Goal: Task Accomplishment & Management: Manage account settings

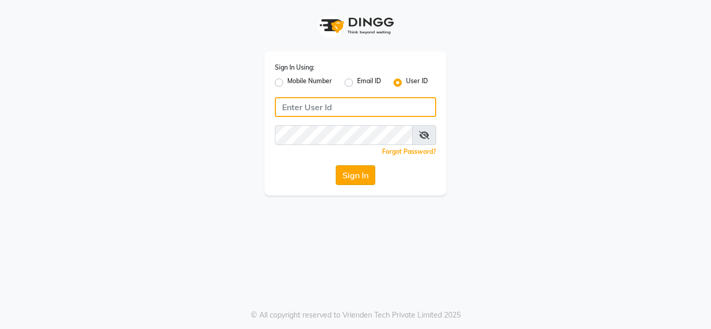
type input "mmbmakemeblush"
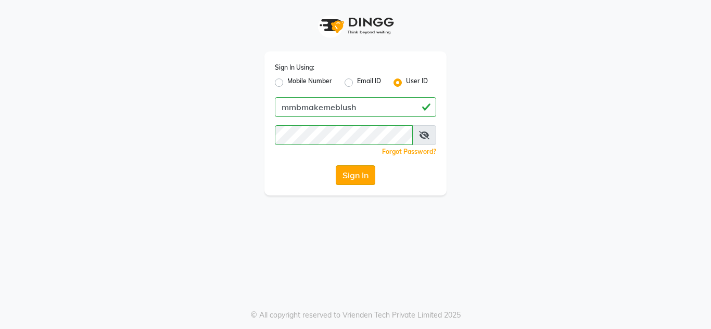
click at [353, 181] on button "Sign In" at bounding box center [356, 175] width 40 height 20
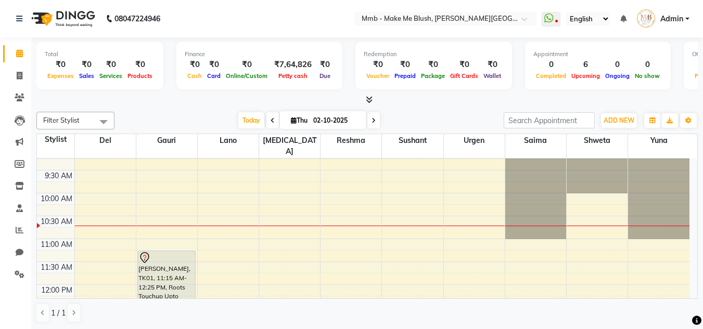
scroll to position [21, 0]
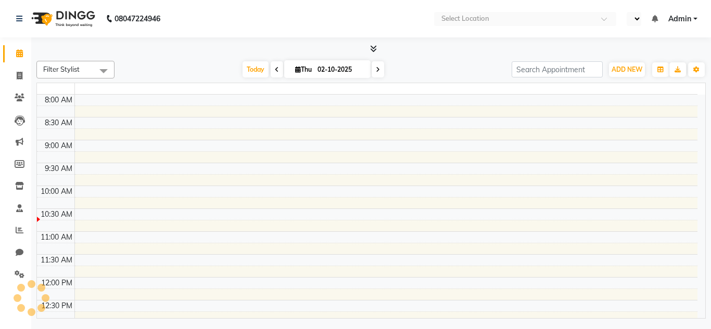
select select "en"
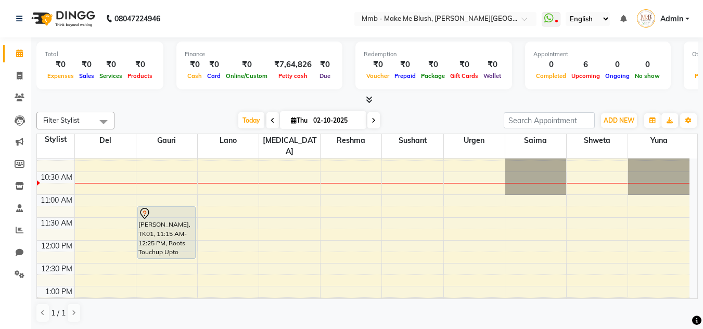
scroll to position [62, 0]
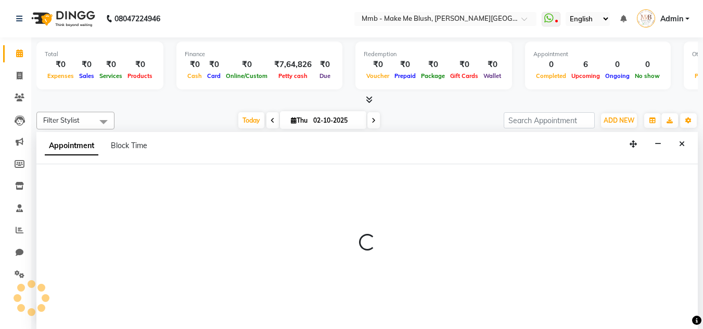
scroll to position [1, 0]
select select "18878"
select select "720"
select select "tentative"
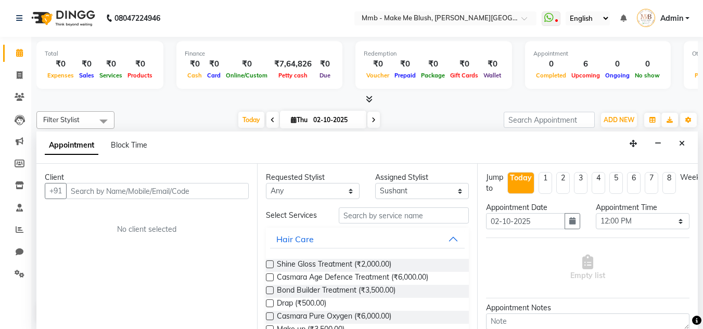
click at [221, 185] on input "text" at bounding box center [157, 191] width 183 height 16
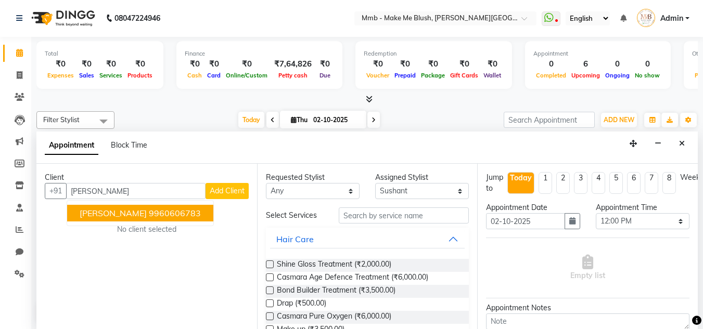
click at [157, 209] on ngb-highlight "9960606783" at bounding box center [175, 213] width 52 height 10
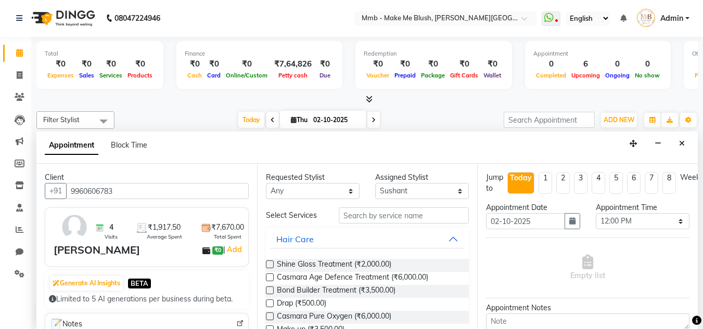
type input "9960606783"
click at [401, 213] on input "text" at bounding box center [404, 216] width 130 height 16
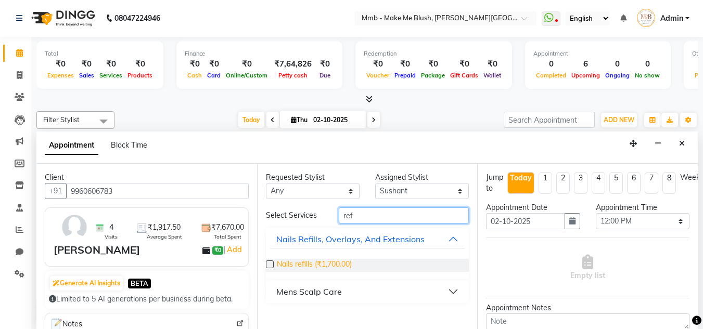
type input "ref"
click at [335, 266] on span "Nails refills (₹1,700.00)" at bounding box center [314, 265] width 75 height 13
checkbox input "false"
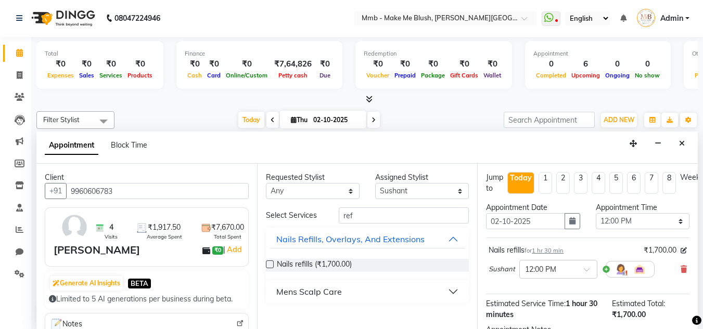
scroll to position [127, 0]
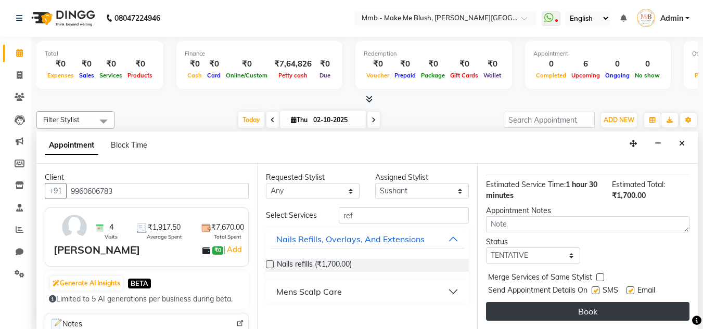
click at [644, 306] on button "Book" at bounding box center [587, 311] width 203 height 19
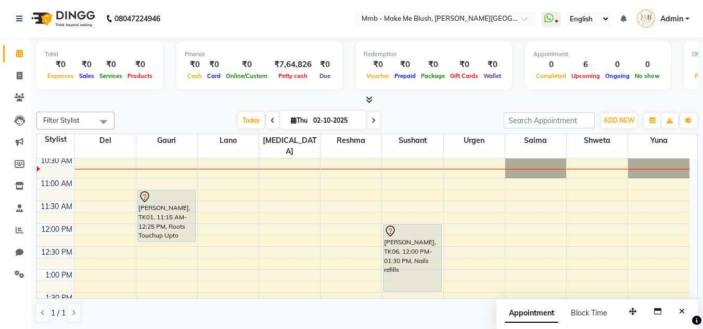
scroll to position [51, 0]
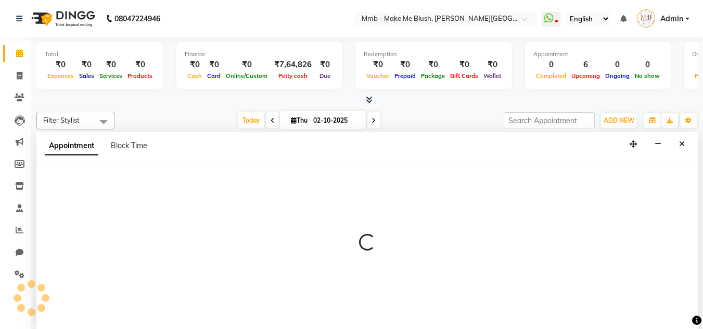
select select "18878"
select select "tentative"
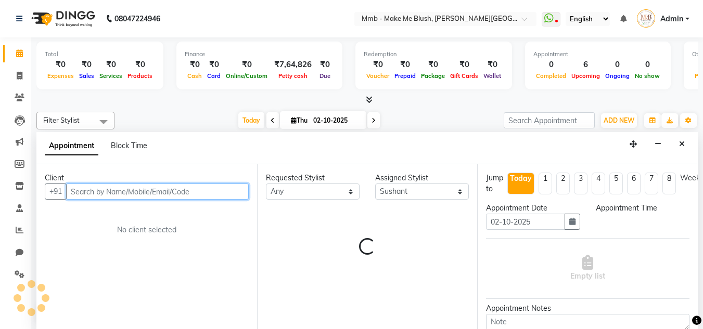
scroll to position [1, 0]
select select "675"
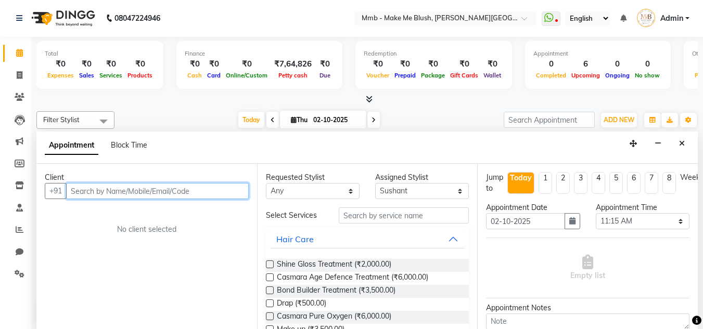
click at [157, 196] on input "text" at bounding box center [157, 191] width 183 height 16
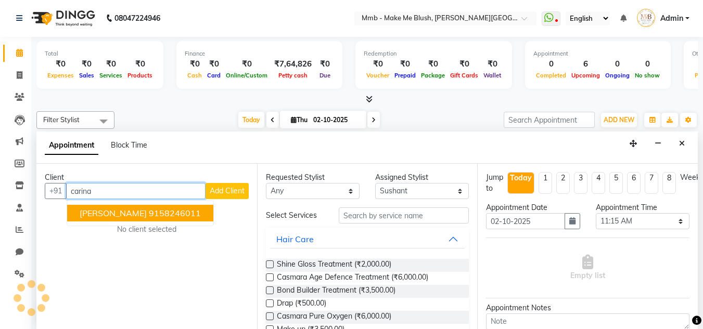
click at [139, 213] on span "Carina Bhagchandani" at bounding box center [113, 213] width 67 height 10
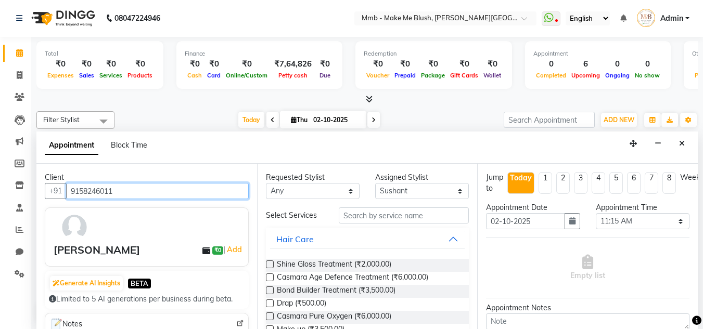
type input "9158246011"
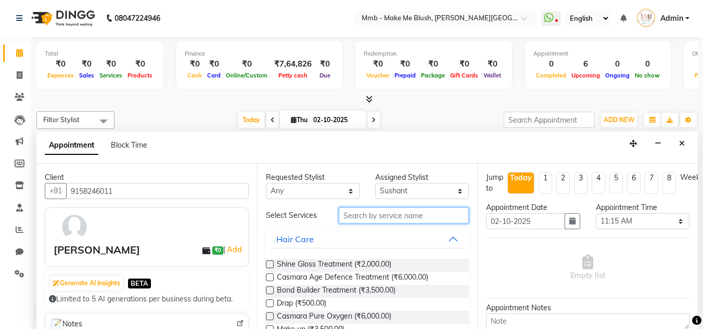
click at [368, 215] on input "text" at bounding box center [404, 216] width 130 height 16
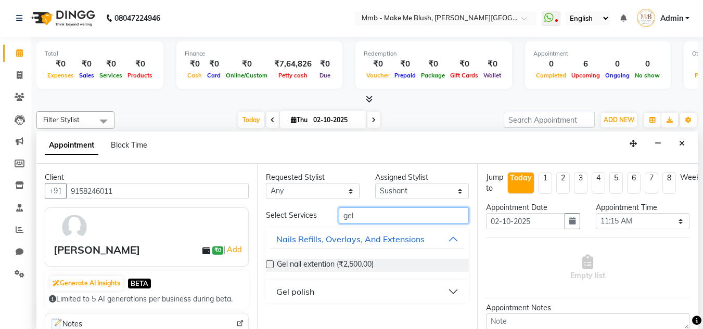
type input "gel"
click at [292, 293] on div "Gel polish" at bounding box center [295, 292] width 38 height 12
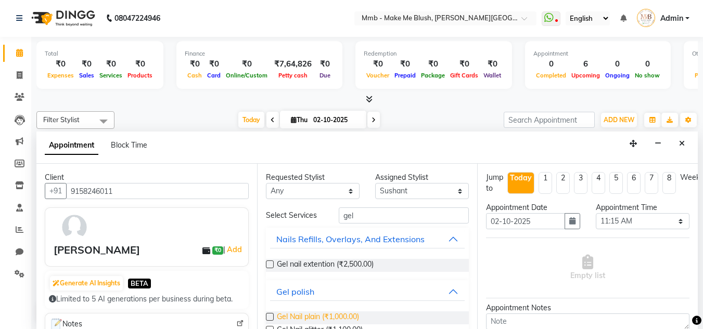
click at [306, 312] on span "Gel Nail plain (₹1,000.00)" at bounding box center [318, 318] width 82 height 13
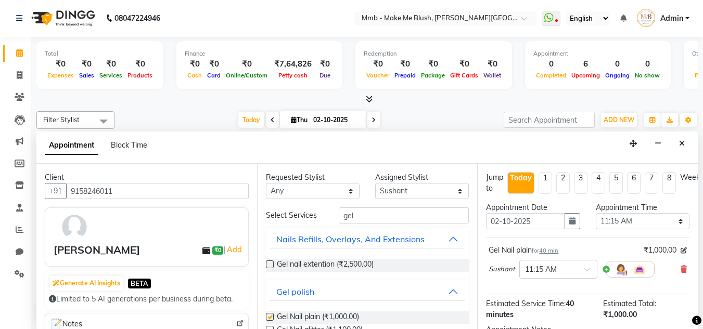
checkbox input "false"
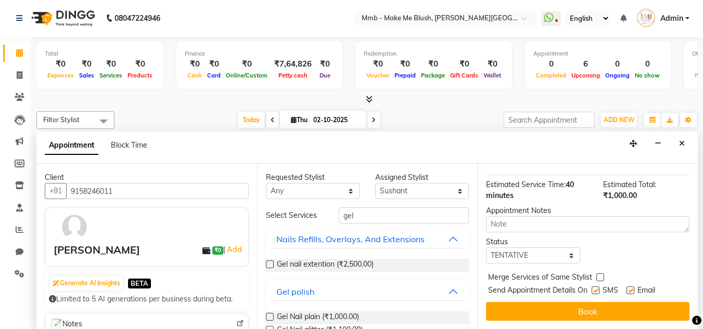
click at [633, 287] on label at bounding box center [630, 291] width 8 height 8
click at [633, 288] on input "checkbox" at bounding box center [629, 291] width 7 height 7
checkbox input "false"
click at [599, 287] on label at bounding box center [596, 291] width 8 height 8
click at [598, 288] on input "checkbox" at bounding box center [595, 291] width 7 height 7
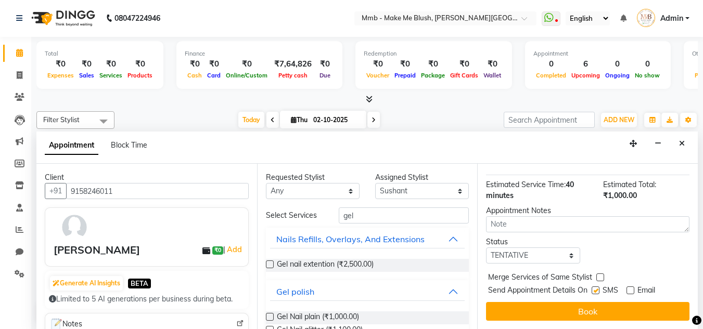
checkbox input "false"
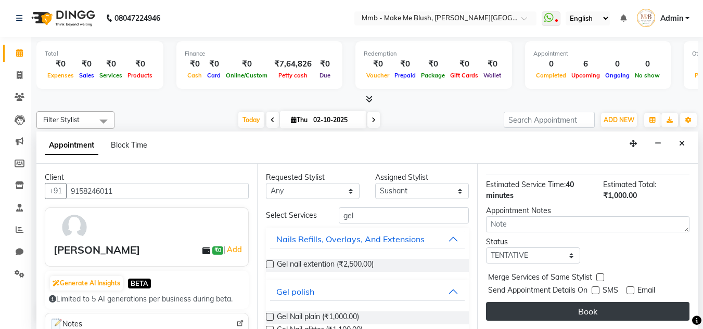
click at [588, 302] on button "Book" at bounding box center [587, 311] width 203 height 19
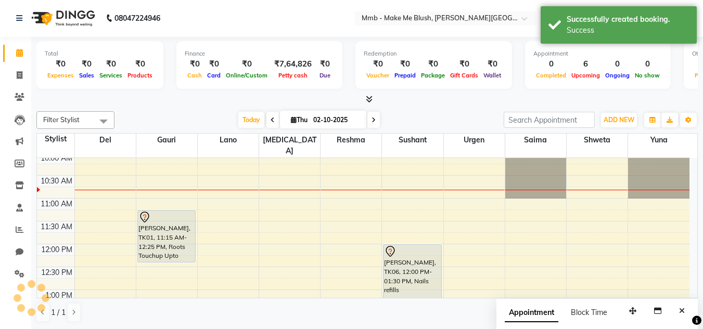
scroll to position [0, 0]
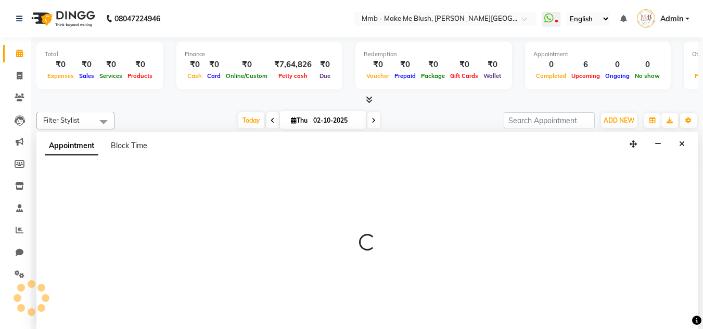
click at [588, 297] on div at bounding box center [366, 246] width 661 height 165
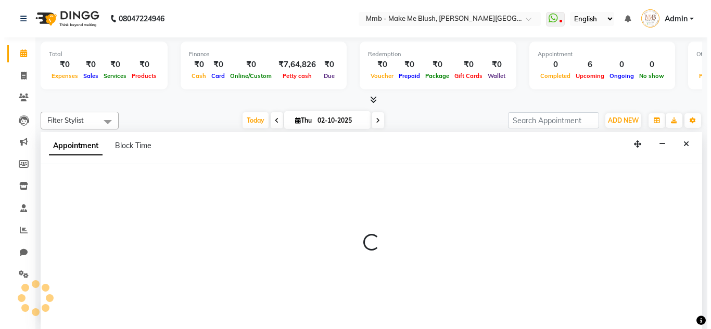
scroll to position [1, 0]
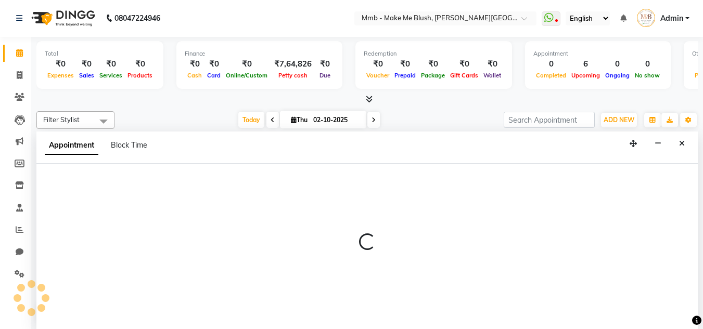
select select "88496"
select select "tentative"
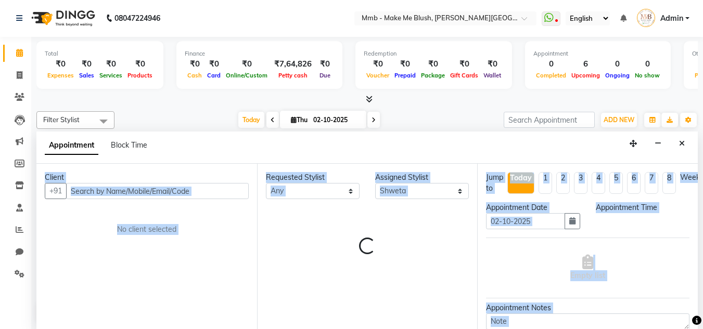
click at [588, 297] on div "Empty list" at bounding box center [587, 268] width 203 height 61
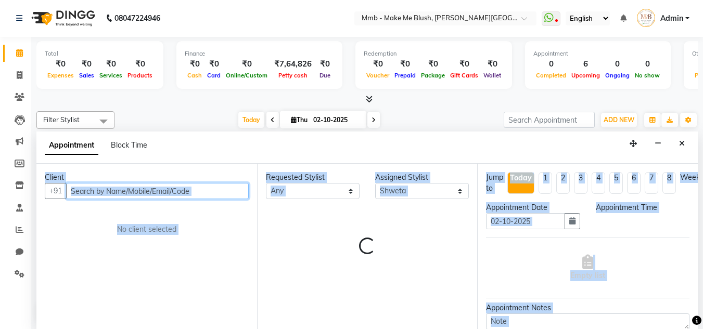
select select "795"
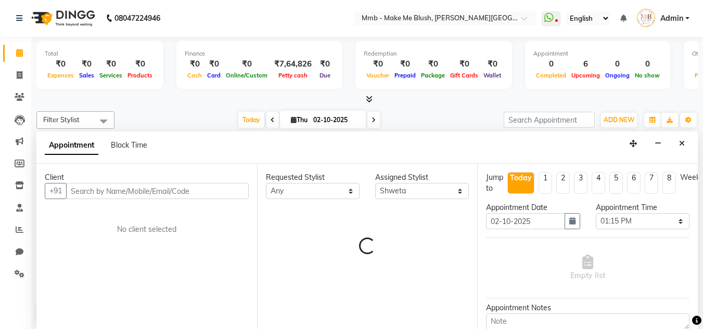
click at [588, 297] on div "Empty list" at bounding box center [587, 268] width 203 height 61
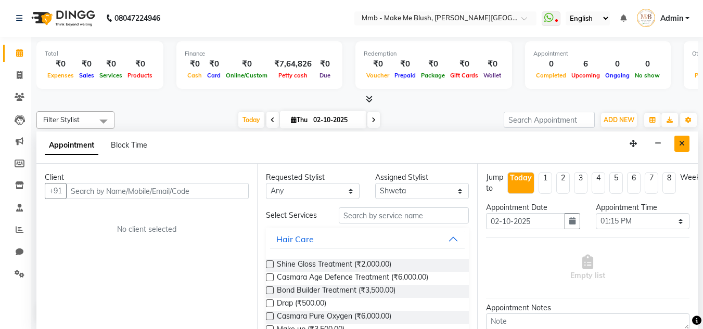
click at [683, 149] on button "Close" at bounding box center [681, 144] width 15 height 16
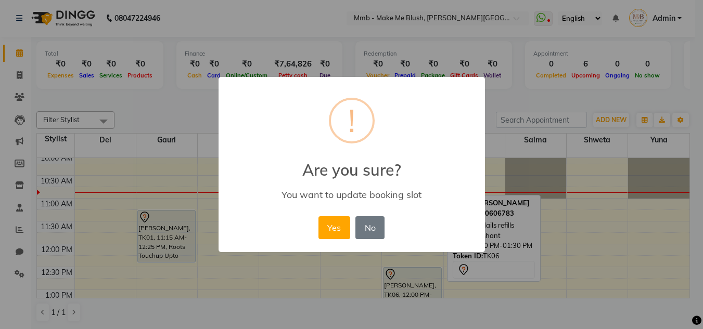
scroll to position [59, 0]
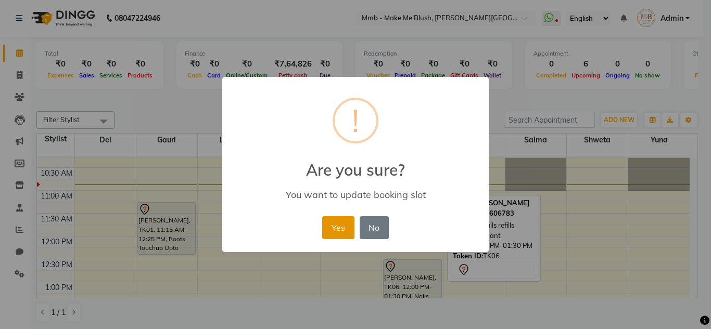
click at [331, 228] on button "Yes" at bounding box center [338, 227] width 32 height 23
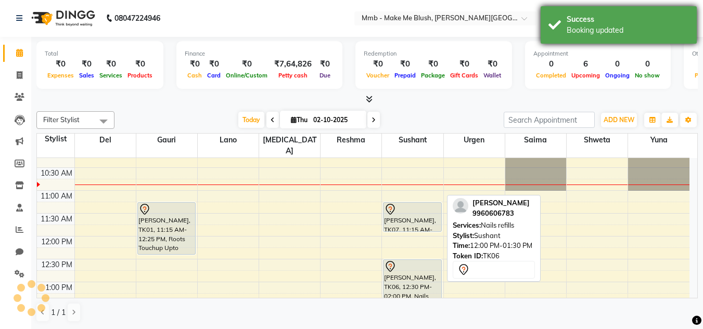
click at [546, 20] on div "Success Booking updated" at bounding box center [619, 24] width 156 height 37
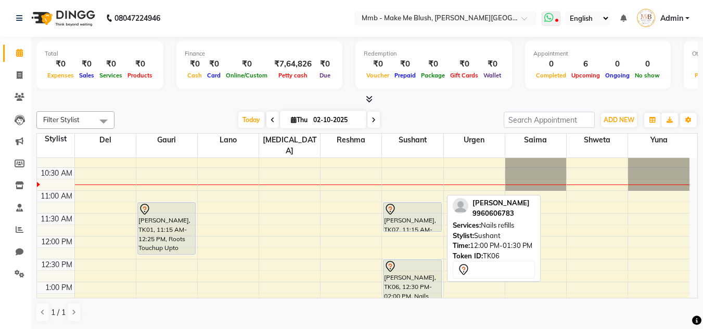
click at [548, 18] on icon at bounding box center [548, 17] width 9 height 10
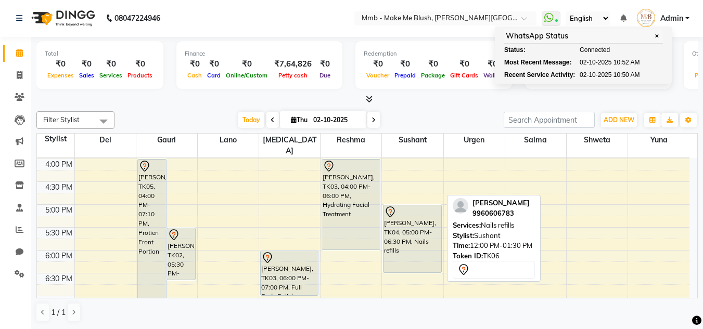
scroll to position [323, 0]
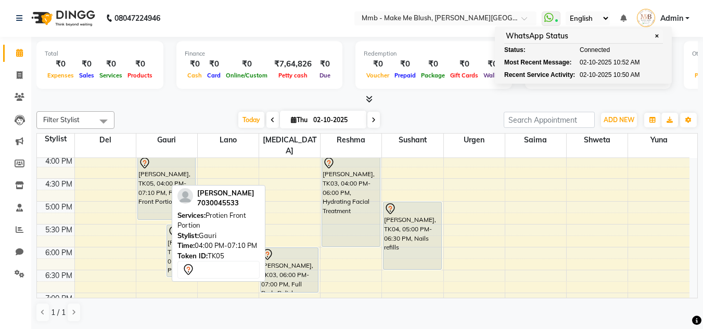
drag, startPoint x: 148, startPoint y: 287, endPoint x: 163, endPoint y: 211, distance: 77.4
click at [163, 211] on div "9:00 AM 9:30 AM 10:00 AM 10:30 AM 11:00 AM 11:30 AM 12:00 PM 12:30 PM 1:00 PM 1…" at bounding box center [363, 110] width 652 height 549
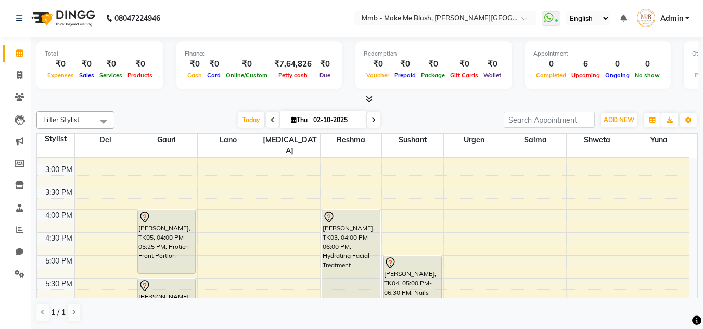
scroll to position [260, 0]
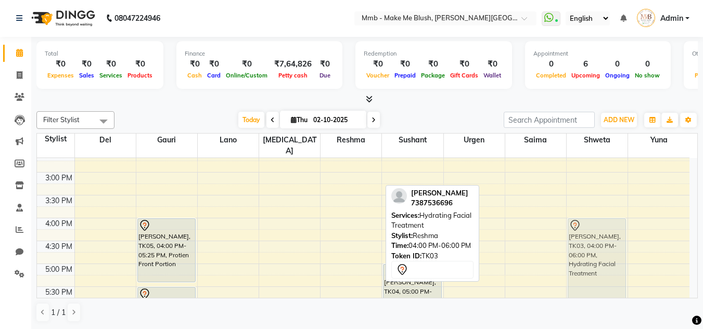
click at [650, 234] on tr "Shajeena Kumar, TK01, 11:15 AM-12:25 PM, Roots Touchup Upto 1inch Neha Agrawal,…" at bounding box center [363, 172] width 652 height 549
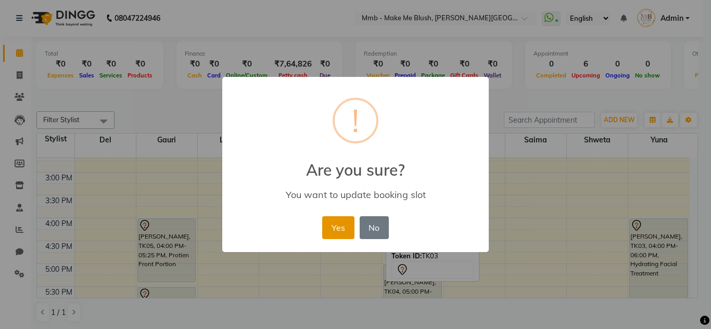
click at [335, 233] on button "Yes" at bounding box center [338, 227] width 32 height 23
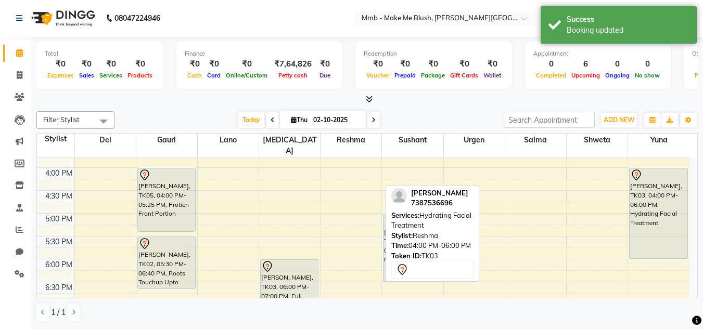
scroll to position [323, 0]
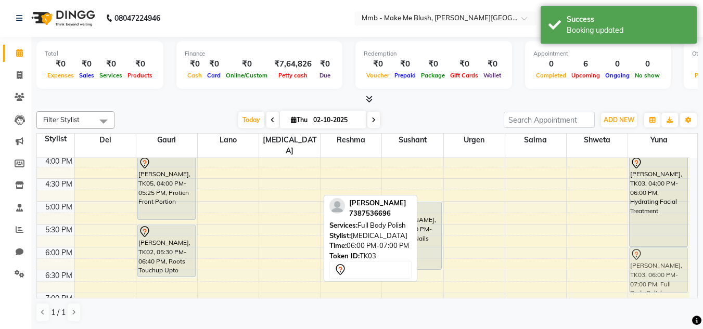
drag, startPoint x: 281, startPoint y: 257, endPoint x: 657, endPoint y: 252, distance: 375.7
click at [657, 252] on tr "Shajeena Kumar, TK01, 11:15 AM-12:25 PM, Roots Touchup Upto 1inch Neha Agrawal,…" at bounding box center [363, 110] width 652 height 549
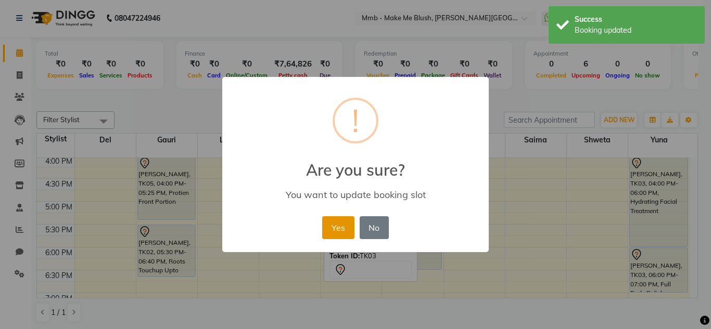
click at [340, 224] on button "Yes" at bounding box center [338, 227] width 32 height 23
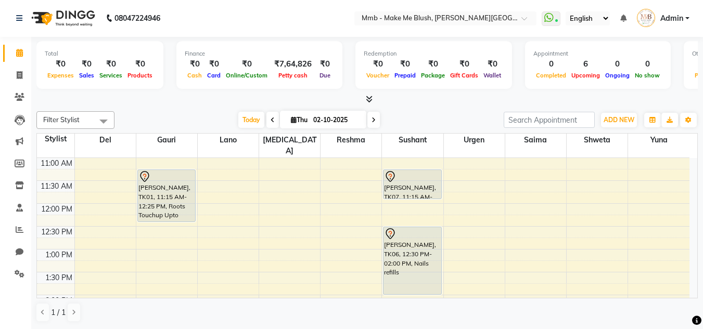
scroll to position [94, 0]
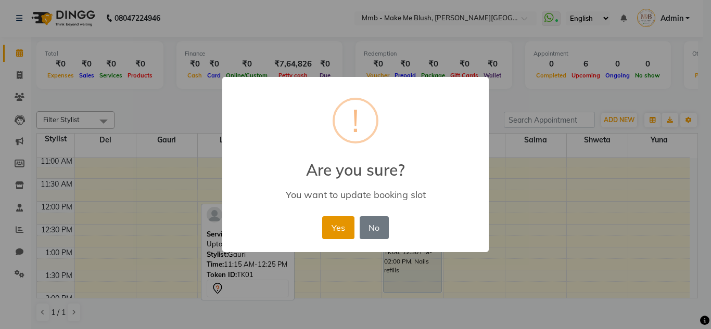
click at [342, 225] on button "Yes" at bounding box center [338, 227] width 32 height 23
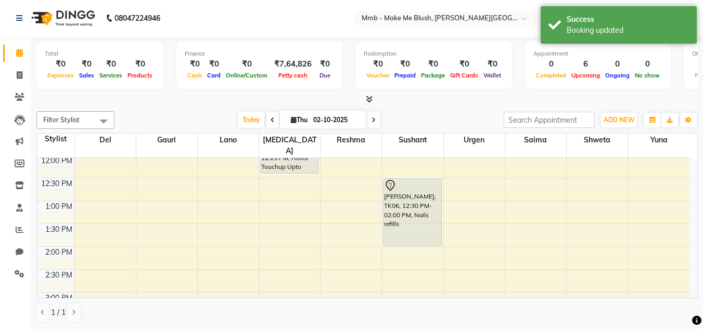
scroll to position [156, 0]
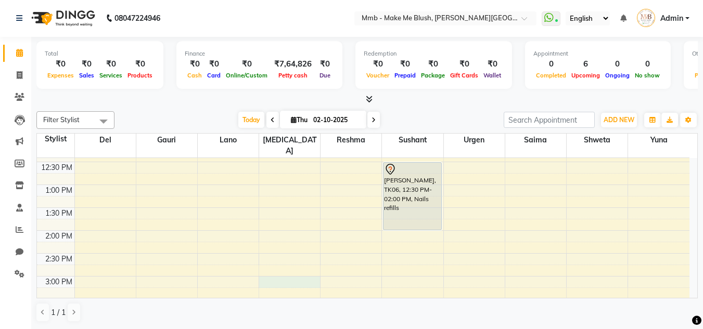
click at [282, 273] on div "9:00 AM 9:30 AM 10:00 AM 10:30 AM 11:00 AM 11:30 AM 12:00 PM 12:30 PM 1:00 PM 1…" at bounding box center [363, 276] width 652 height 549
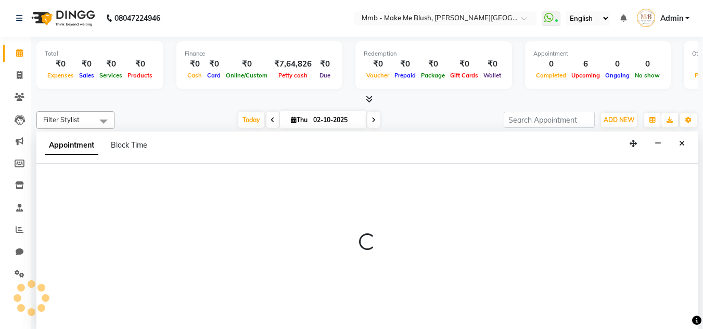
select select "18874"
select select "tentative"
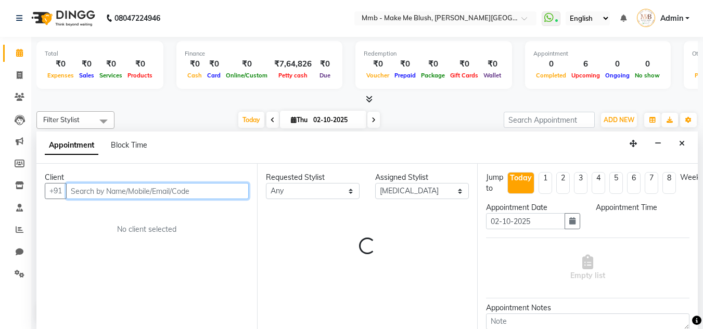
select select "900"
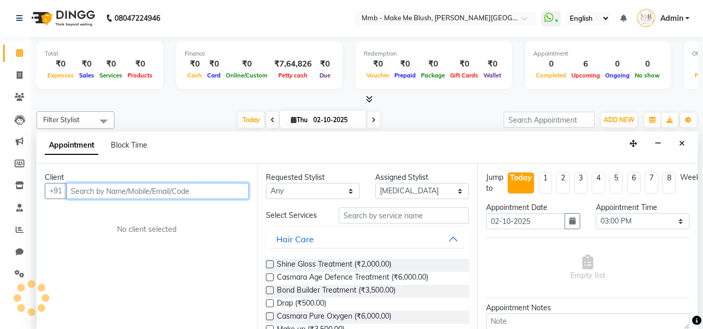
click at [203, 193] on input "text" at bounding box center [157, 191] width 183 height 16
click at [130, 188] on input "text" at bounding box center [157, 191] width 183 height 16
click at [114, 189] on input "text" at bounding box center [157, 191] width 183 height 16
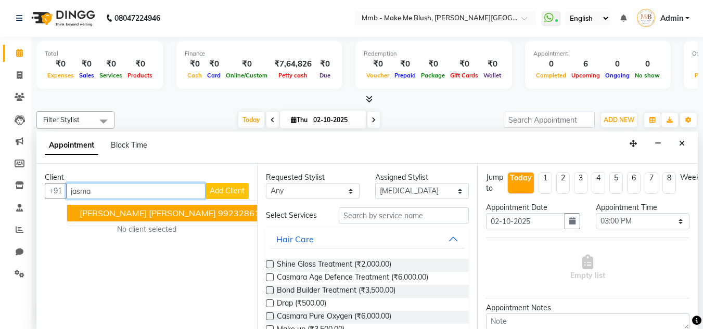
click at [114, 209] on span "Jasma Sinh" at bounding box center [148, 213] width 136 height 10
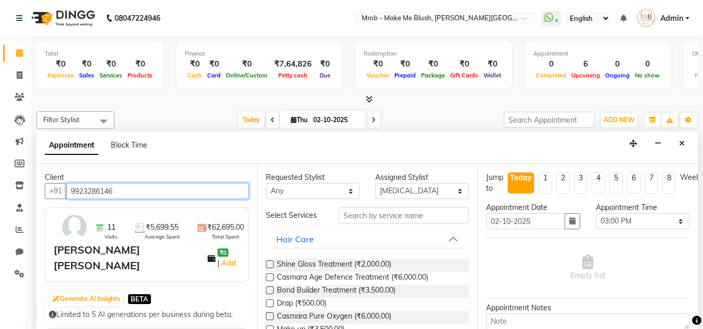
type input "9923286146"
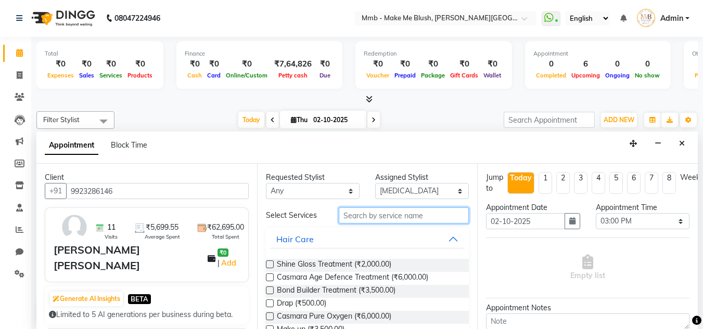
click at [382, 220] on input "text" at bounding box center [404, 216] width 130 height 16
type input "f"
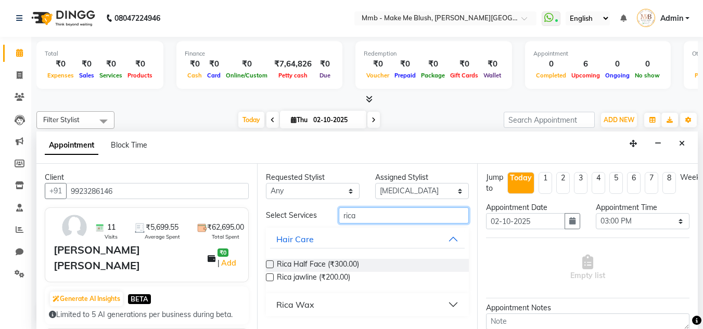
type input "rica"
click at [453, 304] on button "Rica Wax" at bounding box center [367, 305] width 195 height 19
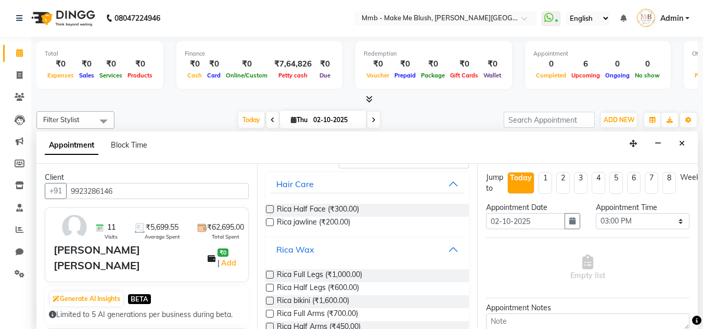
scroll to position [62, 0]
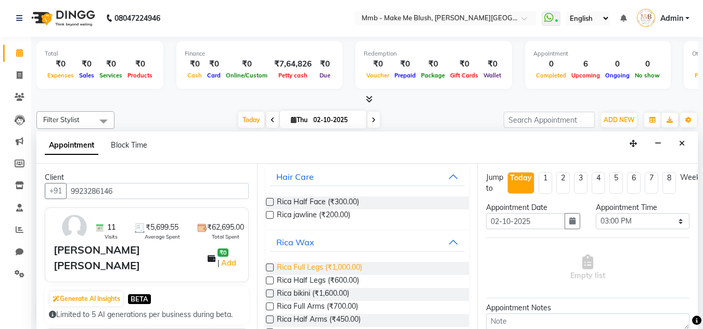
click at [320, 268] on span "Rica Full Legs (₹1,000.00)" at bounding box center [319, 268] width 85 height 13
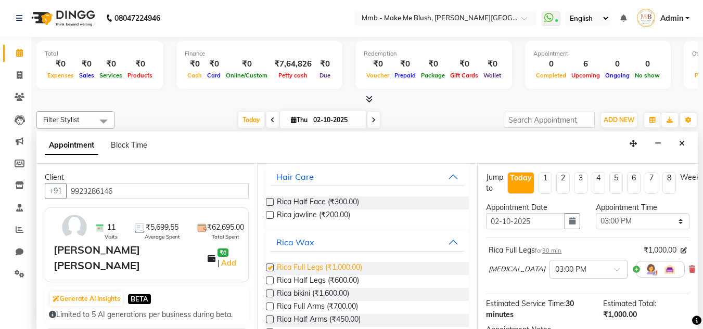
checkbox input "false"
click at [313, 307] on span "Rica Full Arms (₹700.00)" at bounding box center [317, 307] width 81 height 13
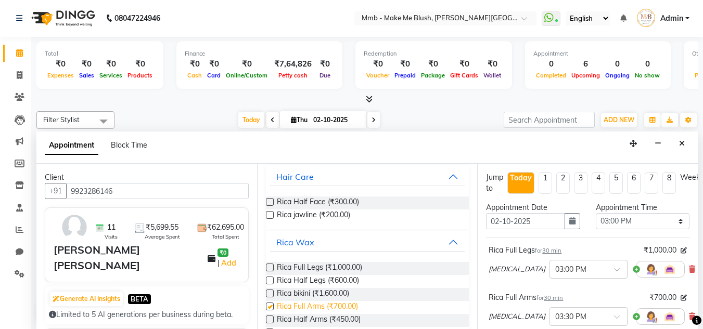
checkbox input "false"
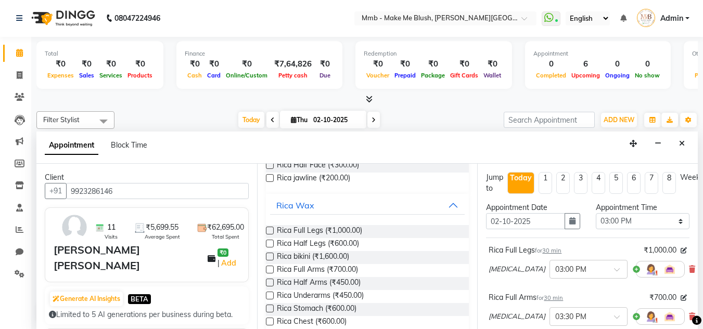
scroll to position [104, 0]
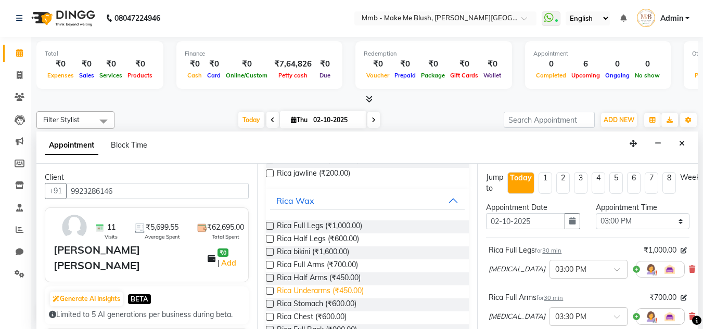
click at [342, 287] on span "Rica Underarms (₹450.00)" at bounding box center [320, 292] width 87 height 13
checkbox input "false"
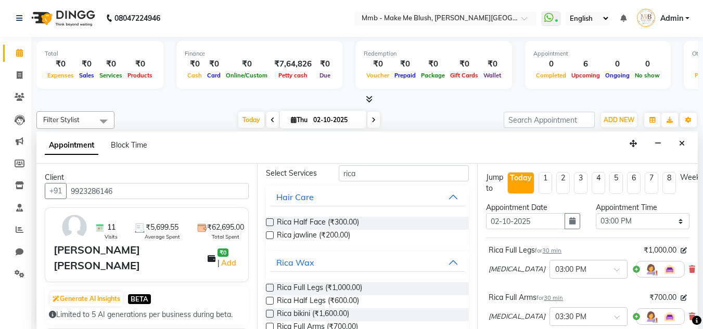
scroll to position [0, 0]
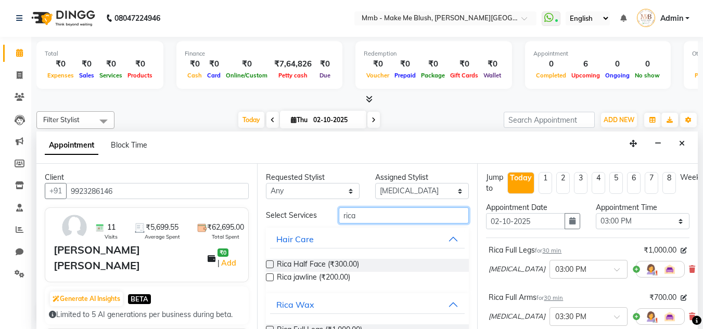
click at [376, 217] on input "rica" at bounding box center [404, 216] width 130 height 16
type input "r"
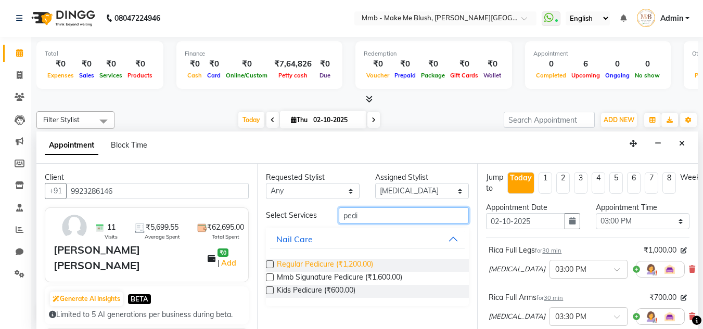
type input "pedi"
click at [298, 260] on span "Regular Pedicure (₹1,200.00)" at bounding box center [325, 265] width 96 height 13
checkbox input "false"
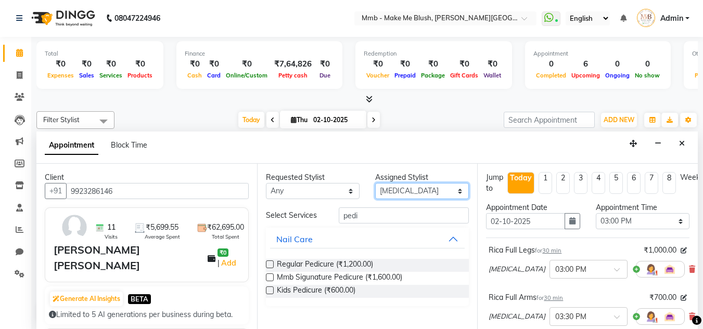
click at [413, 194] on select "Select Del Gauri Lano Nikita Reshma Saima Shweta Sushant Urgen Yuna" at bounding box center [422, 191] width 94 height 16
select select "74536"
click at [375, 183] on select "Select Del Gauri Lano Nikita Reshma Saima Shweta Sushant Urgen Yuna" at bounding box center [422, 191] width 94 height 16
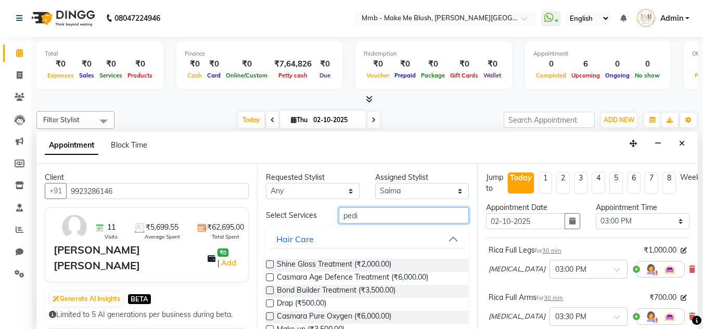
click at [361, 210] on input "pedi" at bounding box center [404, 216] width 130 height 16
type input "p"
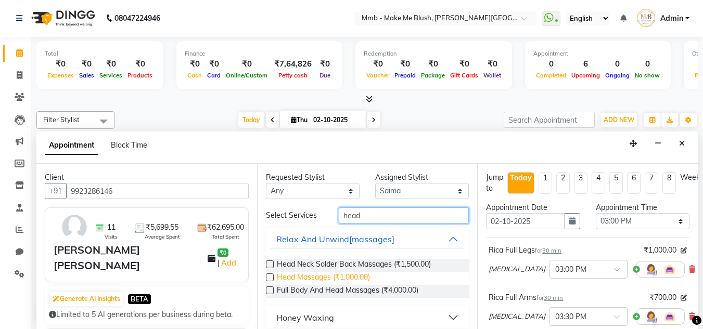
type input "head"
click at [320, 279] on span "Head Massages (₹1,000.00)" at bounding box center [323, 278] width 93 height 13
checkbox input "false"
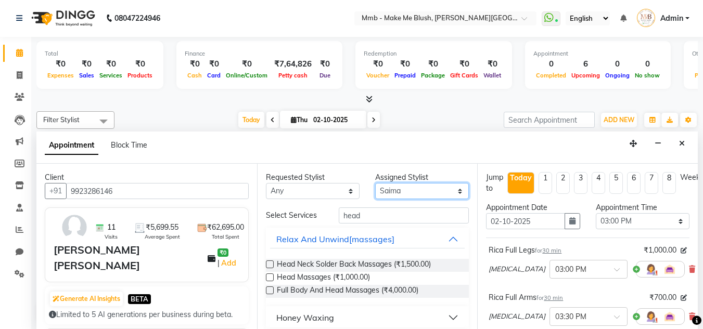
click at [418, 190] on select "Select Del Gauri Lano Nikita Reshma Saima Shweta Sushant Urgen Yuna" at bounding box center [422, 191] width 94 height 16
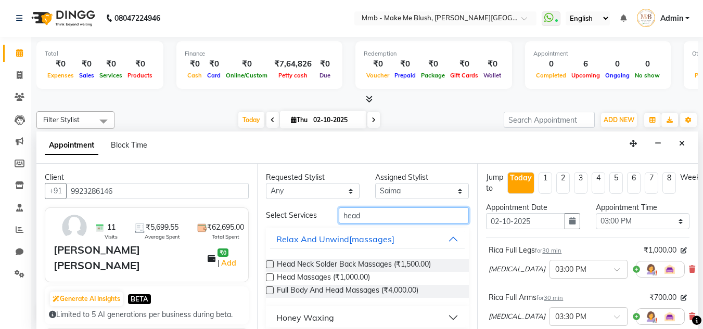
click at [366, 218] on input "head" at bounding box center [404, 216] width 130 height 16
type input "h"
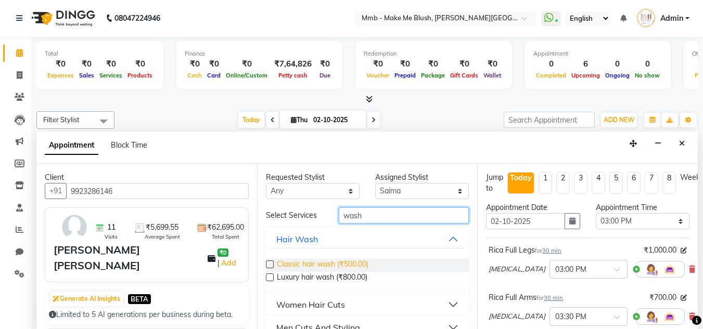
type input "wash"
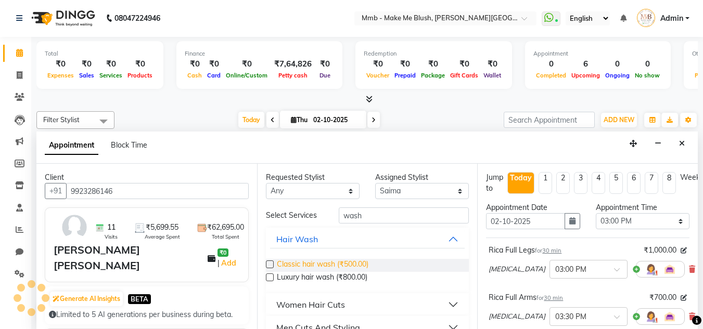
click at [330, 263] on span "Classic hair wash (₹500.00)" at bounding box center [323, 265] width 92 height 13
checkbox input "false"
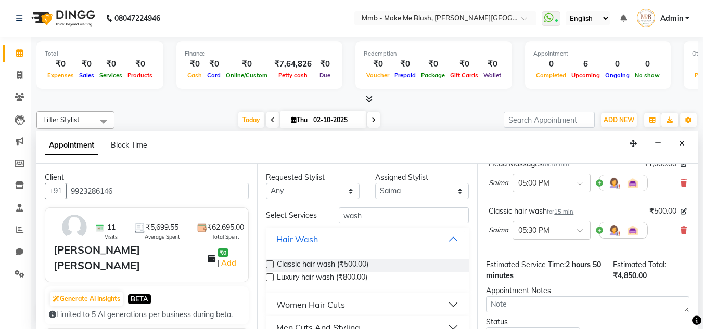
scroll to position [364, 0]
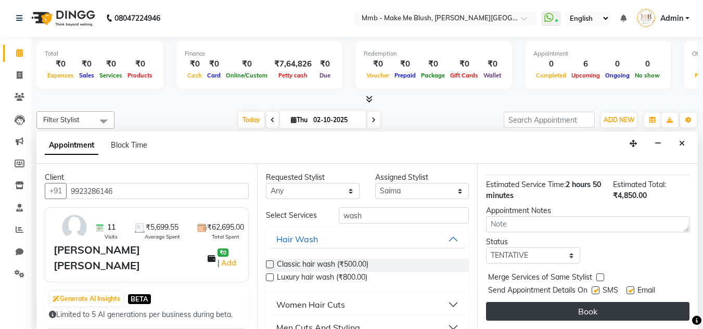
click at [648, 302] on button "Book" at bounding box center [587, 311] width 203 height 19
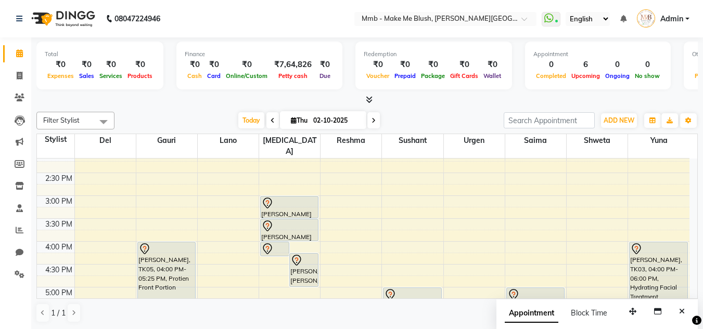
scroll to position [239, 0]
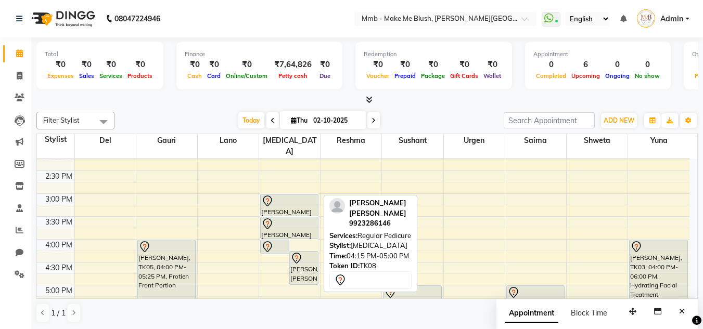
click at [308, 260] on div "Jasma Sinh, TK08, 04:15 PM-05:00 PM, Regular Pedicure" at bounding box center [304, 268] width 28 height 33
drag, startPoint x: 308, startPoint y: 260, endPoint x: 297, endPoint y: 266, distance: 12.9
click at [297, 266] on div "Jasma Sinh, TK08, 04:00 PM-04:20 PM, Rica Underarms Jasma Sinh, TK08, 04:15 PM-…" at bounding box center [289, 193] width 61 height 549
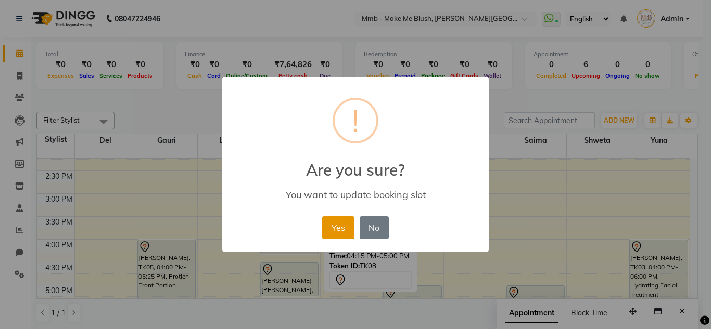
click at [337, 229] on button "Yes" at bounding box center [338, 227] width 32 height 23
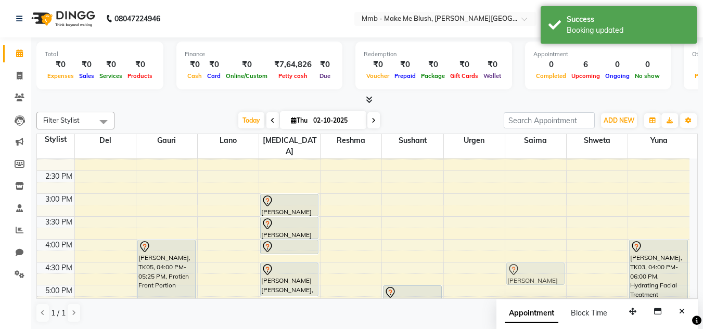
drag, startPoint x: 523, startPoint y: 286, endPoint x: 523, endPoint y: 272, distance: 13.5
click at [523, 262] on div "Jasma Sinh, TK08, 05:00 PM-05:30 PM, Head Massages Jasma Sinh, TK08, 05:30 PM-0…" at bounding box center [535, 193] width 61 height 549
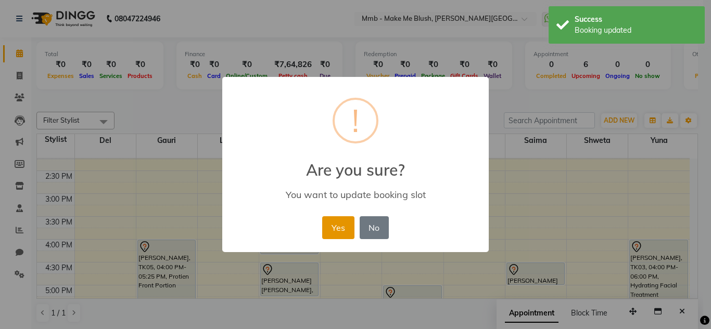
click at [338, 227] on button "Yes" at bounding box center [338, 227] width 32 height 23
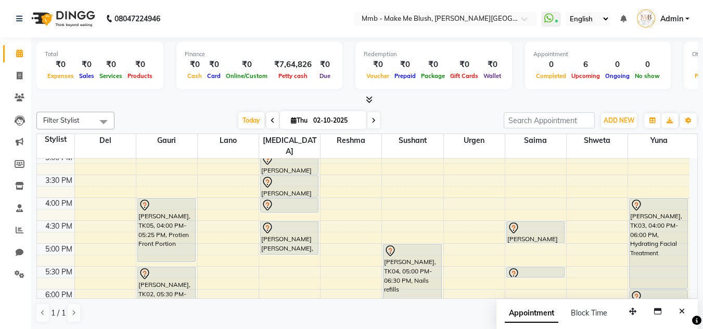
scroll to position [302, 0]
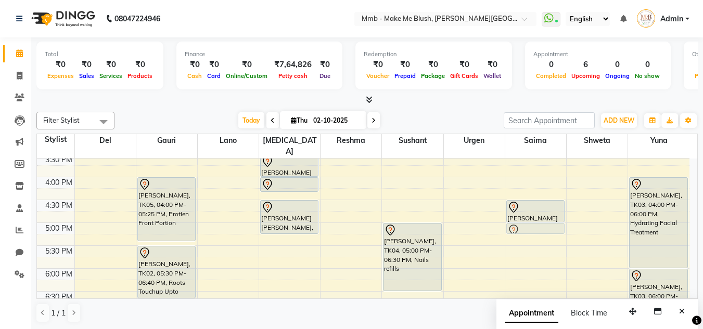
drag, startPoint x: 535, startPoint y: 237, endPoint x: 535, endPoint y: 214, distance: 22.9
click at [535, 214] on div "Jasma Sinh, TK08, 04:30 PM-05:00 PM, Head Massages Jasma Sinh, TK08, 05:30 PM-0…" at bounding box center [535, 131] width 61 height 549
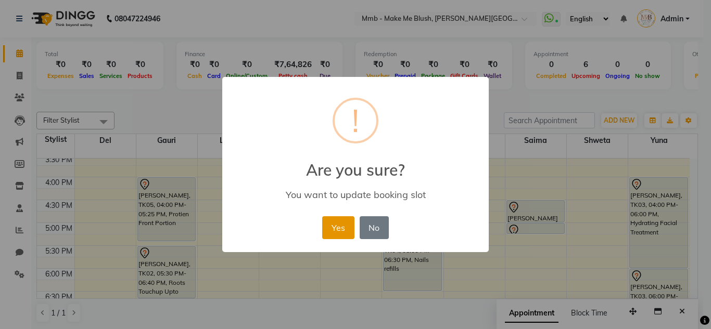
click at [337, 235] on button "Yes" at bounding box center [338, 227] width 32 height 23
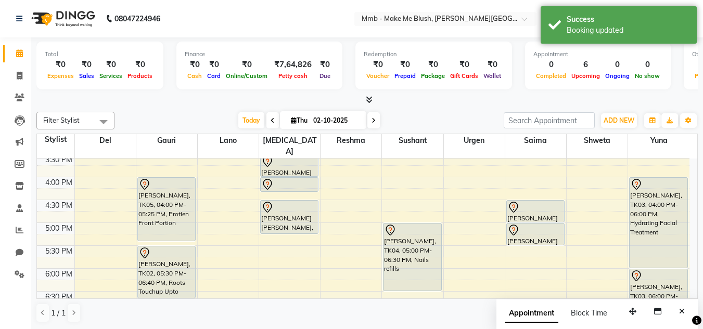
drag, startPoint x: 536, startPoint y: 222, endPoint x: 536, endPoint y: 232, distance: 10.4
click at [536, 232] on div "Jasma Sinh, TK08, 04:30 PM-05:00 PM, Head Massages Jasma Sinh, TK08, 05:00 PM-0…" at bounding box center [535, 131] width 61 height 549
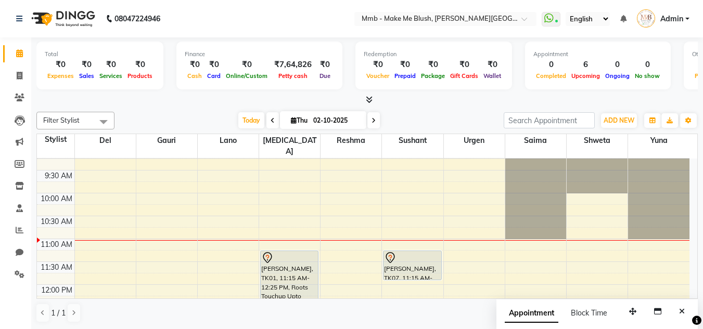
scroll to position [0, 0]
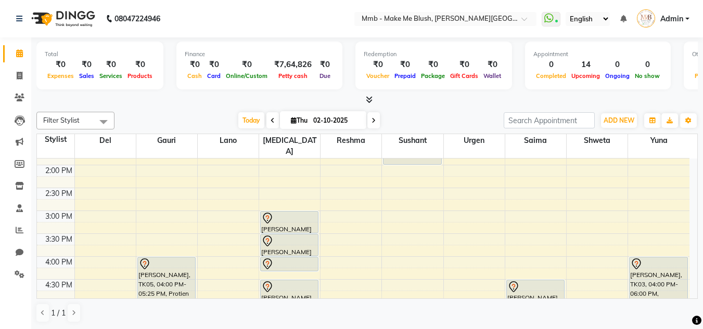
scroll to position [229, 0]
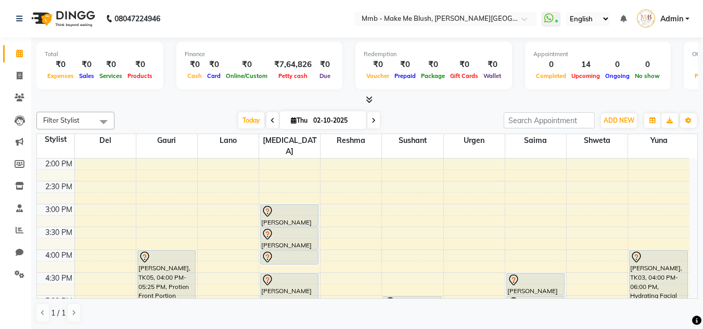
drag, startPoint x: 300, startPoint y: 253, endPoint x: 295, endPoint y: 260, distance: 8.5
click at [295, 260] on div "9:00 AM 9:30 AM 10:00 AM 10:30 AM 11:00 AM 11:30 AM 12:00 PM 12:30 PM 1:00 PM 1…" at bounding box center [363, 204] width 652 height 549
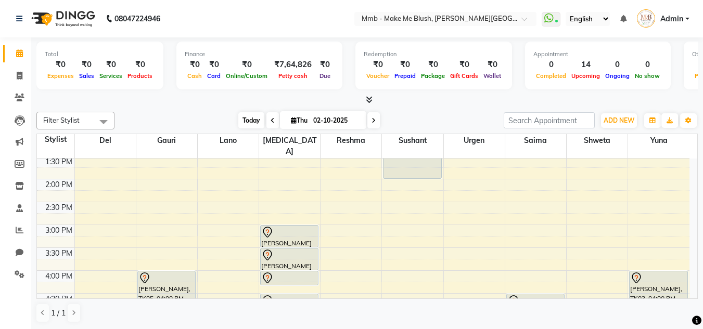
click at [251, 113] on span "Today" at bounding box center [251, 120] width 26 height 16
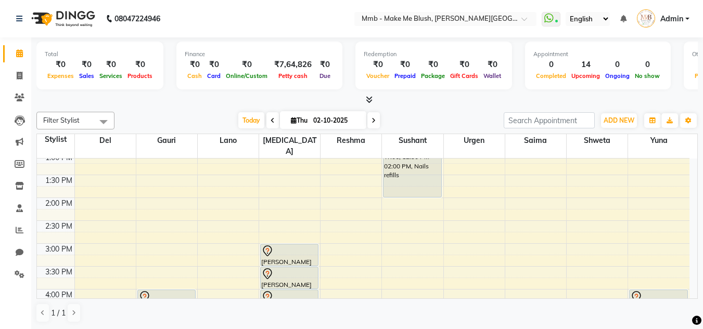
scroll to position [187, 0]
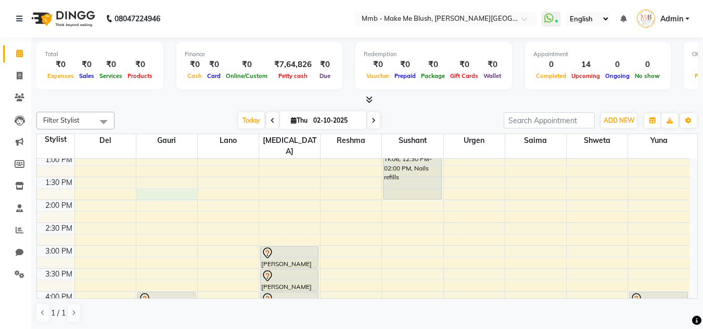
click at [170, 189] on div "9:00 AM 9:30 AM 10:00 AM 10:30 AM 11:00 AM 11:30 AM 12:00 PM 12:30 PM 1:00 PM 1…" at bounding box center [363, 245] width 652 height 549
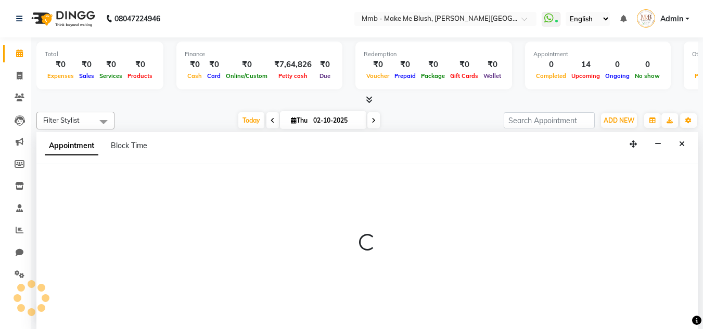
scroll to position [1, 0]
select select "45263"
select select "tentative"
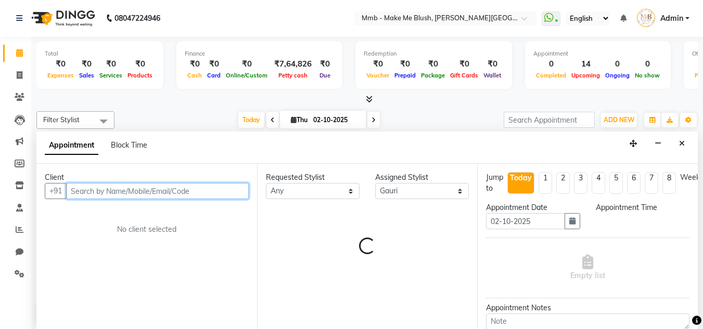
select select "825"
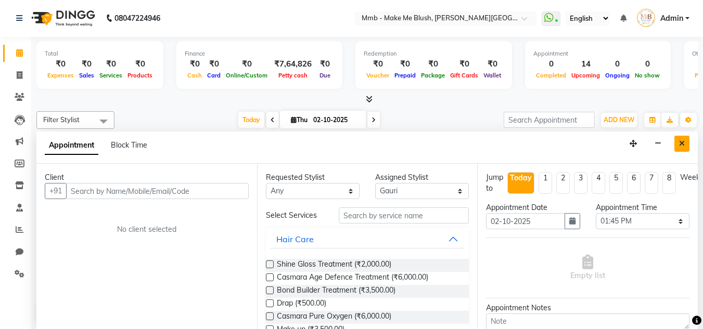
click at [680, 142] on icon "Close" at bounding box center [682, 143] width 6 height 7
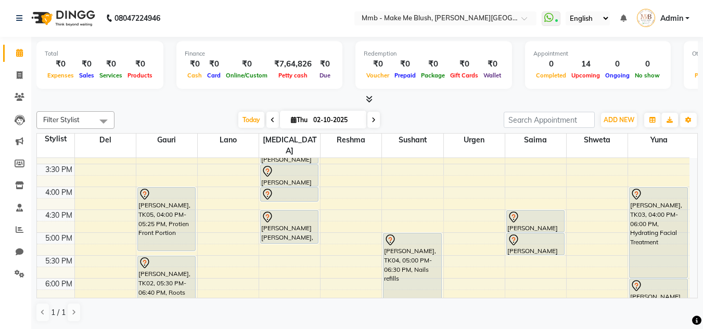
scroll to position [271, 0]
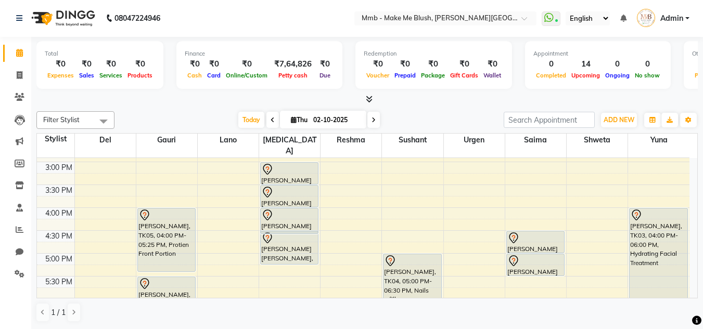
drag, startPoint x: 298, startPoint y: 211, endPoint x: 294, endPoint y: 221, distance: 11.2
click at [294, 221] on div "Shajeena Kumar, TK01, 11:15 AM-12:25 PM, Roots Touchup Upto 1inch Jasma Sinh, T…" at bounding box center [289, 162] width 61 height 549
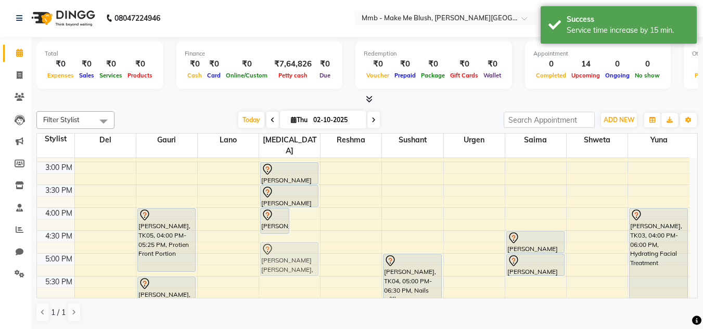
drag, startPoint x: 295, startPoint y: 222, endPoint x: 276, endPoint y: 228, distance: 19.3
click at [276, 228] on div "9:00 AM 9:30 AM 10:00 AM 10:30 AM 11:00 AM 11:30 AM 12:00 PM 12:30 PM 1:00 PM 1…" at bounding box center [363, 162] width 652 height 549
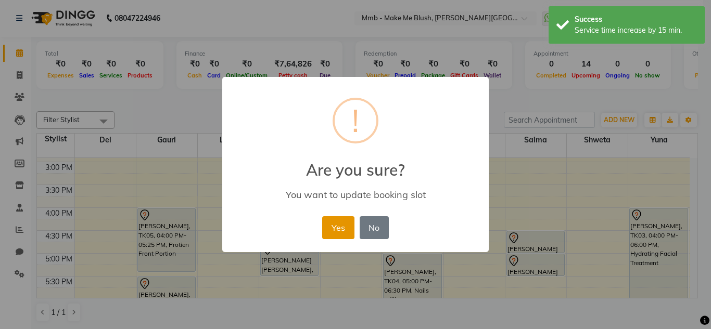
click at [339, 225] on button "Yes" at bounding box center [338, 227] width 32 height 23
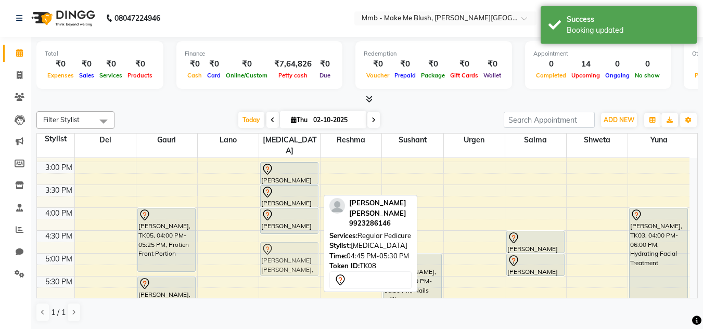
click at [282, 231] on div "Shajeena Kumar, TK01, 11:15 AM-12:25 PM, Roots Touchup Upto 1inch Jasma Sinh, T…" at bounding box center [289, 162] width 61 height 549
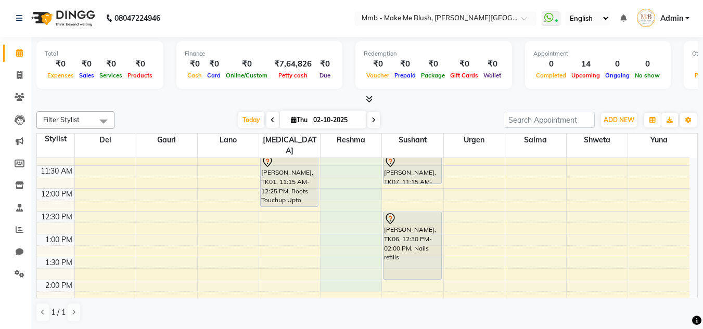
scroll to position [107, 0]
drag, startPoint x: 321, startPoint y: 176, endPoint x: 352, endPoint y: 282, distance: 110.6
click at [355, 272] on div "9:00 AM 9:30 AM 10:00 AM 10:30 AM 11:00 AM 11:30 AM 12:00 PM 12:30 PM 1:00 PM 1…" at bounding box center [363, 326] width 652 height 549
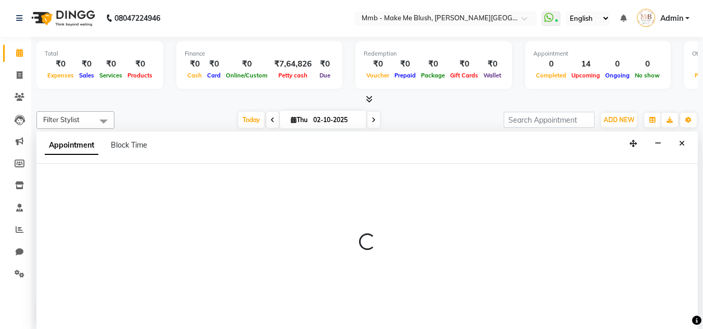
select select "18873"
select select "tentative"
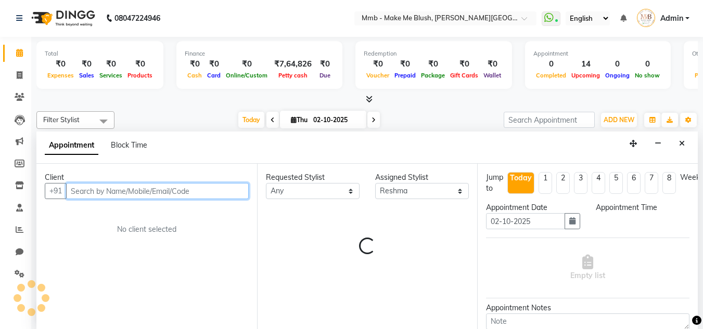
select select "675"
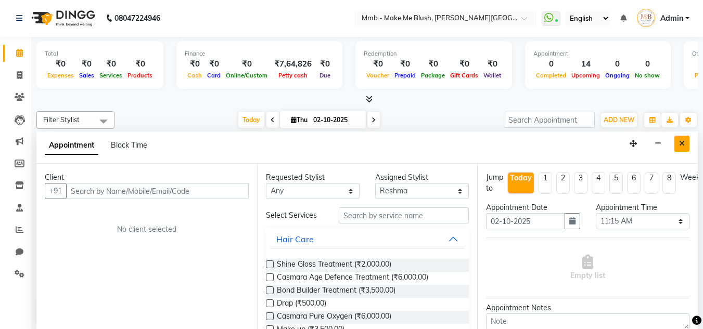
click at [686, 140] on button "Close" at bounding box center [681, 144] width 15 height 16
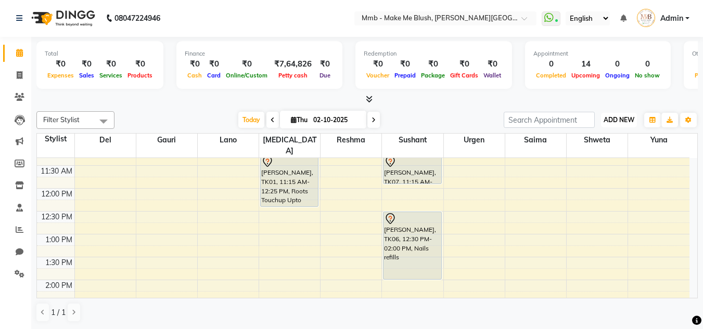
click at [625, 116] on span "ADD NEW" at bounding box center [619, 120] width 31 height 8
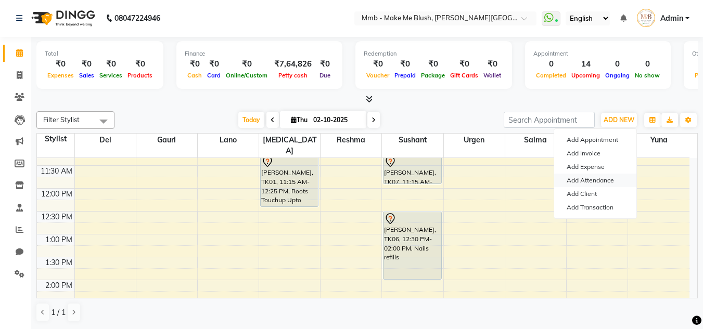
click at [598, 183] on link "Add Attendance" at bounding box center [595, 181] width 82 height 14
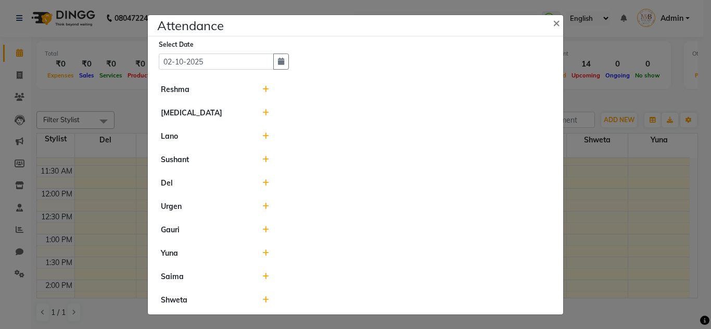
click at [262, 92] on icon at bounding box center [265, 89] width 7 height 7
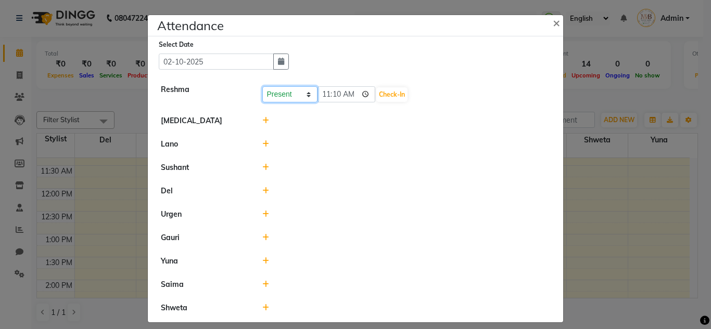
click at [275, 94] on select "Present Absent Late Half Day Weekly Off" at bounding box center [289, 94] width 55 height 16
select select "A"
click at [262, 86] on select "Present Absent Late Half Day Weekly Off" at bounding box center [289, 94] width 55 height 16
click at [262, 216] on icon at bounding box center [265, 214] width 7 height 7
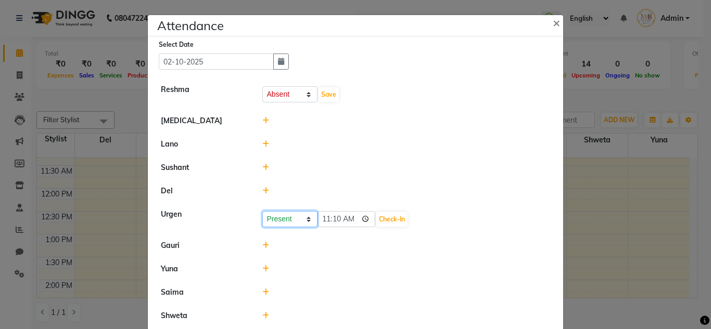
click at [286, 220] on select "Present Absent Late Half Day Weekly Off" at bounding box center [289, 219] width 55 height 16
select select "A"
click at [262, 211] on select "Present Absent Late Half Day Weekly Off" at bounding box center [289, 219] width 55 height 16
click at [323, 217] on button "Save" at bounding box center [328, 219] width 20 height 15
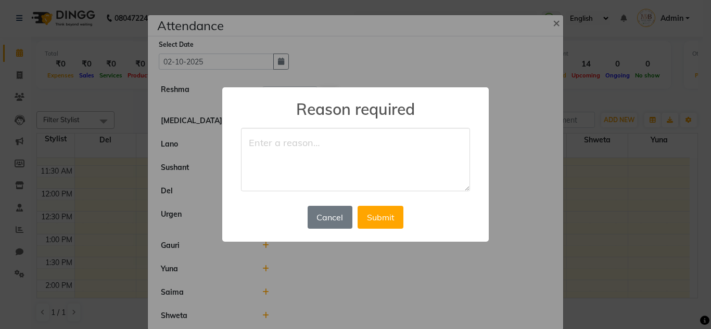
click at [335, 155] on textarea at bounding box center [355, 159] width 229 height 63
type textarea "d"
type textarea "D"
click at [377, 211] on button "Submit" at bounding box center [380, 217] width 46 height 23
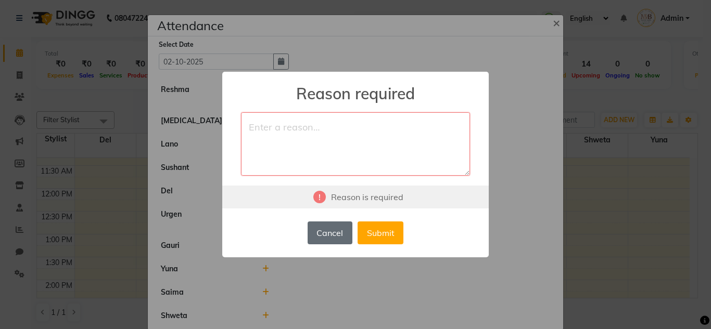
click at [335, 235] on button "Cancel" at bounding box center [330, 233] width 45 height 23
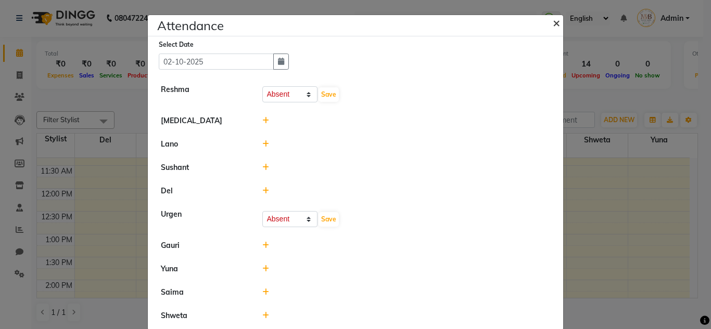
click at [554, 21] on span "×" at bounding box center [556, 23] width 7 height 16
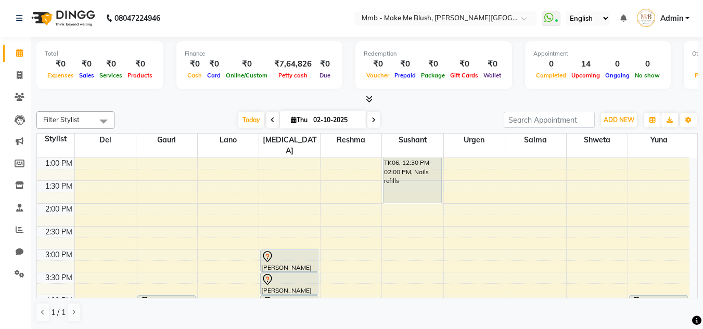
scroll to position [135, 0]
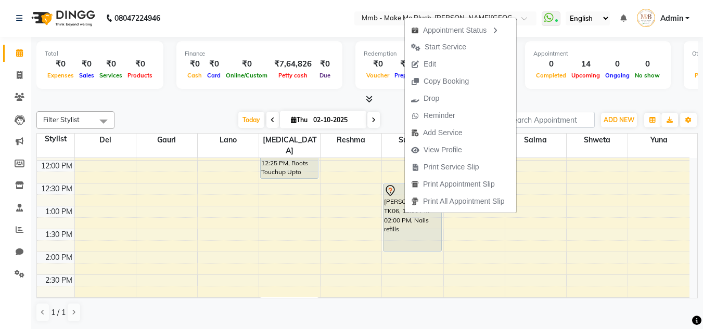
click at [396, 119] on div "Today Thu 02-10-2025" at bounding box center [309, 120] width 379 height 16
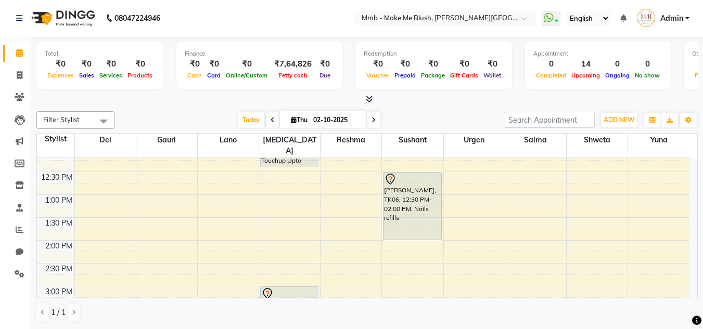
scroll to position [156, 0]
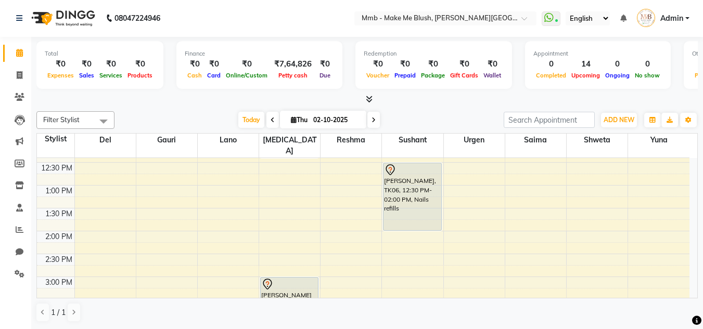
click at [644, 200] on div "9:00 AM 9:30 AM 10:00 AM 10:30 AM 11:00 AM 11:30 AM 12:00 PM 12:30 PM 1:00 PM 1…" at bounding box center [363, 277] width 652 height 549
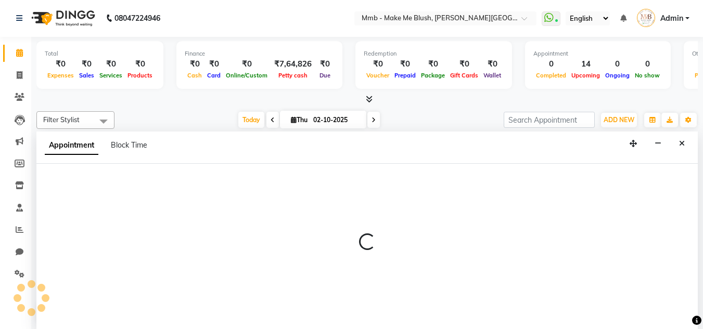
select select "67875"
select select "tentative"
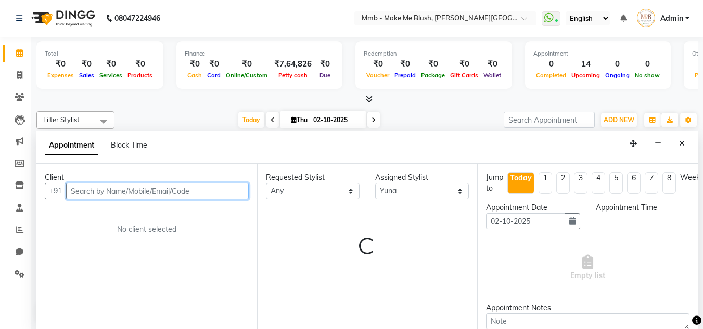
select select "810"
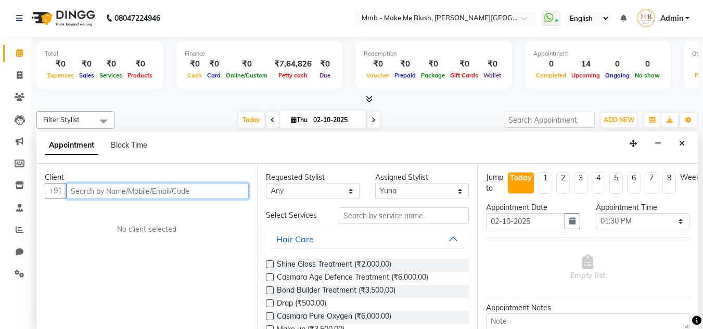
click at [225, 188] on input "text" at bounding box center [157, 191] width 183 height 16
click at [157, 187] on input "text" at bounding box center [157, 191] width 183 height 16
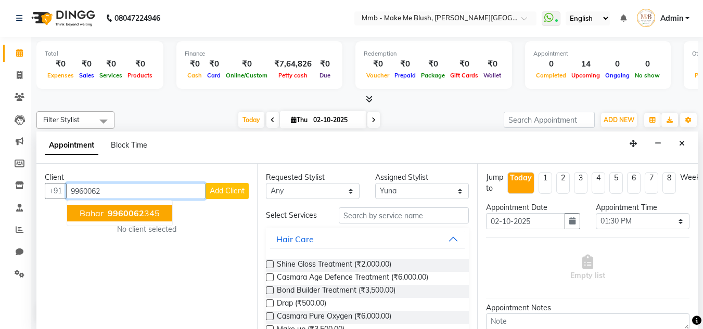
click at [142, 217] on span "9960062" at bounding box center [126, 213] width 36 height 10
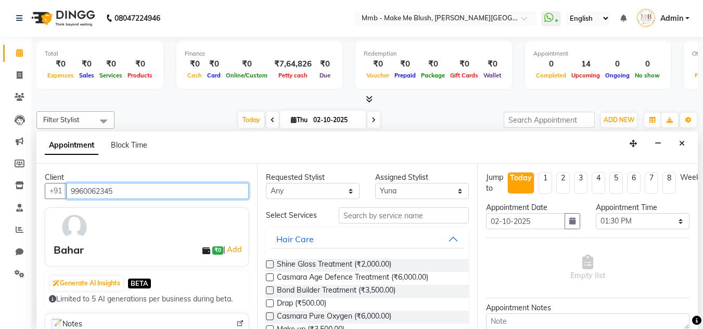
type input "9960062345"
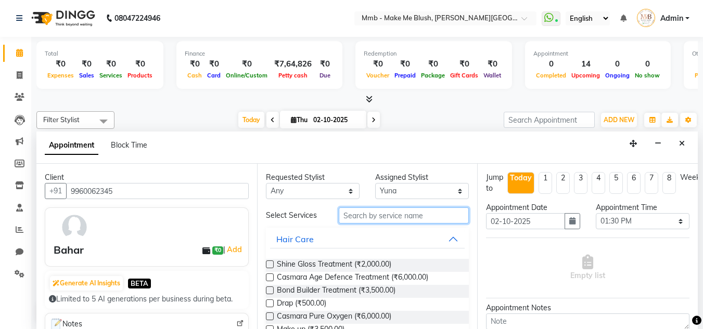
click at [387, 216] on input "text" at bounding box center [404, 216] width 130 height 16
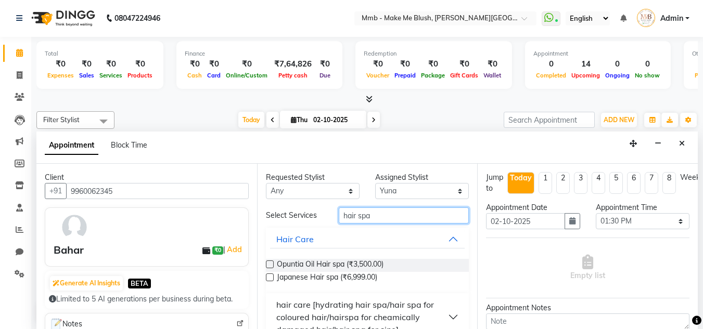
type input "hair spa"
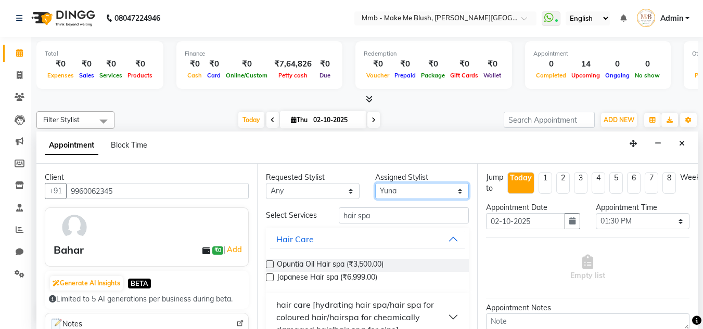
click at [409, 188] on select "Select Del [PERSON_NAME] [MEDICAL_DATA][PERSON_NAME]" at bounding box center [422, 191] width 94 height 16
select select "74536"
click at [375, 183] on select "Select Del [PERSON_NAME] [MEDICAL_DATA][PERSON_NAME]" at bounding box center [422, 191] width 94 height 16
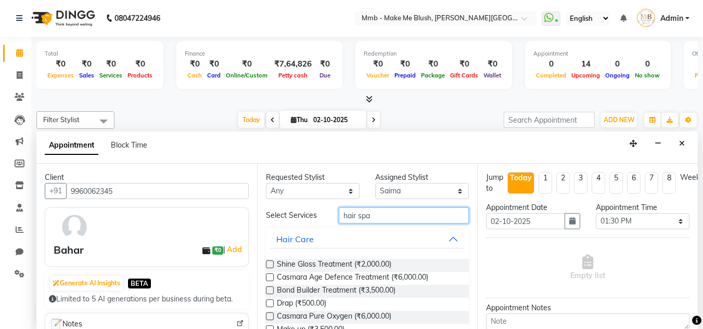
click at [375, 215] on input "hair spa" at bounding box center [404, 216] width 130 height 16
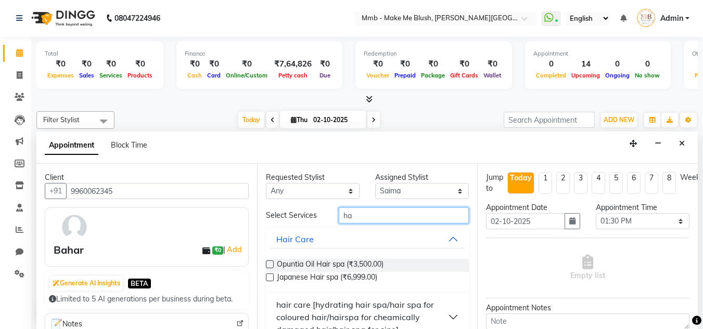
type input "h"
type input "hair spa"
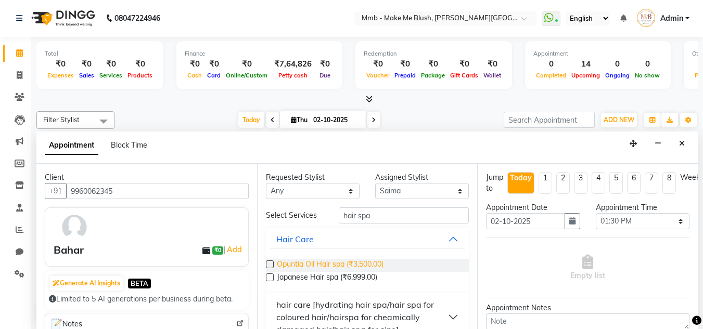
click at [351, 264] on span "Opuntia Oil Hair spa (₹3,500.00)" at bounding box center [330, 265] width 107 height 13
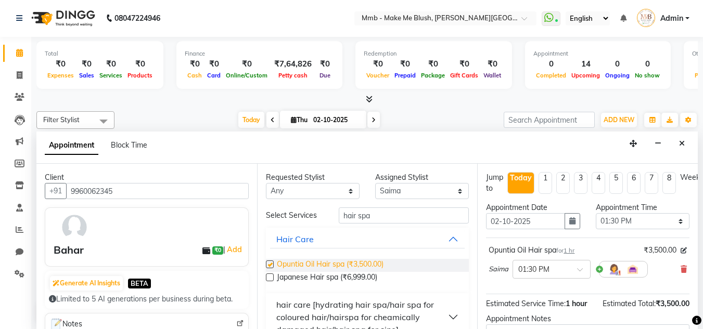
checkbox input "false"
click at [687, 138] on button "Close" at bounding box center [681, 144] width 15 height 16
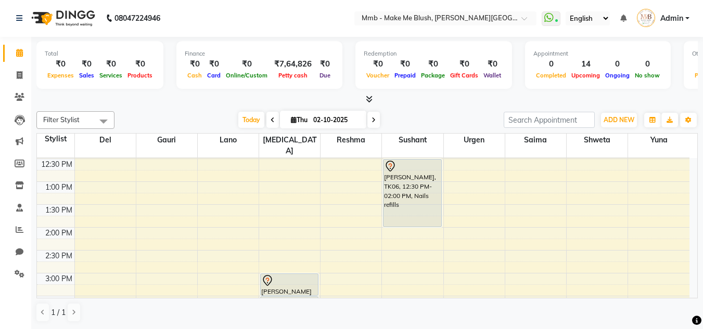
scroll to position [148, 0]
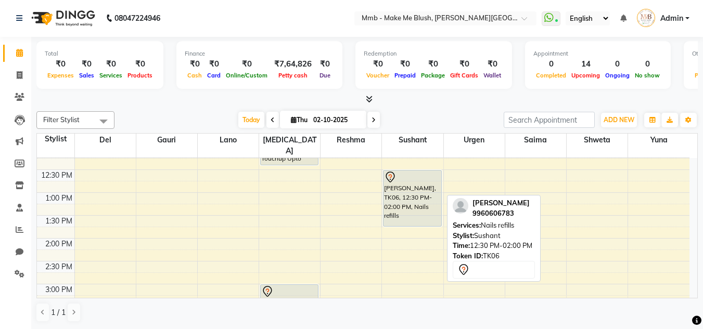
drag, startPoint x: 410, startPoint y: 227, endPoint x: 413, endPoint y: 213, distance: 13.9
click at [413, 213] on div "Carina Bhagchandani, TK07, 11:15 AM-11:55 AM, Gel Nail plain Jessica Londhya, T…" at bounding box center [412, 284] width 61 height 549
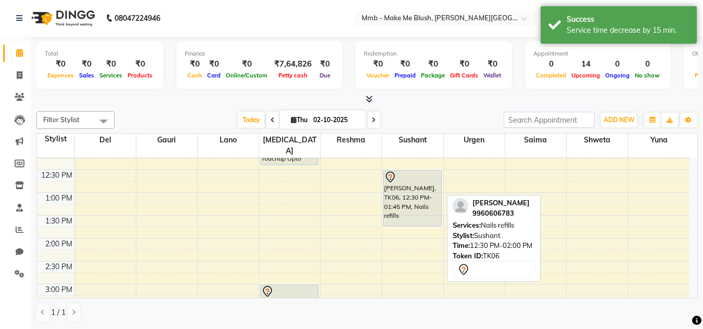
click at [0, 0] on div at bounding box center [0, 0] width 0 height 0
click at [412, 222] on div "Carina Bhagchandani, TK07, 11:15 AM-11:55 AM, Gel Nail plain Jessica Londhya, T…" at bounding box center [412, 284] width 61 height 549
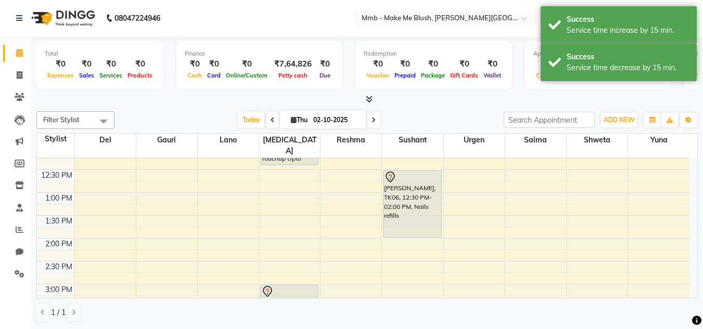
click at [370, 122] on span at bounding box center [373, 120] width 12 height 16
type input "03-10-2025"
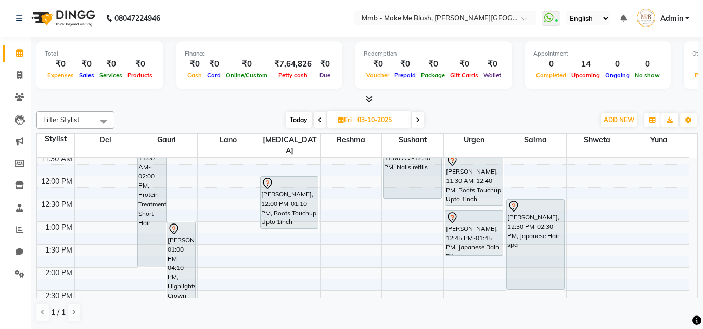
scroll to position [130, 0]
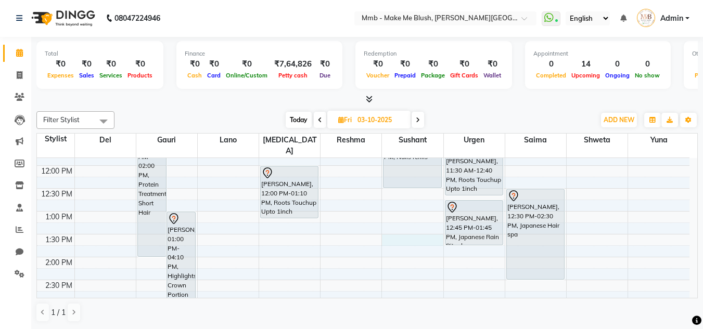
click at [400, 228] on div "9:00 AM 9:30 AM 10:00 AM 10:30 AM 11:00 AM 11:30 AM 12:00 PM 12:30 PM 1:00 PM 1…" at bounding box center [363, 303] width 652 height 549
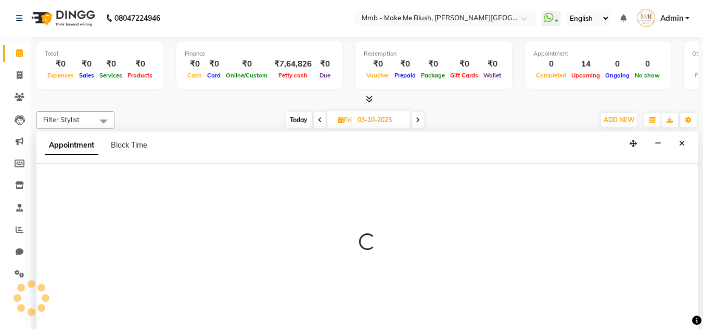
select select "18878"
select select "810"
select select "tentative"
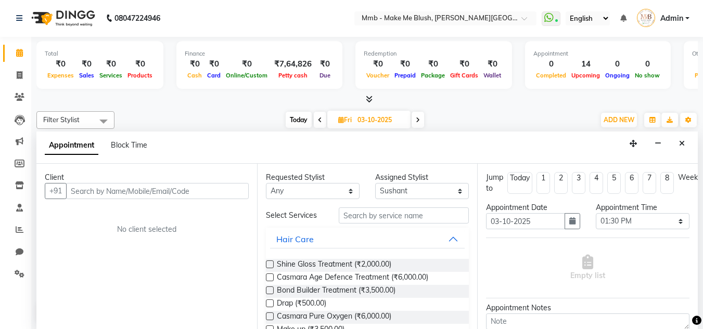
click at [230, 193] on input "text" at bounding box center [157, 191] width 183 height 16
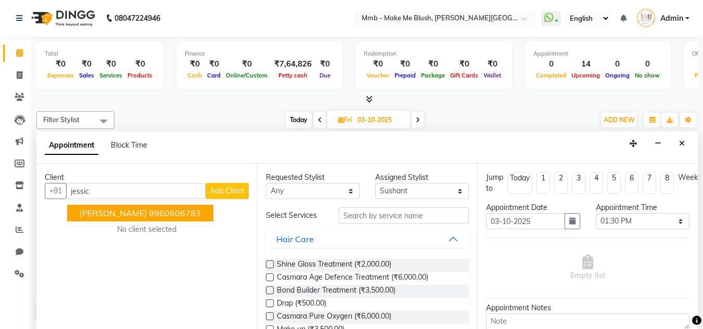
click at [158, 215] on ngb-highlight "9960606783" at bounding box center [175, 213] width 52 height 10
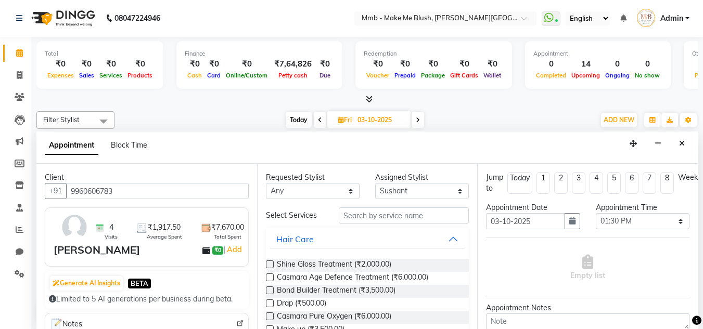
type input "9960606783"
click at [394, 223] on input "text" at bounding box center [404, 216] width 130 height 16
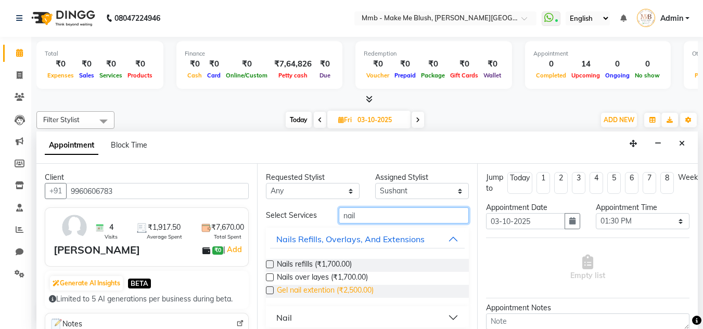
type input "nail"
click at [331, 289] on span "Gel nail extention (₹2,500.00)" at bounding box center [325, 291] width 97 height 13
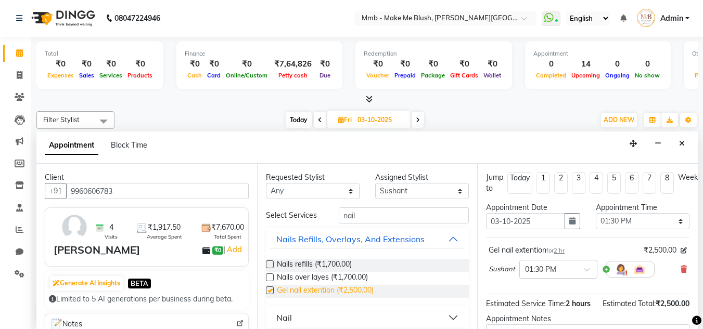
checkbox input "false"
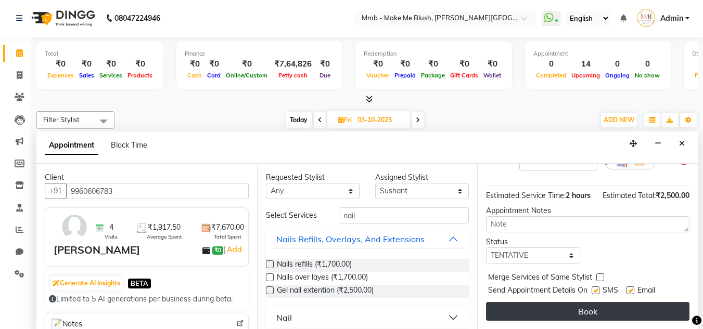
click at [626, 306] on button "Book" at bounding box center [587, 311] width 203 height 19
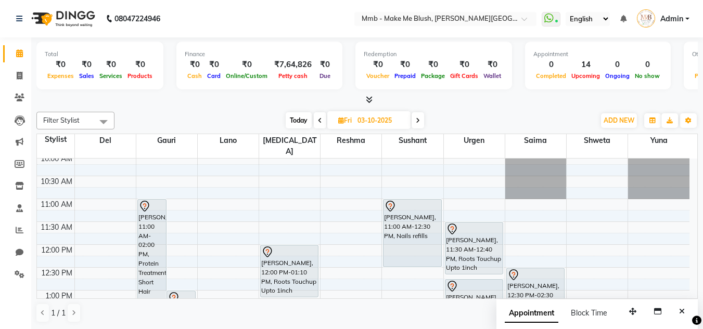
scroll to position [46, 0]
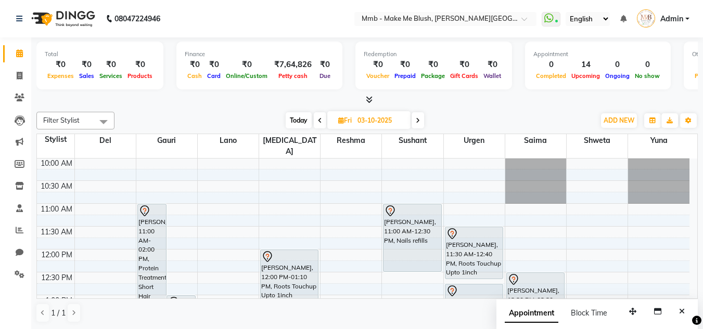
click at [301, 115] on span "Today" at bounding box center [299, 120] width 26 height 16
type input "02-10-2025"
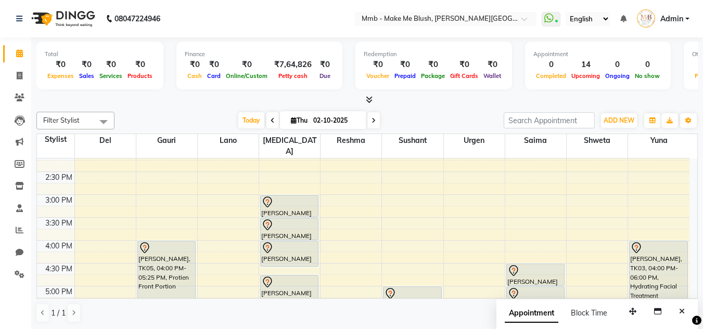
scroll to position [238, 0]
click at [697, 292] on td "9:00 AM 9:30 AM 10:00 AM 10:30 AM 11:00 AM 11:30 AM 12:00 PM 12:30 PM 1:00 PM 1…" at bounding box center [367, 229] width 661 height 140
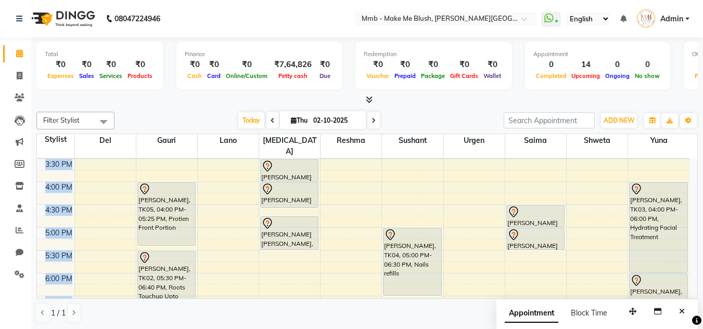
scroll to position [300, 0]
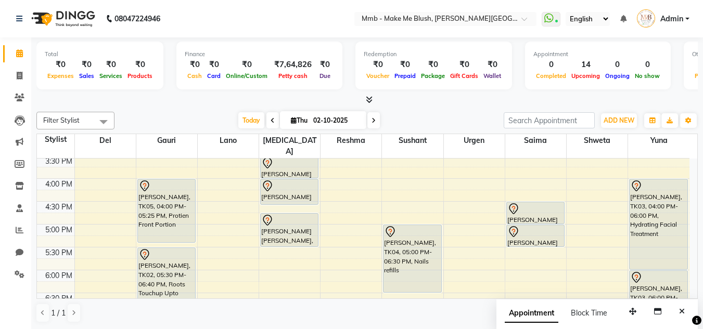
drag, startPoint x: 290, startPoint y: 193, endPoint x: 286, endPoint y: 201, distance: 9.6
click at [286, 201] on div "9:00 AM 9:30 AM 10:00 AM 10:30 AM 11:00 AM 11:30 AM 12:00 PM 12:30 PM 1:00 PM 1…" at bounding box center [363, 132] width 652 height 549
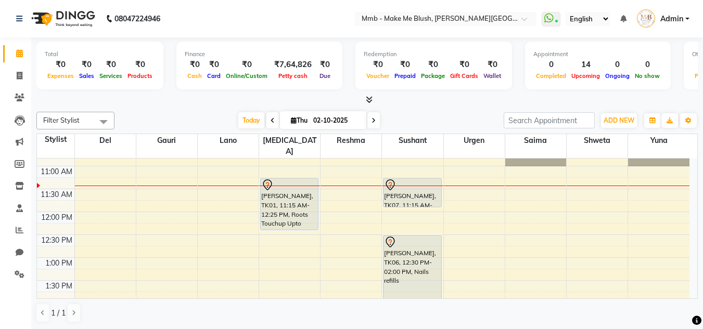
scroll to position [71, 0]
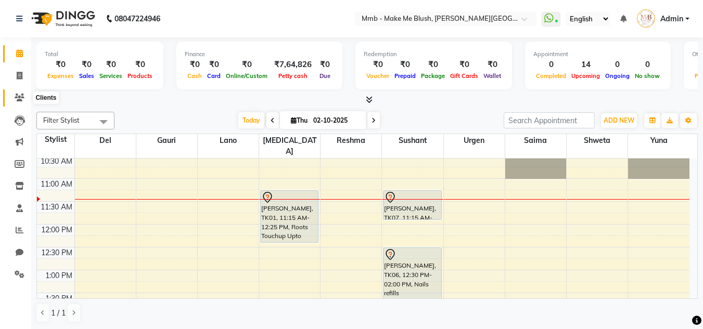
click at [23, 96] on icon at bounding box center [20, 98] width 10 height 8
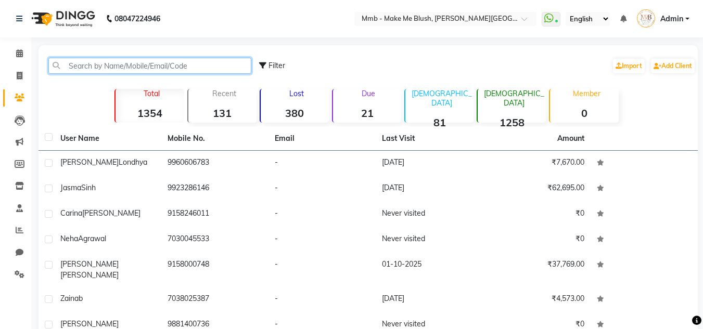
click at [90, 66] on input "text" at bounding box center [149, 66] width 203 height 16
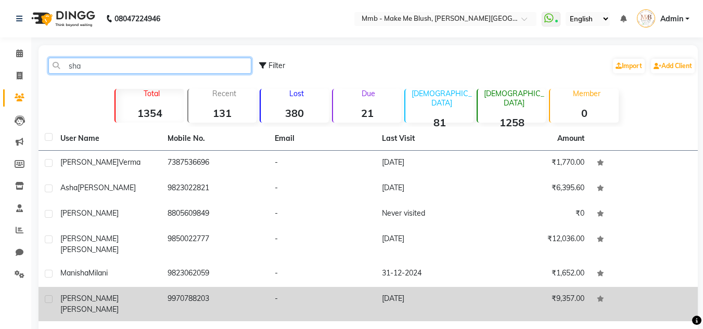
type input "sha"
click at [104, 305] on span "Kumar" at bounding box center [89, 309] width 58 height 9
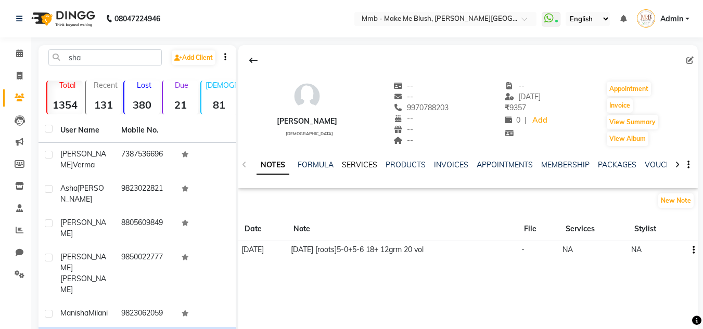
click at [359, 162] on link "SERVICES" at bounding box center [359, 164] width 35 height 9
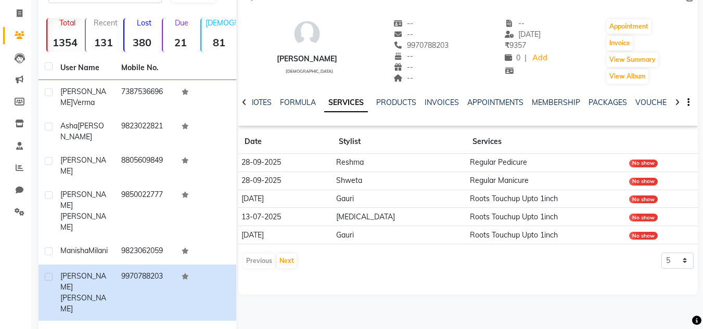
scroll to position [3, 0]
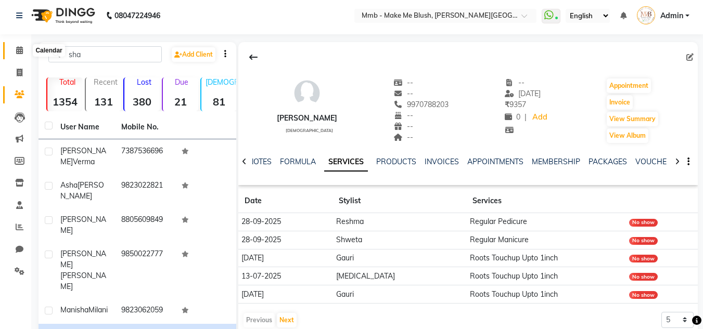
click at [15, 50] on span at bounding box center [19, 51] width 18 height 12
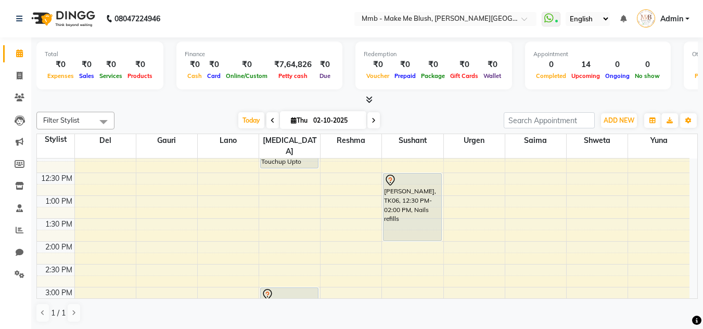
scroll to position [180, 0]
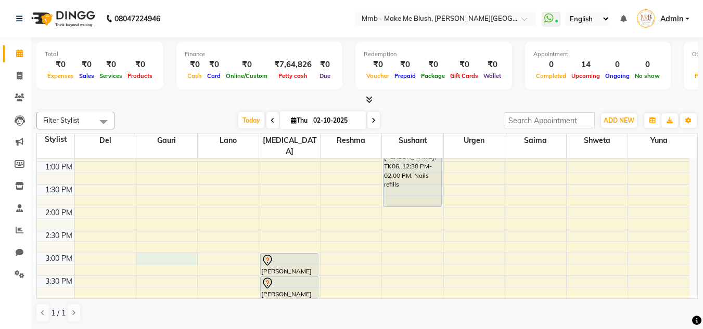
click at [167, 248] on div "9:00 AM 9:30 AM 10:00 AM 10:30 AM 11:00 AM 11:30 AM 12:00 PM 12:30 PM 1:00 PM 1…" at bounding box center [363, 253] width 652 height 549
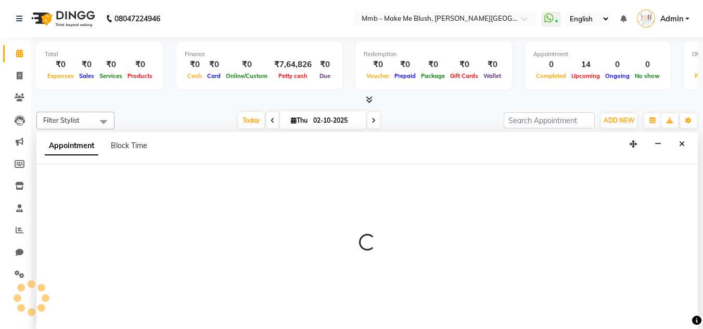
scroll to position [1, 0]
select select "45263"
select select "tentative"
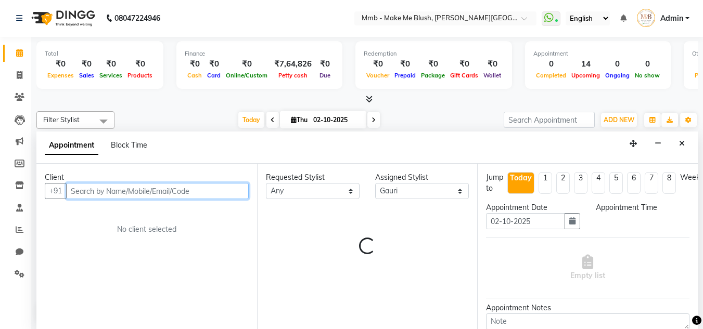
select select "900"
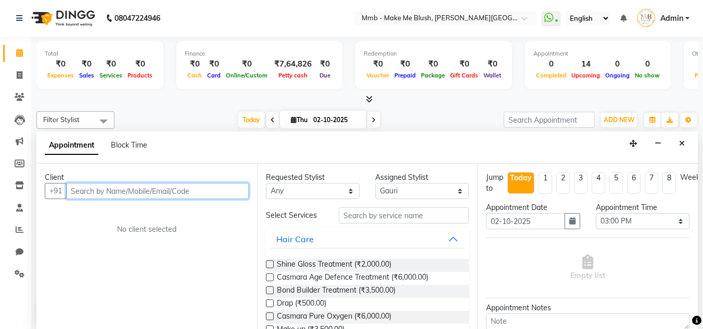
click at [190, 191] on input "text" at bounding box center [157, 191] width 183 height 16
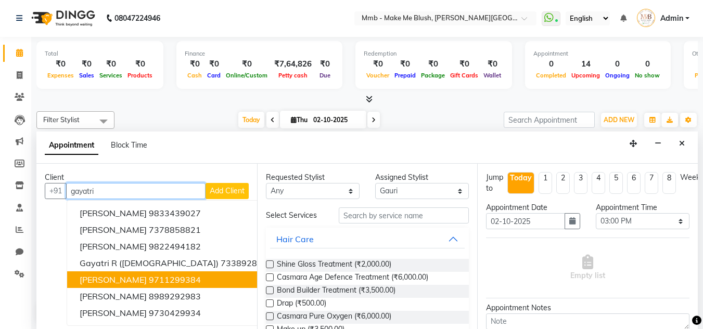
click at [149, 281] on ngb-highlight "9711299384" at bounding box center [175, 280] width 52 height 10
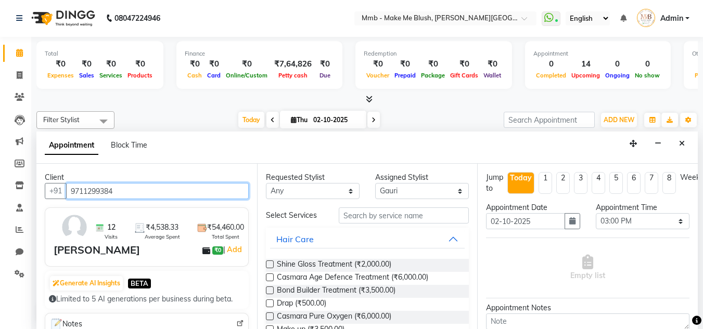
type input "9711299384"
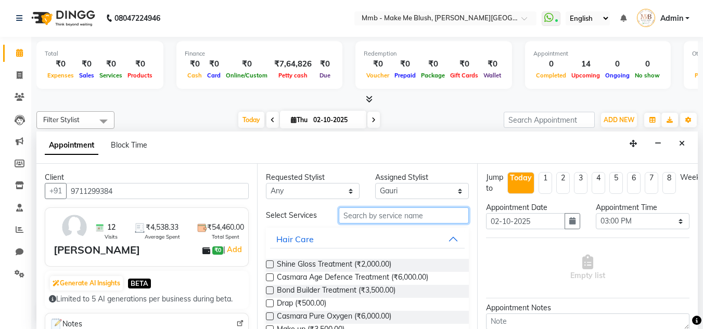
click at [400, 221] on input "text" at bounding box center [404, 216] width 130 height 16
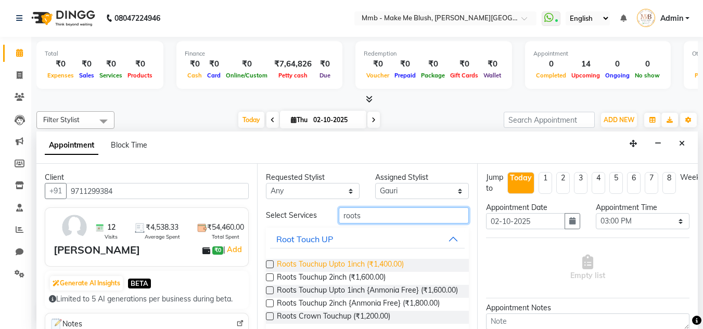
type input "roots"
click at [370, 261] on span "Roots Touchup Upto 1inch (₹1,400.00)" at bounding box center [340, 265] width 127 height 13
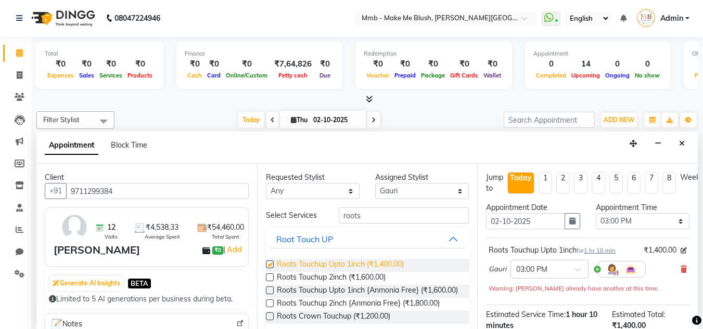
checkbox input "false"
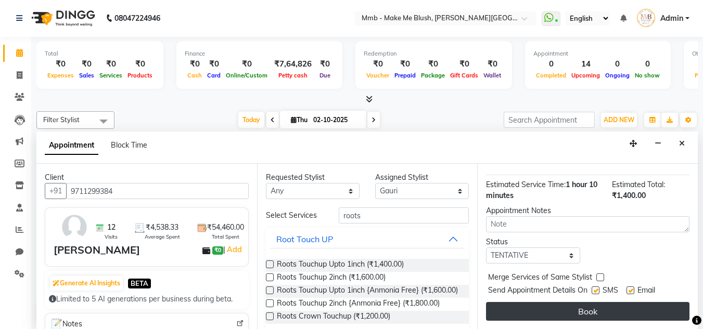
click at [648, 309] on button "Book" at bounding box center [587, 311] width 203 height 19
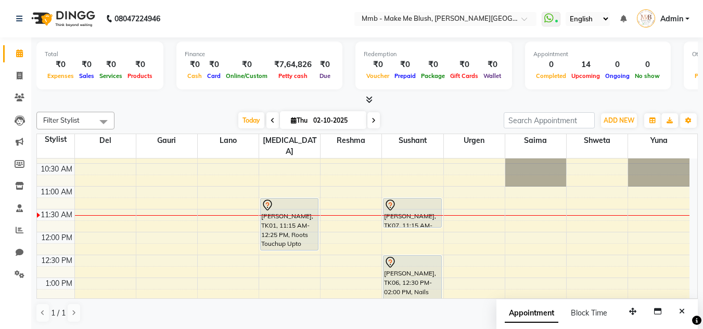
scroll to position [42, 0]
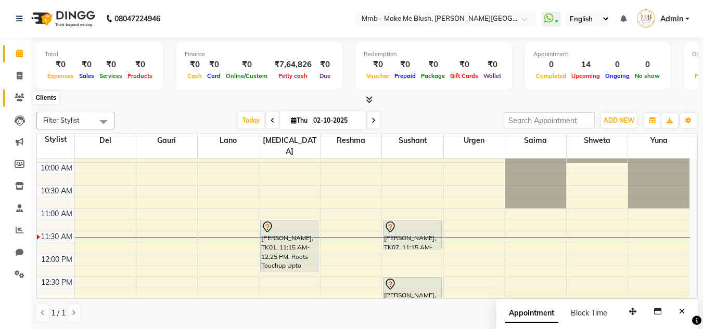
click at [23, 96] on icon at bounding box center [20, 98] width 10 height 8
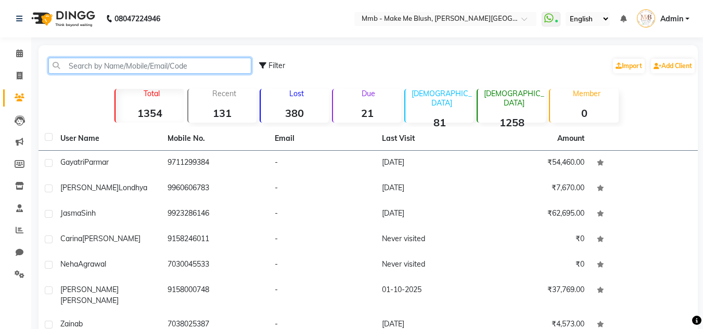
click at [95, 71] on input "text" at bounding box center [149, 66] width 203 height 16
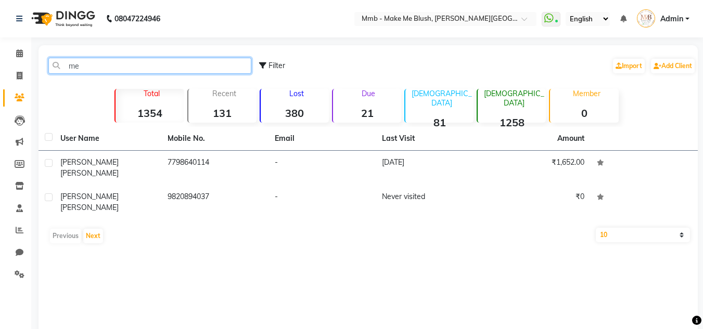
type input "m"
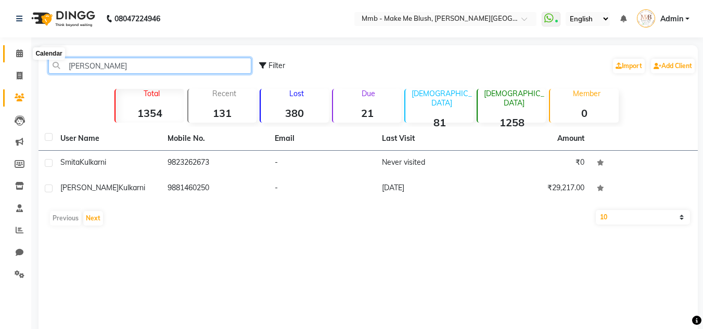
type input "kulkar"
click at [24, 53] on span at bounding box center [19, 54] width 18 height 12
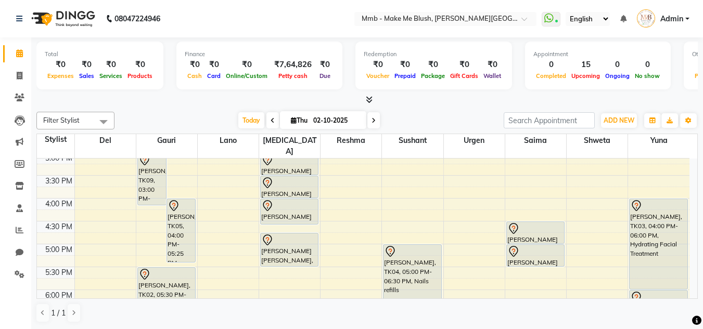
scroll to position [291, 0]
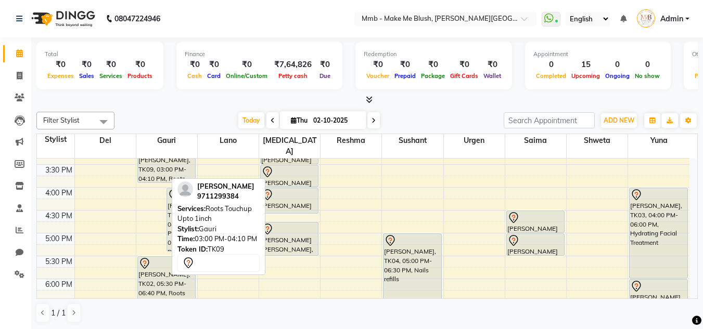
drag, startPoint x: 152, startPoint y: 182, endPoint x: 155, endPoint y: 176, distance: 6.5
click at [155, 176] on div "9:00 AM 9:30 AM 10:00 AM 10:30 AM 11:00 AM 11:30 AM 12:00 PM 12:30 PM 1:00 PM 1…" at bounding box center [363, 141] width 652 height 549
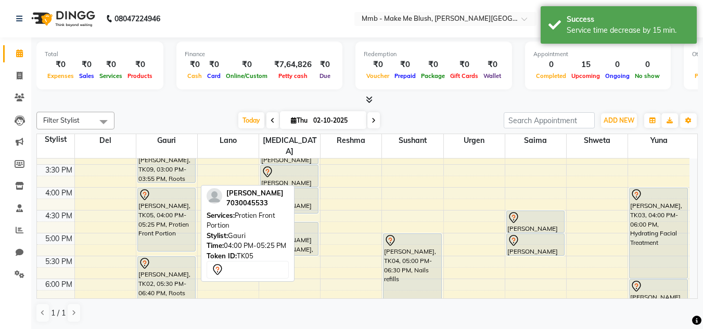
click at [155, 188] on link "[PERSON_NAME], TK05, 04:00 PM-05:25 PM, Protien Front Portion" at bounding box center [166, 220] width 58 height 64
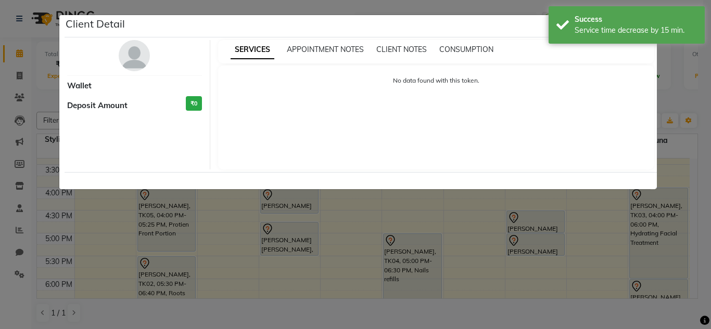
select select "7"
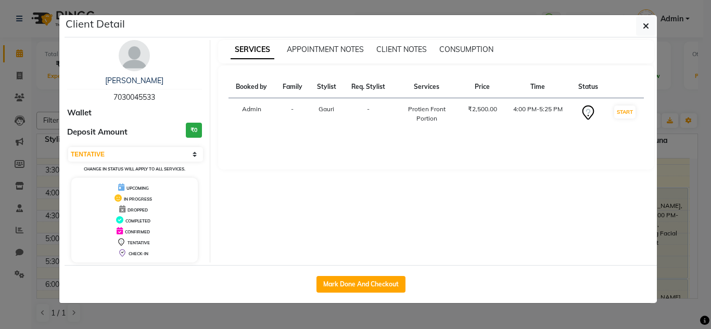
click at [710, 110] on ngb-modal-window "Client Detail Neha Agrawal 7030045533 Wallet Deposit Amount ₹0 Select IN SERVIC…" at bounding box center [355, 164] width 711 height 329
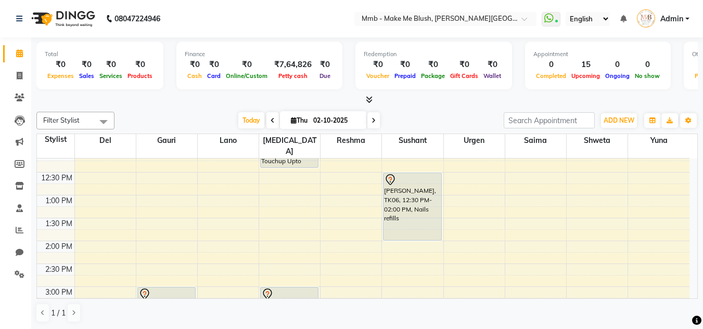
scroll to position [146, 0]
click at [527, 188] on div "9:00 AM 9:30 AM 10:00 AM 10:30 AM 11:00 AM 11:30 AM 12:00 PM 12:30 PM 1:00 PM 1…" at bounding box center [363, 287] width 652 height 549
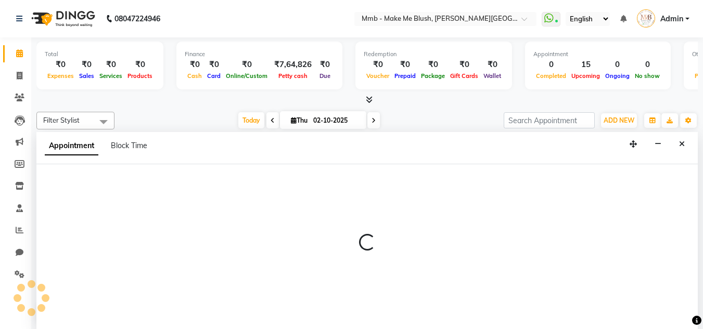
scroll to position [1, 0]
select select "74536"
select select "tentative"
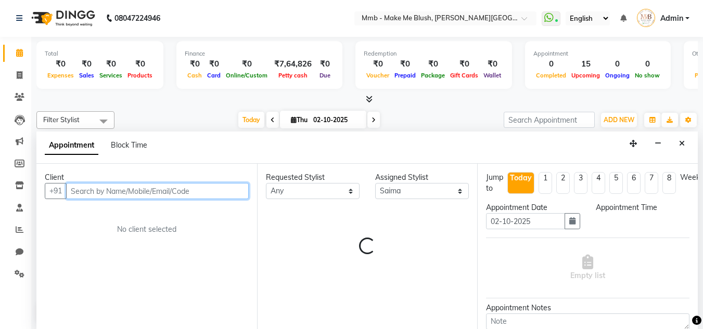
select select "780"
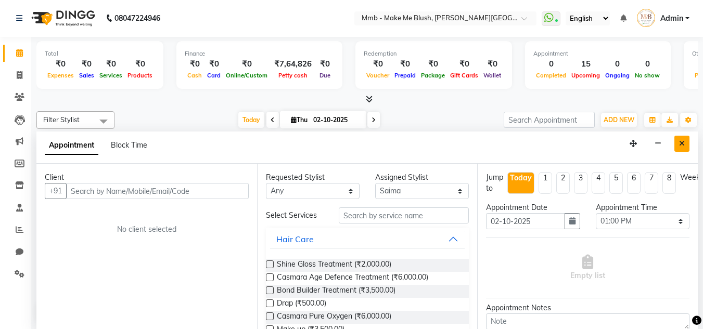
click at [685, 143] on button "Close" at bounding box center [681, 144] width 15 height 16
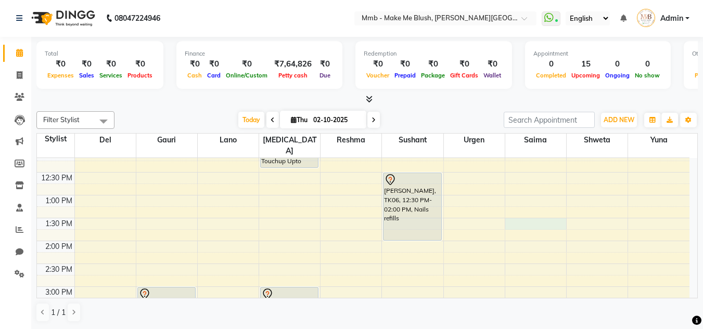
click at [519, 213] on div "9:00 AM 9:30 AM 10:00 AM 10:30 AM 11:00 AM 11:30 AM 12:00 PM 12:30 PM 1:00 PM 1…" at bounding box center [363, 286] width 652 height 549
select select "74536"
select select "810"
select select "tentative"
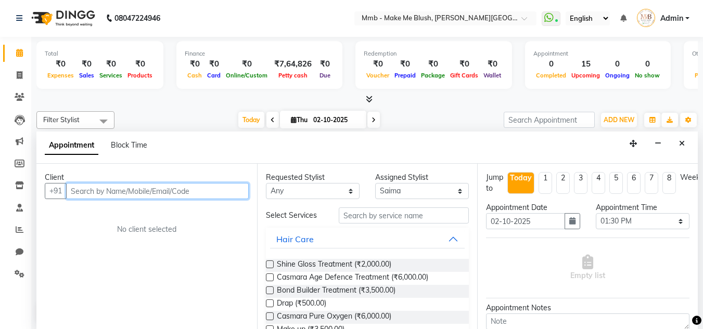
click at [216, 194] on input "text" at bounding box center [157, 191] width 183 height 16
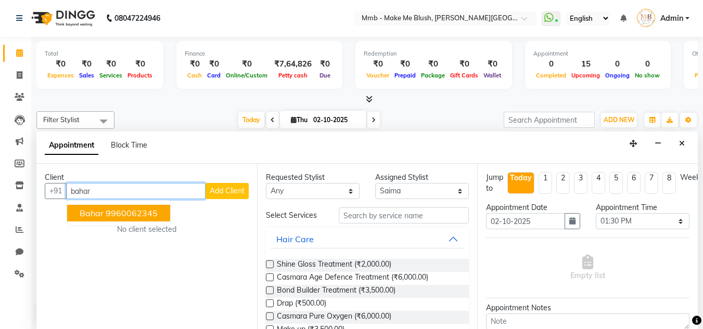
click at [160, 209] on button "Bahar 9960062345" at bounding box center [118, 213] width 103 height 17
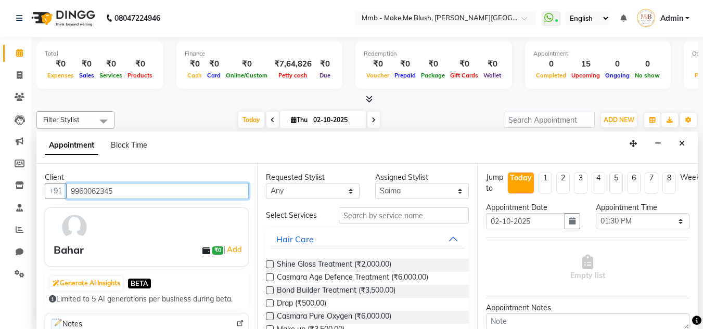
type input "9960062345"
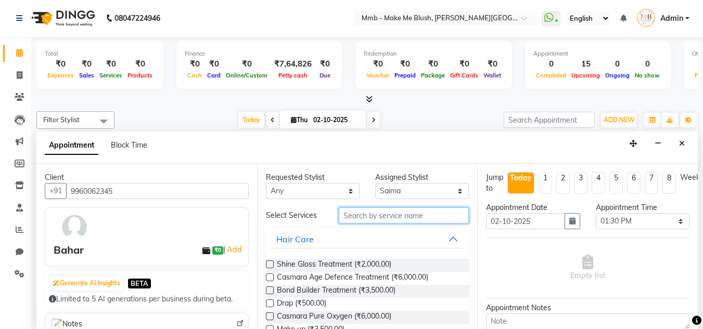
click at [366, 219] on input "text" at bounding box center [404, 216] width 130 height 16
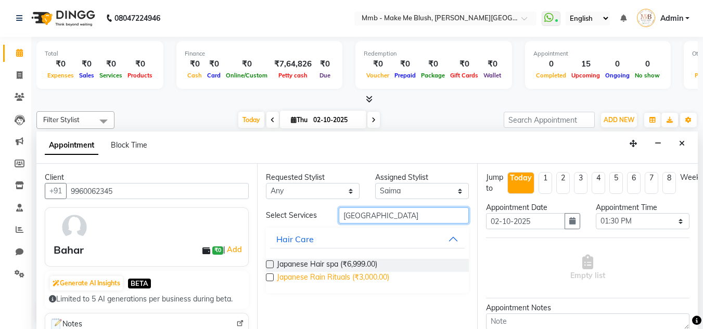
type input "japan"
click at [327, 282] on span "Japanese Rain Rituals (₹3,000.00)" at bounding box center [333, 278] width 112 height 13
checkbox input "false"
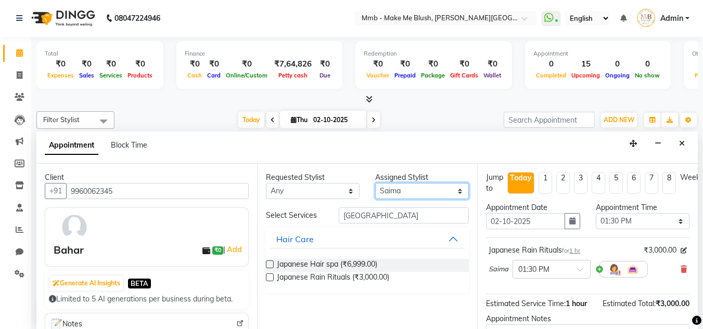
click at [402, 195] on select "Select Del [PERSON_NAME] [MEDICAL_DATA][PERSON_NAME]" at bounding box center [422, 191] width 94 height 16
click at [375, 183] on select "Select Del [PERSON_NAME] [MEDICAL_DATA][PERSON_NAME]" at bounding box center [422, 191] width 94 height 16
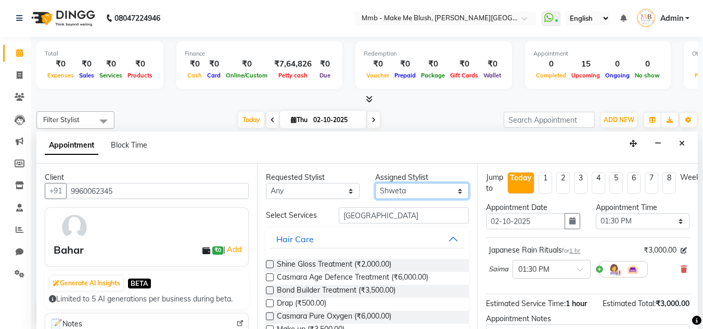
click at [403, 189] on select "Select Del [PERSON_NAME] [MEDICAL_DATA][PERSON_NAME]" at bounding box center [422, 191] width 94 height 16
select select "18878"
click at [375, 183] on select "Select Del [PERSON_NAME][MEDICAL_DATA] Reshma [PERSON_NAME] Shweta Sushant Urge…" at bounding box center [422, 191] width 94 height 16
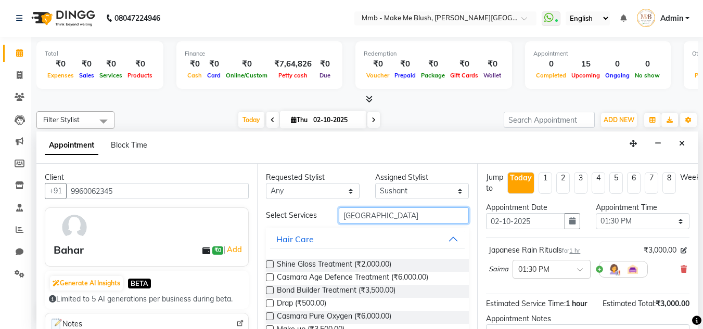
click at [370, 214] on input "japan" at bounding box center [404, 216] width 130 height 16
type input "j"
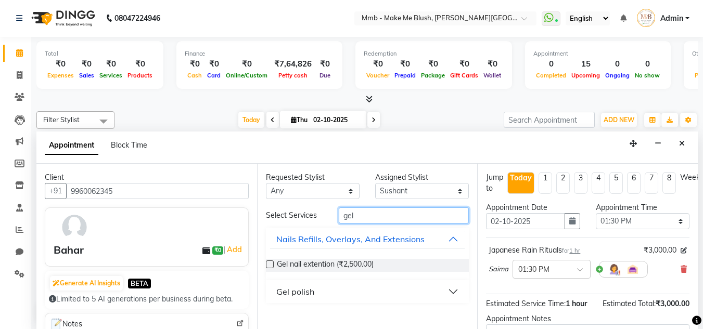
type input "gel"
click at [309, 295] on div "Gel polish" at bounding box center [295, 292] width 38 height 12
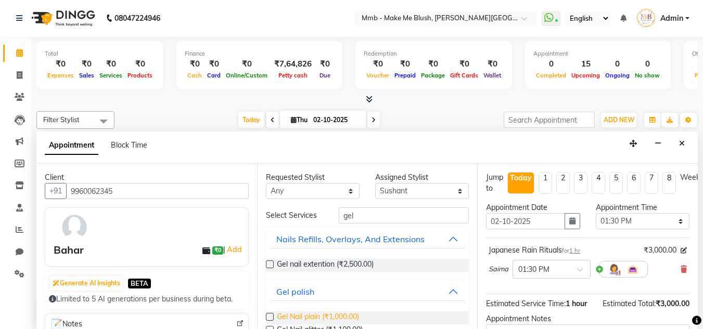
click at [308, 315] on span "Gel Nail plain (₹1,000.00)" at bounding box center [318, 318] width 82 height 13
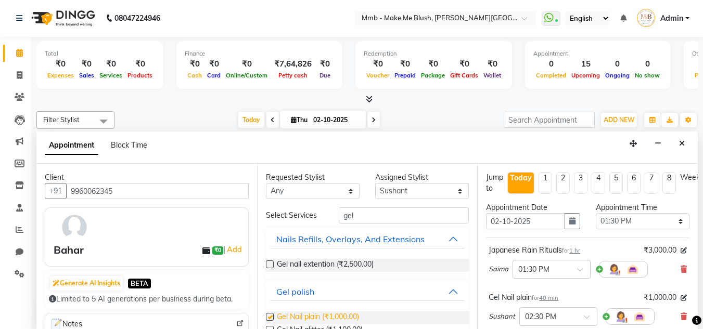
checkbox input "false"
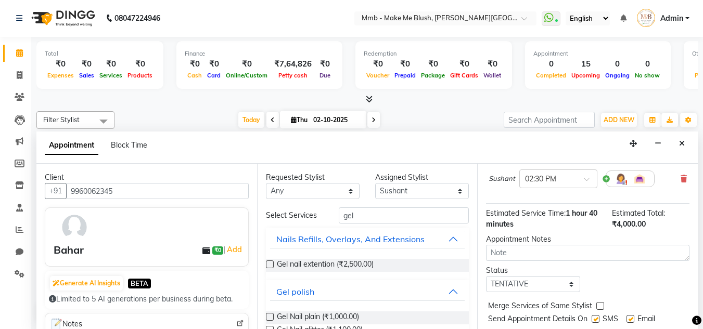
scroll to position [174, 0]
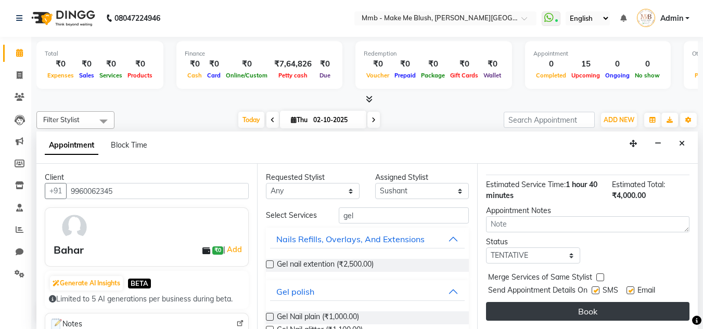
click at [633, 302] on button "Book" at bounding box center [587, 311] width 203 height 19
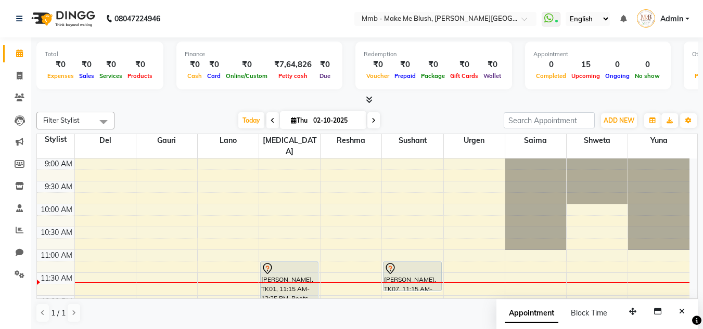
scroll to position [96, 0]
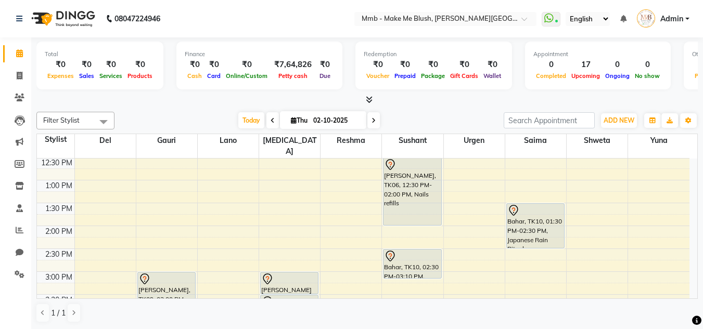
scroll to position [140, 0]
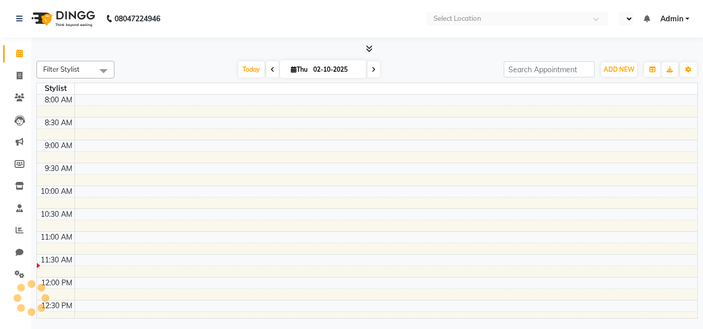
select select "en"
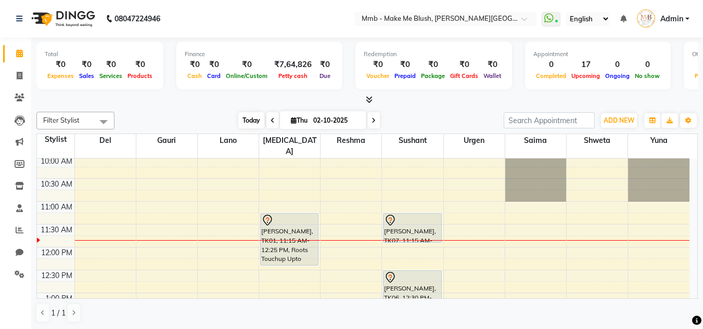
click at [258, 125] on span "Today" at bounding box center [251, 120] width 26 height 16
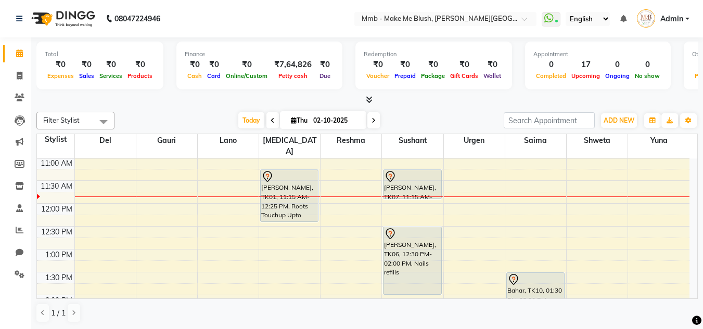
click at [295, 122] on span "Thu" at bounding box center [299, 121] width 22 height 8
select select "10"
select select "2025"
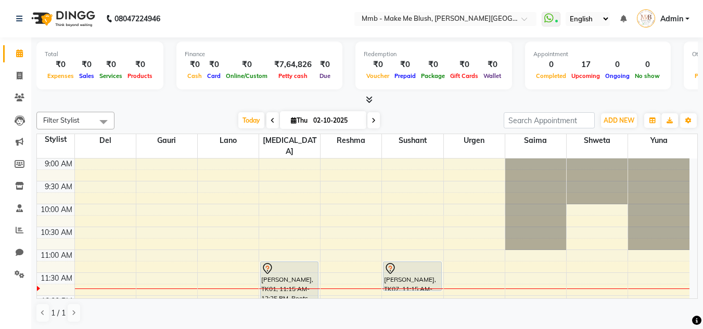
click at [696, 299] on td "9:00 AM 9:30 AM 10:00 AM 10:30 AM 11:00 AM 11:30 AM 12:00 PM 12:30 PM 1:00 PM 1…" at bounding box center [367, 229] width 661 height 140
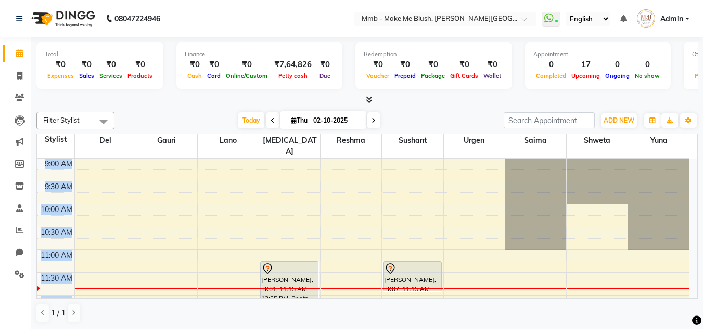
click at [696, 299] on td "9:00 AM 9:30 AM 10:00 AM 10:30 AM 11:00 AM 11:30 AM 12:00 PM 12:30 PM 1:00 PM 1…" at bounding box center [367, 229] width 661 height 140
drag, startPoint x: 696, startPoint y: 299, endPoint x: 694, endPoint y: 293, distance: 5.9
click at [694, 293] on td "9:00 AM 9:30 AM 10:00 AM 10:30 AM 11:00 AM 11:30 AM 12:00 PM 12:30 PM 1:00 PM 1…" at bounding box center [367, 229] width 661 height 140
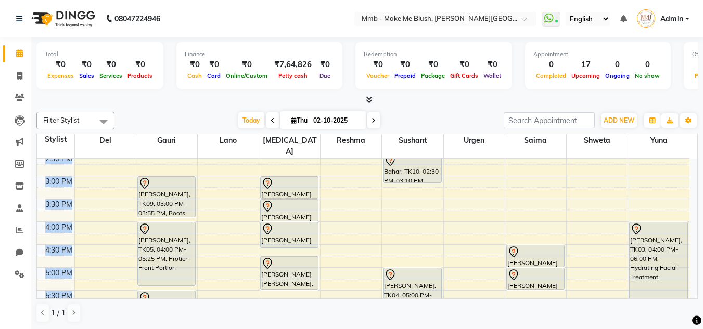
scroll to position [350, 0]
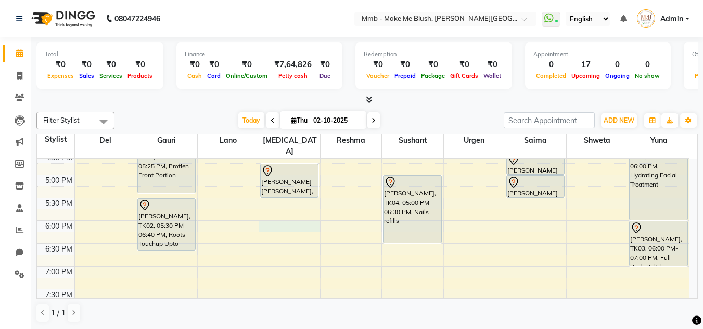
click at [279, 210] on div "9:00 AM 9:30 AM 10:00 AM 10:30 AM 11:00 AM 11:30 AM 12:00 PM 12:30 PM 1:00 PM 1…" at bounding box center [363, 83] width 652 height 549
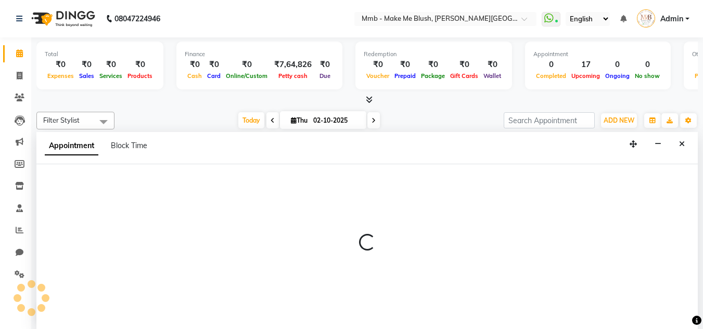
scroll to position [1, 0]
select select "18874"
select select "tentative"
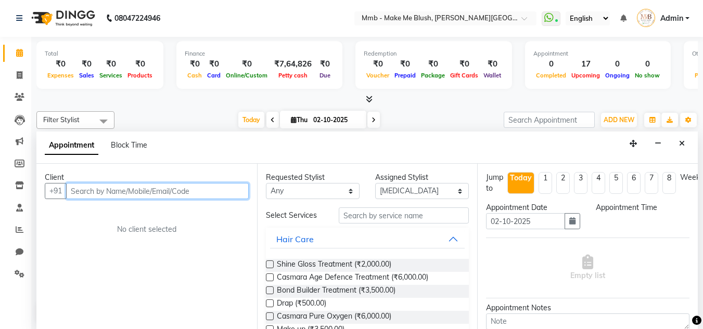
select select "1080"
click at [227, 194] on input "text" at bounding box center [157, 191] width 183 height 16
type input "r"
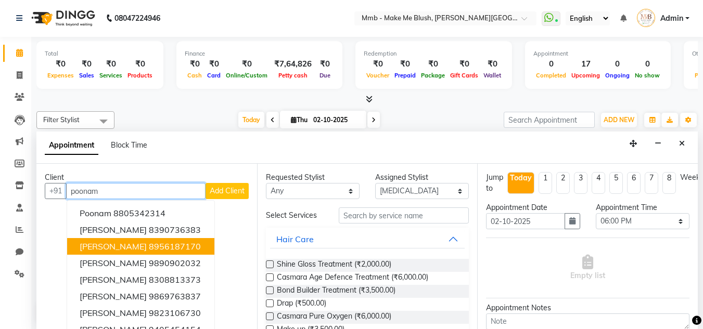
click at [166, 250] on ngb-highlight "8956187170" at bounding box center [175, 246] width 52 height 10
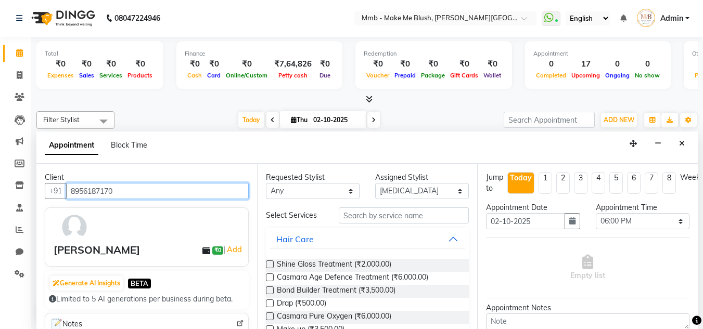
type input "8956187170"
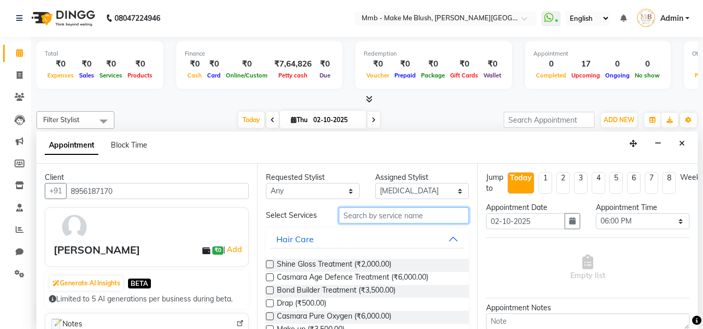
click at [376, 216] on input "text" at bounding box center [404, 216] width 130 height 16
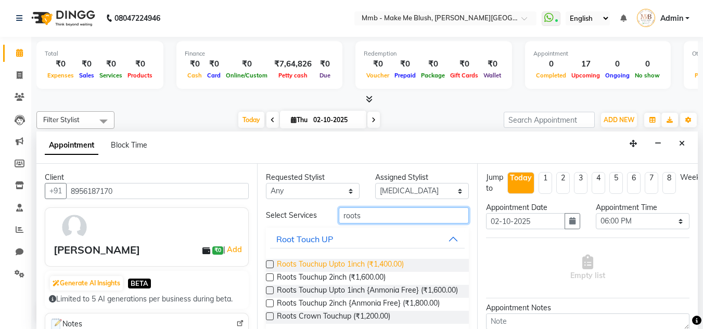
type input "roots"
click at [335, 263] on span "Roots Touchup Upto 1inch (₹1,400.00)" at bounding box center [340, 265] width 127 height 13
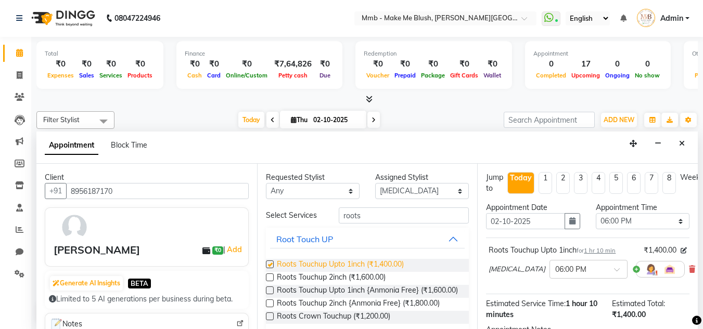
checkbox input "false"
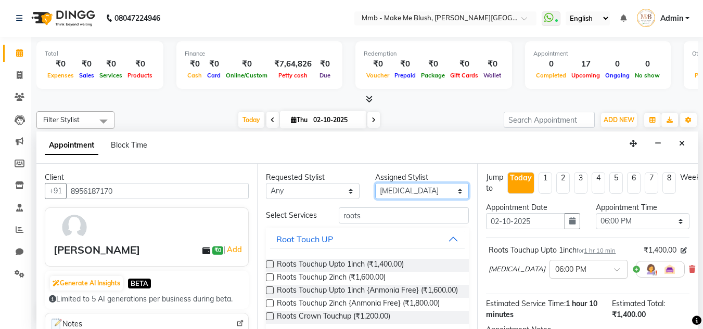
click at [404, 192] on select "Select Del [PERSON_NAME][MEDICAL_DATA] Reshma [PERSON_NAME] Shweta Sushant Urge…" at bounding box center [422, 191] width 94 height 16
select select "88496"
click at [375, 183] on select "Select Del [PERSON_NAME][MEDICAL_DATA] Reshma [PERSON_NAME] Shweta Sushant Urge…" at bounding box center [422, 191] width 94 height 16
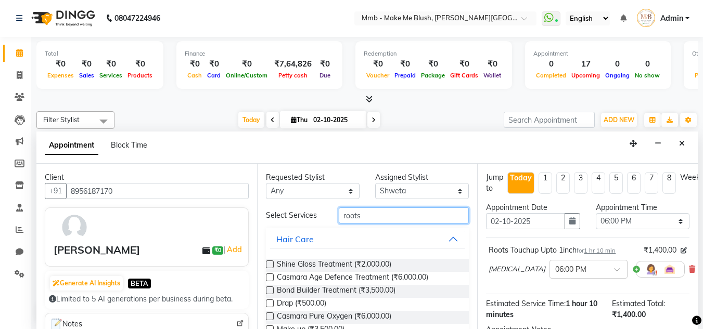
click at [396, 217] on input "roots" at bounding box center [404, 216] width 130 height 16
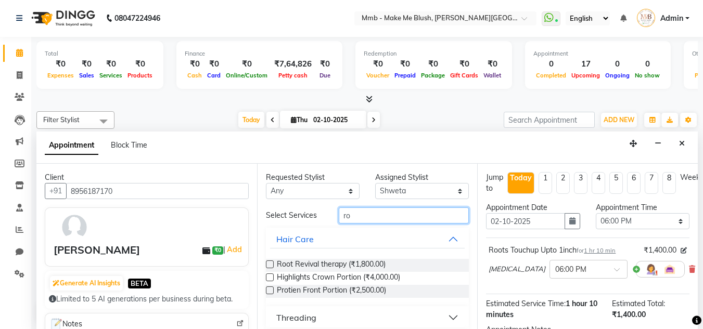
type input "r"
type input "ped"
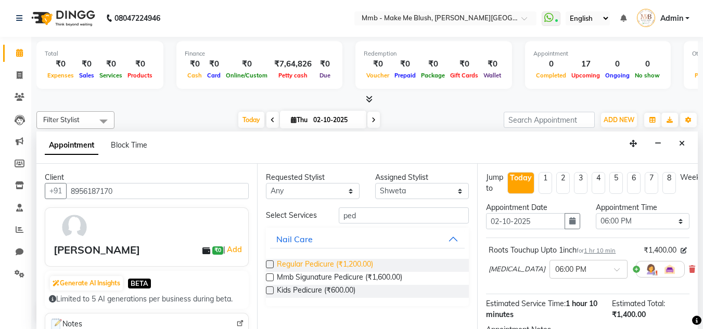
click at [348, 268] on span "Regular Pedicure (₹1,200.00)" at bounding box center [325, 265] width 96 height 13
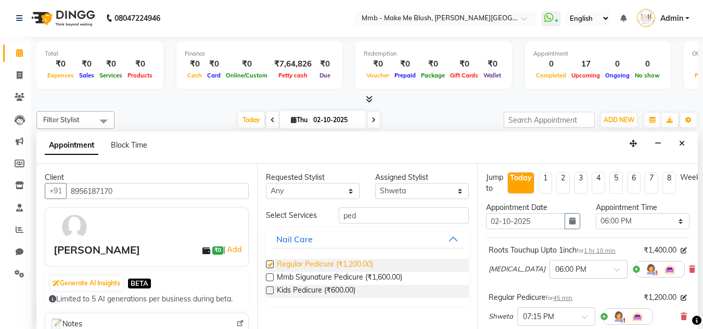
checkbox input "false"
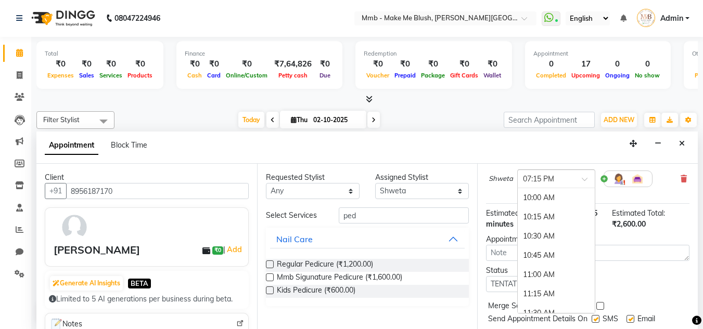
scroll to position [665, 0]
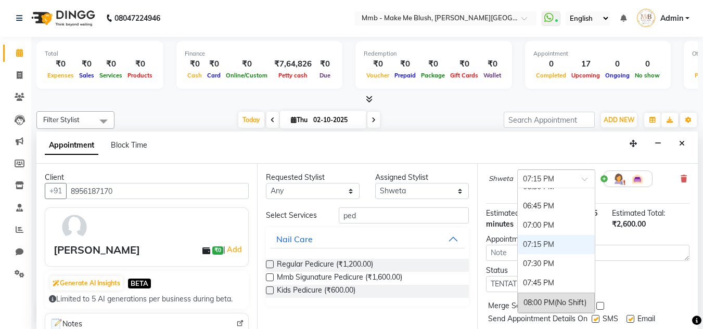
click at [584, 182] on span at bounding box center [588, 182] width 13 height 11
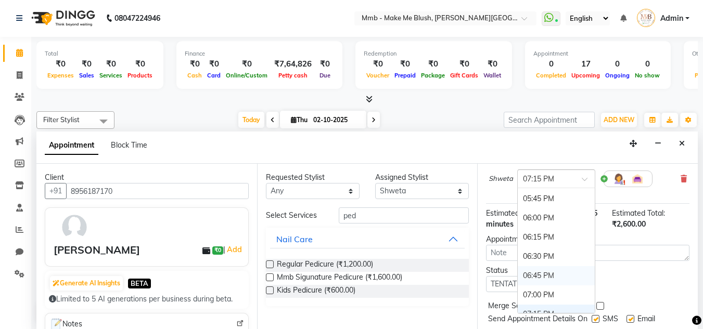
scroll to position [575, 0]
click at [557, 256] on div "06:15 PM" at bounding box center [556, 257] width 77 height 19
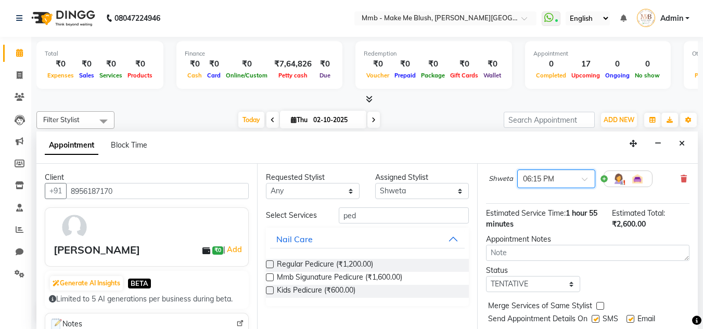
scroll to position [174, 0]
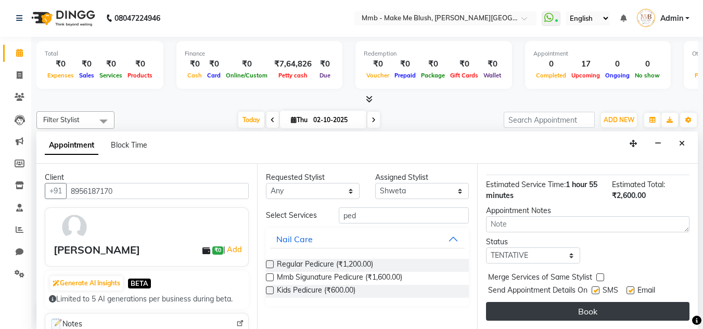
click at [644, 304] on button "Book" at bounding box center [587, 311] width 203 height 19
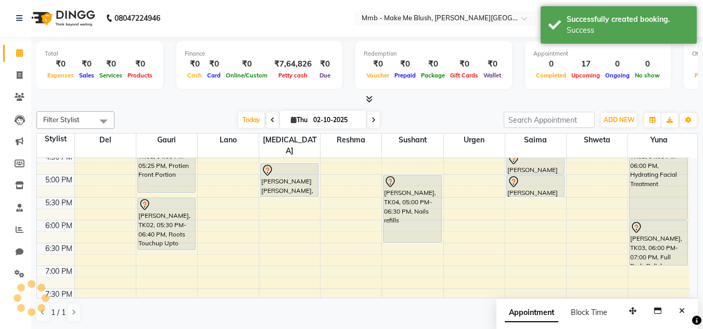
scroll to position [0, 0]
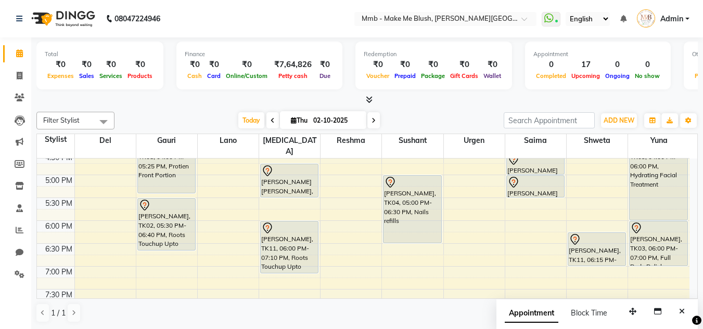
click at [236, 111] on div "Filter Stylist Select All Del [PERSON_NAME][MEDICAL_DATA] Urgen Saima Shweta Yu…" at bounding box center [366, 218] width 661 height 220
click at [248, 116] on span "Today" at bounding box center [251, 120] width 26 height 16
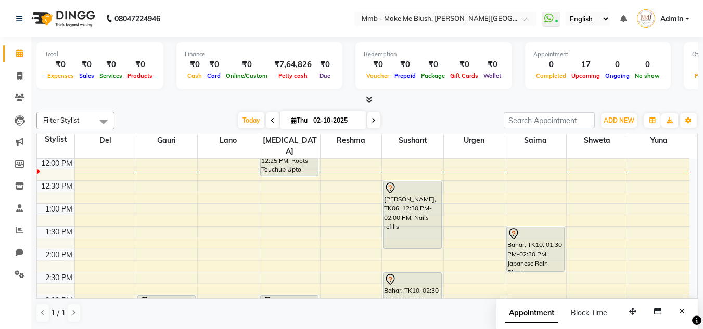
click at [506, 317] on span "Appointment" at bounding box center [532, 313] width 54 height 19
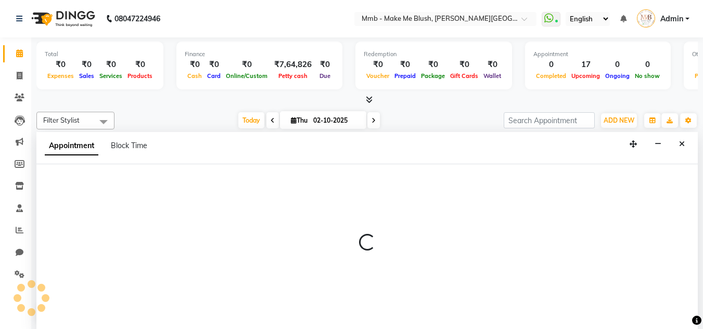
select select "tentative"
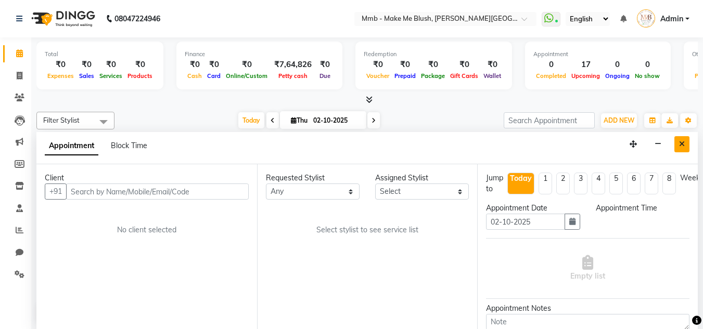
click at [687, 147] on button "Close" at bounding box center [681, 144] width 15 height 16
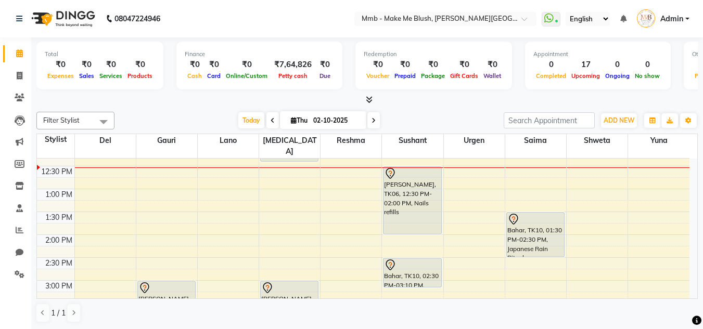
scroll to position [159, 0]
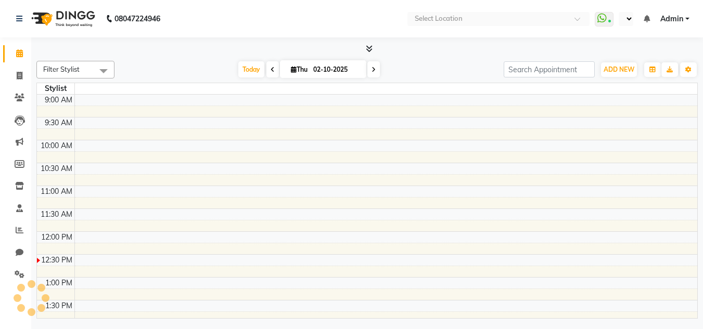
select select "en"
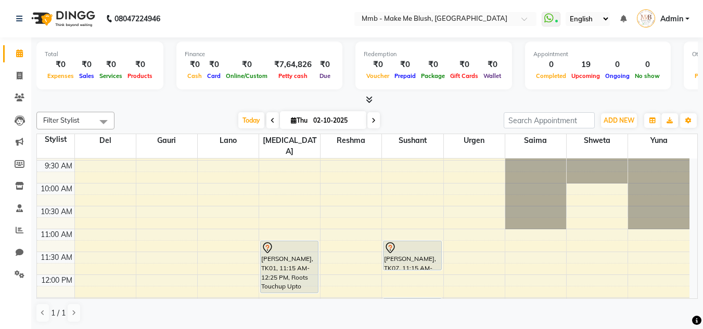
scroll to position [42, 0]
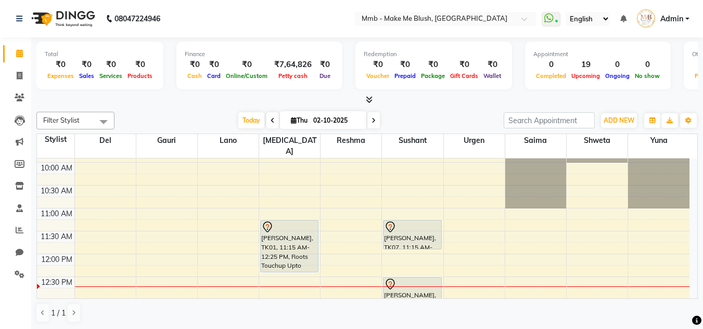
click at [291, 122] on icon at bounding box center [294, 120] width 6 height 7
select select "10"
select select "2025"
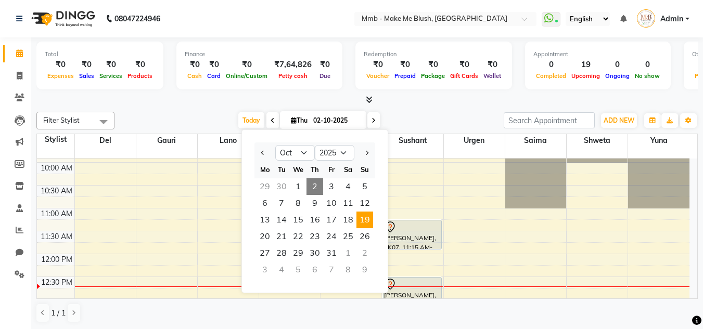
click at [366, 225] on span "19" at bounding box center [364, 220] width 17 height 17
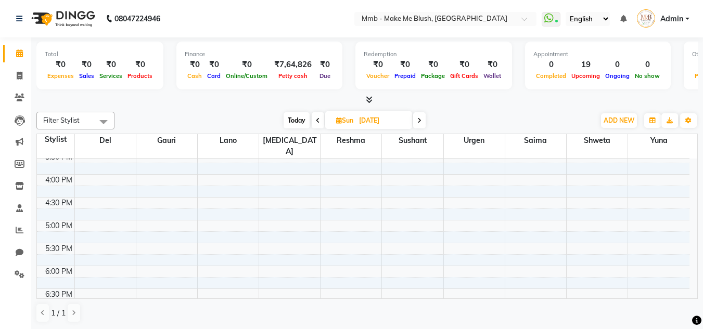
scroll to position [138, 0]
click at [318, 118] on icon at bounding box center [318, 121] width 4 height 6
click at [421, 125] on span at bounding box center [419, 120] width 12 height 16
click at [316, 122] on icon at bounding box center [318, 121] width 4 height 6
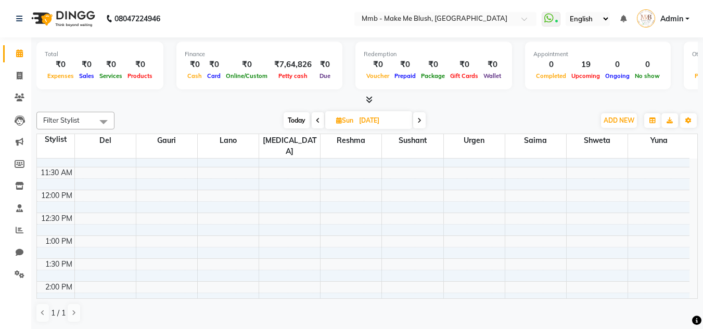
type input "[DATE]"
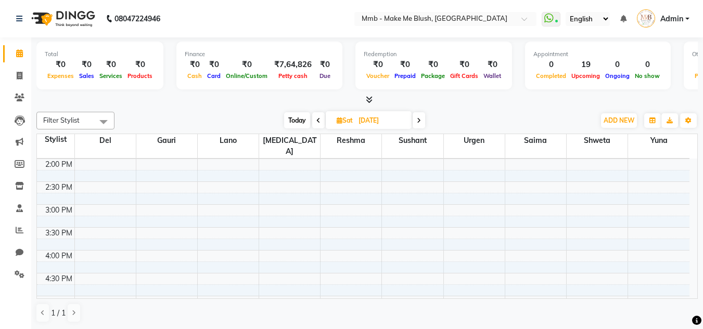
scroll to position [217, 0]
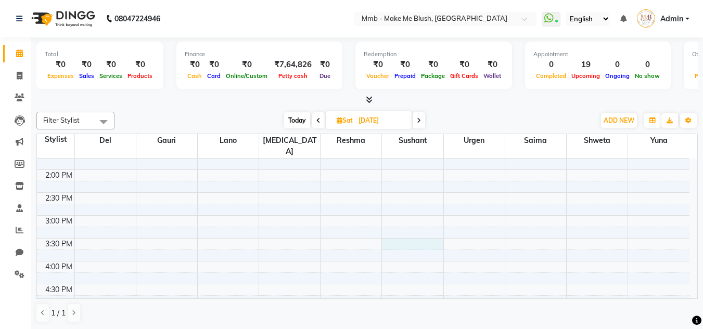
click at [400, 234] on div "9:00 AM 9:30 AM 10:00 AM 10:30 AM 11:00 AM 11:30 AM 12:00 PM 12:30 PM 1:00 PM 1…" at bounding box center [363, 215] width 652 height 549
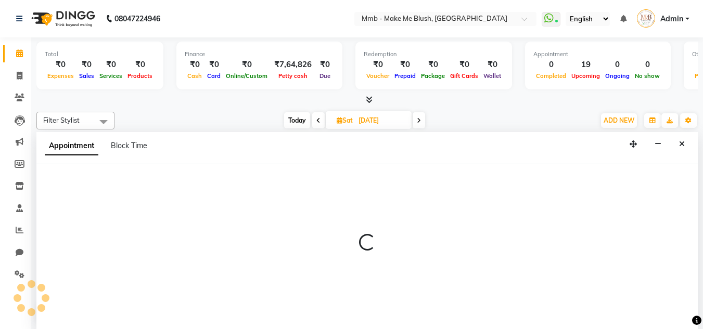
scroll to position [1, 0]
select select "18878"
select select "tentative"
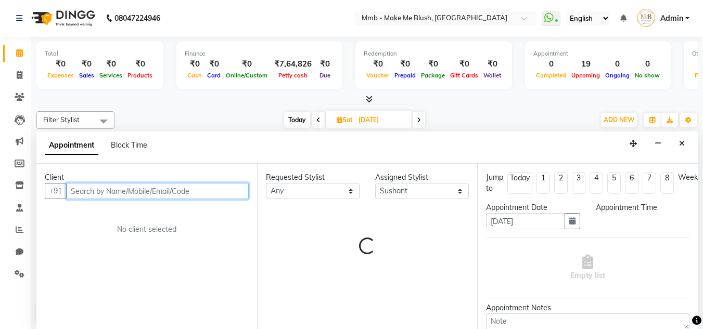
select select "930"
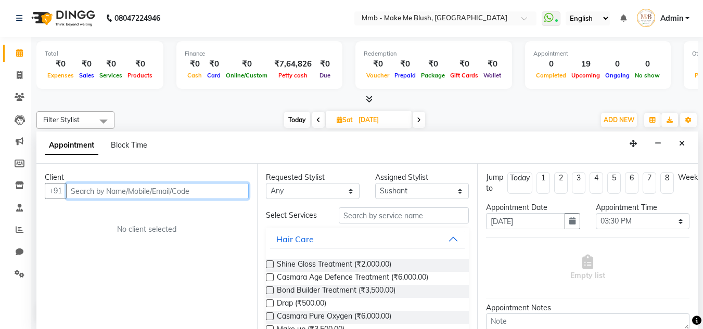
click at [236, 188] on input "text" at bounding box center [157, 191] width 183 height 16
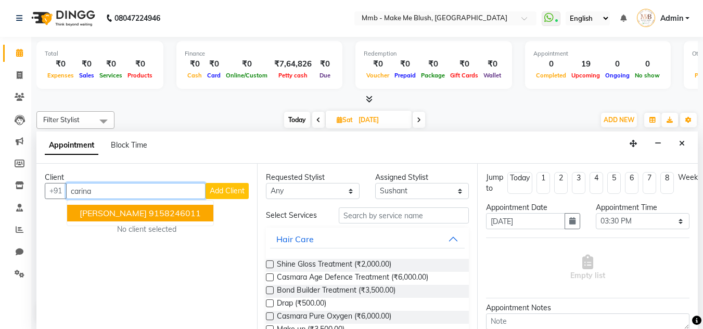
click at [204, 219] on button "[PERSON_NAME] 9158246011" at bounding box center [140, 213] width 146 height 17
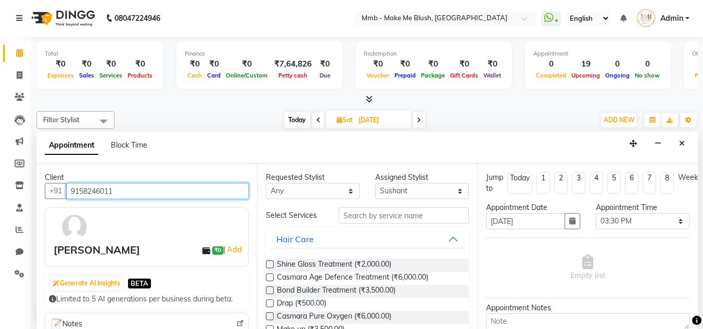
type input "9158246011"
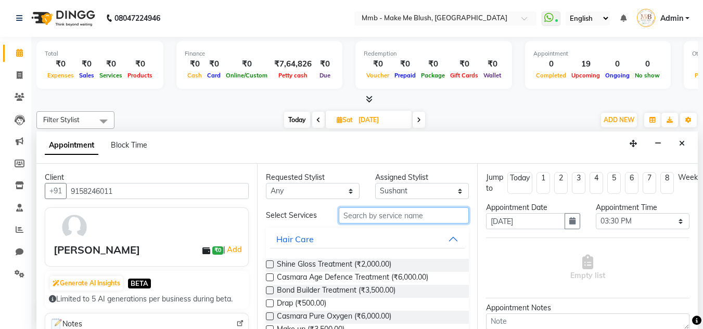
click at [360, 222] on input "text" at bounding box center [404, 216] width 130 height 16
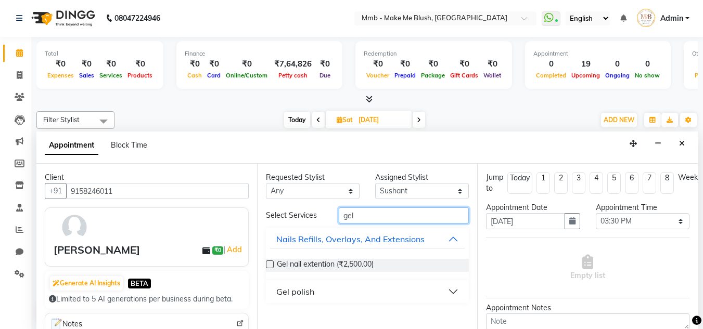
type input "gel"
click at [303, 293] on div "Gel polish" at bounding box center [295, 292] width 38 height 12
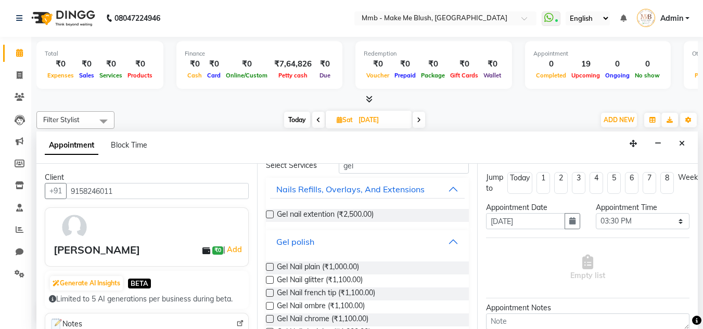
scroll to position [62, 0]
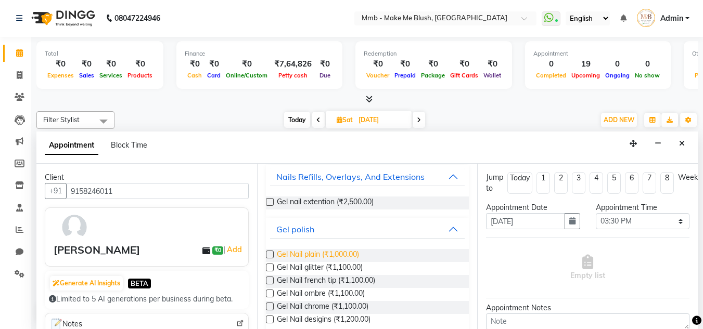
click at [341, 250] on span "Gel Nail plain (₹1,000.00)" at bounding box center [318, 255] width 82 height 13
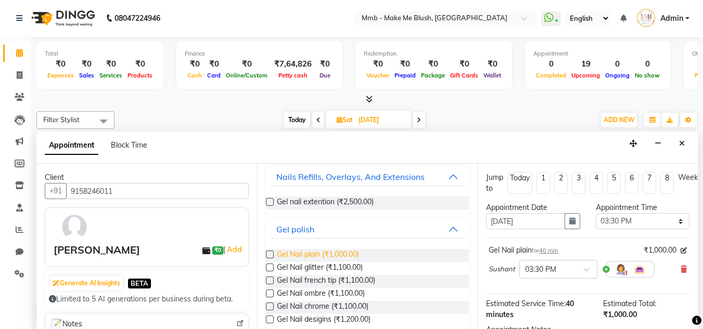
click at [341, 257] on span "Gel Nail plain (₹1,000.00)" at bounding box center [318, 255] width 82 height 13
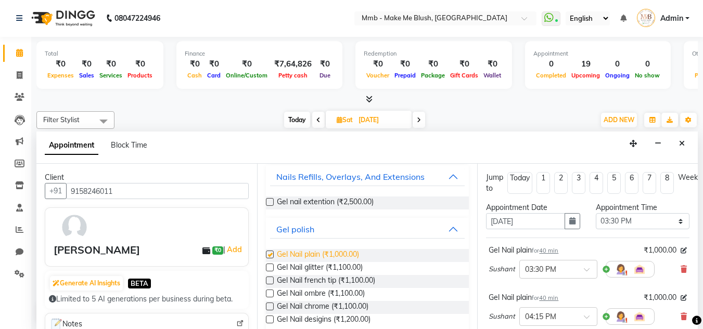
checkbox input "false"
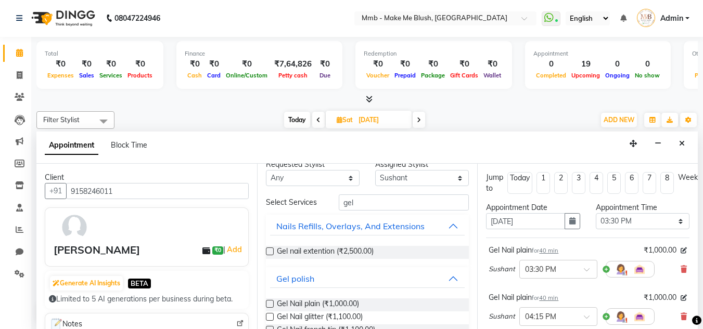
scroll to position [0, 0]
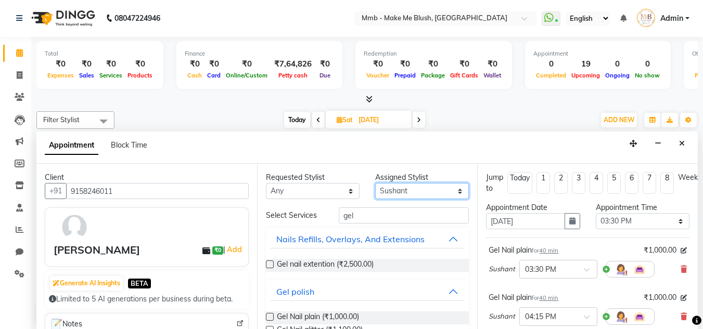
click at [427, 187] on select "Select Del [PERSON_NAME] [MEDICAL_DATA][PERSON_NAME]" at bounding box center [422, 191] width 94 height 16
select select "18874"
click at [375, 183] on select "Select Del [PERSON_NAME] [MEDICAL_DATA][PERSON_NAME]" at bounding box center [422, 191] width 94 height 16
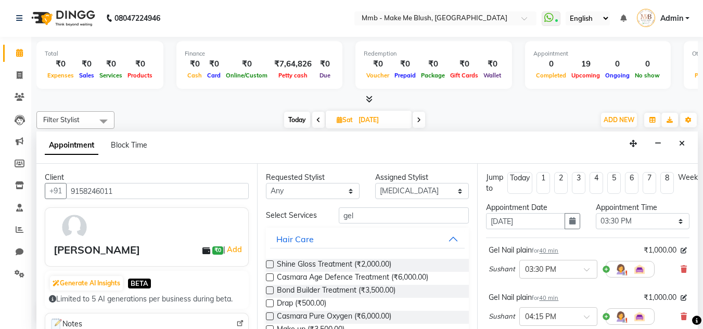
click at [371, 207] on div "Requested Stylist Any [PERSON_NAME] [MEDICAL_DATA][PERSON_NAME] Urgen Yuna Assi…" at bounding box center [367, 246] width 221 height 165
click at [369, 216] on input "gel" at bounding box center [404, 216] width 130 height 16
type input "g"
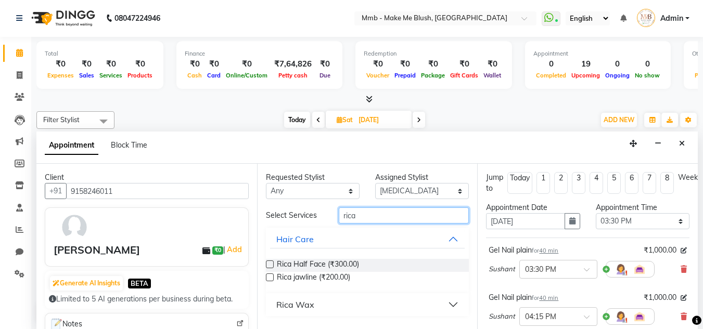
scroll to position [138, 0]
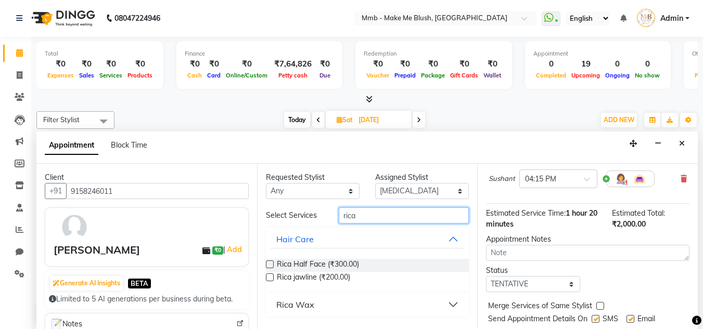
type input "rica"
click at [454, 305] on button "Rica Wax" at bounding box center [367, 305] width 195 height 19
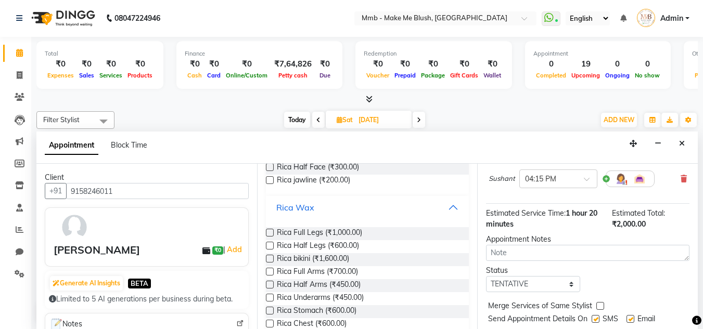
scroll to position [104, 0]
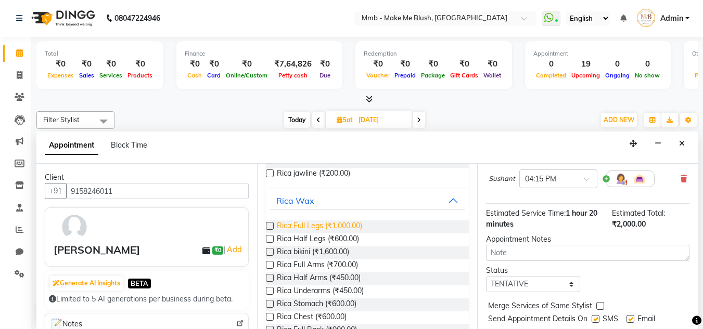
click at [331, 222] on span "Rica Full Legs (₹1,000.00)" at bounding box center [319, 227] width 85 height 13
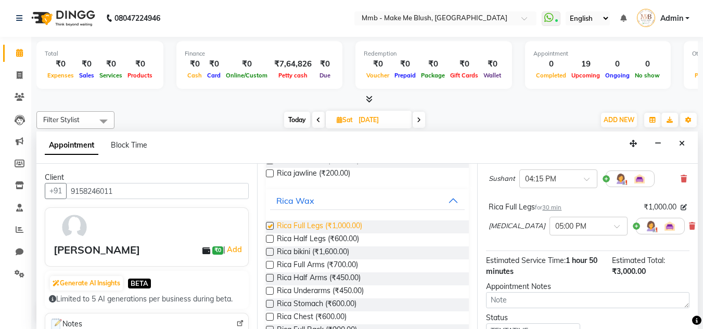
checkbox input "false"
click at [312, 293] on span "Rica Underarms (₹450.00)" at bounding box center [320, 292] width 87 height 13
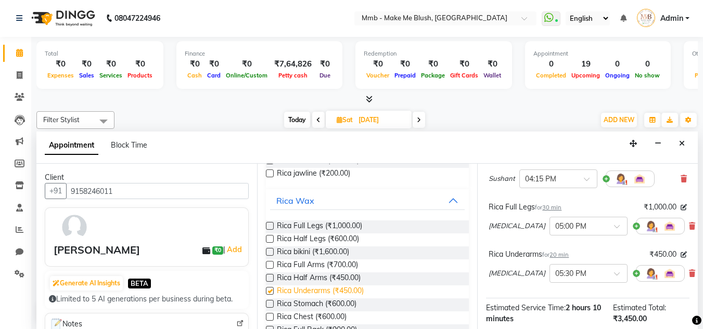
checkbox input "false"
click at [322, 251] on span "Rica bikini (₹1,600.00)" at bounding box center [313, 253] width 72 height 13
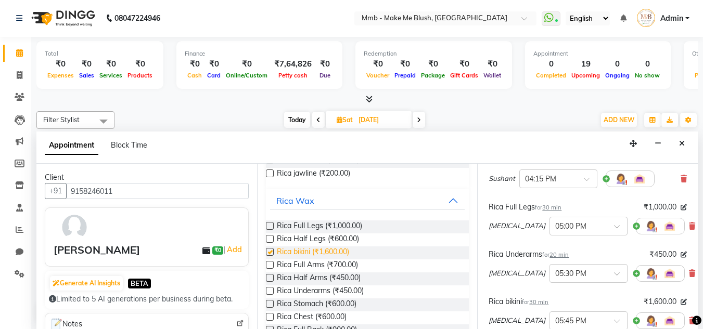
checkbox input "false"
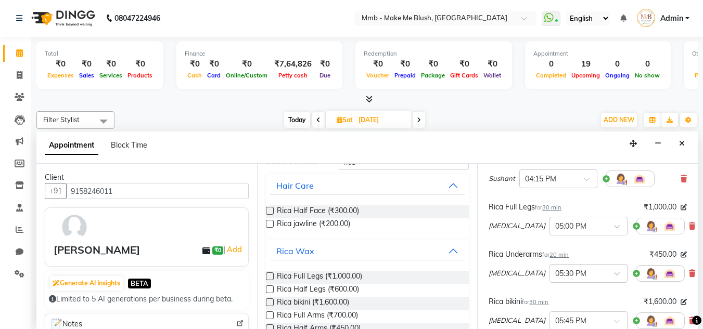
scroll to position [42, 0]
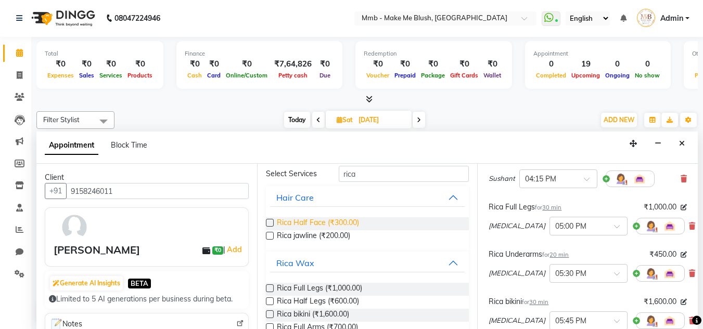
click at [342, 226] on span "Rica Half Face (₹300.00)" at bounding box center [318, 223] width 82 height 13
checkbox input "false"
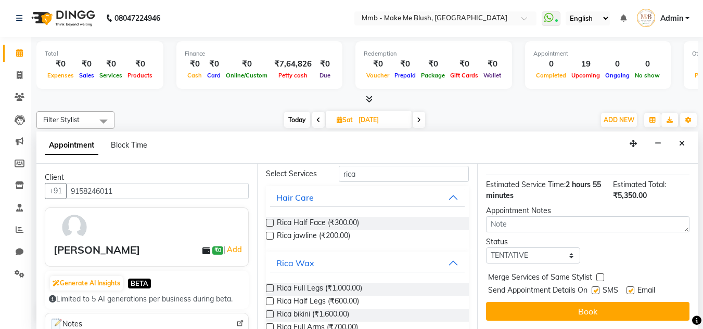
scroll to position [364, 0]
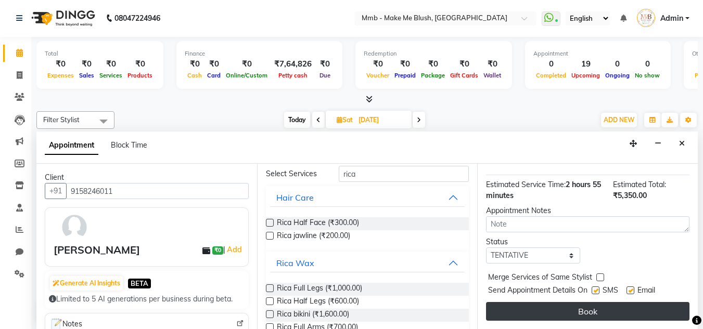
click at [637, 302] on button "Book" at bounding box center [587, 311] width 203 height 19
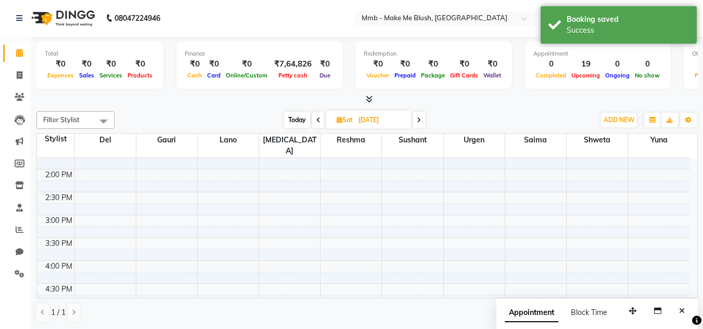
scroll to position [0, 0]
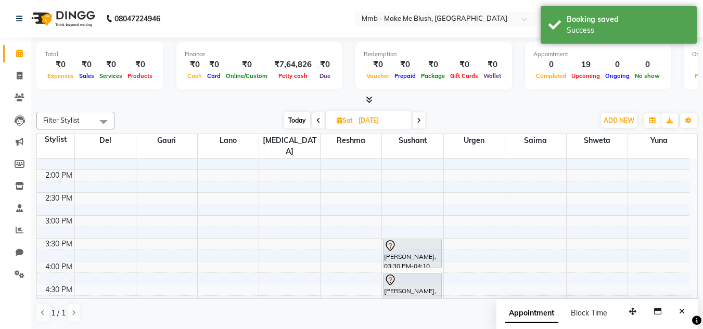
click at [289, 122] on span "Today" at bounding box center [297, 120] width 26 height 16
type input "02-10-2025"
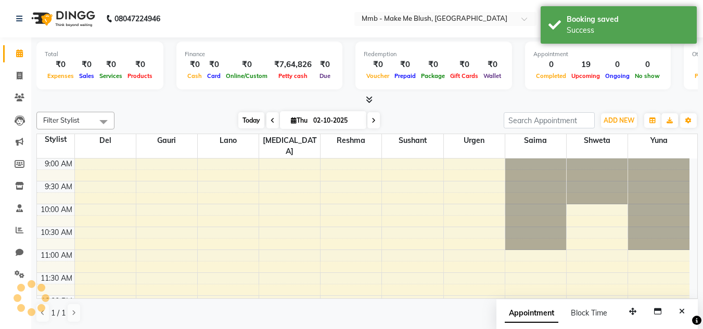
scroll to position [138, 0]
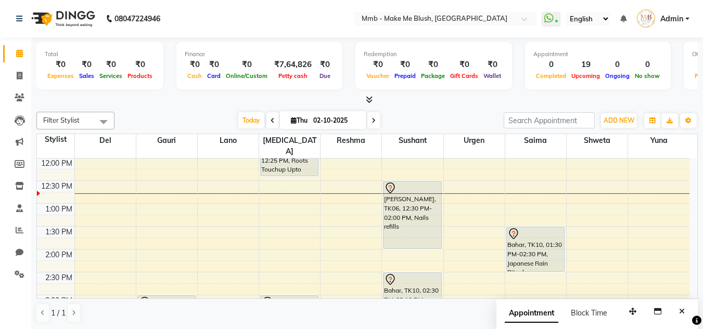
click at [291, 118] on icon at bounding box center [294, 120] width 6 height 7
select select "10"
select select "2025"
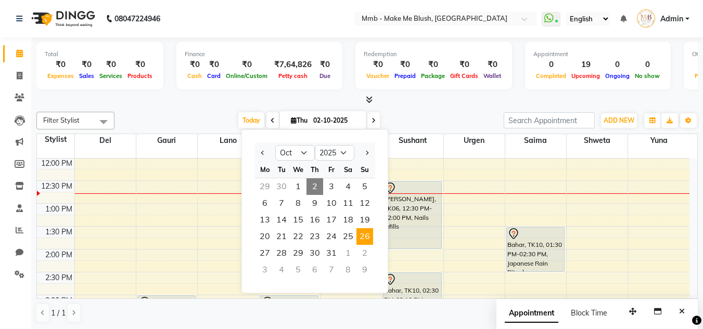
click at [363, 235] on span "26" at bounding box center [364, 236] width 17 height 17
type input "[DATE]"
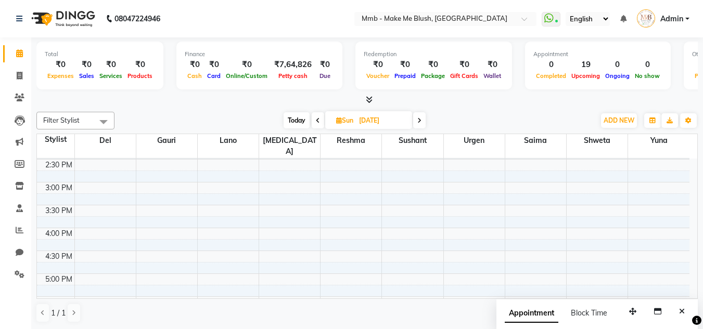
scroll to position [240, 0]
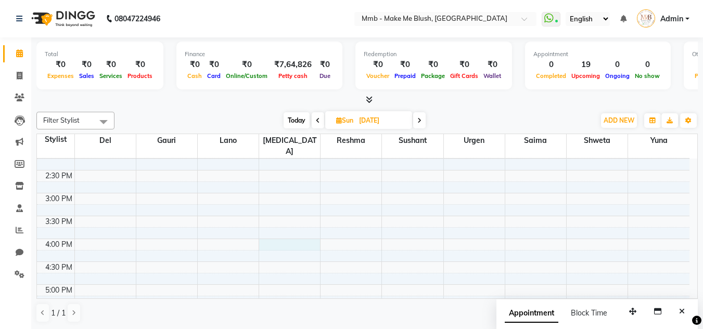
click at [271, 231] on div "9:00 AM 9:30 AM 10:00 AM 10:30 AM 11:00 AM 11:30 AM 12:00 PM 12:30 PM 1:00 PM 1…" at bounding box center [363, 193] width 652 height 549
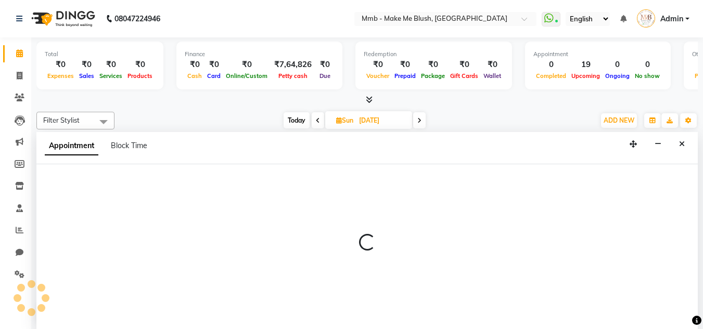
select select "18874"
select select "960"
select select "tentative"
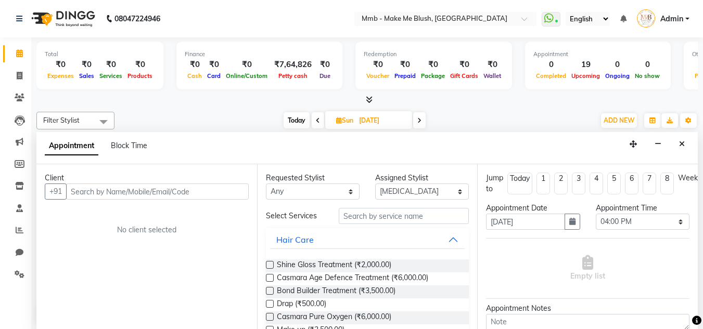
scroll to position [1, 0]
click at [210, 198] on input "text" at bounding box center [157, 191] width 183 height 16
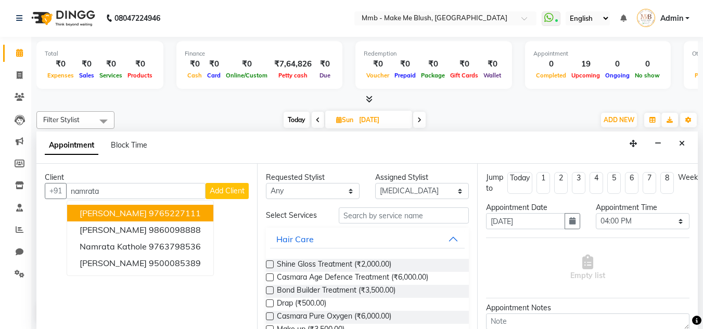
click at [188, 213] on ngb-highlight "9765227111" at bounding box center [175, 213] width 52 height 10
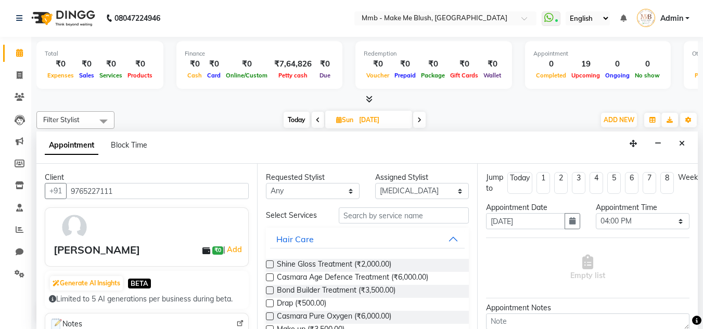
type input "9765227111"
click at [356, 218] on input "text" at bounding box center [404, 216] width 130 height 16
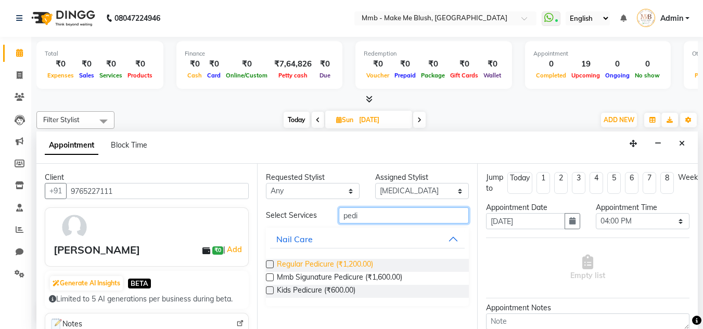
type input "pedi"
click at [327, 260] on span "Regular Pedicure (₹1,200.00)" at bounding box center [325, 265] width 96 height 13
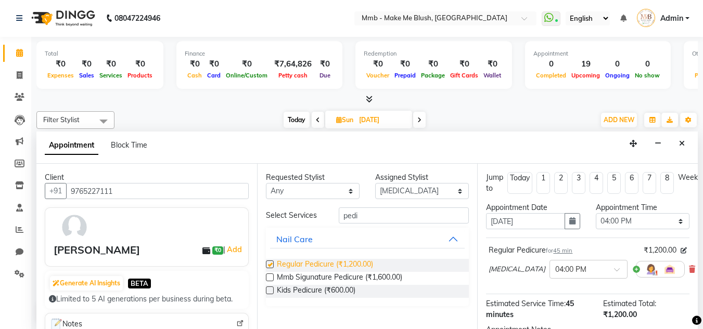
checkbox input "false"
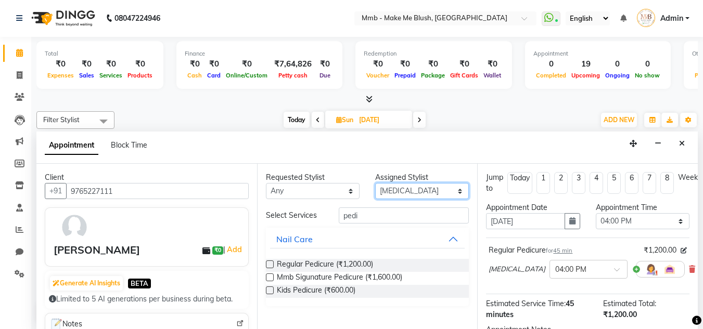
click at [412, 193] on select "Select Del [PERSON_NAME] [MEDICAL_DATA][PERSON_NAME]" at bounding box center [422, 191] width 94 height 16
select select "18873"
click at [375, 183] on select "Select Del [PERSON_NAME] [MEDICAL_DATA][PERSON_NAME]" at bounding box center [422, 191] width 94 height 16
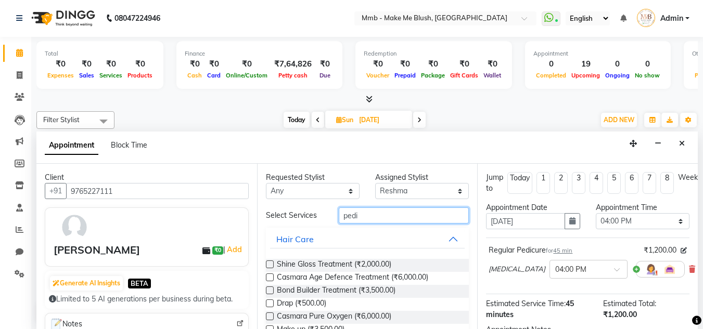
click at [364, 217] on input "pedi" at bounding box center [404, 216] width 130 height 16
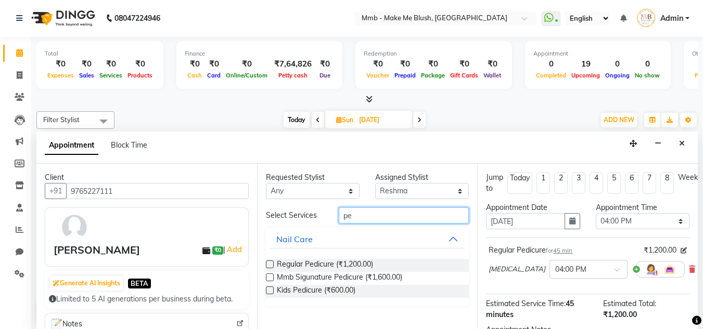
type input "p"
type input "mani"
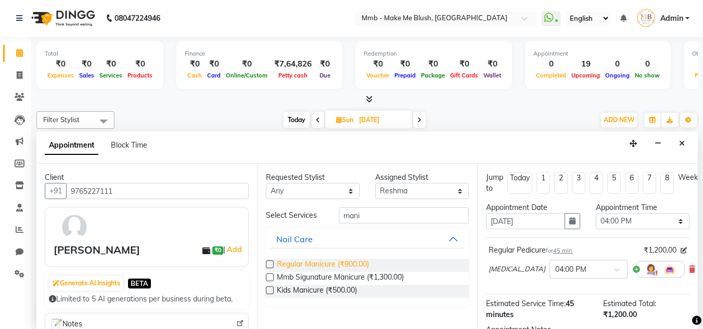
click at [314, 267] on span "Regular Manicure (₹900.00)" at bounding box center [323, 265] width 92 height 13
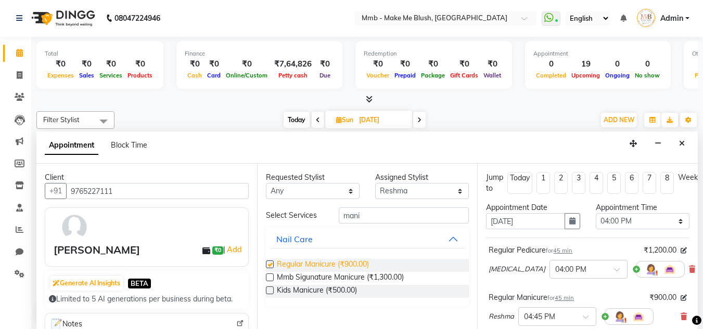
checkbox input "false"
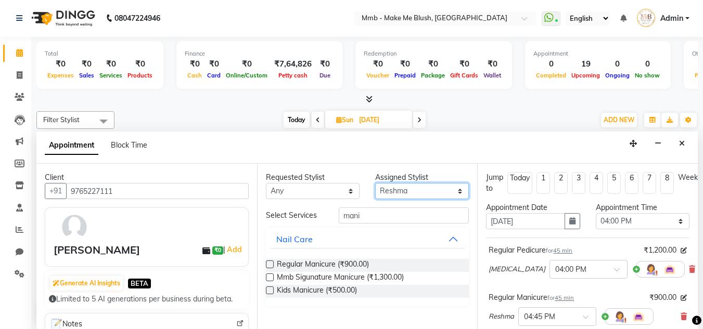
click at [432, 191] on select "Select Del [PERSON_NAME] [MEDICAL_DATA][PERSON_NAME]" at bounding box center [422, 191] width 94 height 16
select select "74536"
click at [375, 183] on select "Select Del [PERSON_NAME] [MEDICAL_DATA][PERSON_NAME]" at bounding box center [422, 191] width 94 height 16
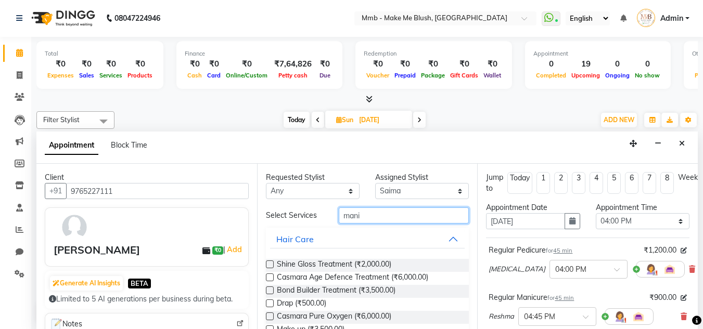
click at [362, 220] on input "mani" at bounding box center [404, 216] width 130 height 16
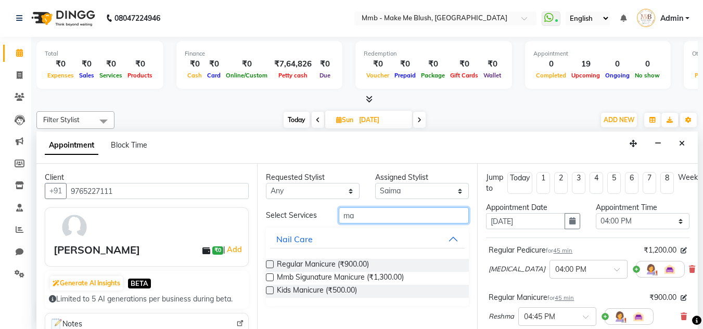
type input "m"
type input "ped"
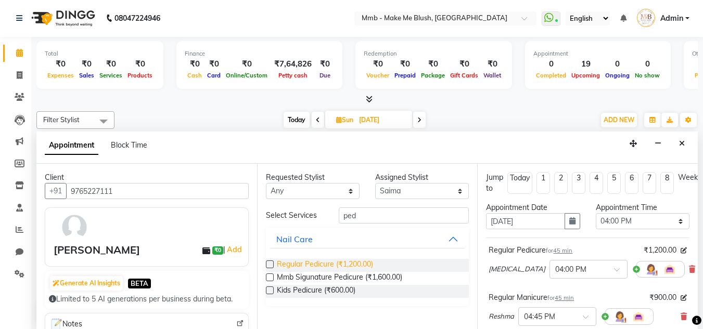
click at [330, 270] on span "Regular Pedicure (₹1,200.00)" at bounding box center [325, 265] width 96 height 13
checkbox input "false"
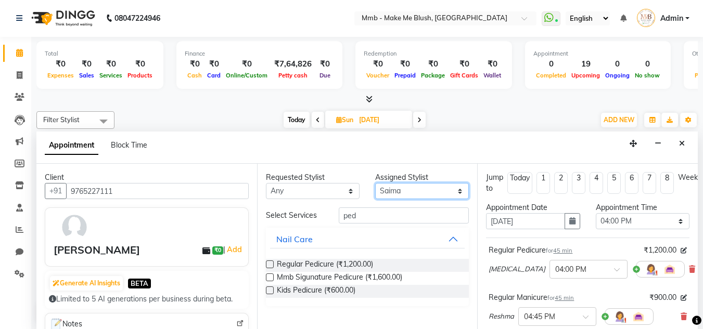
click at [410, 187] on select "Select Del [PERSON_NAME] [MEDICAL_DATA][PERSON_NAME]" at bounding box center [422, 191] width 94 height 16
select select "35693"
click at [375, 183] on select "Select Del [PERSON_NAME] [MEDICAL_DATA][PERSON_NAME]" at bounding box center [422, 191] width 94 height 16
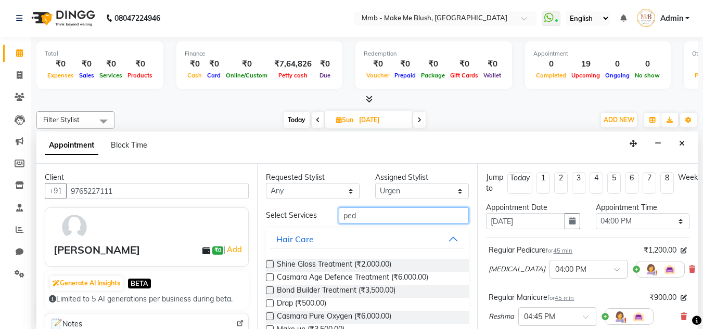
click at [358, 222] on input "ped" at bounding box center [404, 216] width 130 height 16
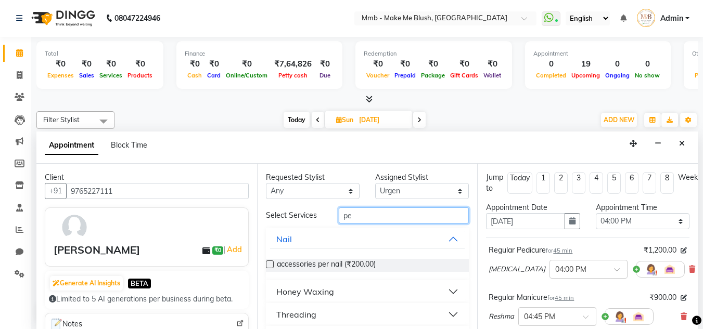
type input "p"
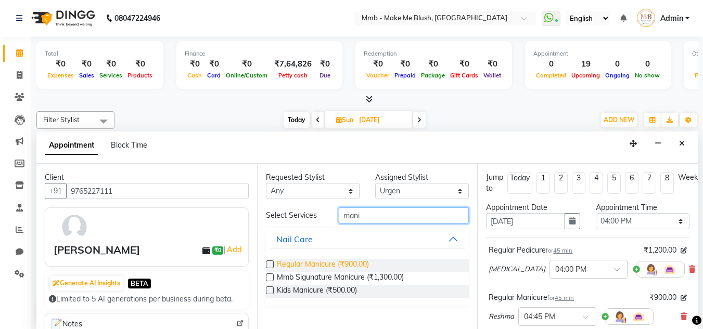
type input "mani"
click at [324, 264] on span "Regular Manicure (₹900.00)" at bounding box center [323, 265] width 92 height 13
checkbox input "false"
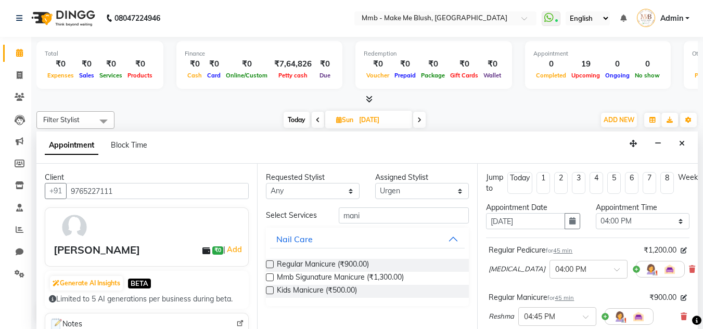
click at [699, 286] on div "Total ₹0 Expenses ₹0 Sales ₹0 Services ₹0 Products Finance ₹0 Cash ₹0 Card ₹0 O…" at bounding box center [367, 183] width 672 height 292
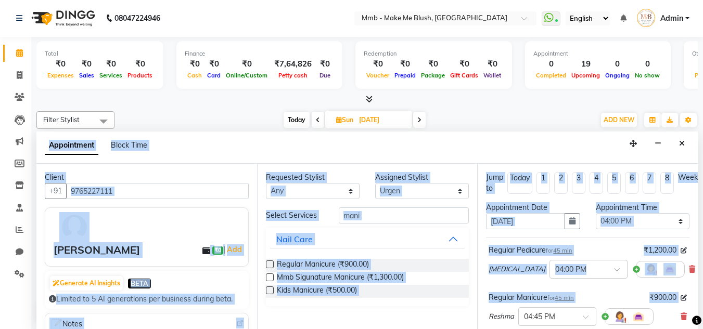
drag, startPoint x: 699, startPoint y: 286, endPoint x: 695, endPoint y: 297, distance: 11.7
click at [695, 297] on div "Total ₹0 Expenses ₹0 Sales ₹0 Services ₹0 Products Finance ₹0 Cash ₹0 Card ₹0 O…" at bounding box center [367, 183] width 672 height 292
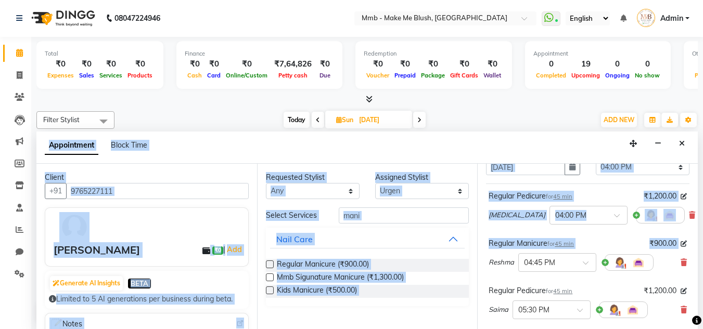
scroll to position [0, 0]
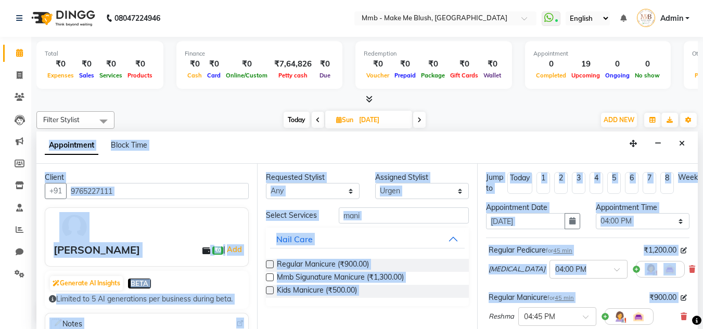
click at [576, 148] on div "Appointment Block Time" at bounding box center [366, 148] width 661 height 32
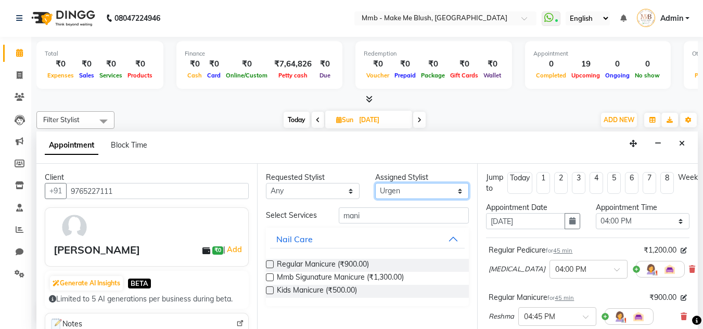
click at [432, 192] on select "Select Del [PERSON_NAME][MEDICAL_DATA] Reshma [PERSON_NAME] Shweta Sushant Urge…" at bounding box center [422, 191] width 94 height 16
select select "18878"
click at [375, 183] on select "Select Del [PERSON_NAME][MEDICAL_DATA] Reshma [PERSON_NAME] Shweta Sushant Urge…" at bounding box center [422, 191] width 94 height 16
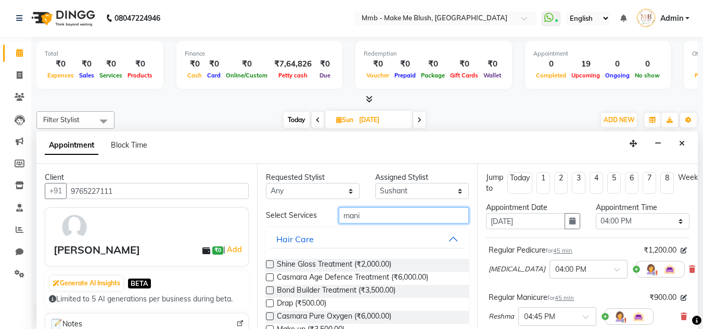
click at [369, 214] on input "mani" at bounding box center [404, 216] width 130 height 16
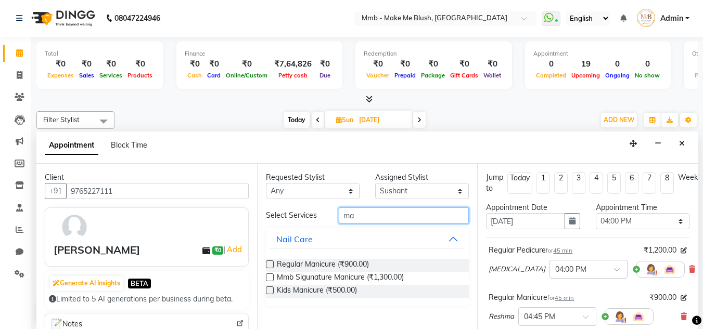
type input "m"
click at [380, 217] on input "reg" at bounding box center [404, 216] width 130 height 16
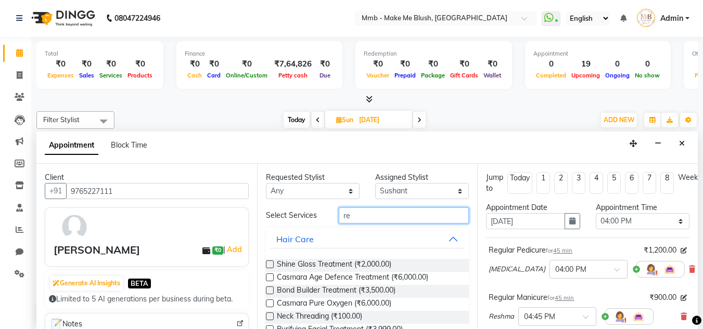
type input "r"
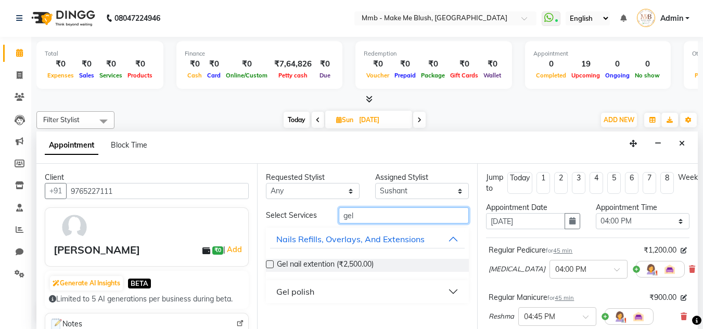
type input "gel"
click at [294, 286] on div "Gel polish" at bounding box center [295, 292] width 38 height 12
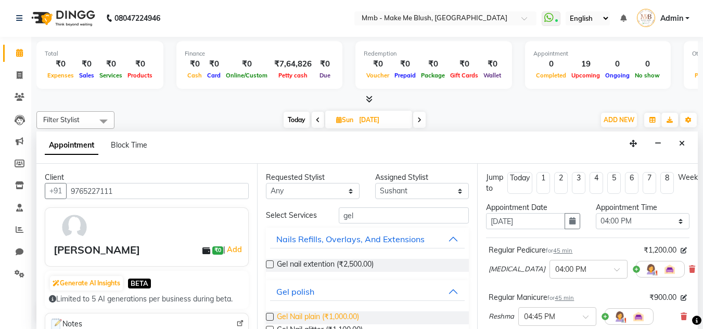
click at [313, 315] on span "Gel Nail plain (₹1,000.00)" at bounding box center [318, 318] width 82 height 13
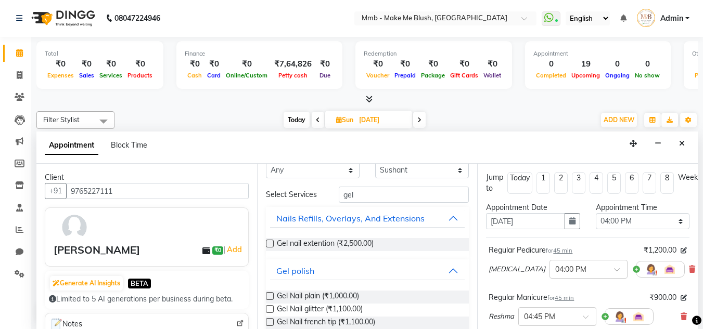
scroll to position [42, 0]
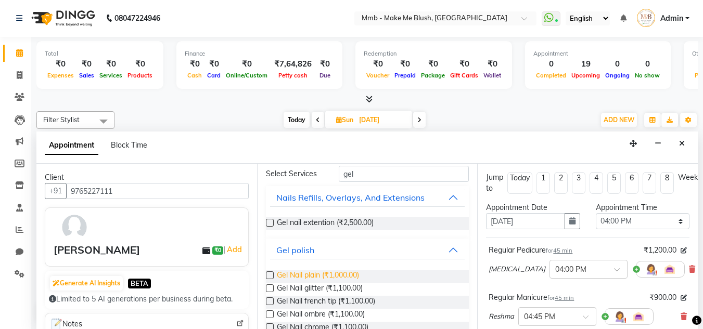
click at [329, 274] on span "Gel Nail plain (₹1,000.00)" at bounding box center [318, 276] width 82 height 13
checkbox input "false"
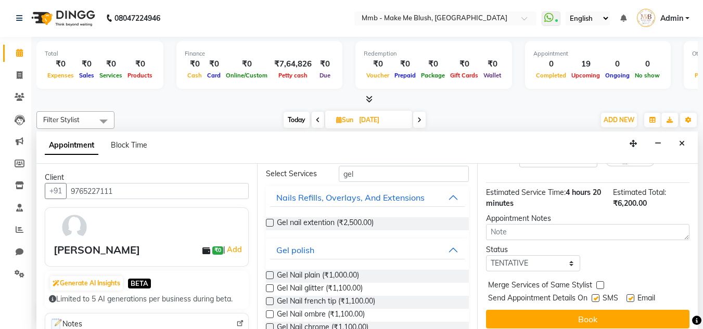
scroll to position [364, 0]
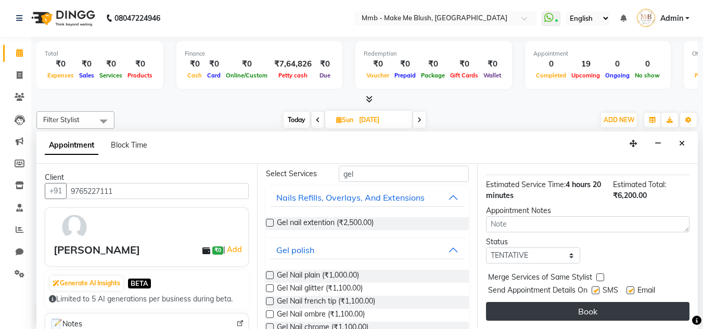
click at [641, 302] on button "Book" at bounding box center [587, 311] width 203 height 19
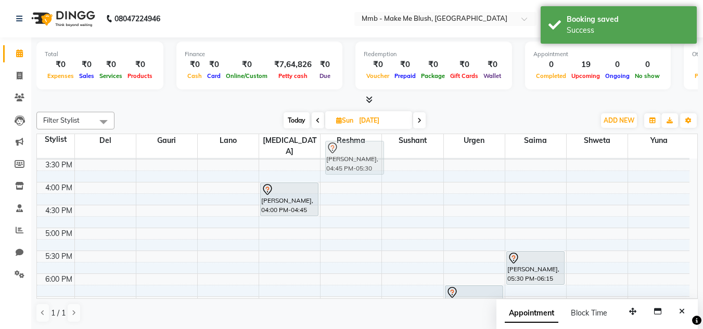
scroll to position [281, 0]
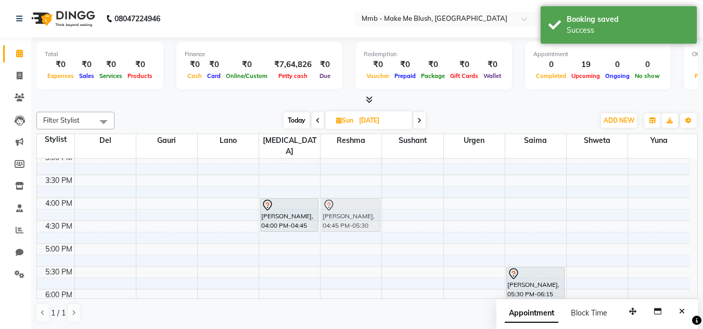
drag, startPoint x: 345, startPoint y: 204, endPoint x: 347, endPoint y: 192, distance: 12.1
click at [347, 192] on div "Namrata Nihalani, 04:45 PM-05:30 PM, Regular Manicure Namrata Nihalani, 04:45 P…" at bounding box center [351, 152] width 61 height 549
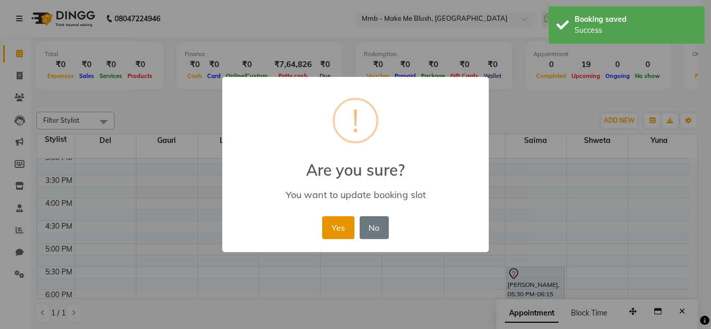
click at [347, 220] on button "Yes" at bounding box center [338, 227] width 32 height 23
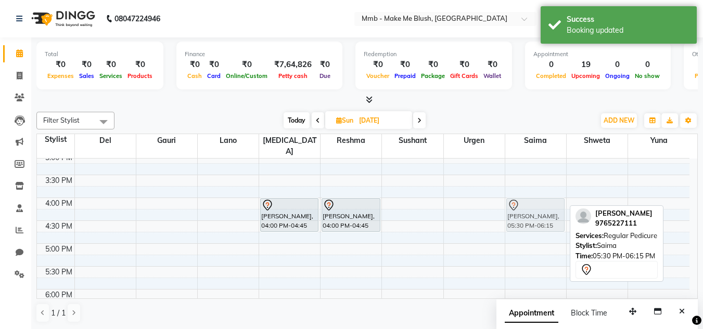
drag, startPoint x: 535, startPoint y: 274, endPoint x: 531, endPoint y: 204, distance: 69.3
click at [531, 204] on div "Namrata Nihalani, 05:30 PM-06:15 PM, Regular Pedicure Namrata Nihalani, 05:30 P…" at bounding box center [535, 152] width 61 height 549
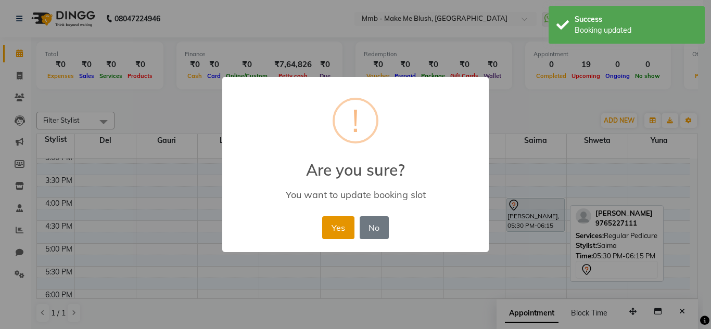
click at [341, 226] on button "Yes" at bounding box center [338, 227] width 32 height 23
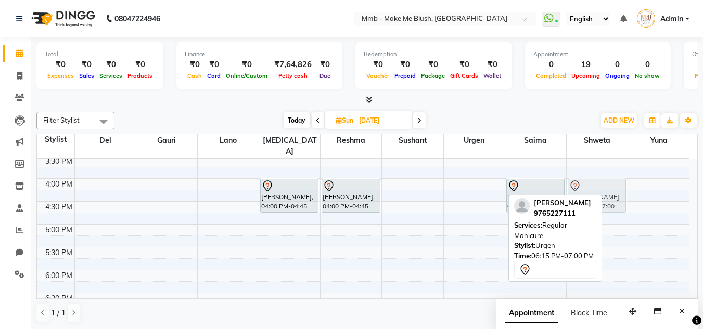
scroll to position [300, 0]
drag, startPoint x: 485, startPoint y: 228, endPoint x: 606, endPoint y: 191, distance: 126.7
click at [606, 191] on tr "Namrata Nihalani, 04:00 PM-04:45 PM, Regular Pedicure Namrata Nihalani, 04:00 P…" at bounding box center [363, 132] width 652 height 549
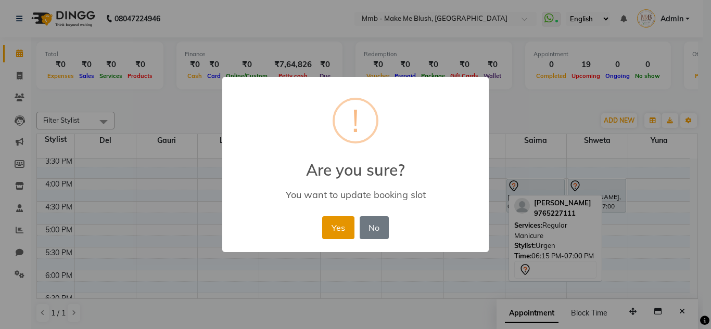
click at [341, 235] on button "Yes" at bounding box center [338, 227] width 32 height 23
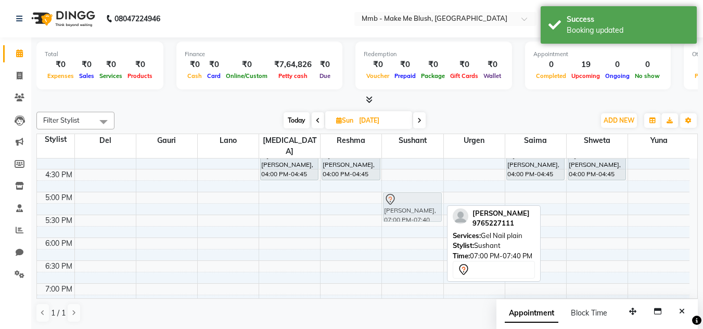
scroll to position [332, 0]
drag, startPoint x: 424, startPoint y: 258, endPoint x: 415, endPoint y: 175, distance: 83.7
click at [415, 175] on div "Namrata Nihalani, 07:00 PM-07:40 PM, Gel Nail plain Namrata Nihalani, 07:45 PM-…" at bounding box center [412, 100] width 61 height 549
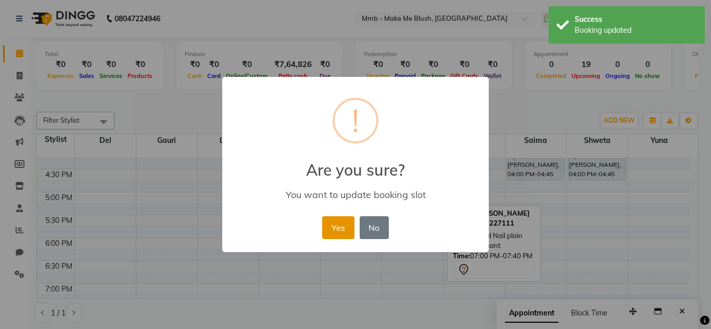
click at [338, 223] on button "Yes" at bounding box center [338, 227] width 32 height 23
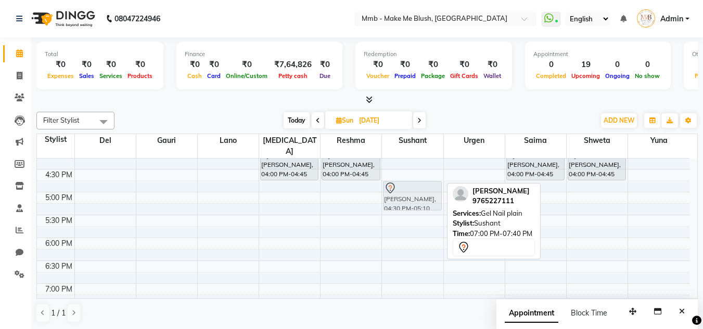
click at [401, 182] on div "Namrata Nihalani, 04:30 PM-05:10 PM, Gel Nail plain Namrata Nihalani, 07:45 PM-…" at bounding box center [412, 100] width 61 height 549
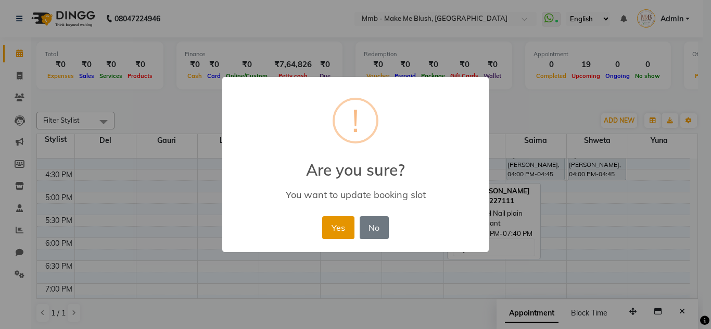
click at [342, 231] on button "Yes" at bounding box center [338, 227] width 32 height 23
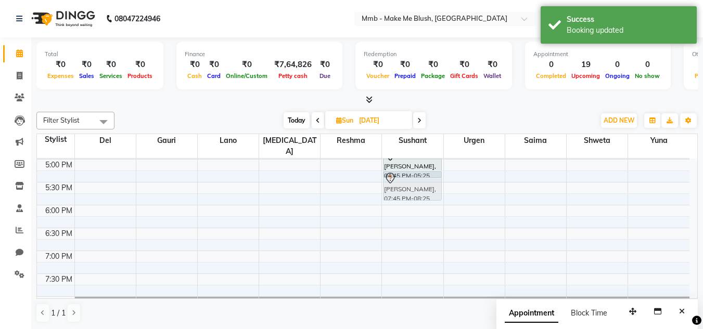
scroll to position [365, 0]
drag, startPoint x: 407, startPoint y: 250, endPoint x: 397, endPoint y: 173, distance: 77.2
click at [397, 173] on div "Namrata Nihalani, 04:45 PM-05:25 PM, Gel Nail plain Namrata Nihalani, 07:45 PM-…" at bounding box center [412, 68] width 61 height 549
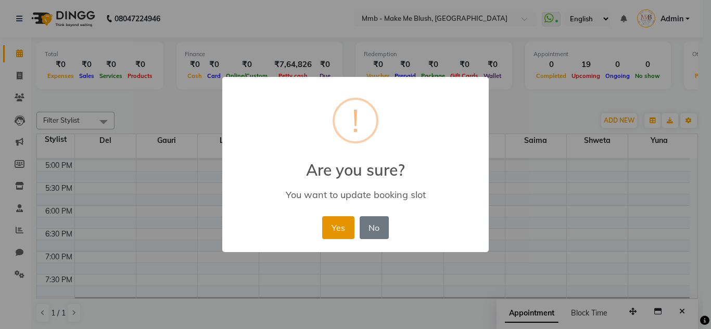
click at [343, 221] on button "Yes" at bounding box center [338, 227] width 32 height 23
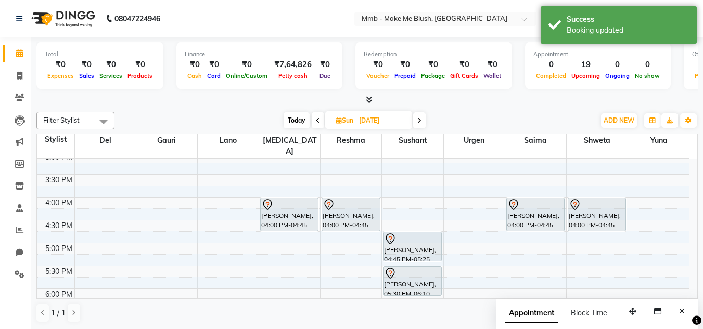
scroll to position [261, 0]
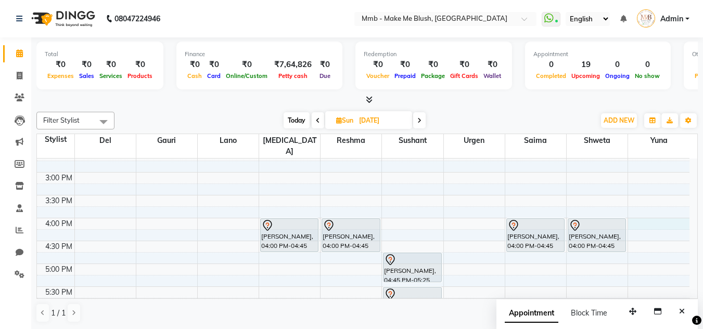
click at [642, 213] on div "9:00 AM 9:30 AM 10:00 AM 10:30 AM 11:00 AM 11:30 AM 12:00 PM 12:30 PM 1:00 PM 1…" at bounding box center [363, 172] width 652 height 549
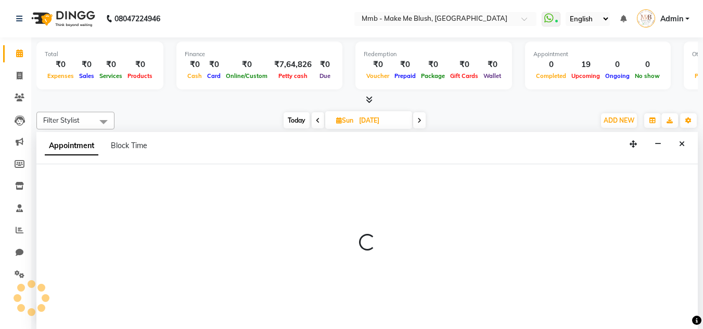
scroll to position [1, 0]
select select "67875"
select select "tentative"
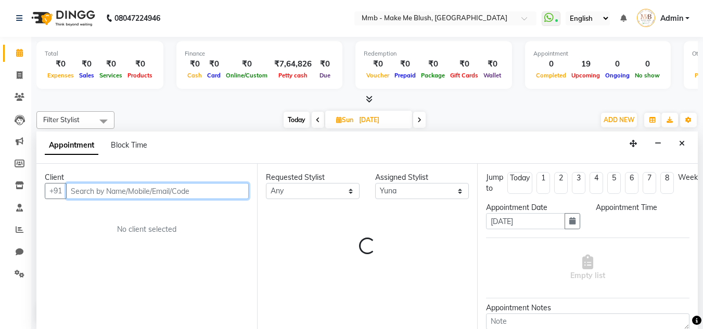
select select "960"
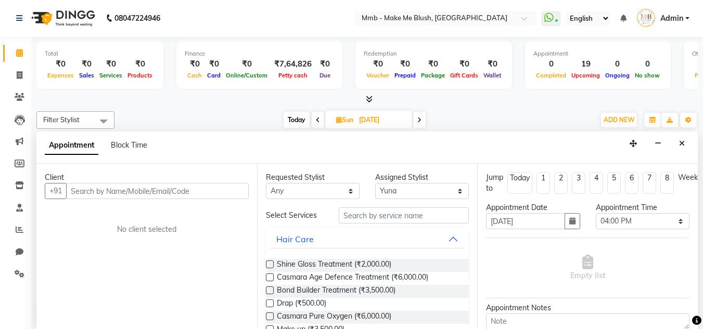
click at [233, 182] on div "Client" at bounding box center [147, 177] width 204 height 11
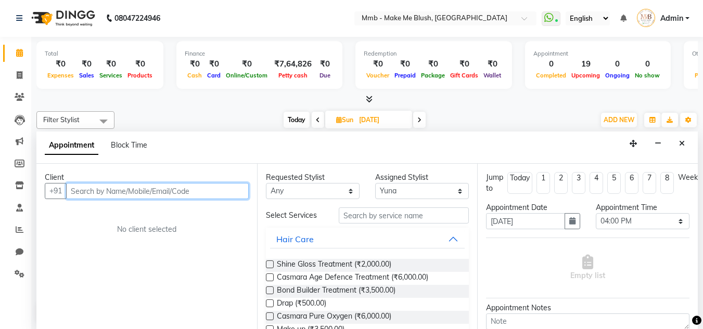
click at [243, 186] on input "text" at bounding box center [157, 191] width 183 height 16
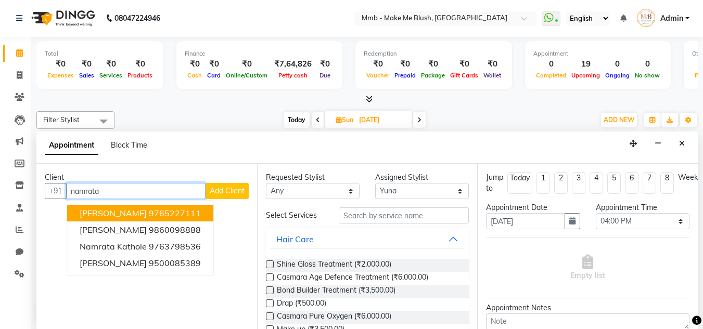
click at [185, 212] on ngb-highlight "9765227111" at bounding box center [175, 213] width 52 height 10
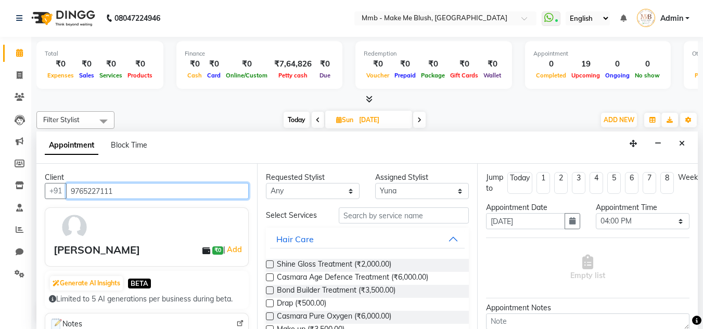
type input "9765227111"
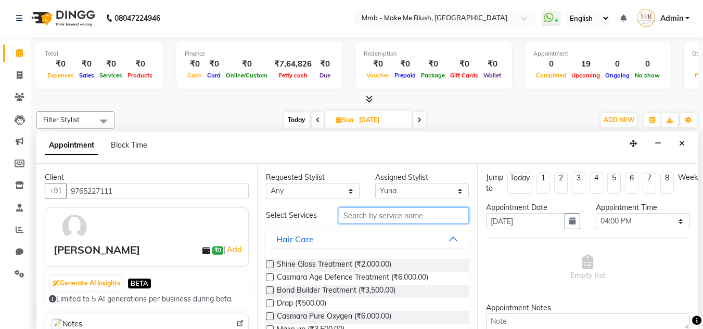
click at [363, 214] on input "text" at bounding box center [404, 216] width 130 height 16
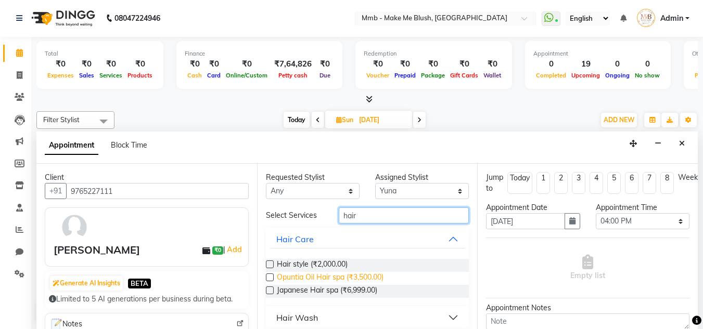
type input "hair"
click at [280, 281] on span "Opuntia Oil Hair spa (₹3,500.00)" at bounding box center [330, 278] width 107 height 13
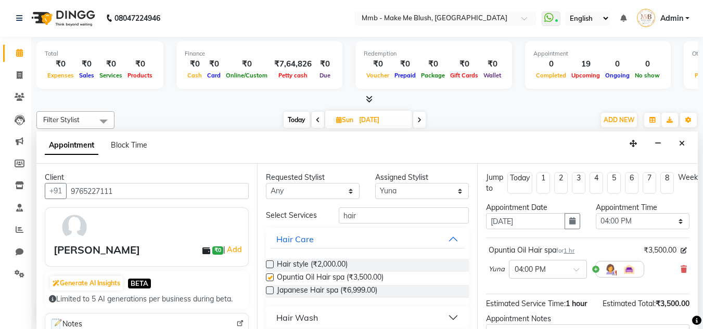
checkbox input "false"
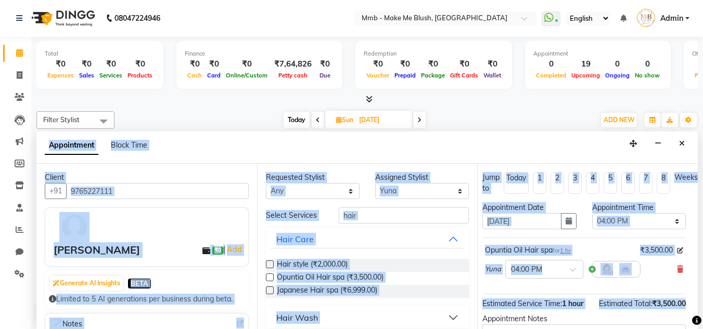
drag, startPoint x: 702, startPoint y: 300, endPoint x: 693, endPoint y: 302, distance: 9.7
click at [693, 302] on div "Total ₹0 Expenses ₹0 Sales ₹0 Services ₹0 Products Finance ₹0 Cash ₹0 Card ₹0 O…" at bounding box center [367, 183] width 672 height 292
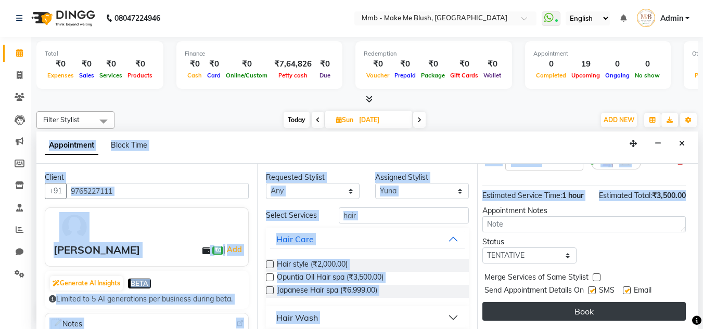
click at [637, 305] on button "Book" at bounding box center [583, 311] width 203 height 19
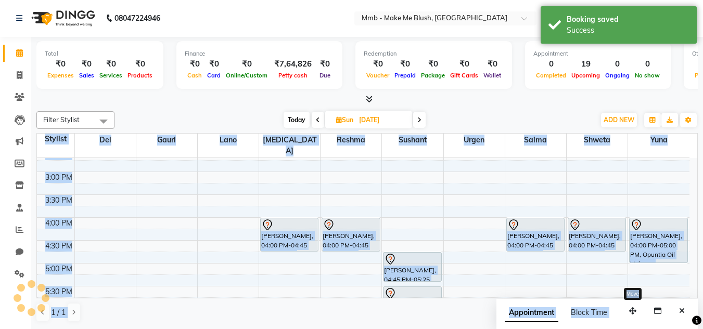
scroll to position [0, 0]
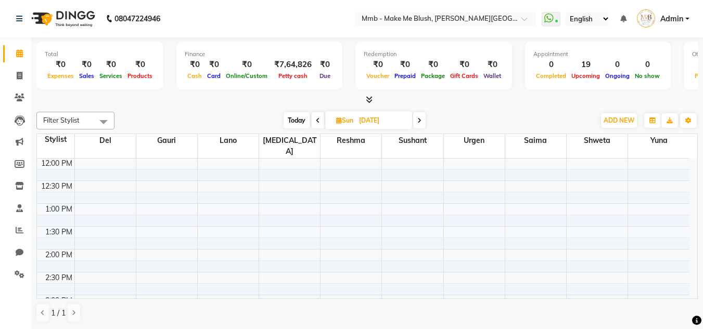
click at [295, 116] on span "Today" at bounding box center [297, 120] width 26 height 16
type input "02-10-2025"
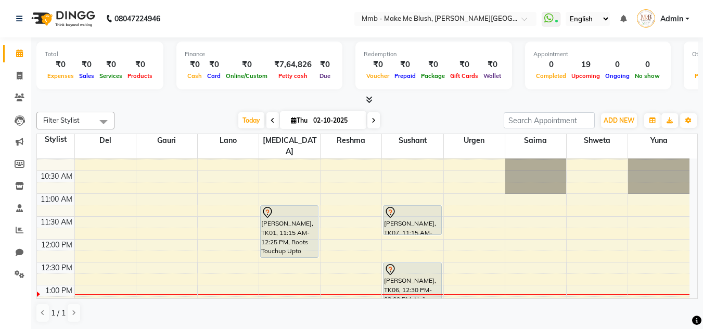
scroll to position [55, 0]
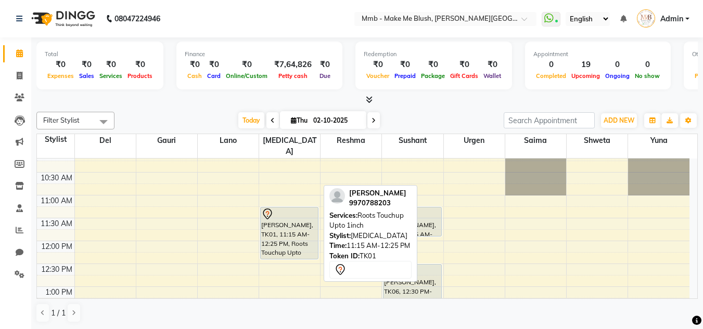
click at [289, 213] on div "[PERSON_NAME], TK01, 11:15 AM-12:25 PM, Roots Touchup Upto 1inch" at bounding box center [289, 234] width 57 height 52
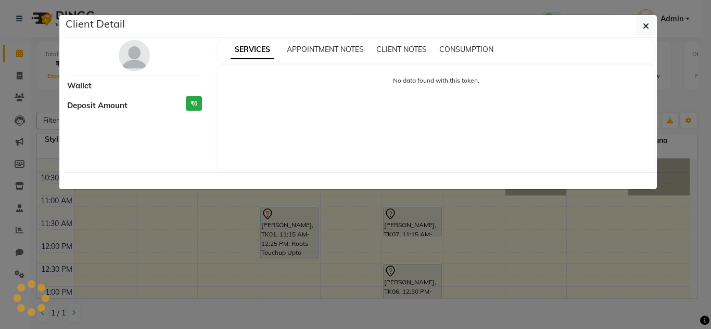
select select "7"
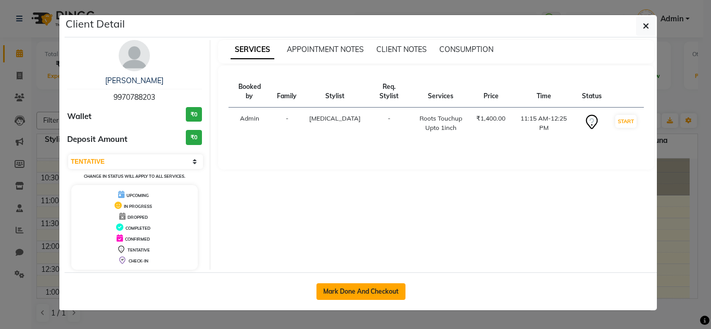
click at [338, 285] on button "Mark Done And Checkout" at bounding box center [360, 292] width 89 height 17
select select "service"
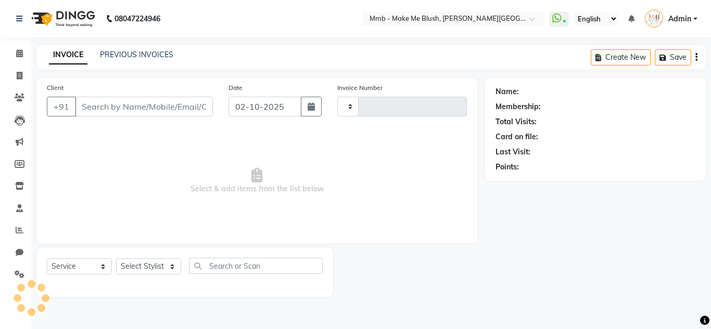
type input "0479"
select select "895"
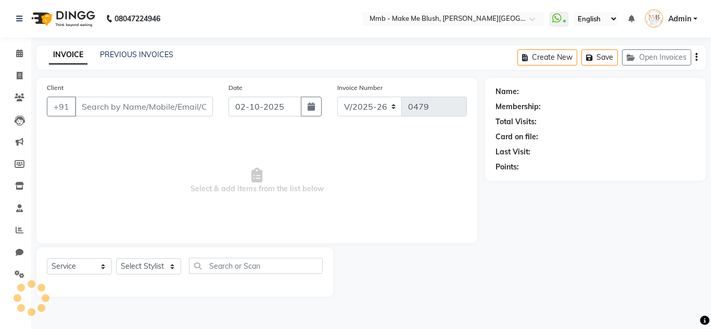
type input "9970788203"
select select "18874"
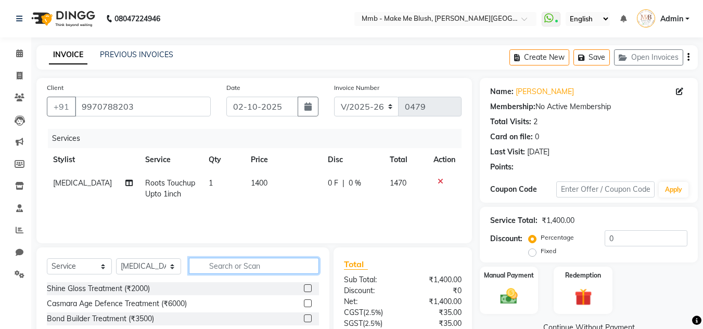
click at [270, 266] on input "text" at bounding box center [254, 266] width 130 height 16
type input "eye"
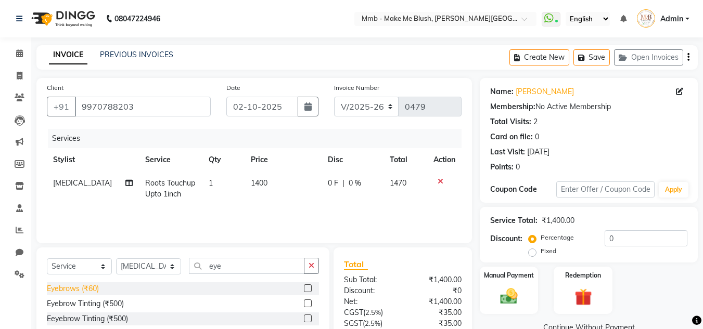
click at [92, 288] on div "Eyebrows (₹60)" at bounding box center [73, 289] width 52 height 11
checkbox input "false"
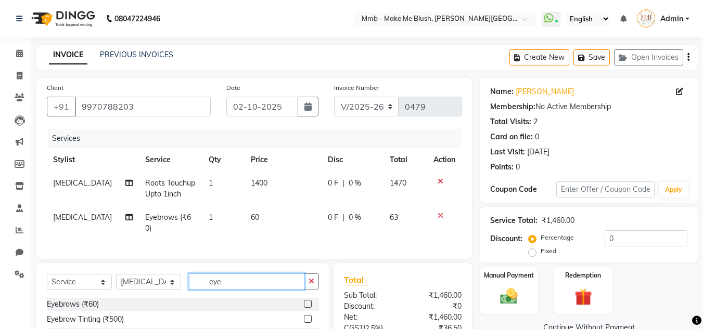
click at [247, 283] on input "eye" at bounding box center [247, 282] width 116 height 16
type input "e"
type input "upper"
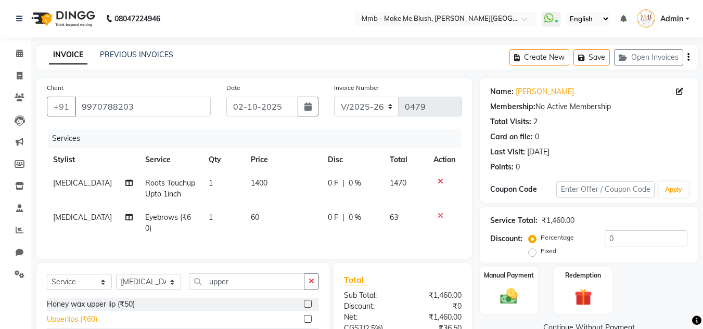
click at [90, 316] on div "Upperlips (₹60)" at bounding box center [72, 319] width 50 height 11
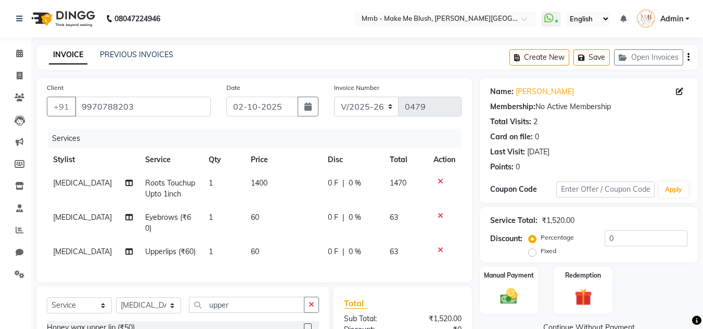
checkbox input "false"
click at [229, 309] on input "upper" at bounding box center [247, 305] width 116 height 16
type input "u"
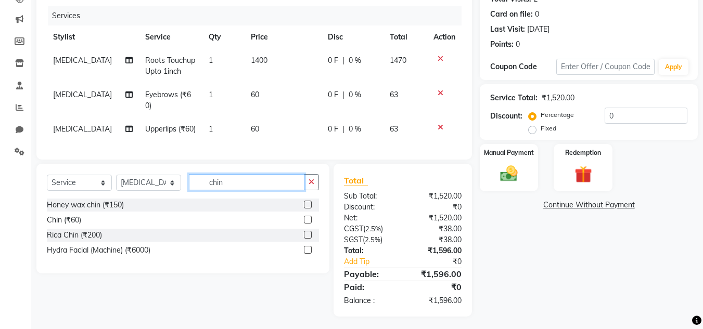
type input "chin"
click at [307, 216] on label at bounding box center [308, 220] width 8 height 8
click at [307, 217] on input "checkbox" at bounding box center [307, 220] width 7 height 7
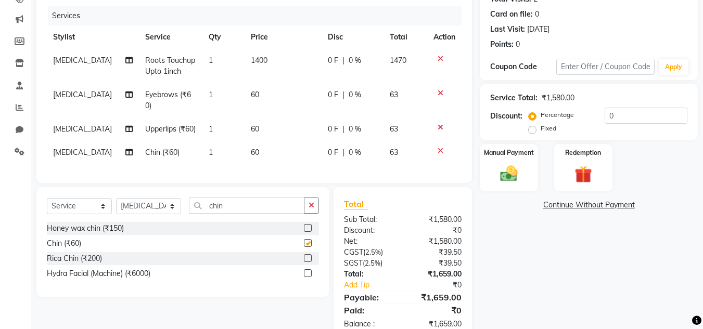
checkbox input "false"
click at [88, 202] on select "Select Service Product Membership Package Voucher Prepaid Gift Card" at bounding box center [79, 206] width 65 height 16
select select "product"
click at [47, 198] on select "Select Service Product Membership Package Voucher Prepaid Gift Card" at bounding box center [79, 206] width 65 height 16
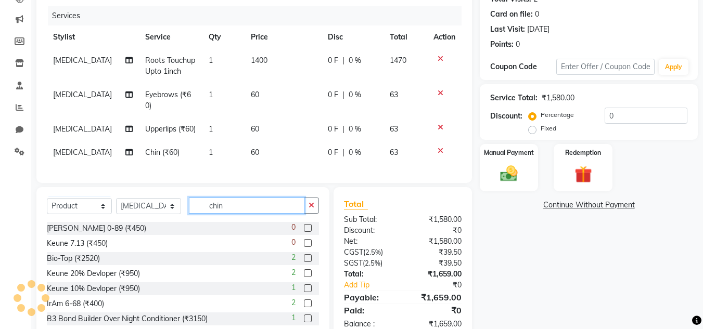
click at [233, 204] on input "chin" at bounding box center [247, 206] width 116 height 16
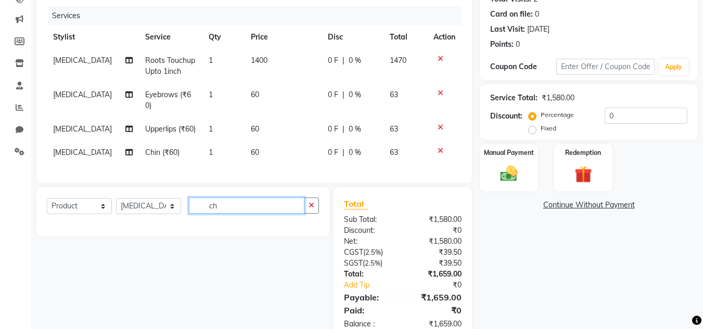
type input "c"
type input "5"
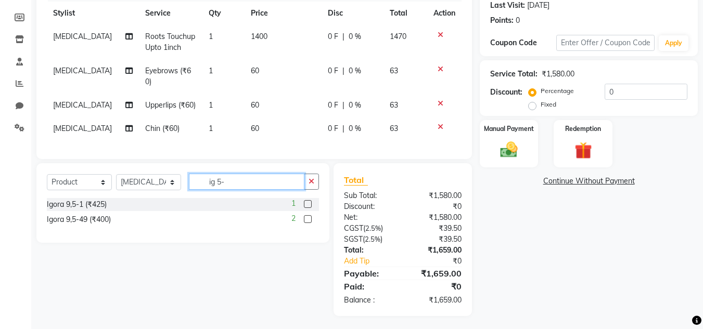
scroll to position [146, 0]
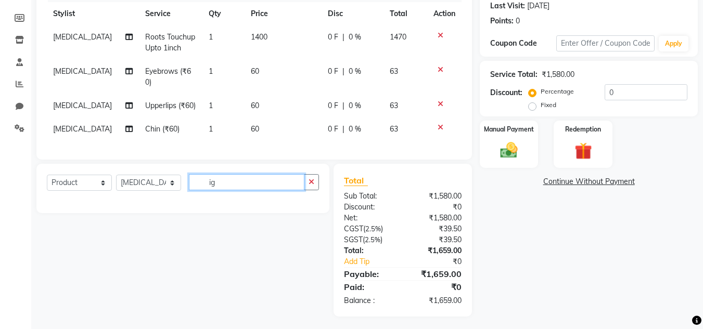
type input "i"
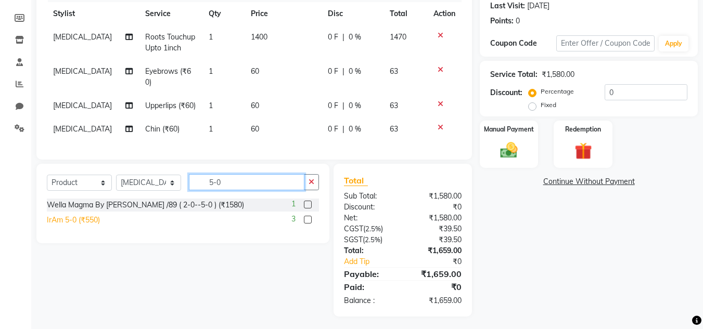
type input "5-0"
click at [83, 220] on div "IrAm 5-0 (₹550)" at bounding box center [73, 220] width 53 height 11
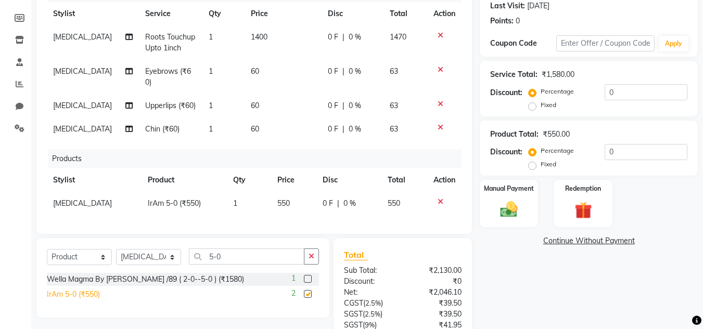
checkbox input "false"
click at [278, 199] on span "550" at bounding box center [283, 203] width 12 height 9
select select "18874"
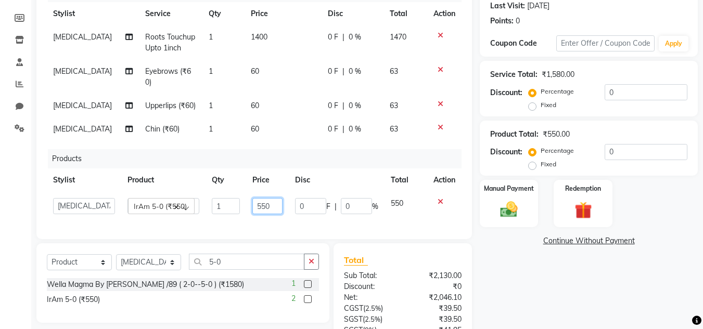
click at [270, 198] on input "550" at bounding box center [267, 206] width 30 height 16
type input "5"
type input "425"
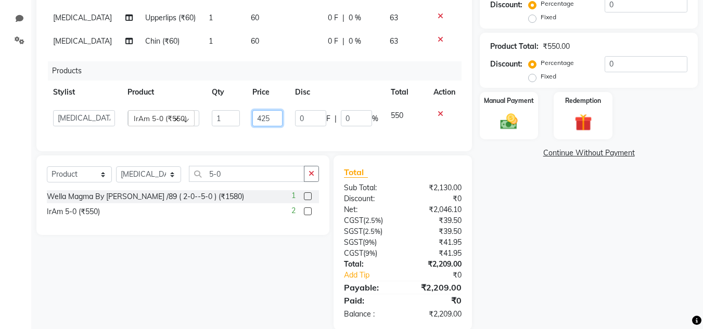
scroll to position [248, 0]
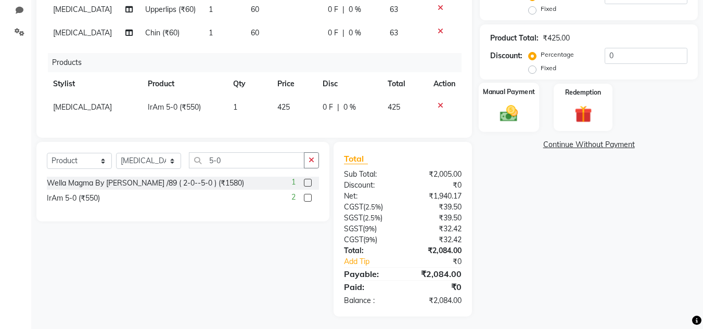
click at [510, 110] on img at bounding box center [508, 114] width 29 height 21
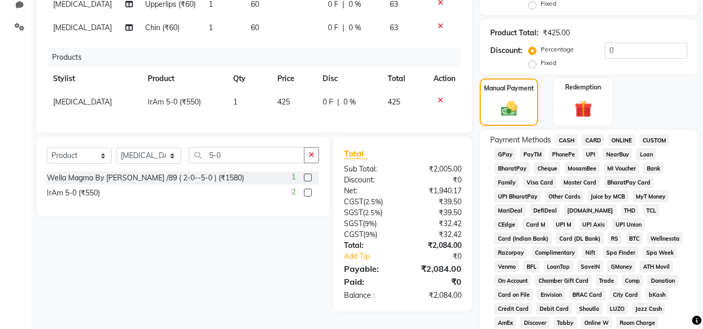
click at [568, 141] on span "CASH" at bounding box center [566, 140] width 22 height 12
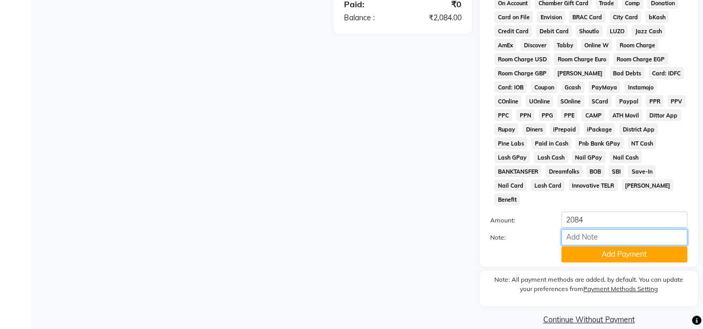
click at [620, 230] on input "Note:" at bounding box center [624, 237] width 126 height 16
click at [618, 247] on button "Add Payment" at bounding box center [624, 255] width 126 height 16
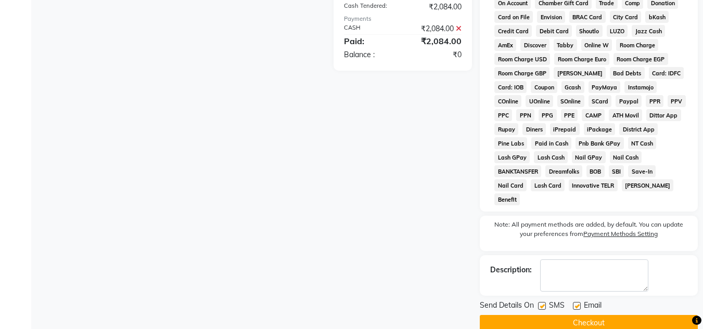
click at [585, 315] on button "Checkout" at bounding box center [589, 323] width 218 height 16
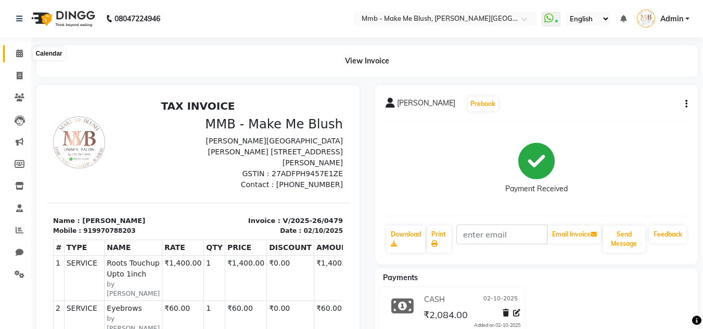
click at [14, 54] on span at bounding box center [19, 54] width 18 height 12
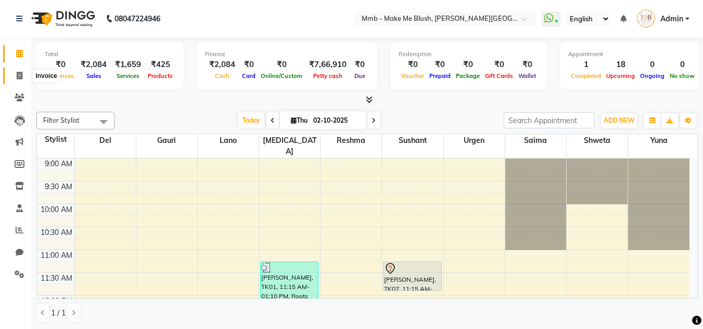
click at [18, 75] on icon at bounding box center [20, 76] width 6 height 8
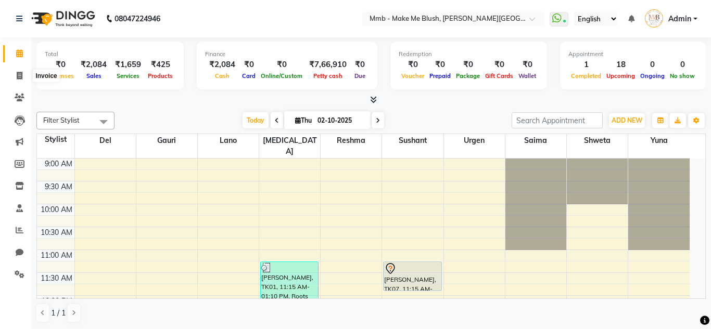
select select "service"
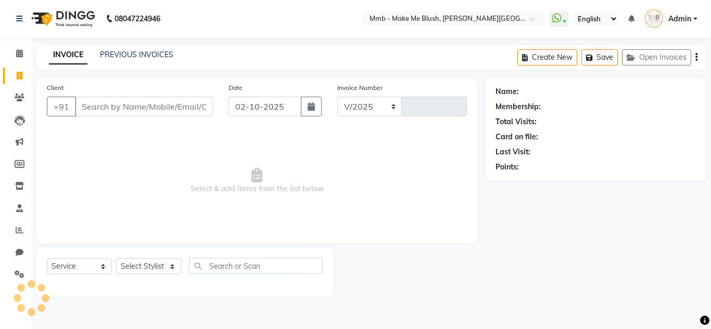
select select "895"
type input "0480"
click at [122, 101] on input "Client" at bounding box center [144, 107] width 138 height 20
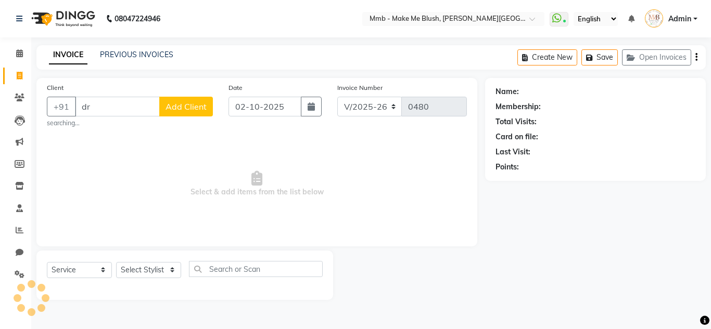
type input "d"
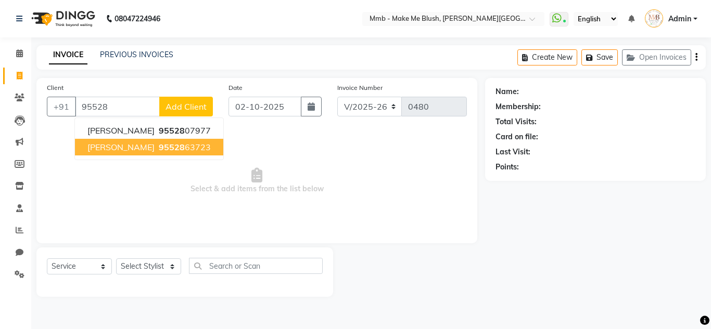
click at [105, 151] on span "[PERSON_NAME]" at bounding box center [120, 147] width 67 height 10
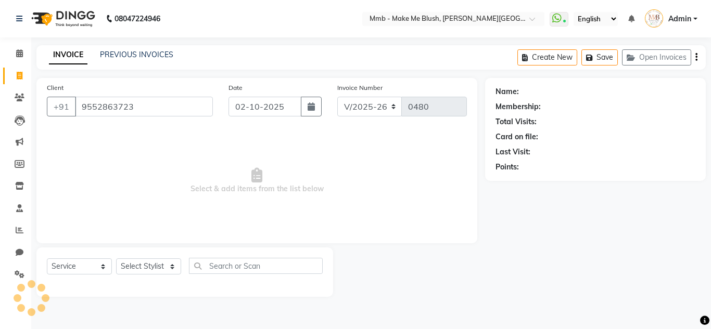
type input "9552863723"
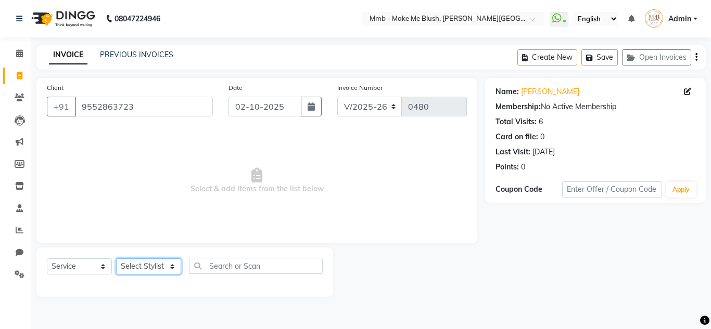
click at [131, 260] on select "Select Stylist Del [PERSON_NAME][MEDICAL_DATA] Reshma [PERSON_NAME] Shweta Sush…" at bounding box center [148, 267] width 65 height 16
select select "45263"
click at [116, 259] on select "Select Stylist Del [PERSON_NAME][MEDICAL_DATA] Reshma [PERSON_NAME] Shweta Sush…" at bounding box center [148, 267] width 65 height 16
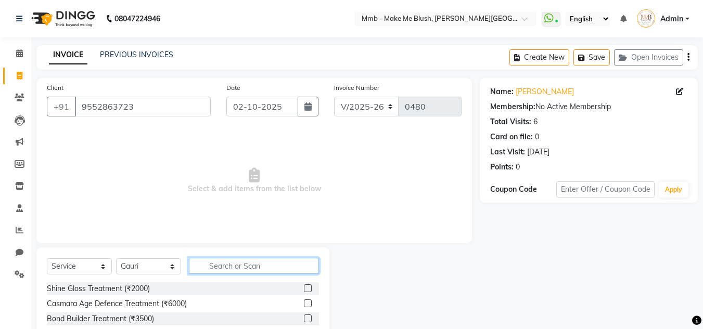
click at [241, 262] on input "text" at bounding box center [254, 266] width 130 height 16
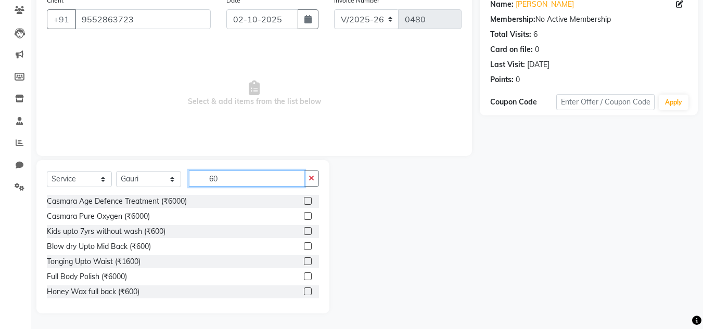
type input "6"
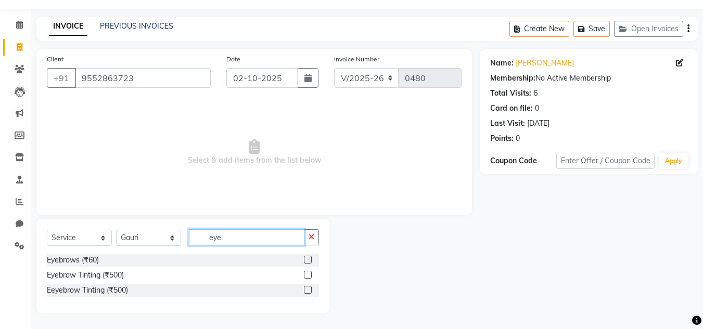
scroll to position [29, 0]
type input "eye"
click at [72, 258] on div "Eyebrows (₹60)" at bounding box center [73, 260] width 52 height 11
checkbox input "false"
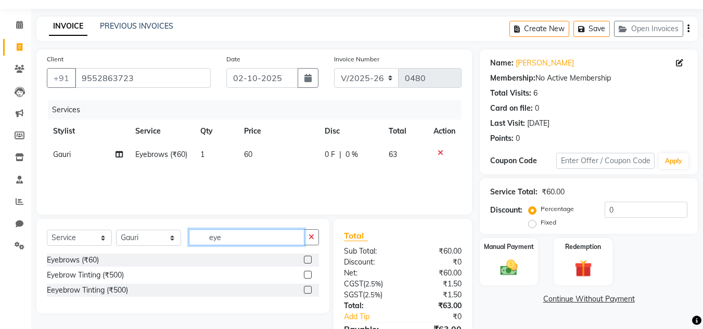
click at [220, 241] on input "eye" at bounding box center [247, 237] width 116 height 16
type input "e"
type input "upper"
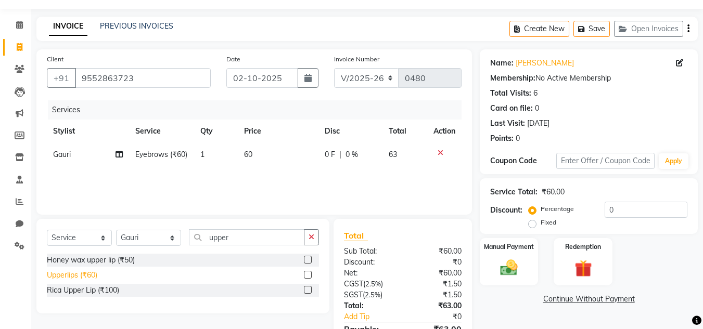
click at [90, 273] on div "Upperlips (₹60)" at bounding box center [72, 275] width 50 height 11
checkbox input "false"
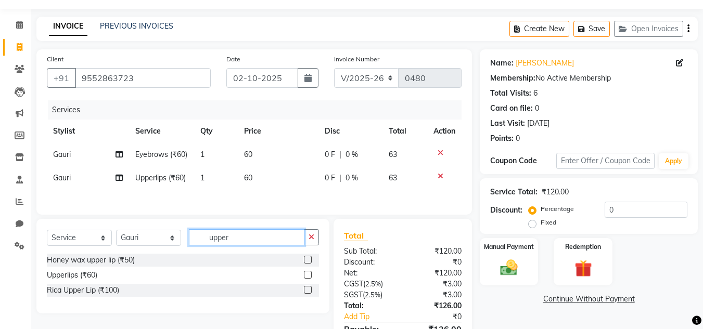
click at [262, 246] on input "upper" at bounding box center [247, 237] width 116 height 16
type input "u"
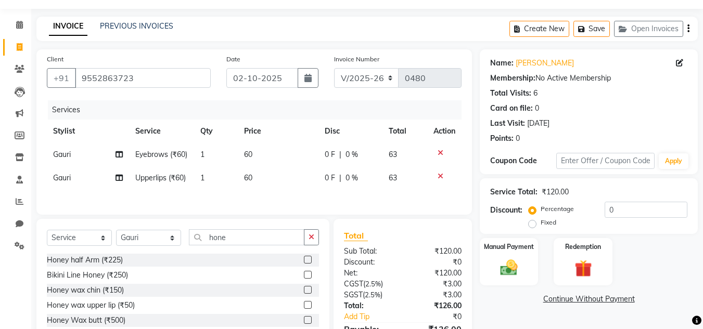
drag, startPoint x: 203, startPoint y: 292, endPoint x: 210, endPoint y: 291, distance: 6.9
click at [210, 291] on div "Honey wax chin (₹150)" at bounding box center [183, 290] width 272 height 13
click at [232, 242] on input "hone" at bounding box center [247, 237] width 116 height 16
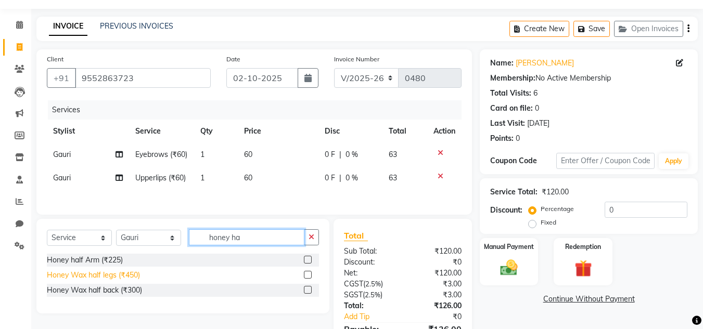
type input "honey ha"
click at [116, 275] on div "Honey Wax half legs (₹450)" at bounding box center [93, 275] width 93 height 11
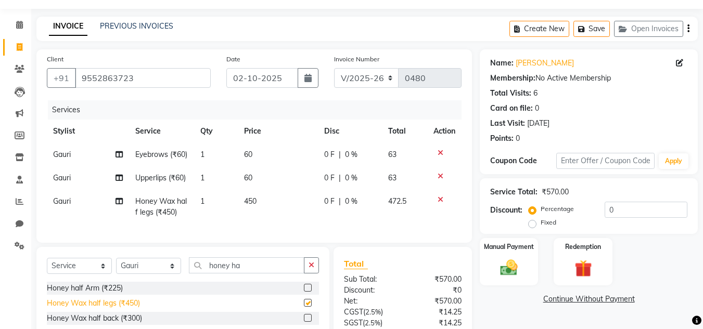
checkbox input "false"
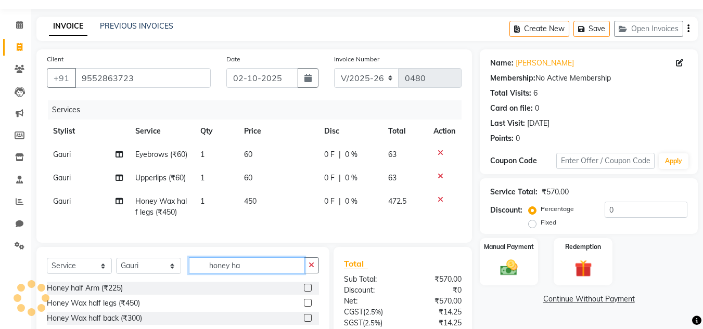
click at [247, 273] on input "honey ha" at bounding box center [247, 266] width 116 height 16
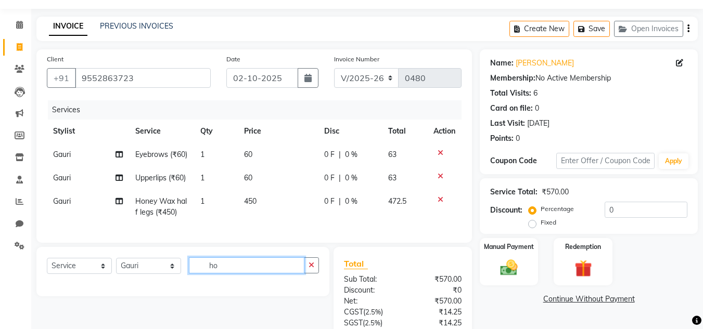
type input "h"
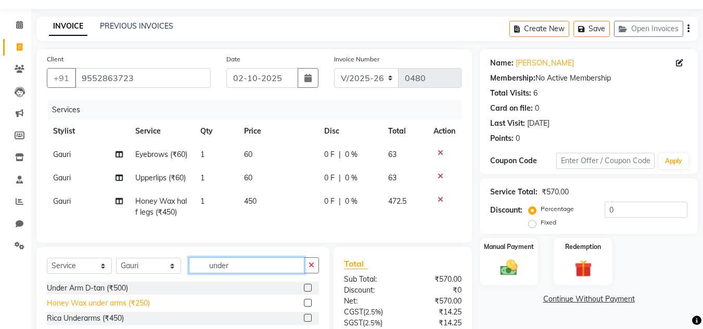
type input "under"
click at [105, 308] on div "Honey Wax under arms (₹250)" at bounding box center [98, 303] width 103 height 11
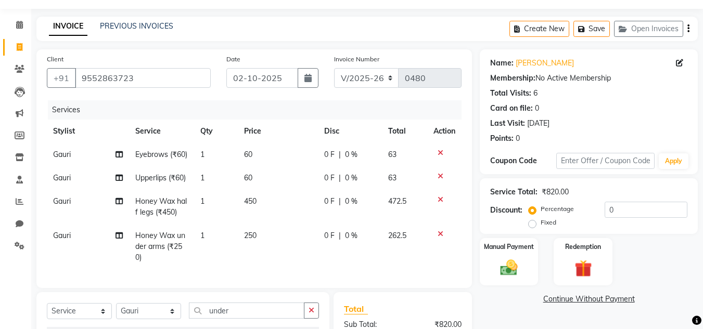
checkbox input "false"
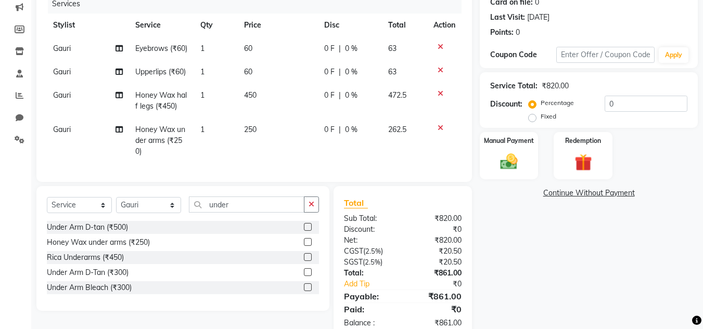
scroll to position [106, 0]
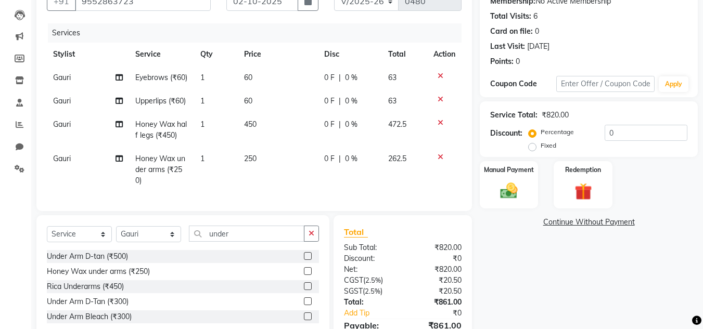
click at [702, 42] on div "Name: Dr. Sucheta Vanjari Membership: No Active Membership Total Visits: 6 Card…" at bounding box center [593, 170] width 226 height 396
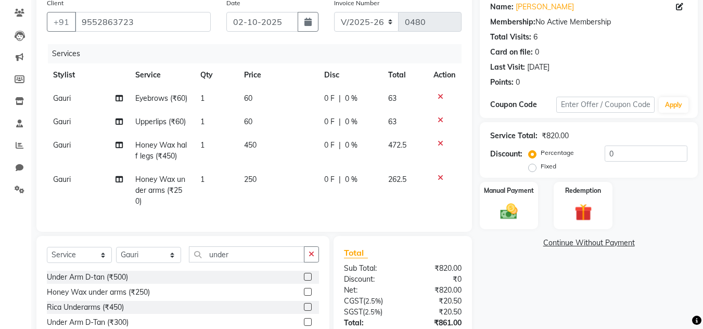
scroll to position [168, 0]
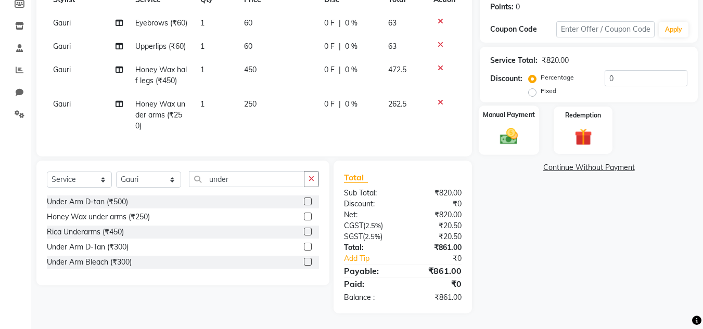
click at [522, 136] on img at bounding box center [508, 136] width 29 height 21
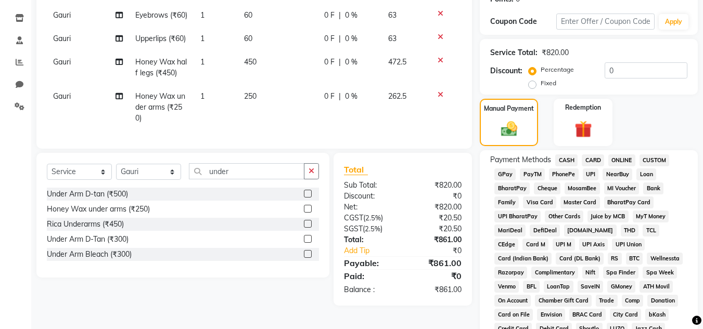
click at [508, 178] on span "GPay" at bounding box center [504, 175] width 21 height 12
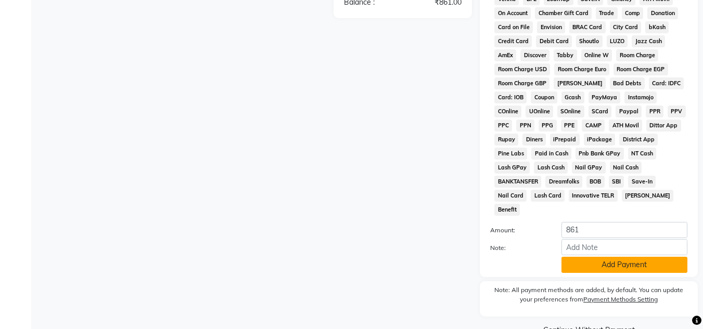
click at [621, 257] on button "Add Payment" at bounding box center [624, 265] width 126 height 16
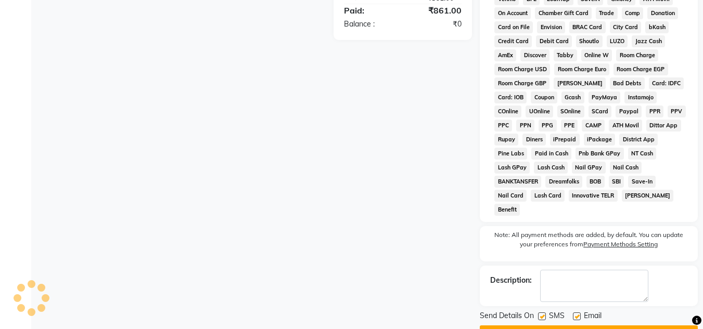
click at [636, 326] on button "Checkout" at bounding box center [589, 334] width 218 height 16
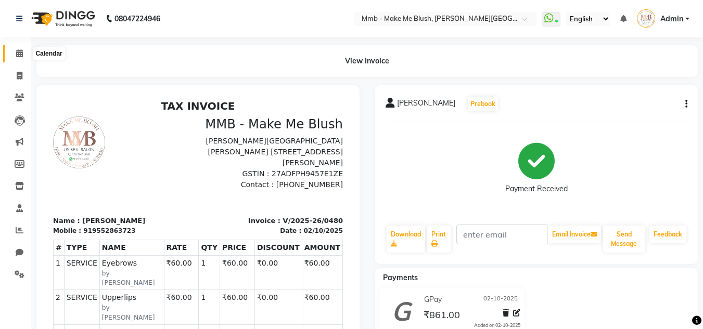
click at [19, 55] on icon at bounding box center [19, 53] width 7 height 8
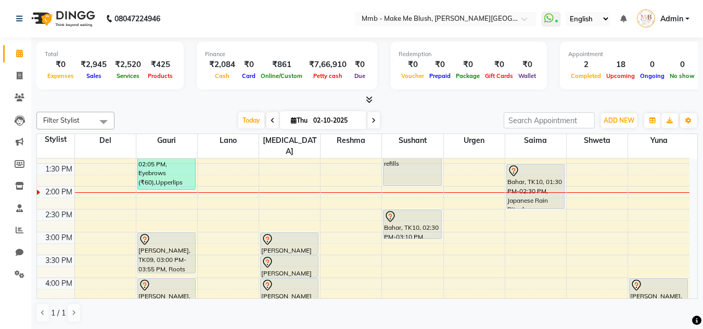
scroll to position [291, 0]
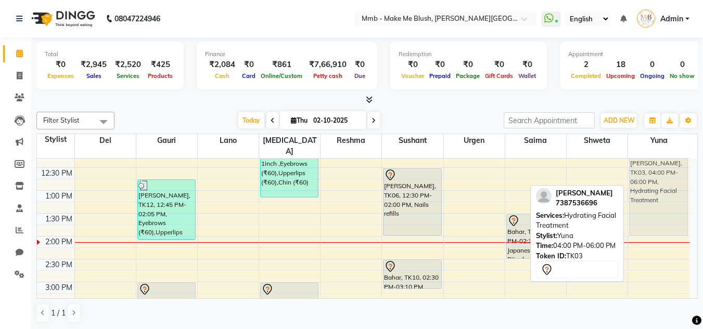
drag, startPoint x: 660, startPoint y: 229, endPoint x: 656, endPoint y: 151, distance: 78.2
click at [656, 151] on div "Natasha Verma, TK03, 04:00 PM-06:00 PM, Hydrating Facial Treatment Natasha Verm…" at bounding box center [658, 282] width 61 height 549
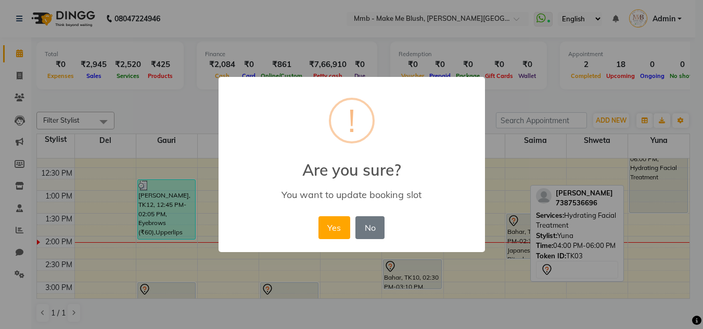
scroll to position [145, 0]
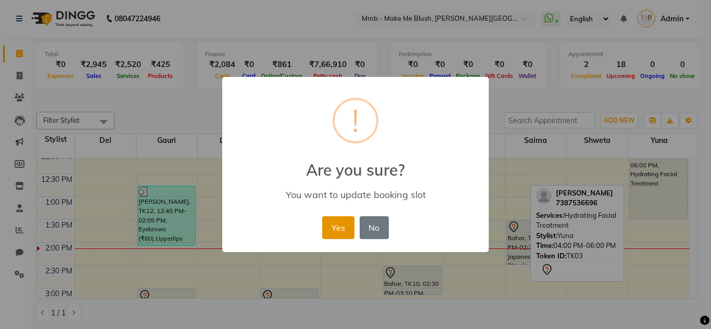
click at [345, 221] on button "Yes" at bounding box center [338, 227] width 32 height 23
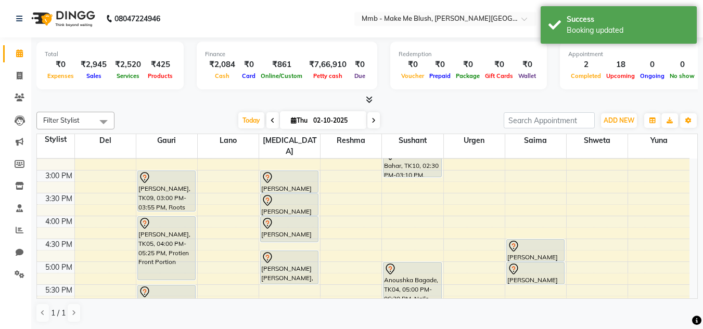
scroll to position [346, 0]
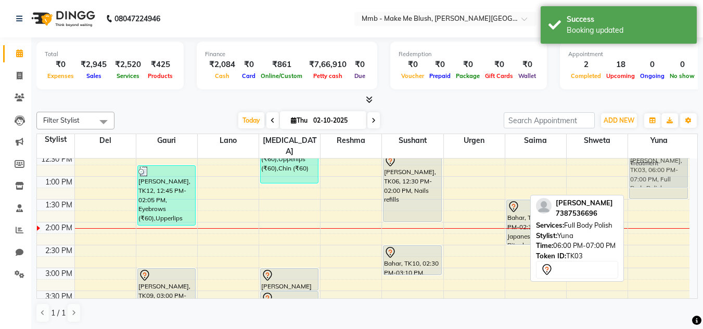
drag, startPoint x: 656, startPoint y: 237, endPoint x: 650, endPoint y: 156, distance: 81.4
click at [650, 156] on div "Natasha Verma, TK03, 11:30 AM-01:30 PM, Hydrating Facial Treatment Natasha Verm…" at bounding box center [658, 268] width 61 height 549
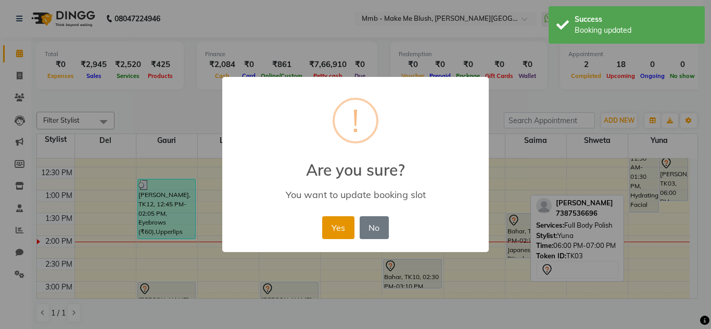
click at [343, 224] on button "Yes" at bounding box center [338, 227] width 32 height 23
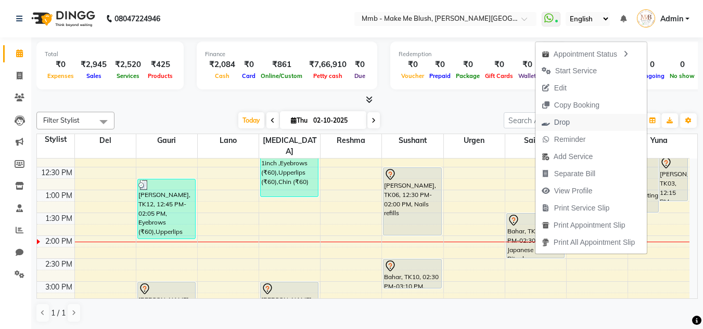
click at [553, 130] on span "Drop" at bounding box center [555, 122] width 41 height 17
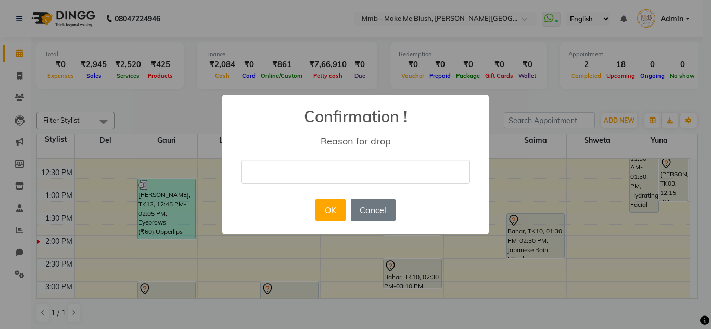
click at [449, 174] on input "text" at bounding box center [355, 172] width 229 height 24
type input "cancel"
click at [329, 213] on button "OK" at bounding box center [330, 210] width 30 height 23
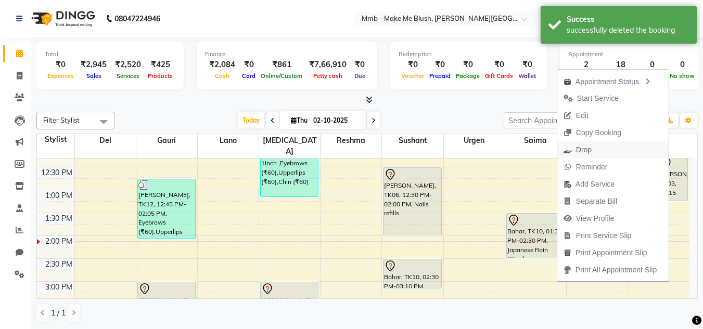
click at [581, 149] on span "Drop" at bounding box center [584, 150] width 16 height 11
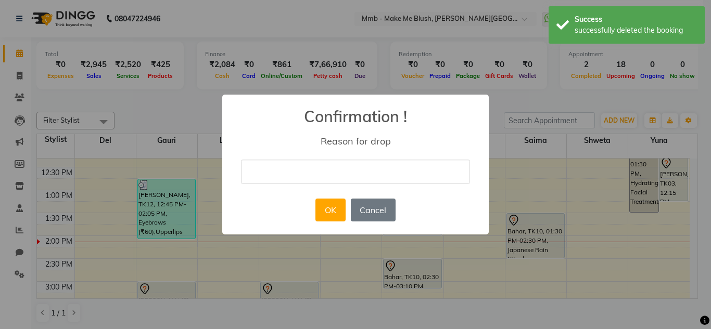
click at [373, 176] on input "text" at bounding box center [355, 172] width 229 height 24
type input "cancel"
click at [332, 209] on button "OK" at bounding box center [330, 210] width 30 height 23
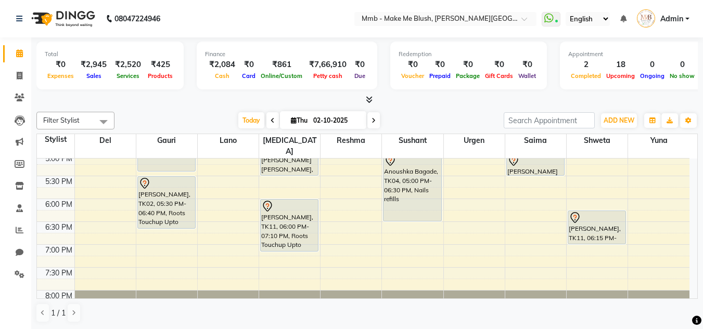
scroll to position [373, 0]
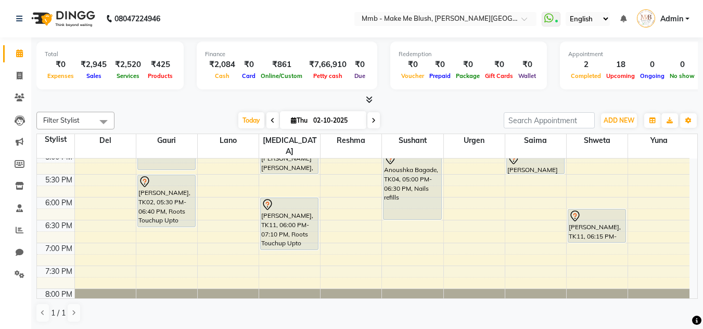
click at [376, 121] on span at bounding box center [373, 120] width 12 height 16
type input "03-10-2025"
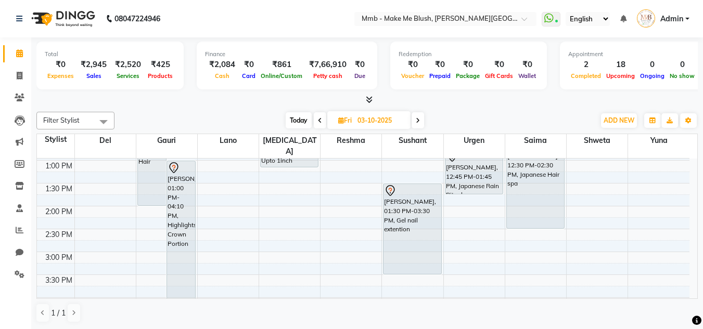
scroll to position [182, 0]
click at [338, 124] on span "Fri" at bounding box center [345, 121] width 19 height 8
select select "10"
select select "2025"
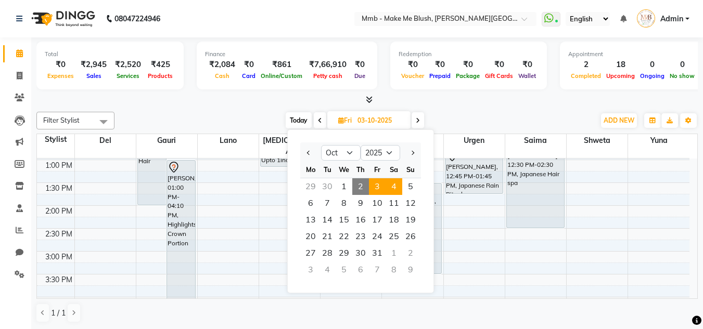
click at [396, 184] on span "4" at bounding box center [394, 186] width 17 height 17
type input "04-10-2025"
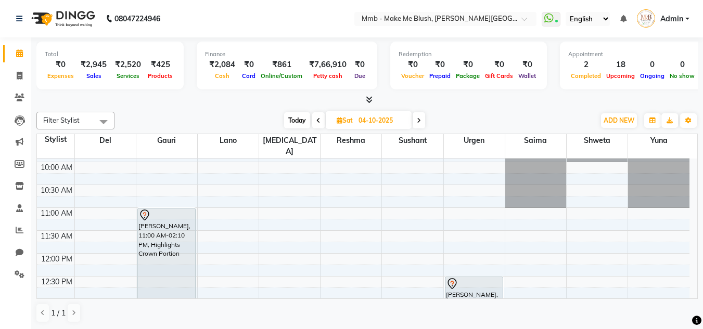
scroll to position [21, 0]
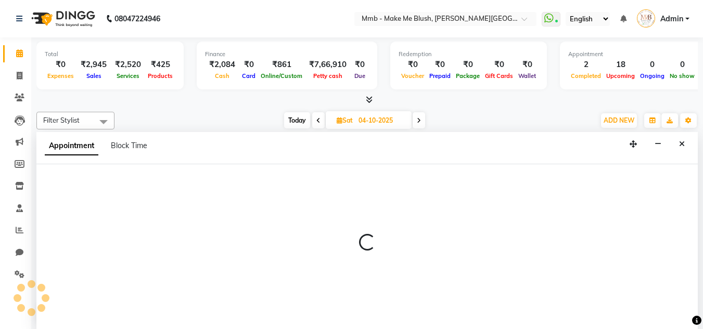
scroll to position [1, 0]
select select "18878"
select select "660"
select select "tentative"
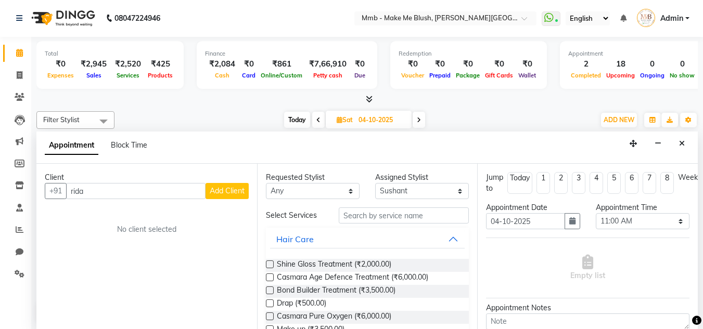
scroll to position [0, 0]
click at [253, 318] on div "Client +91 rida Add Client No client selected" at bounding box center [146, 246] width 221 height 165
click at [153, 194] on input "rida" at bounding box center [135, 191] width 139 height 16
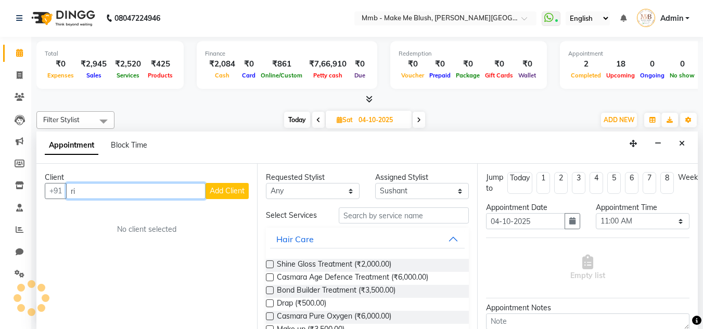
type input "r"
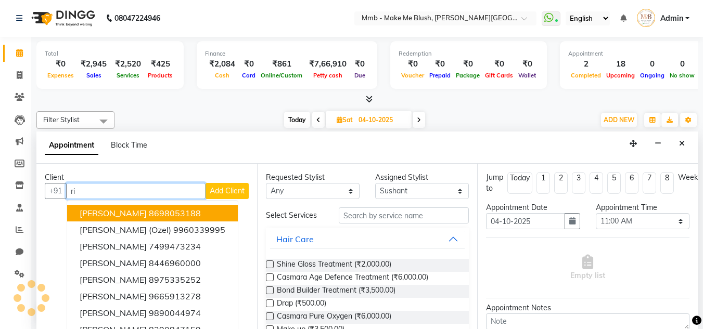
type input "r"
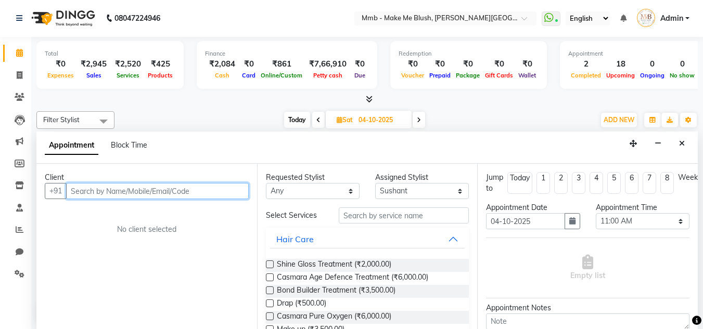
click at [153, 194] on input "text" at bounding box center [157, 191] width 183 height 16
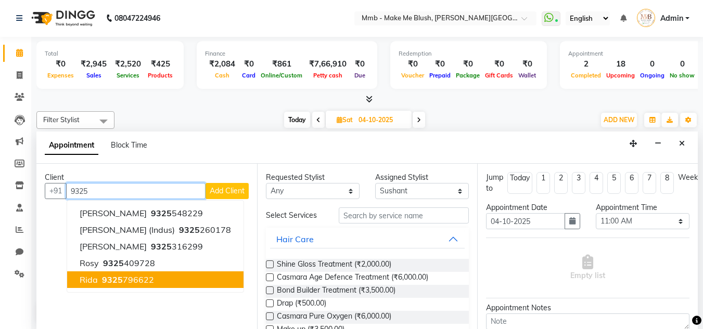
click at [130, 281] on ngb-highlight "9325 796622" at bounding box center [127, 280] width 54 height 10
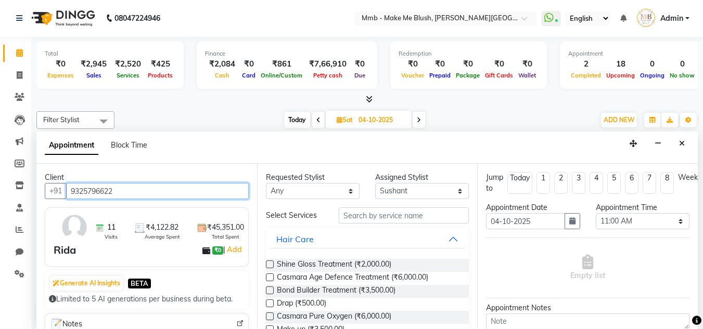
type input "9325796622"
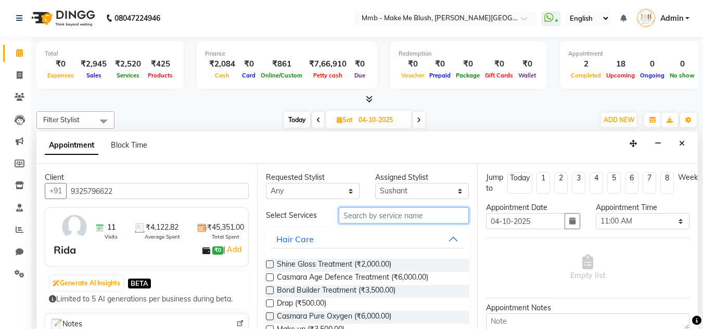
click at [405, 220] on input "text" at bounding box center [404, 216] width 130 height 16
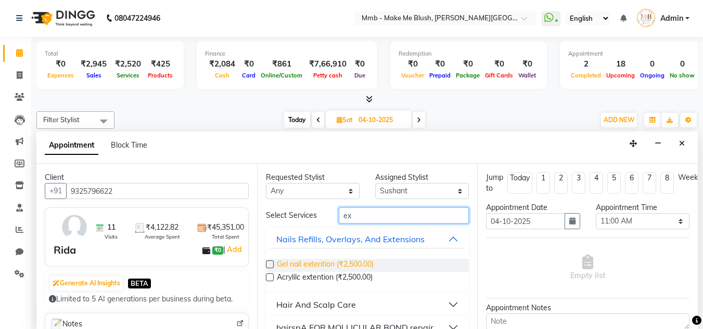
type input "ex"
click at [352, 266] on span "Gel nail extention (₹2,500.00)" at bounding box center [325, 265] width 97 height 13
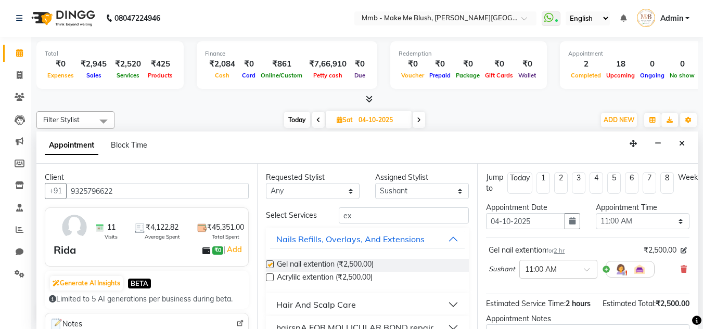
checkbox input "false"
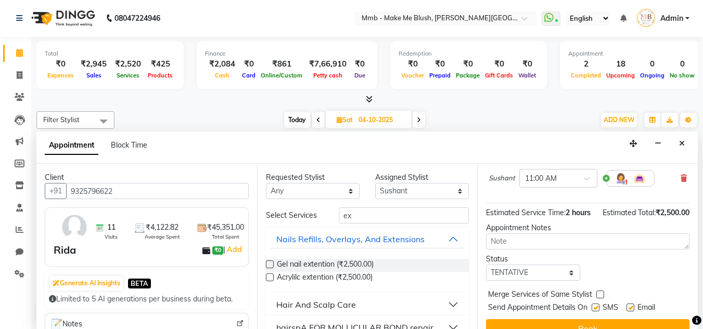
scroll to position [127, 0]
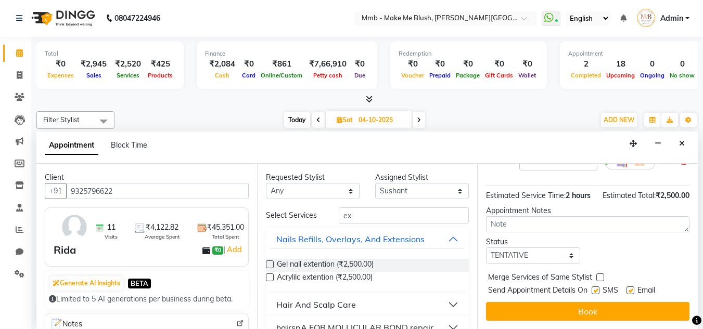
click at [616, 317] on div "Jump to Today 1 2 3 4 5 6 7 8 Weeks Appointment Date 04-10-2025 Appointment Tim…" at bounding box center [587, 246] width 221 height 165
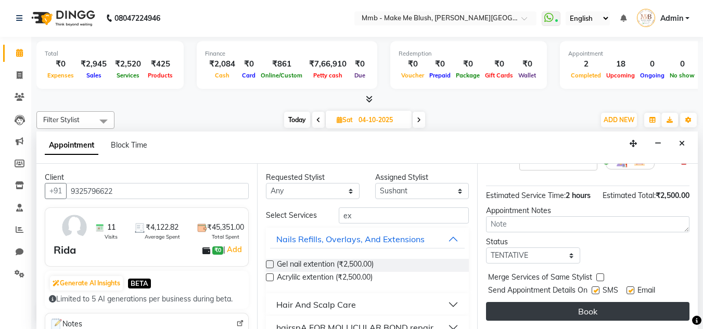
click at [614, 309] on button "Book" at bounding box center [587, 311] width 203 height 19
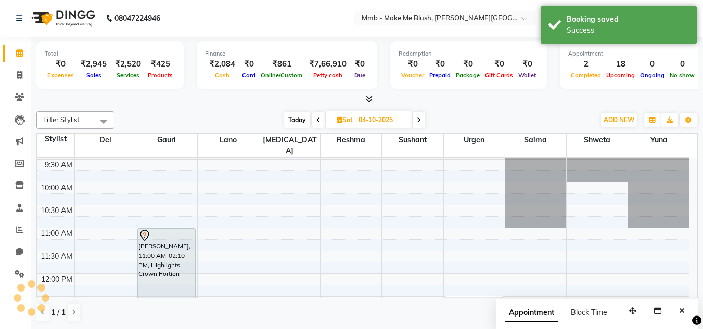
scroll to position [0, 0]
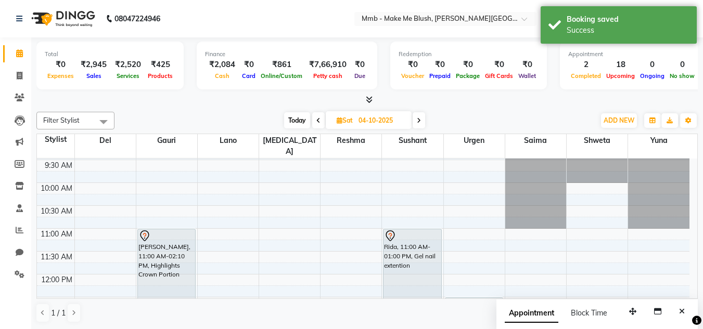
click at [299, 120] on span "Today" at bounding box center [297, 120] width 26 height 16
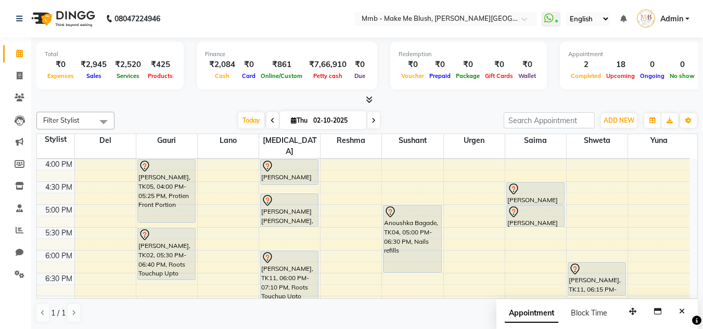
scroll to position [313, 0]
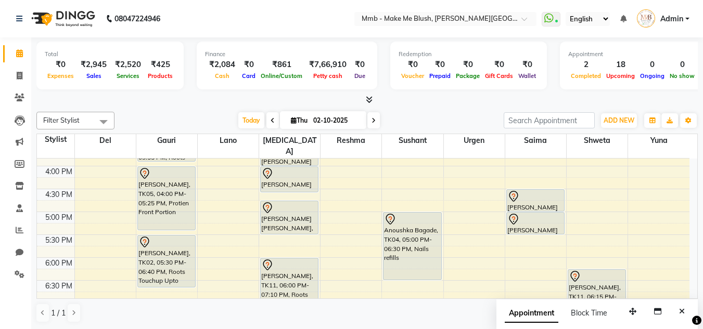
click at [375, 118] on span at bounding box center [373, 120] width 12 height 16
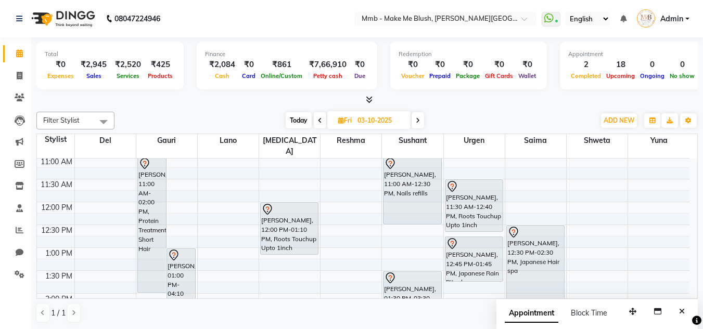
scroll to position [84, 0]
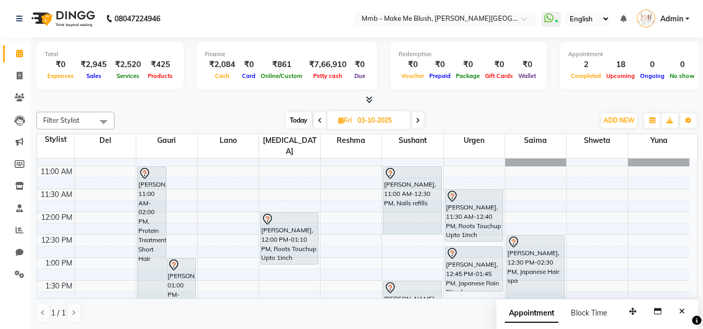
click at [321, 120] on icon at bounding box center [320, 121] width 4 height 6
type input "02-10-2025"
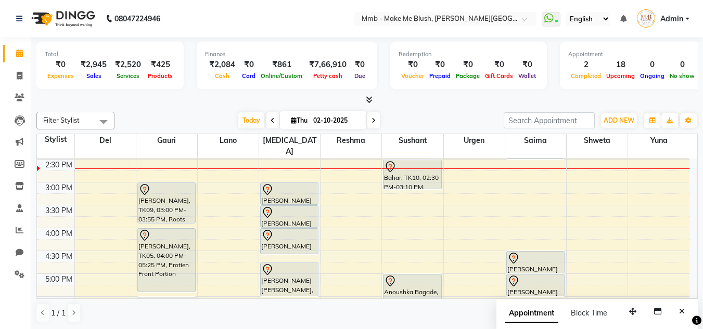
scroll to position [250, 0]
click at [651, 175] on div "9:00 AM 9:30 AM 10:00 AM 10:30 AM 11:00 AM 11:30 AM 12:00 PM 12:30 PM 1:00 PM 1…" at bounding box center [363, 182] width 652 height 549
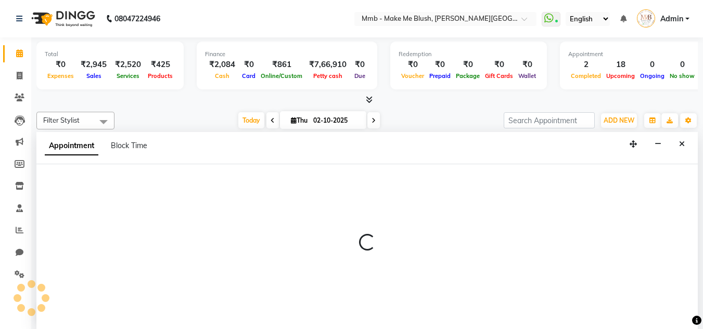
scroll to position [1, 0]
select select "67875"
select select "900"
select select "tentative"
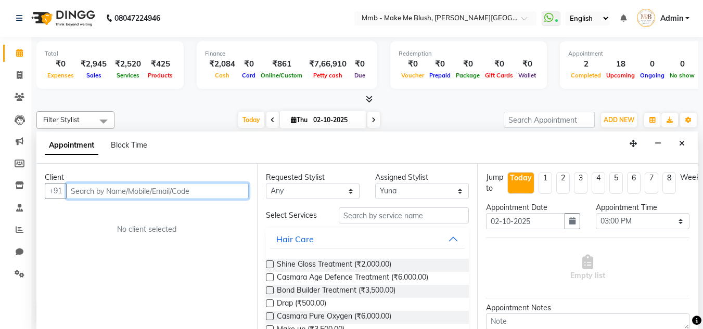
click at [225, 194] on input "text" at bounding box center [157, 191] width 183 height 16
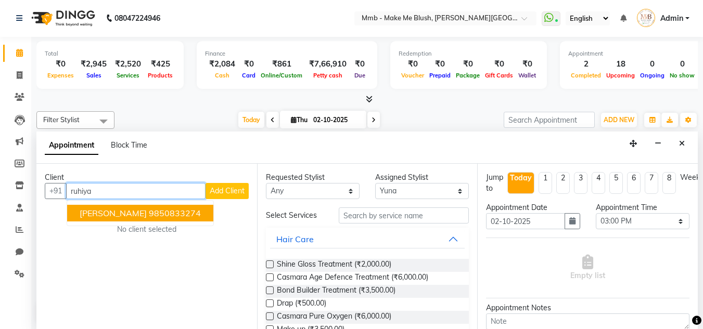
click at [194, 213] on ngb-highlight "9850833274" at bounding box center [175, 213] width 52 height 10
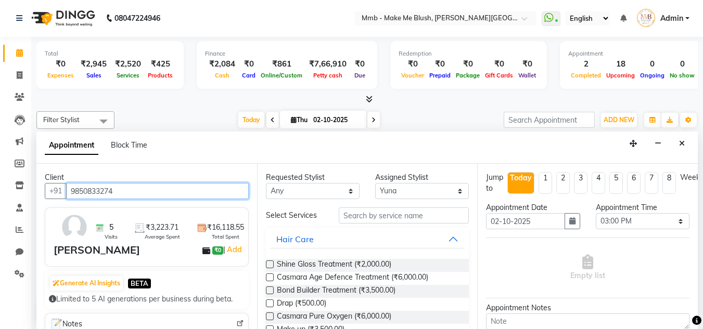
type input "9850833274"
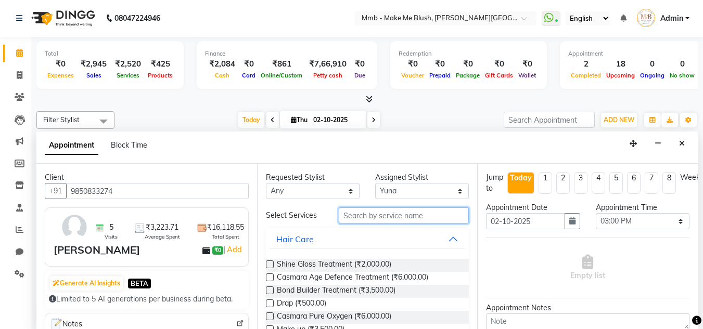
click at [355, 217] on input "text" at bounding box center [404, 216] width 130 height 16
click at [355, 221] on input "text" at bounding box center [404, 216] width 130 height 16
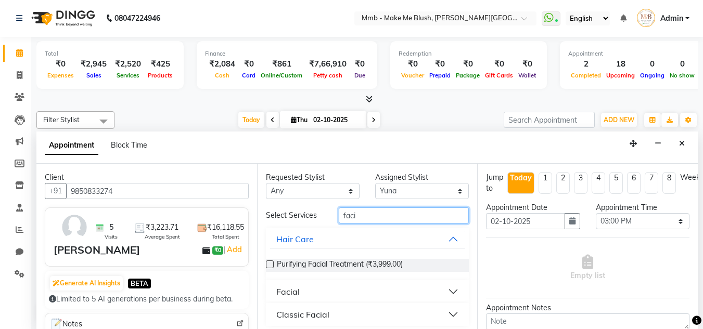
type input "faci"
click at [272, 264] on label at bounding box center [270, 265] width 8 height 8
click at [272, 264] on input "checkbox" at bounding box center [269, 265] width 7 height 7
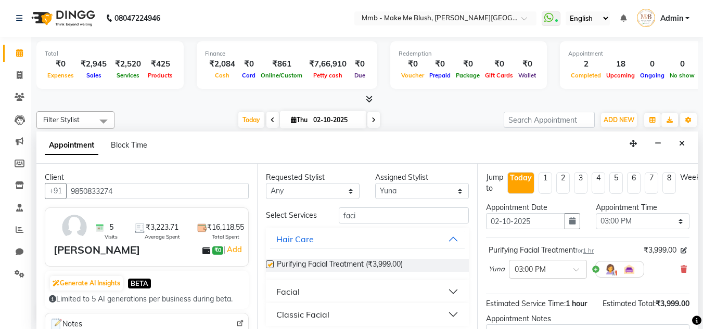
checkbox input "false"
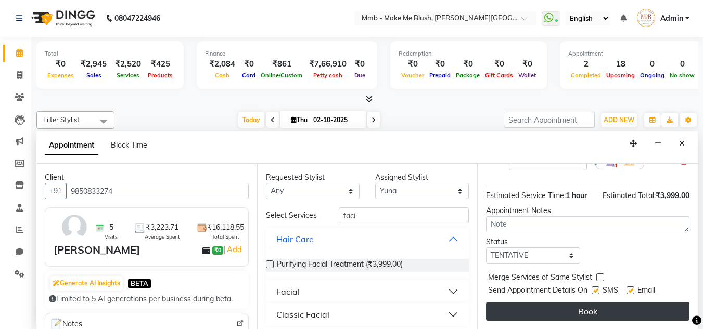
click at [565, 302] on button "Book" at bounding box center [587, 311] width 203 height 19
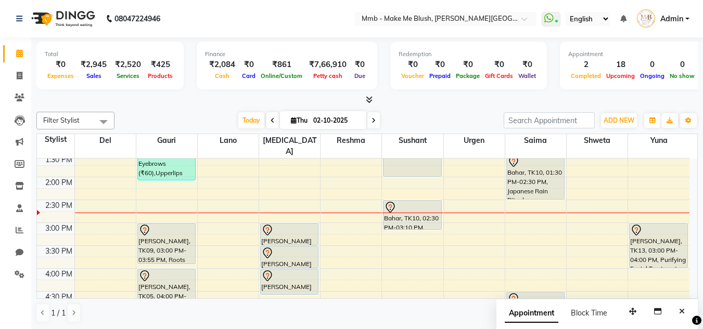
scroll to position [195, 0]
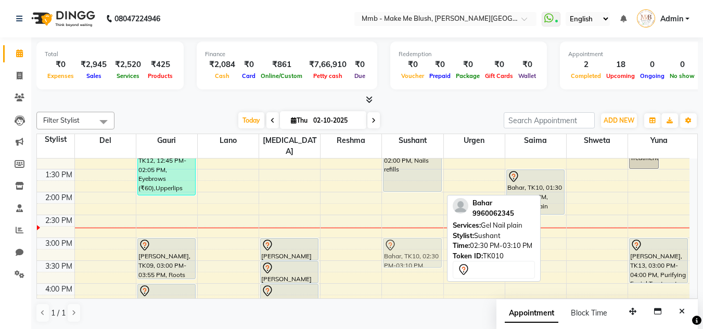
drag, startPoint x: 407, startPoint y: 224, endPoint x: 405, endPoint y: 251, distance: 27.7
click at [405, 251] on div "Carina Bhagchandani, TK07, 11:15 AM-11:55 AM, Gel Nail plain Jessica Londhya, T…" at bounding box center [412, 238] width 61 height 549
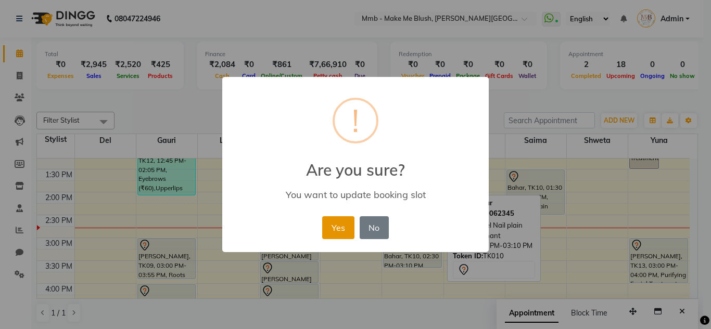
click at [337, 229] on button "Yes" at bounding box center [338, 227] width 32 height 23
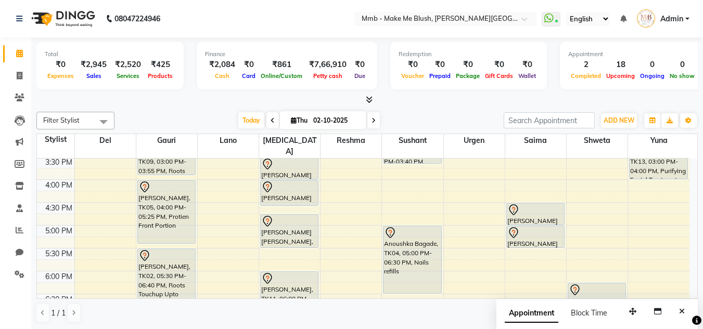
scroll to position [320, 0]
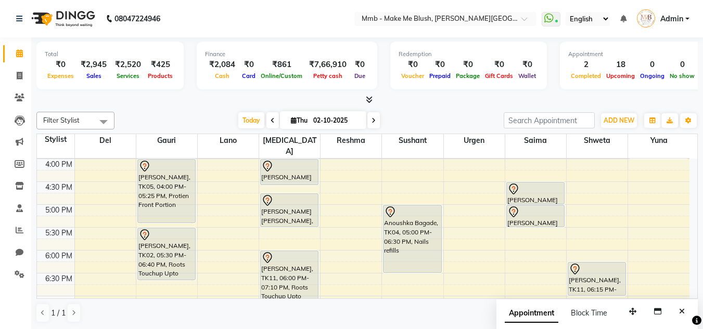
click at [61, 70] on div "Expenses" at bounding box center [61, 75] width 32 height 11
click at [23, 101] on span at bounding box center [19, 98] width 18 height 12
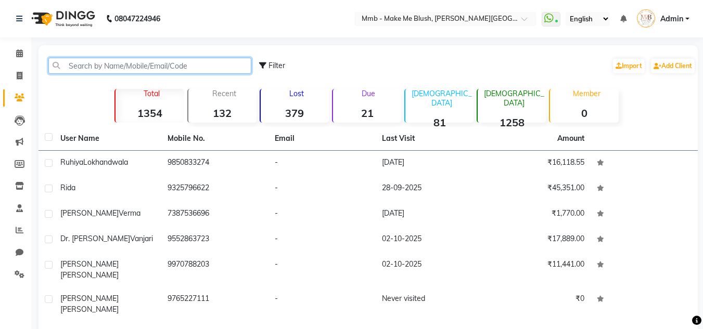
click at [105, 71] on input "text" at bounding box center [149, 66] width 203 height 16
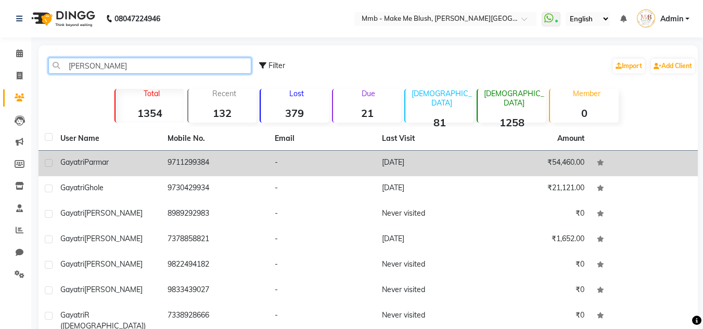
type input "gayatr"
click at [125, 164] on div "Gayatri Parmar" at bounding box center [107, 162] width 95 height 11
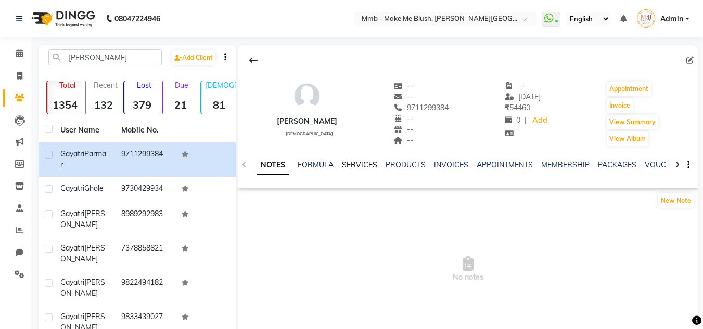
click at [351, 169] on link "SERVICES" at bounding box center [359, 164] width 35 height 9
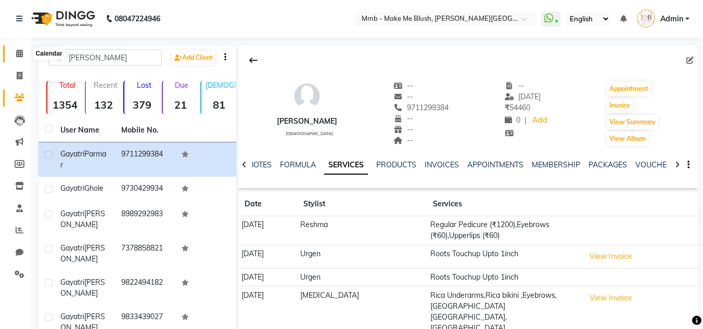
click at [18, 56] on icon at bounding box center [19, 53] width 7 height 8
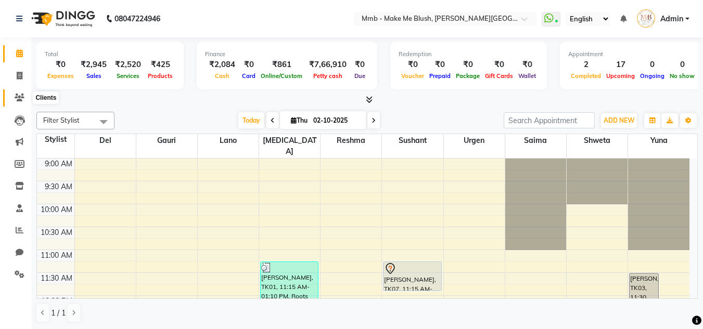
click at [24, 94] on icon at bounding box center [20, 98] width 10 height 8
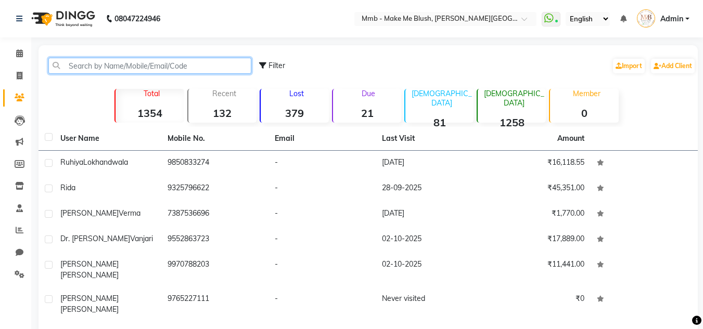
click at [113, 71] on input "text" at bounding box center [149, 66] width 203 height 16
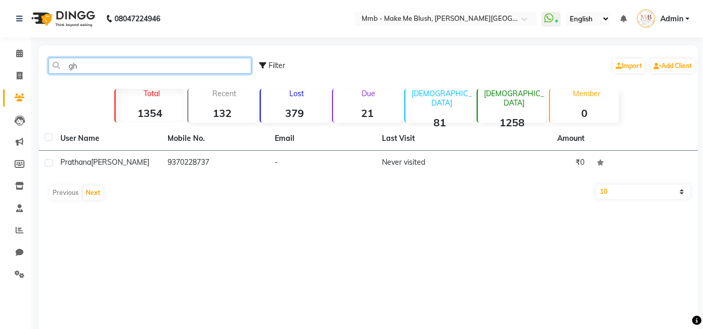
type input "g"
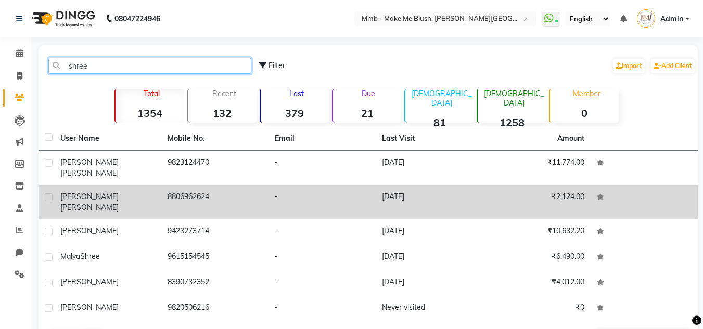
type input "shree"
click at [93, 185] on td "Bhagyashree Gadkari" at bounding box center [107, 202] width 107 height 34
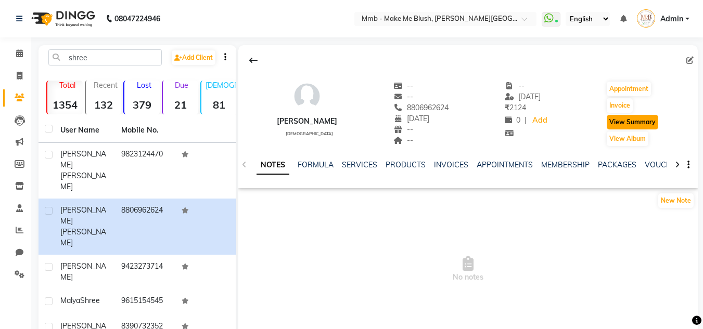
click at [626, 118] on button "View Summary" at bounding box center [633, 122] width 52 height 15
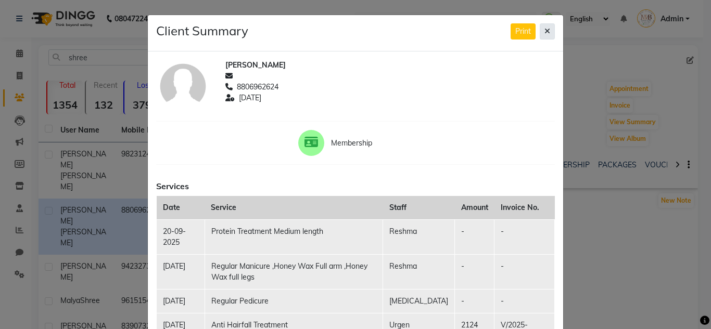
click at [547, 36] on button at bounding box center [547, 31] width 15 height 16
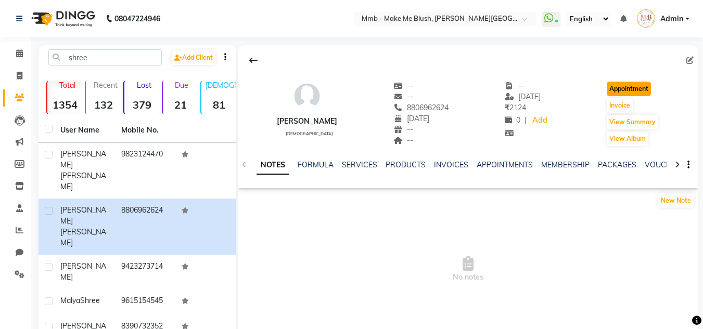
click at [631, 90] on button "Appointment" at bounding box center [629, 89] width 44 height 15
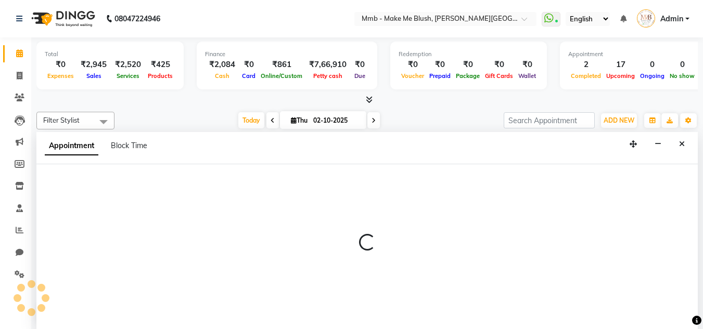
select select "600"
select select "tentative"
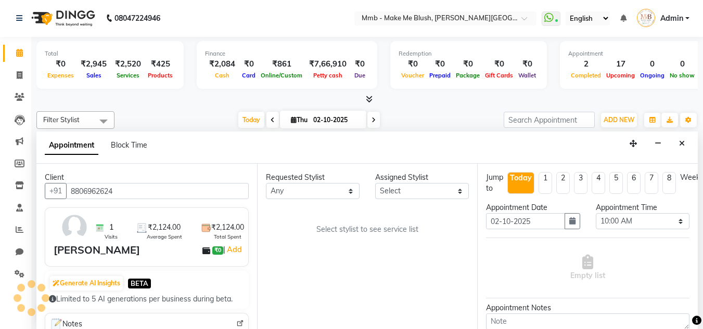
scroll to position [229, 0]
click at [162, 187] on input "8806962624" at bounding box center [157, 191] width 183 height 16
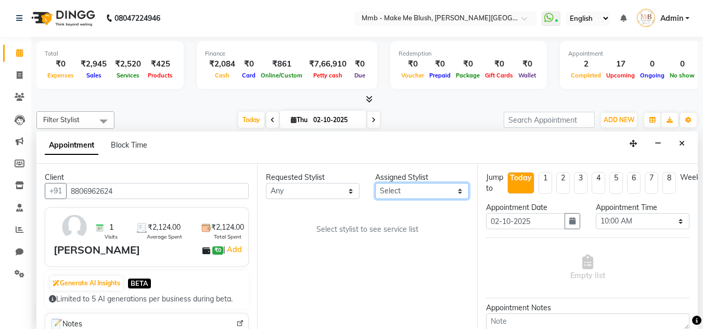
click at [396, 185] on select "Select Del Gauri Lano Nikita Reshma Saima Shweta Sushant Urgen Yuna" at bounding box center [422, 191] width 94 height 16
select select "88496"
click at [375, 183] on select "Select Del Gauri Lano Nikita Reshma Saima Shweta Sushant Urgen Yuna" at bounding box center [422, 191] width 94 height 16
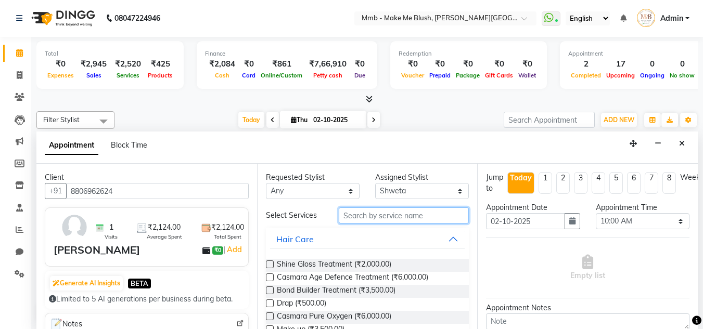
click at [387, 220] on input "text" at bounding box center [404, 216] width 130 height 16
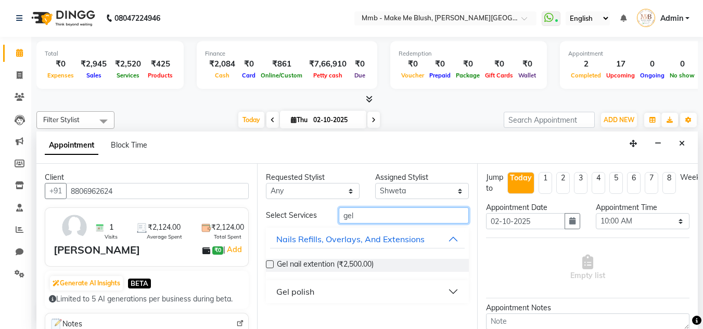
type input "gel"
click at [296, 295] on div "Gel polish" at bounding box center [295, 292] width 38 height 12
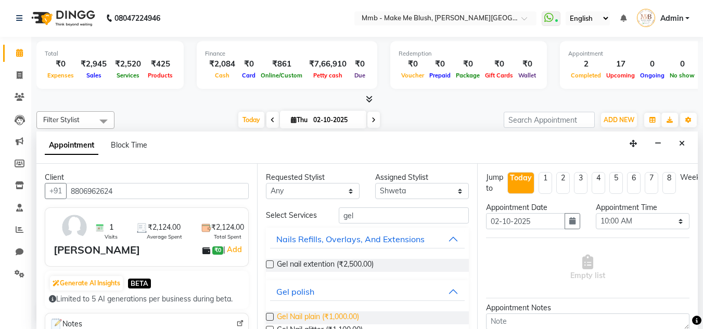
click at [306, 317] on span "Gel Nail plain (₹1,000.00)" at bounding box center [318, 318] width 82 height 13
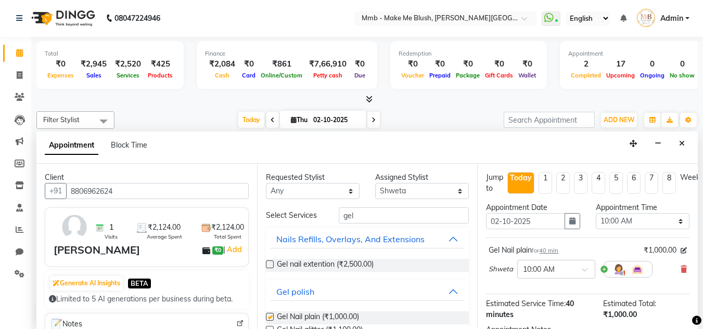
checkbox input "false"
click at [586, 268] on span at bounding box center [588, 272] width 13 height 11
click at [551, 283] on div "01:00 PM" at bounding box center [556, 282] width 77 height 19
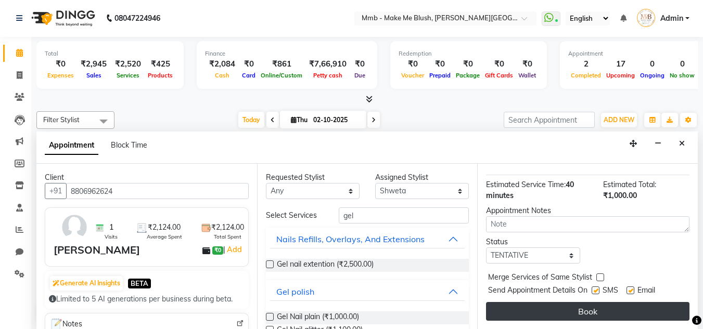
click at [645, 303] on button "Book" at bounding box center [587, 311] width 203 height 19
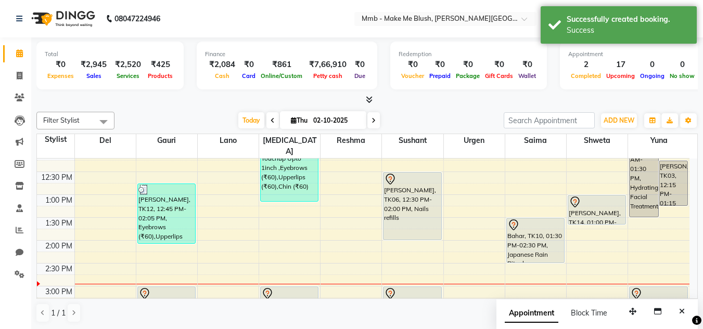
scroll to position [146, 0]
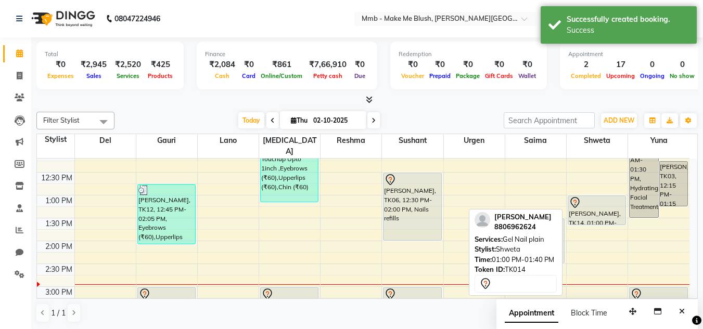
click at [591, 204] on div "Bhagyashree Gadkari, TK14, 01:00 PM-01:40 PM, Gel Nail plain" at bounding box center [596, 210] width 57 height 29
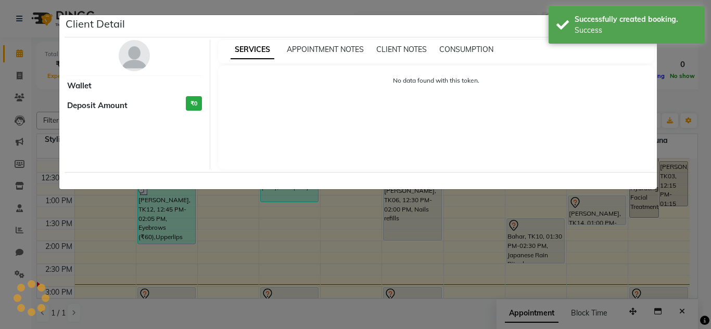
select select "7"
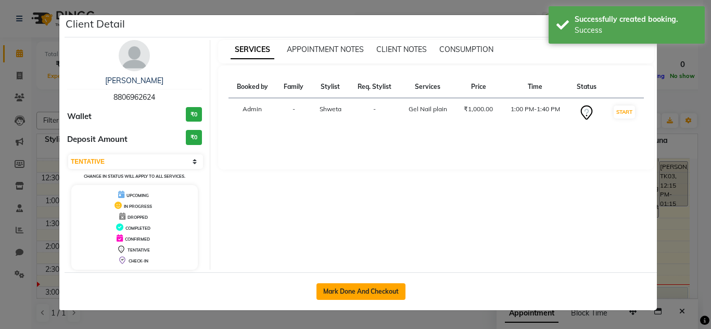
click at [368, 296] on button "Mark Done And Checkout" at bounding box center [360, 292] width 89 height 17
select select "service"
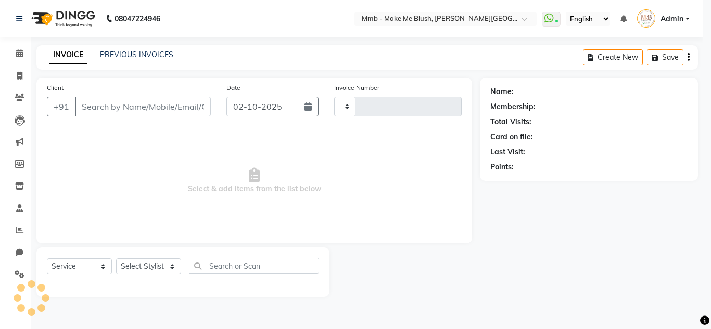
type input "0481"
select select "895"
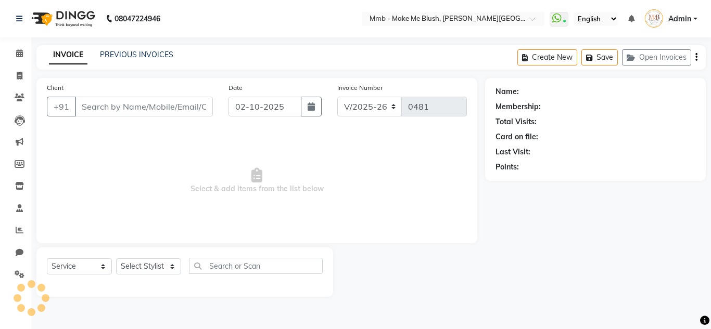
type input "8806962624"
select select "88496"
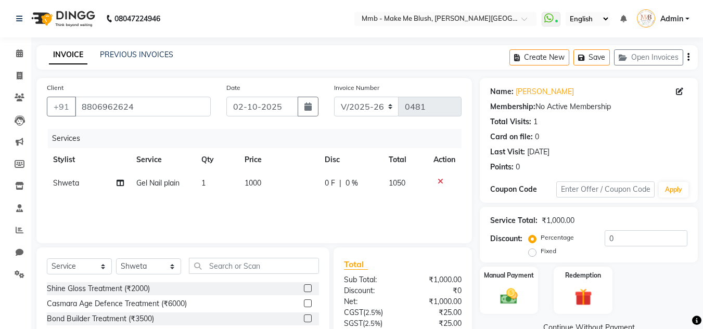
click at [440, 181] on icon at bounding box center [441, 181] width 6 height 7
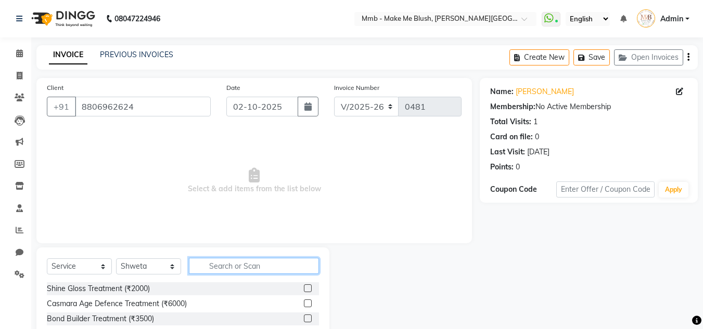
click at [226, 265] on input "text" at bounding box center [254, 266] width 130 height 16
type input "gel"
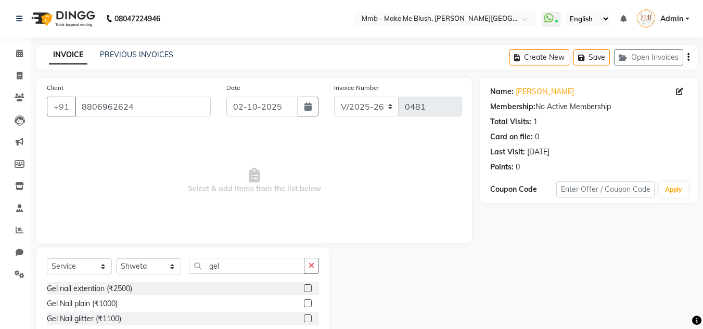
click at [304, 319] on label at bounding box center [308, 319] width 8 height 8
click at [304, 319] on input "checkbox" at bounding box center [307, 319] width 7 height 7
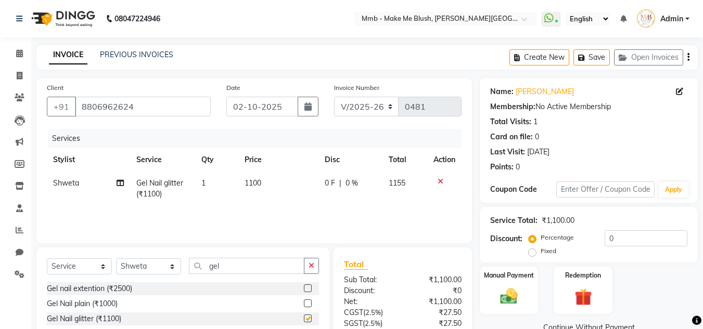
checkbox input "false"
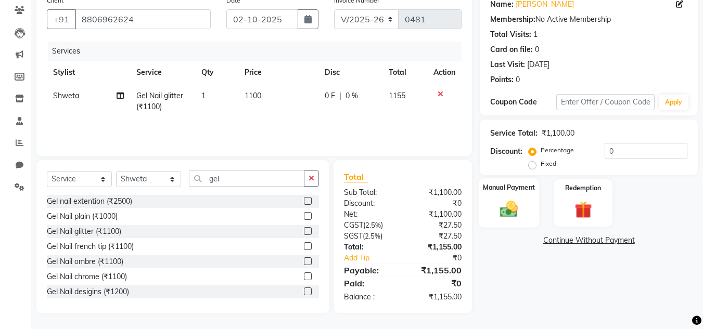
click at [508, 201] on img at bounding box center [508, 209] width 29 height 21
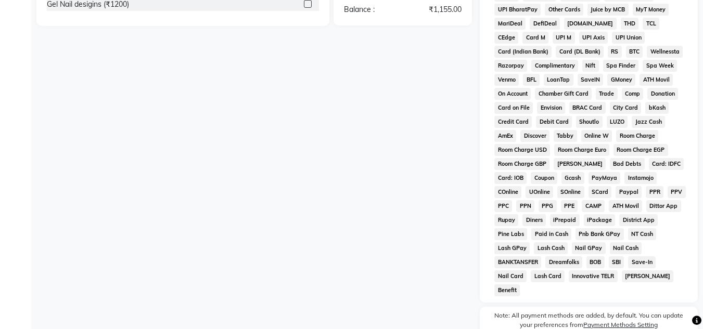
scroll to position [229, 0]
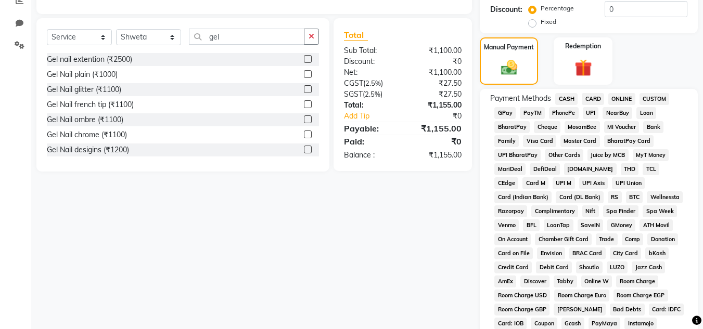
click at [504, 114] on span "GPay" at bounding box center [504, 113] width 21 height 12
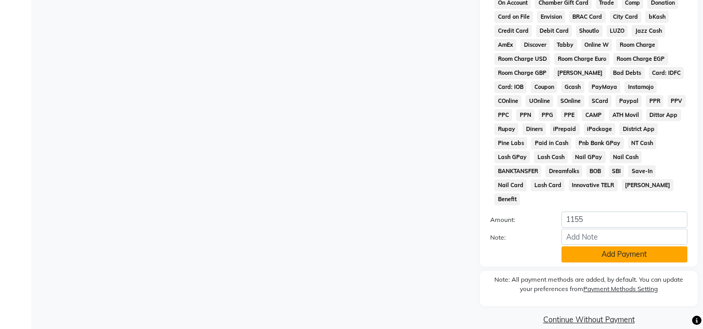
click at [627, 247] on button "Add Payment" at bounding box center [624, 255] width 126 height 16
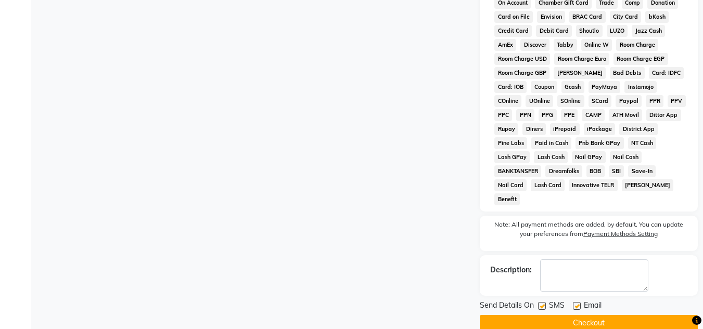
click at [595, 315] on button "Checkout" at bounding box center [589, 323] width 218 height 16
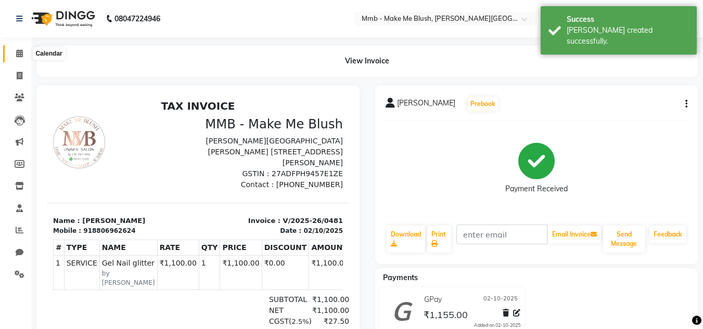
click at [19, 58] on span at bounding box center [19, 54] width 18 height 12
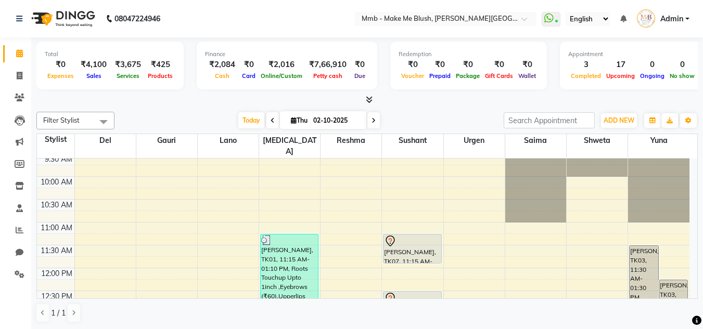
scroll to position [21, 0]
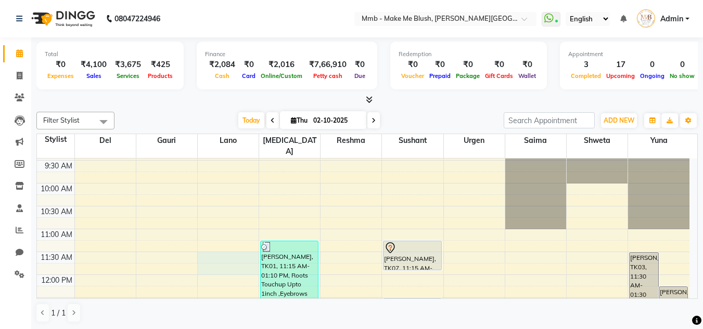
drag, startPoint x: 219, startPoint y: 256, endPoint x: 160, endPoint y: 248, distance: 58.9
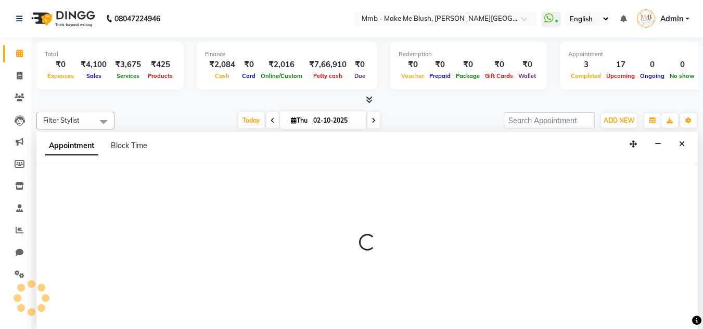
scroll to position [1, 0]
select select "18877"
select select "tentative"
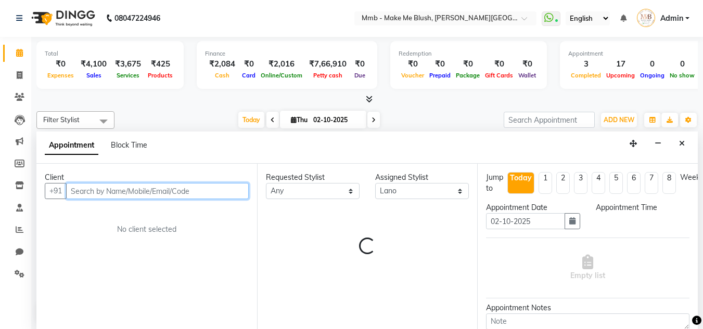
select select "690"
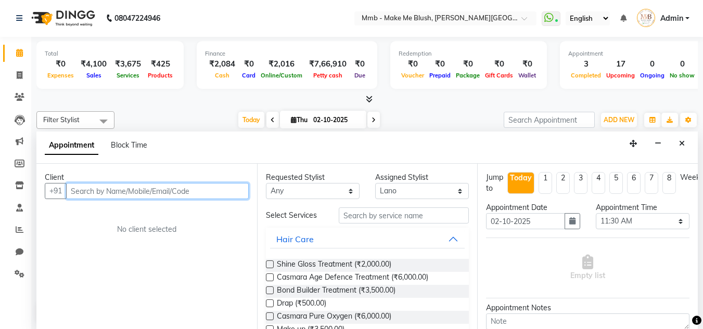
click at [242, 195] on input "text" at bounding box center [157, 191] width 183 height 16
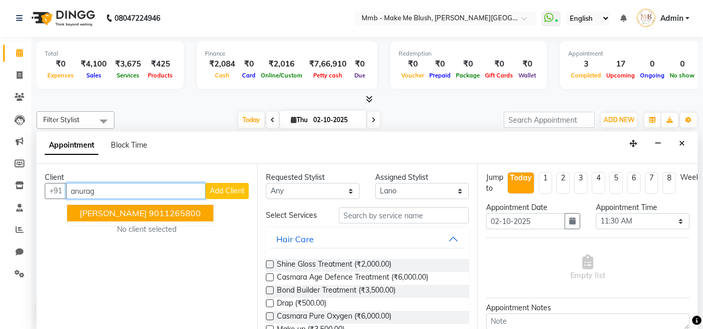
click at [190, 206] on button "Anurag Manglik 9011265800" at bounding box center [140, 213] width 146 height 17
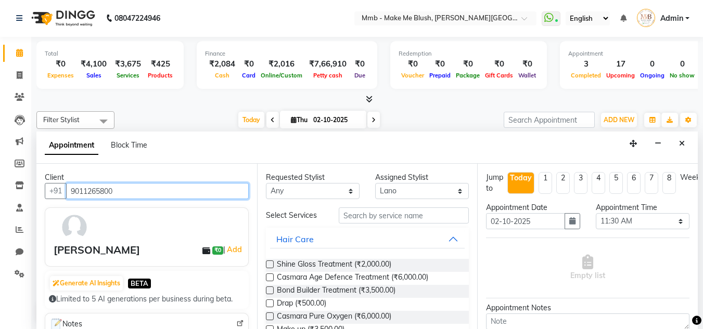
type input "9011265800"
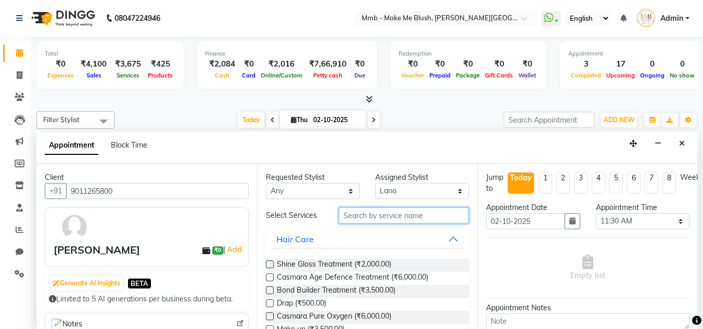
click at [367, 216] on input "text" at bounding box center [404, 216] width 130 height 16
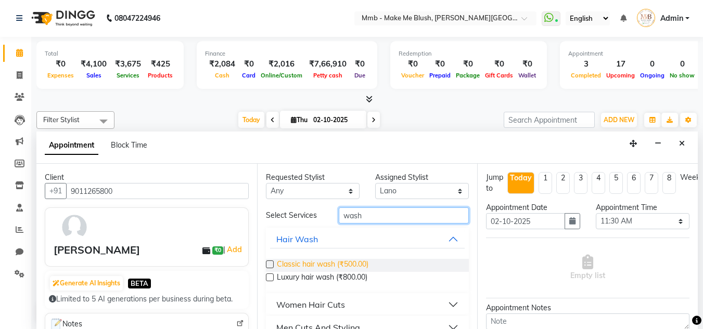
type input "wash"
click at [334, 260] on span "Classic hair wash (₹500.00)" at bounding box center [323, 265] width 92 height 13
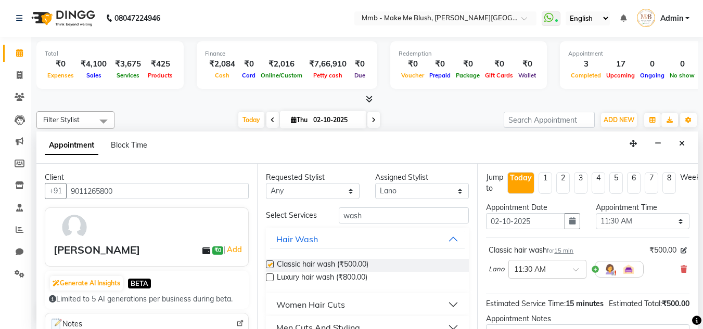
checkbox input "false"
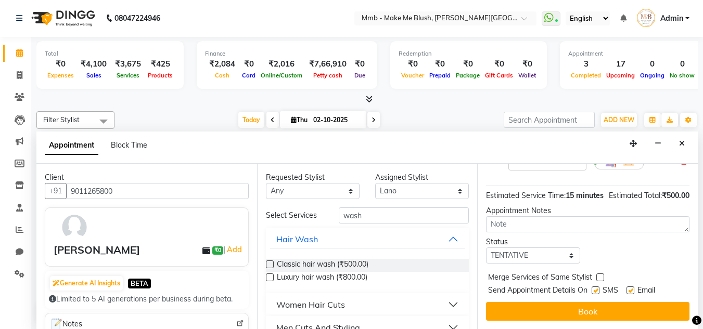
click at [629, 287] on label at bounding box center [630, 291] width 8 height 8
click at [629, 288] on input "checkbox" at bounding box center [629, 291] width 7 height 7
checkbox input "false"
click at [596, 287] on label at bounding box center [596, 291] width 8 height 8
click at [596, 288] on input "checkbox" at bounding box center [595, 291] width 7 height 7
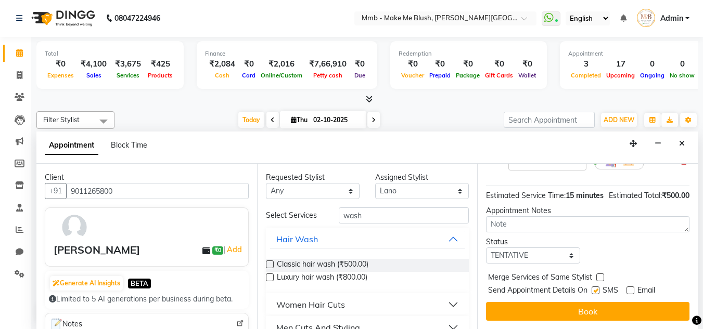
checkbox input "false"
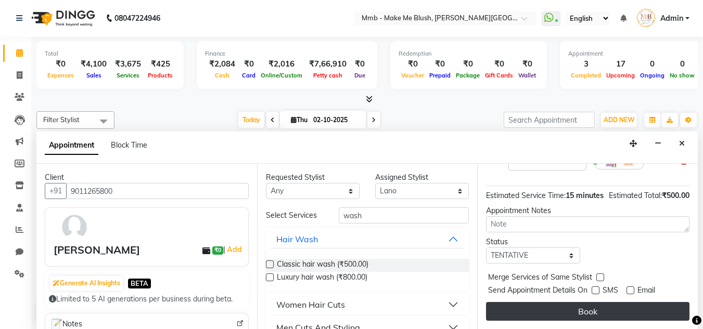
click at [595, 302] on button "Book" at bounding box center [587, 311] width 203 height 19
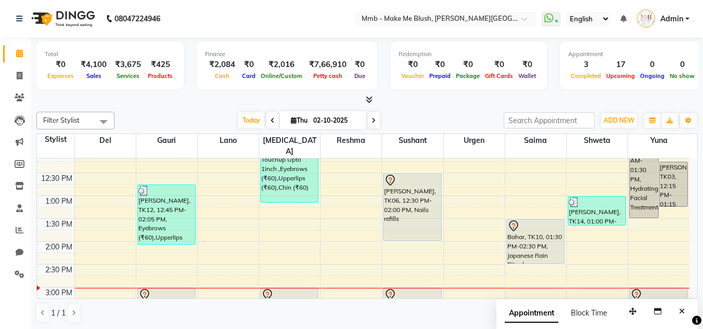
scroll to position [167, 0]
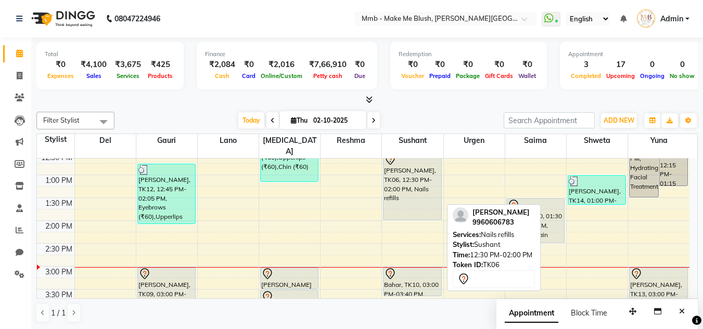
click at [410, 170] on div "[PERSON_NAME], TK06, 12:30 PM-02:00 PM, Nails refills" at bounding box center [411, 186] width 57 height 67
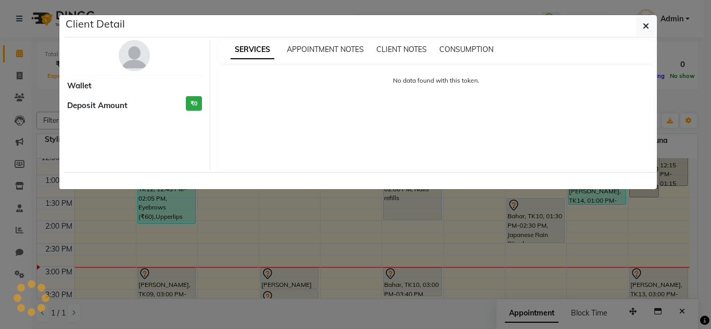
select select "7"
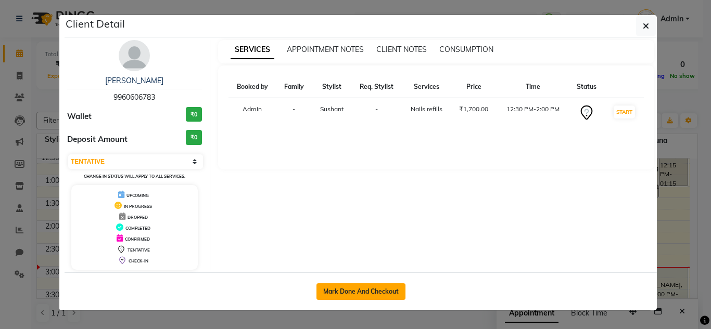
click at [372, 292] on button "Mark Done And Checkout" at bounding box center [360, 292] width 89 height 17
select select "895"
select select "service"
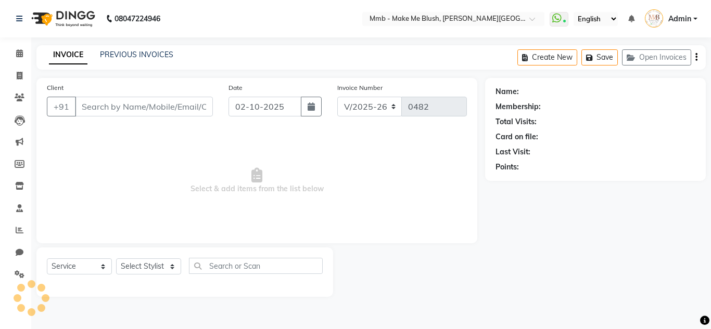
type input "9960606783"
select select "18878"
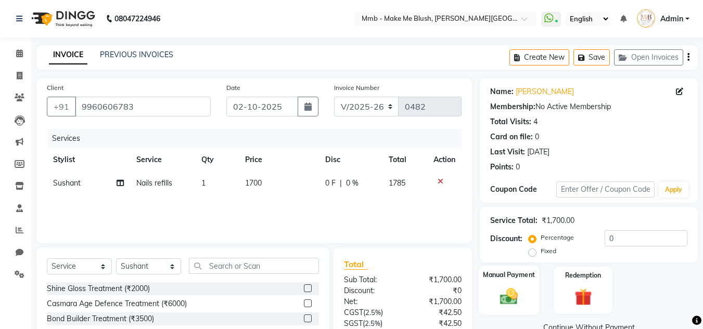
click at [500, 270] on label "Manual Payment" at bounding box center [509, 275] width 52 height 10
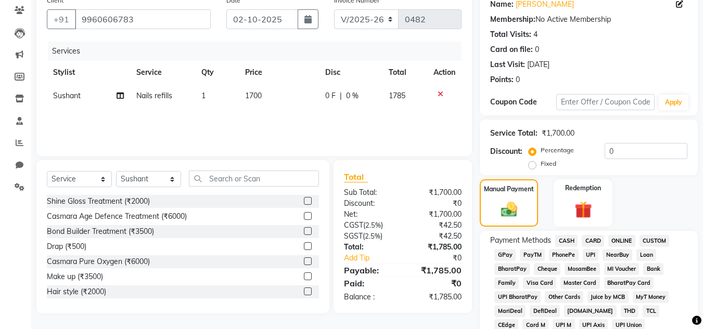
click at [511, 250] on span "GPay" at bounding box center [504, 255] width 21 height 12
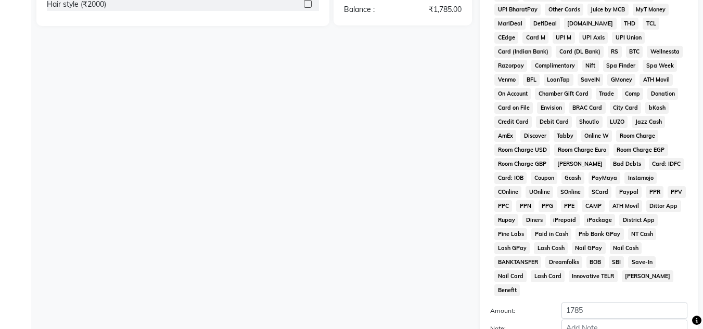
scroll to position [466, 0]
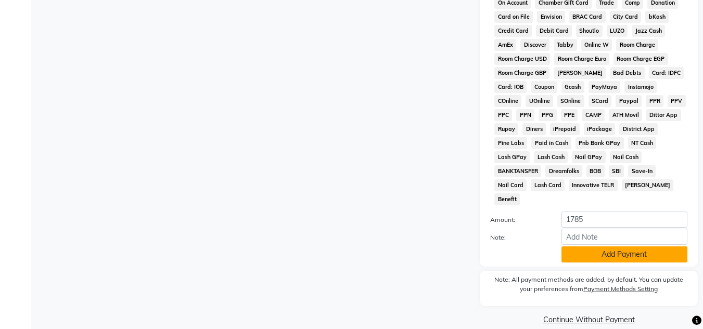
click at [663, 247] on button "Add Payment" at bounding box center [624, 255] width 126 height 16
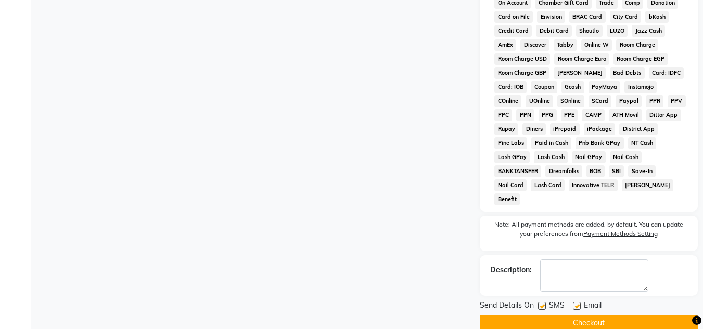
click at [597, 315] on button "Checkout" at bounding box center [589, 323] width 218 height 16
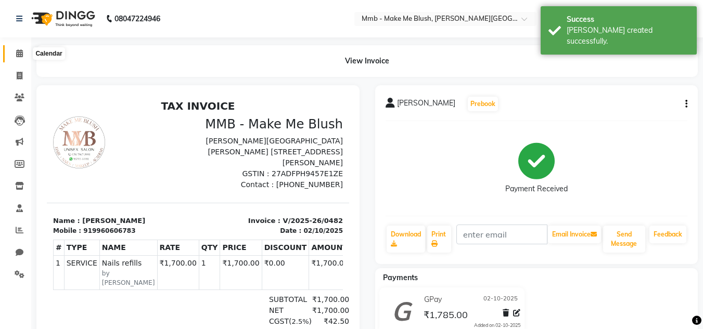
click at [17, 59] on span at bounding box center [19, 54] width 18 height 12
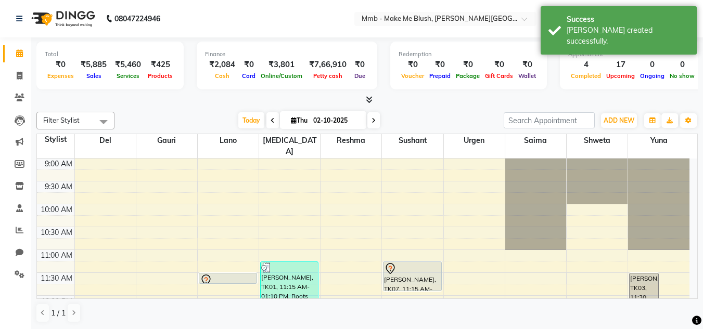
click at [291, 119] on icon at bounding box center [294, 120] width 6 height 7
select select "10"
select select "2025"
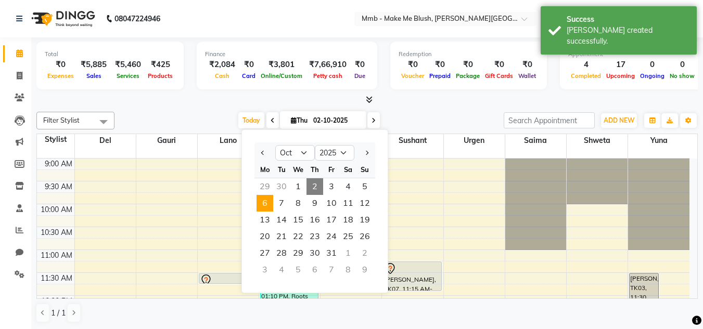
click at [266, 207] on span "6" at bounding box center [265, 203] width 17 height 17
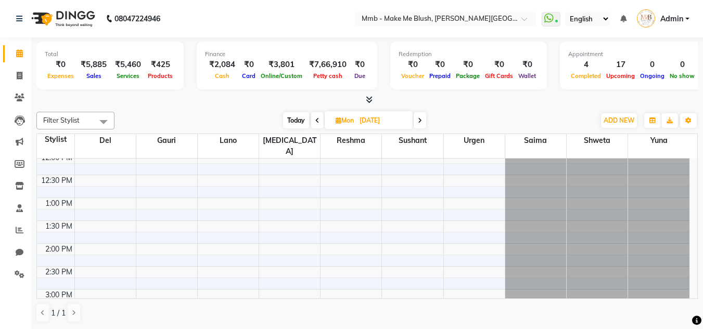
scroll to position [181, 0]
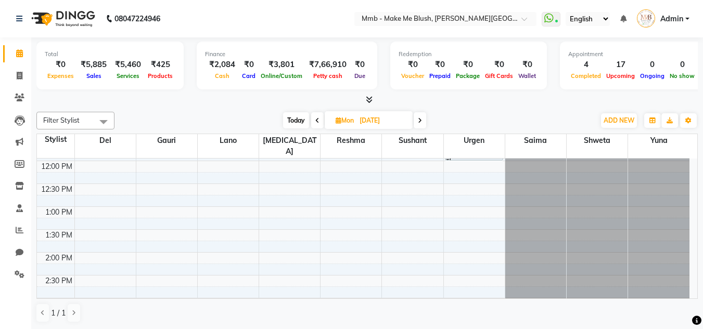
click at [313, 121] on span at bounding box center [317, 120] width 12 height 16
type input "05-10-2025"
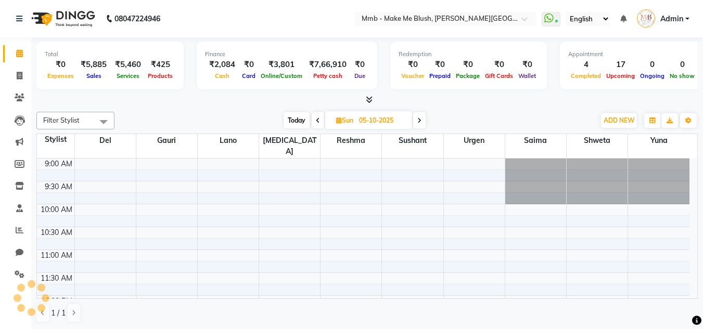
scroll to position [275, 0]
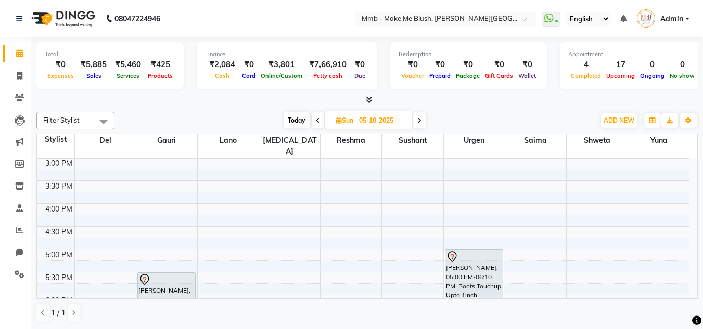
click at [339, 120] on icon at bounding box center [339, 120] width 6 height 7
select select "10"
select select "2025"
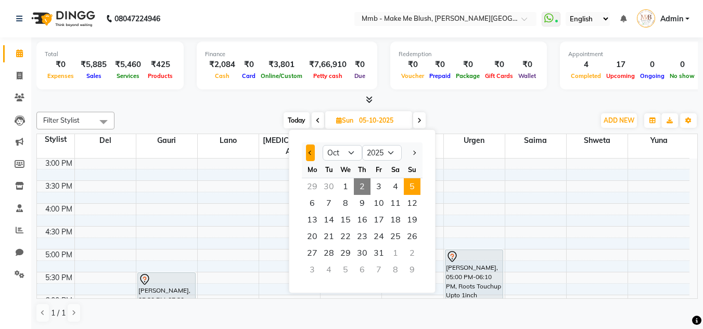
click at [310, 150] on button "Previous month" at bounding box center [310, 153] width 9 height 17
select select "9"
click at [312, 255] on span "29" at bounding box center [312, 253] width 17 height 17
type input "29-09-2025"
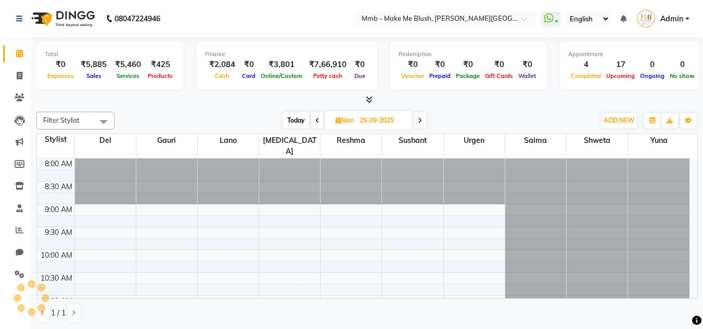
scroll to position [321, 0]
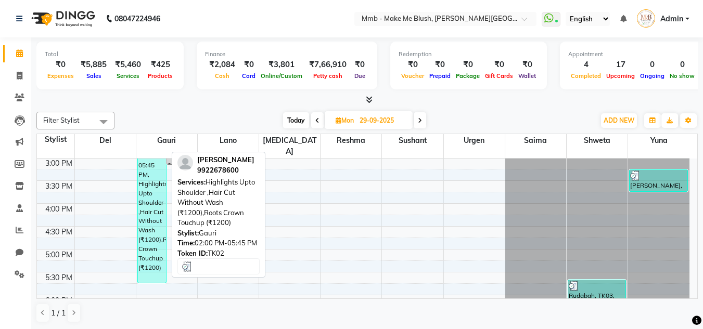
click at [159, 202] on div "Munira Quettawala, TK02, 02:00 PM-05:45 PM, Highlights Upto Shoulder ,Hair Cut …" at bounding box center [152, 198] width 28 height 170
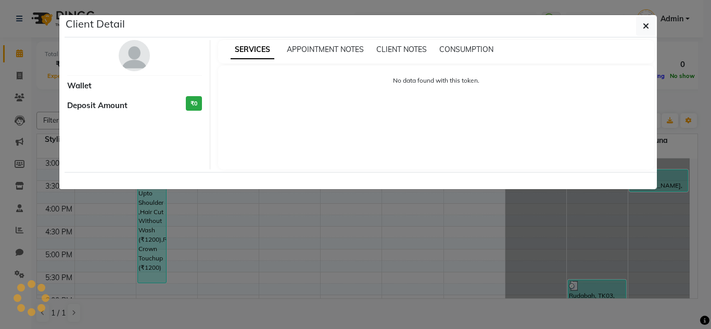
select select "3"
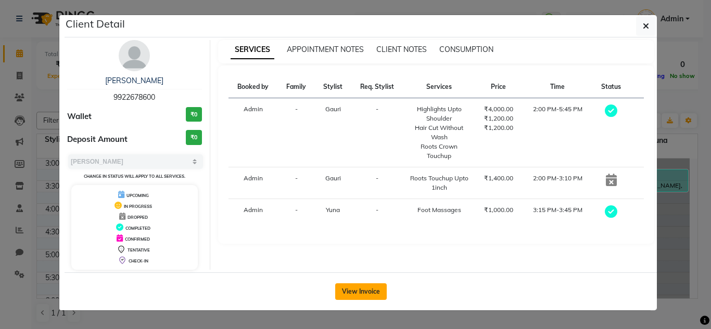
click at [367, 290] on button "View Invoice" at bounding box center [361, 292] width 52 height 17
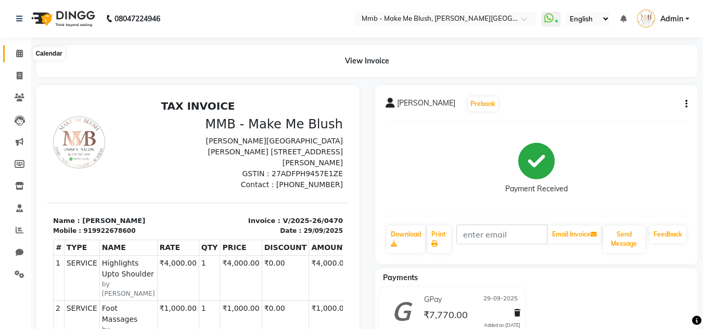
click at [18, 55] on icon at bounding box center [19, 53] width 7 height 8
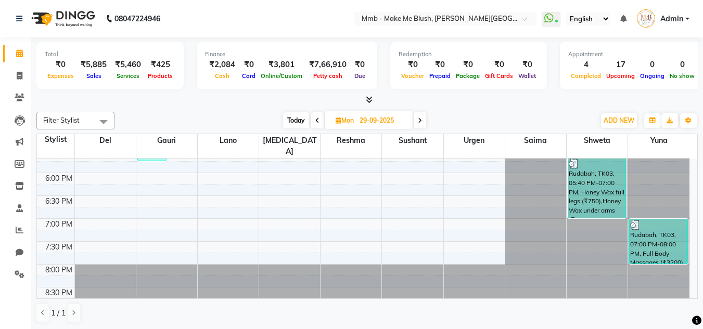
scroll to position [444, 0]
click at [290, 124] on span "Today" at bounding box center [296, 120] width 26 height 16
type input "02-10-2025"
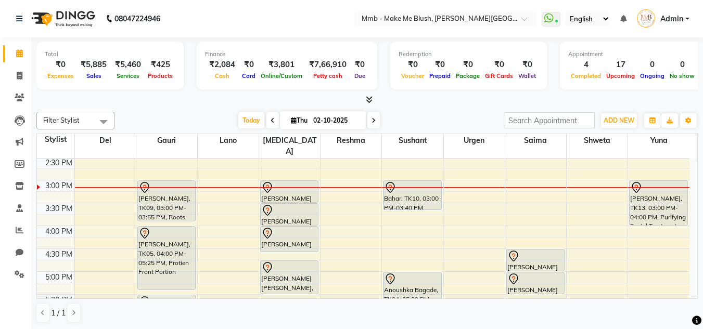
scroll to position [249, 0]
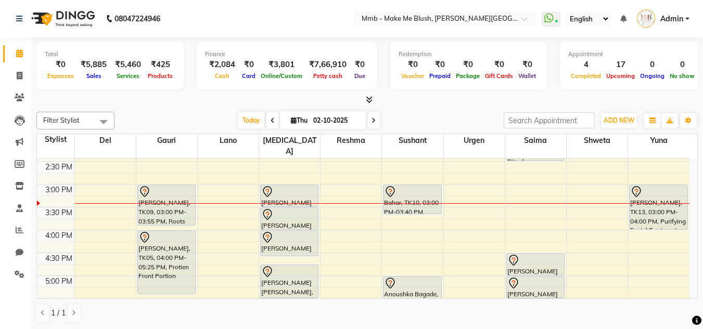
click at [693, 307] on div "1 / 1" at bounding box center [366, 313] width 661 height 20
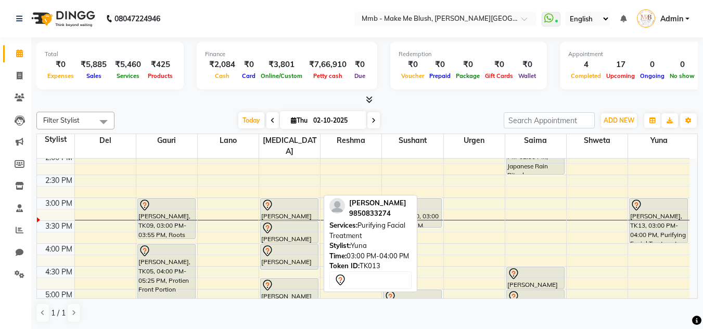
scroll to position [200, 0]
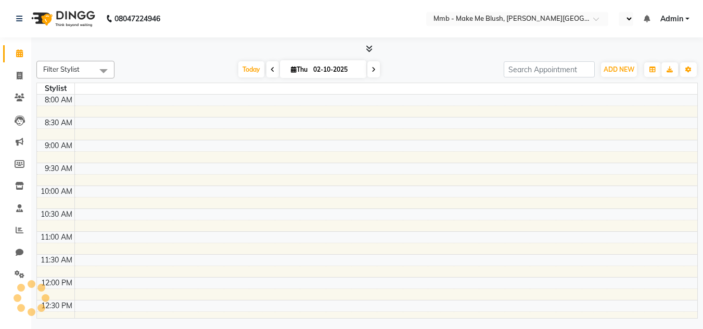
select select "en"
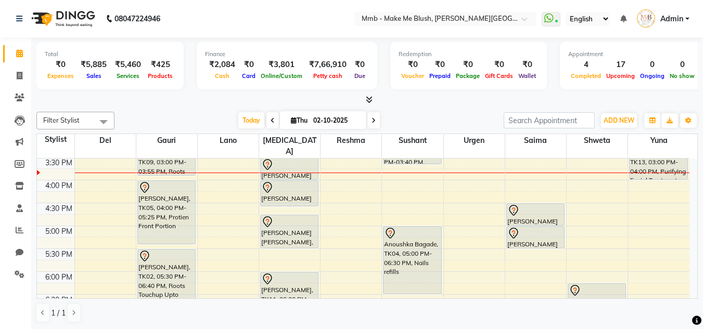
scroll to position [291, 0]
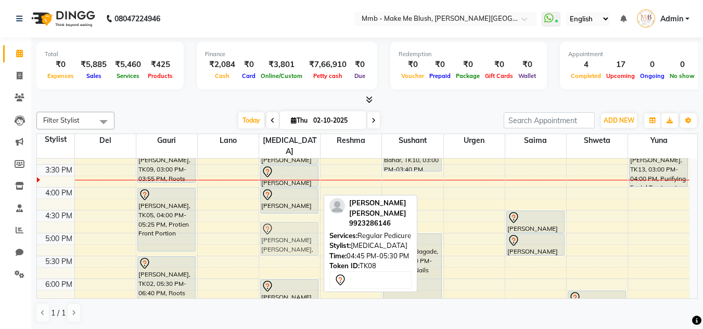
drag, startPoint x: 277, startPoint y: 218, endPoint x: 278, endPoint y: 213, distance: 5.3
click at [278, 213] on div "Shajeena Kumar, TK01, 11:15 AM-01:10 PM, Roots Touchup Upto 1inch ,Eyebrows (₹6…" at bounding box center [289, 141] width 61 height 549
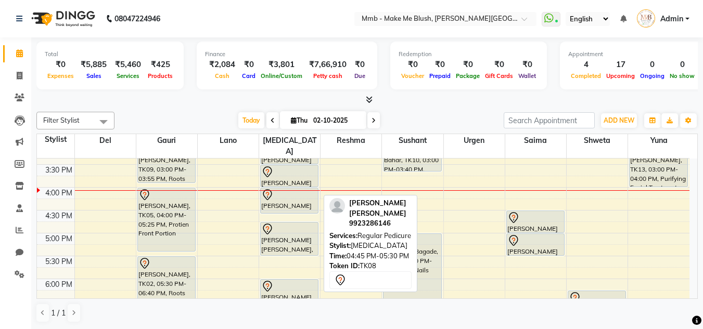
click at [278, 223] on div at bounding box center [289, 229] width 56 height 12
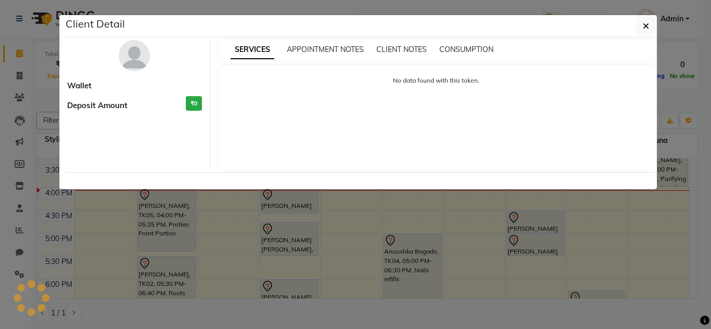
select select "7"
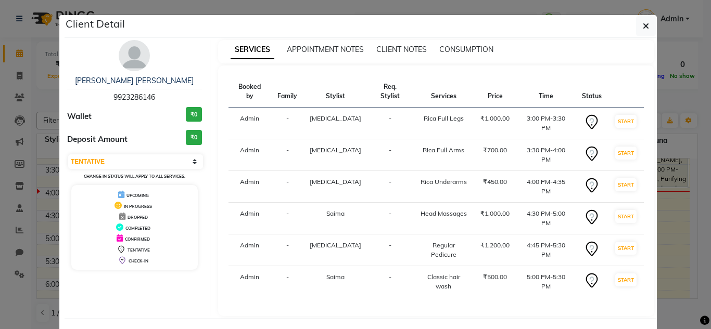
click at [622, 28] on div "Client Detail" at bounding box center [361, 26] width 592 height 22
click at [643, 28] on icon "button" at bounding box center [646, 26] width 6 height 8
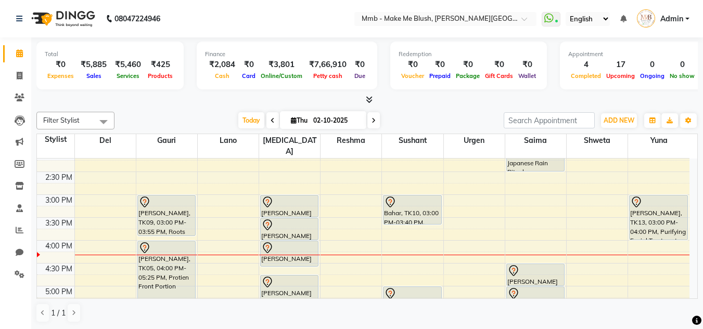
scroll to position [229, 0]
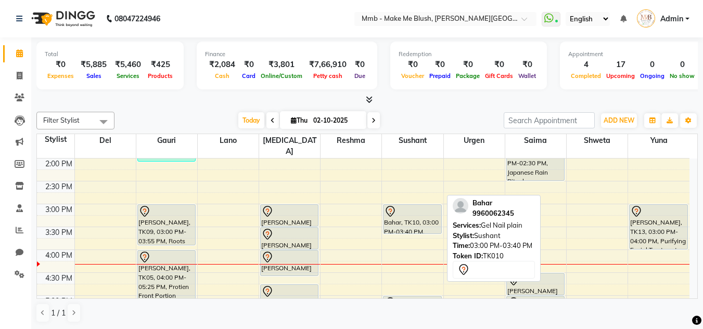
click at [398, 206] on div at bounding box center [412, 212] width 56 height 12
select select "7"
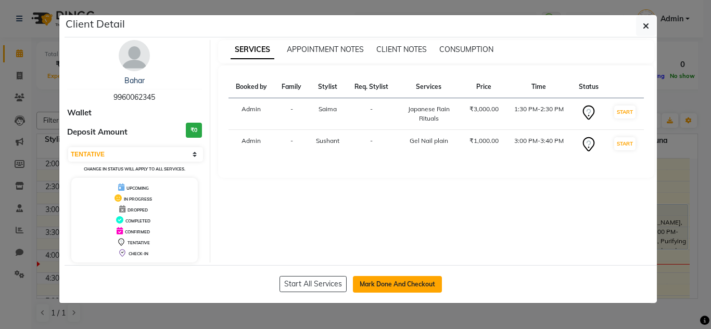
click at [390, 276] on button "Mark Done And Checkout" at bounding box center [397, 284] width 89 height 17
select select "895"
select select "service"
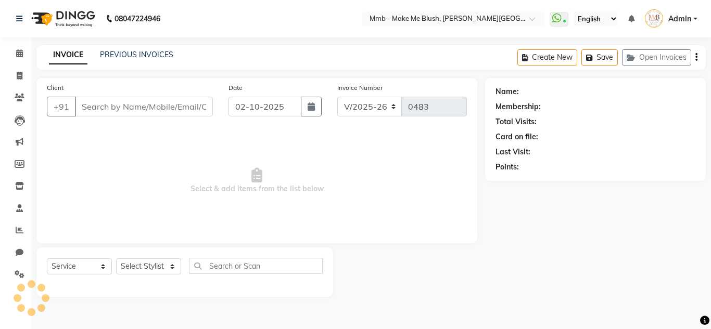
type input "9960062345"
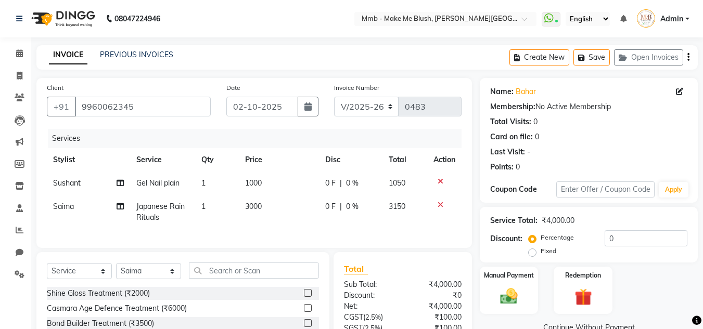
click at [449, 179] on div at bounding box center [444, 181] width 22 height 7
click at [440, 178] on icon at bounding box center [441, 181] width 6 height 7
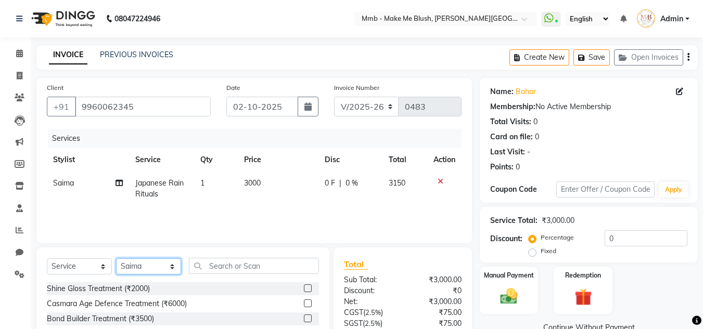
click at [151, 266] on select "Select Stylist Del [PERSON_NAME][MEDICAL_DATA] Reshma [PERSON_NAME] Shweta Sush…" at bounding box center [148, 267] width 65 height 16
select select "18878"
click at [116, 259] on select "Select Stylist Del [PERSON_NAME][MEDICAL_DATA] Reshma [PERSON_NAME] Shweta Sush…" at bounding box center [148, 267] width 65 height 16
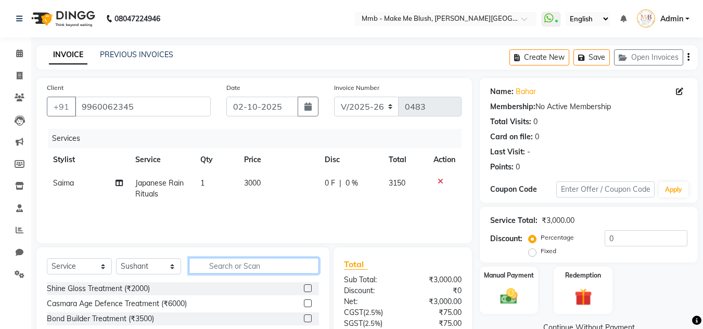
click at [232, 266] on input "text" at bounding box center [254, 266] width 130 height 16
type input "1100"
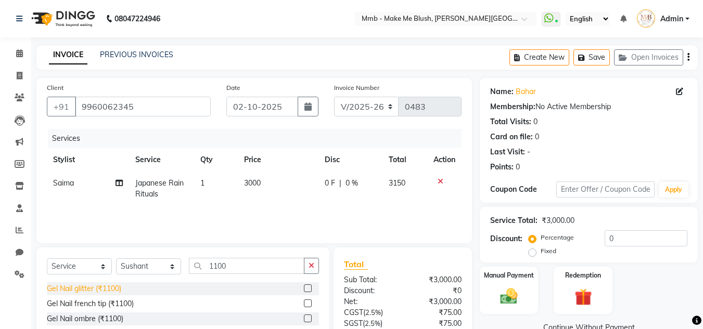
click at [115, 286] on div "Gel Nail glitter (₹1100)" at bounding box center [84, 289] width 74 height 11
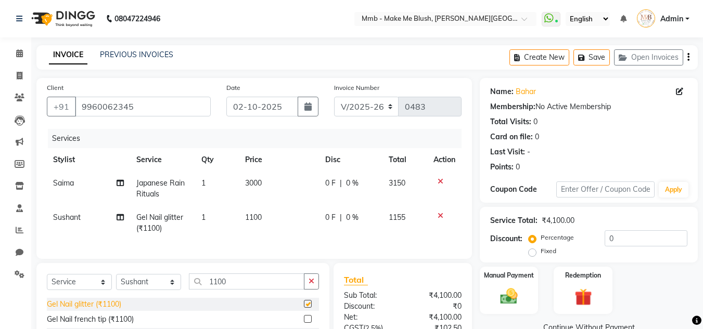
checkbox input "false"
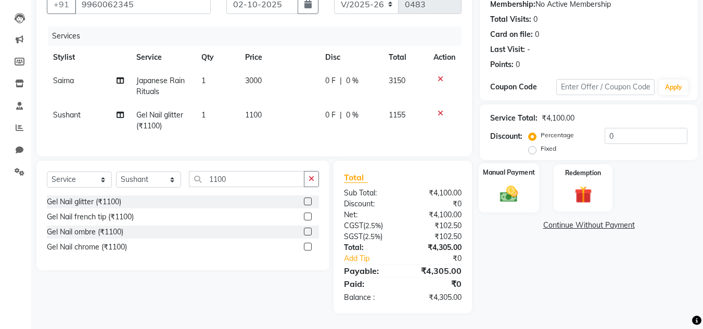
click at [509, 196] on img at bounding box center [508, 194] width 29 height 21
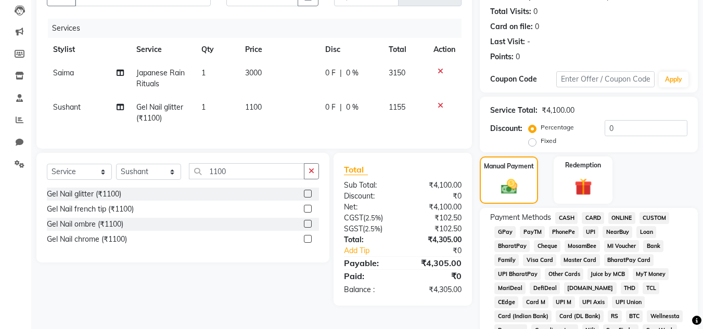
click at [510, 228] on span "GPay" at bounding box center [504, 232] width 21 height 12
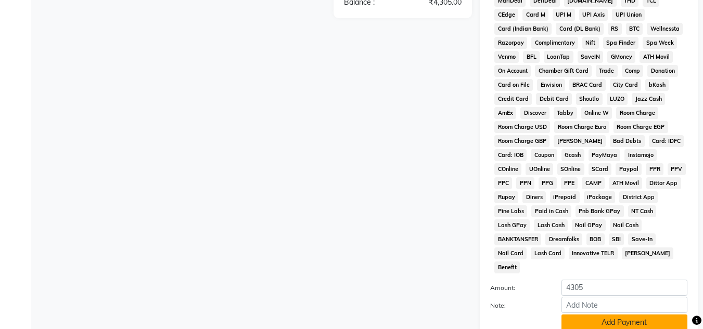
click at [610, 315] on button "Add Payment" at bounding box center [624, 323] width 126 height 16
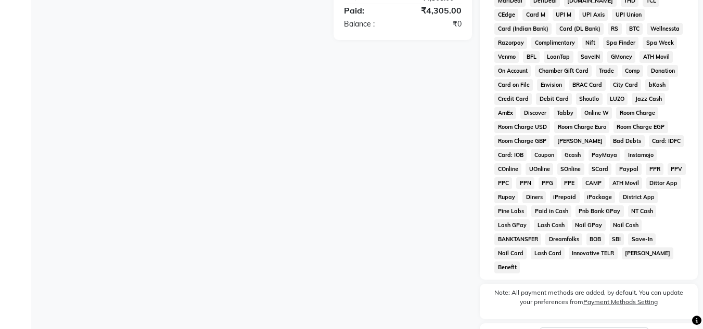
scroll to position [470, 0]
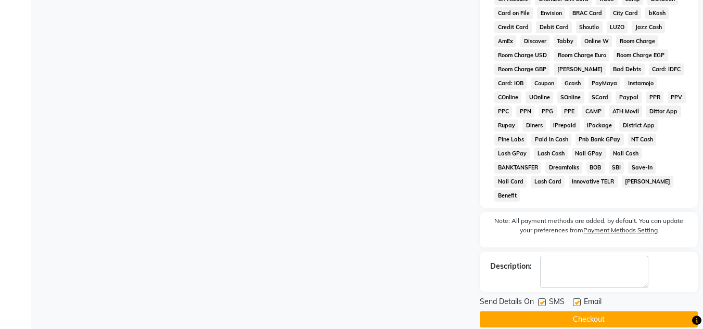
click at [617, 312] on button "Checkout" at bounding box center [589, 320] width 218 height 16
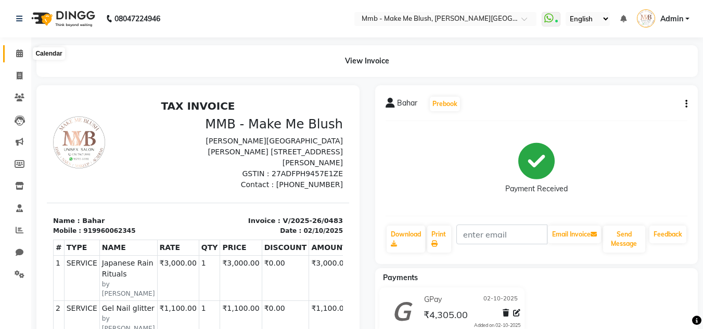
click at [22, 51] on icon at bounding box center [19, 53] width 7 height 8
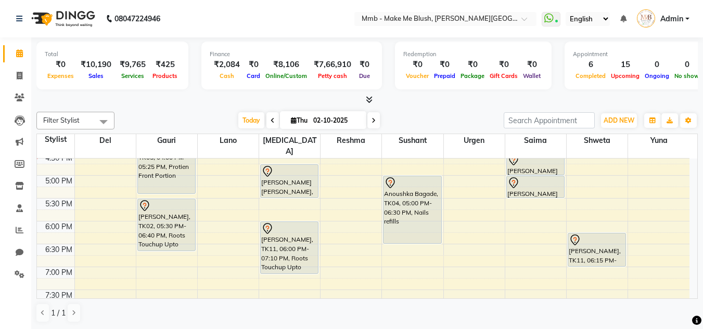
scroll to position [354, 0]
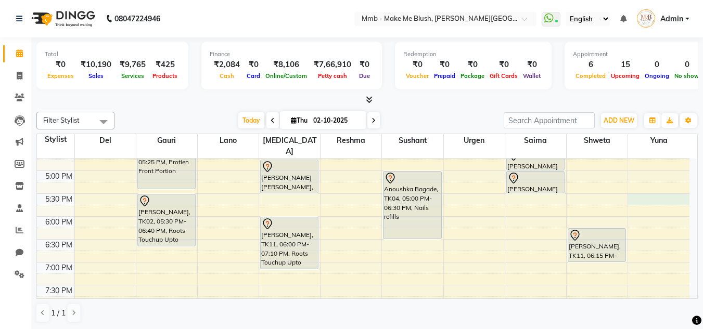
click at [645, 184] on div "9:00 AM 9:30 AM 10:00 AM 10:30 AM 11:00 AM 11:30 AM 12:00 PM 12:30 PM 1:00 PM 1…" at bounding box center [363, 79] width 652 height 549
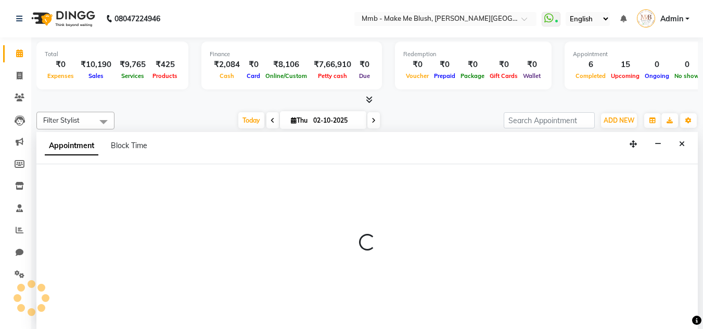
scroll to position [1, 0]
select select "67875"
select select "1050"
select select "tentative"
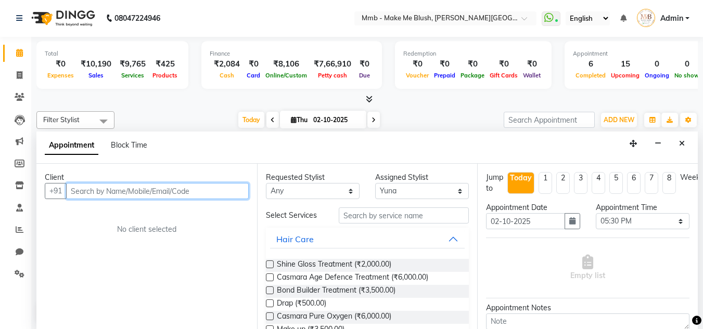
click at [248, 191] on input "text" at bounding box center [157, 191] width 183 height 16
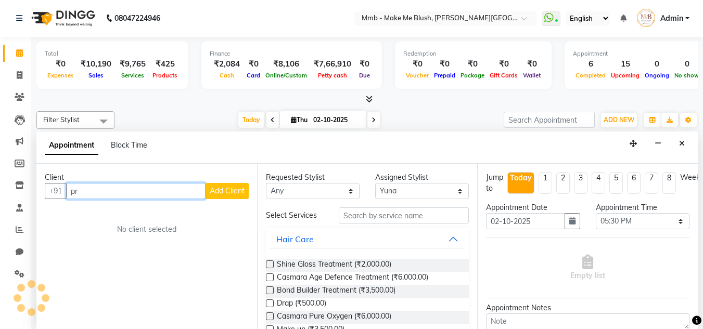
type input "p"
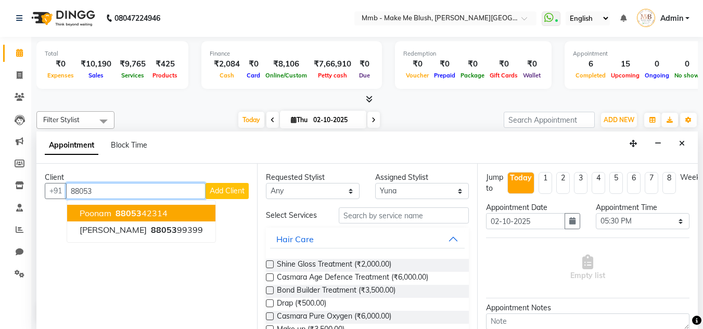
click at [165, 211] on ngb-highlight "88053 42314" at bounding box center [140, 213] width 54 height 10
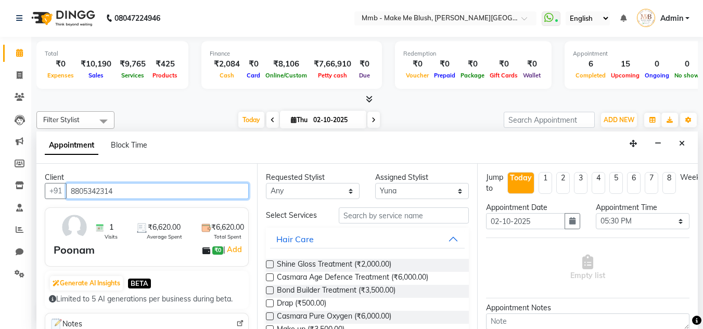
type input "8805342314"
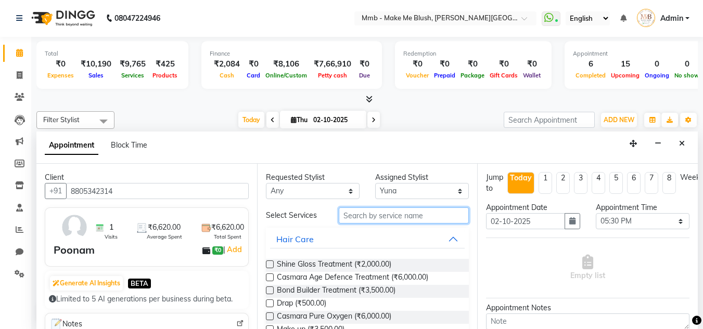
click at [367, 217] on input "text" at bounding box center [404, 216] width 130 height 16
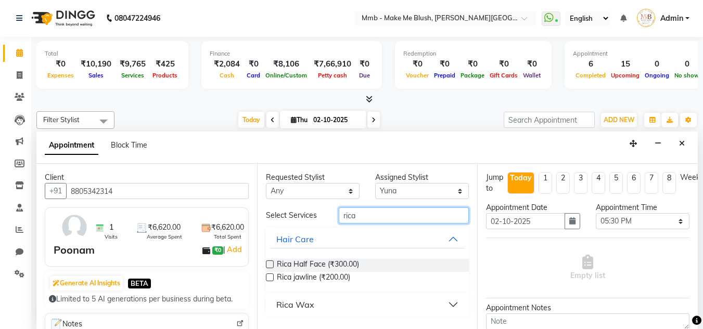
type input "rica"
click at [287, 302] on div "Rica Wax" at bounding box center [295, 305] width 38 height 12
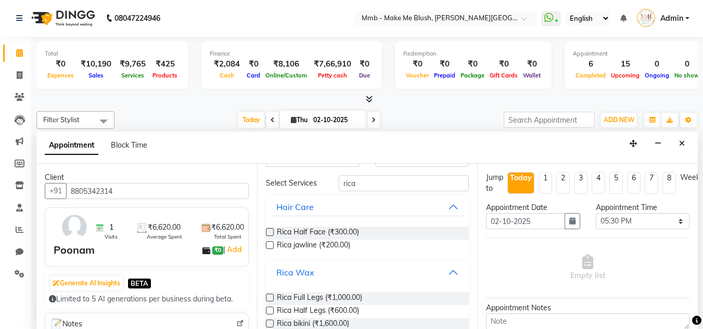
scroll to position [62, 0]
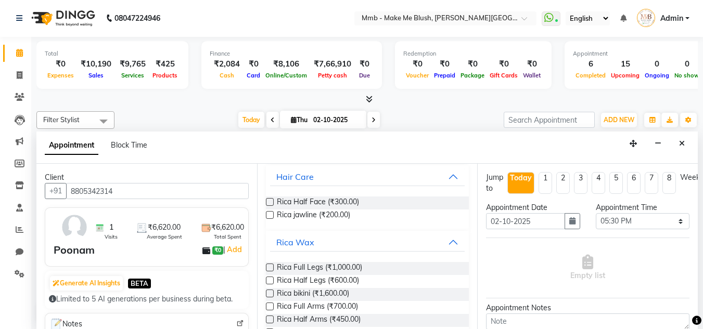
click at [367, 268] on div "Rica Full Legs (₹1,000.00)" at bounding box center [367, 268] width 203 height 13
click at [335, 267] on span "Rica Full Legs (₹1,000.00)" at bounding box center [319, 268] width 85 height 13
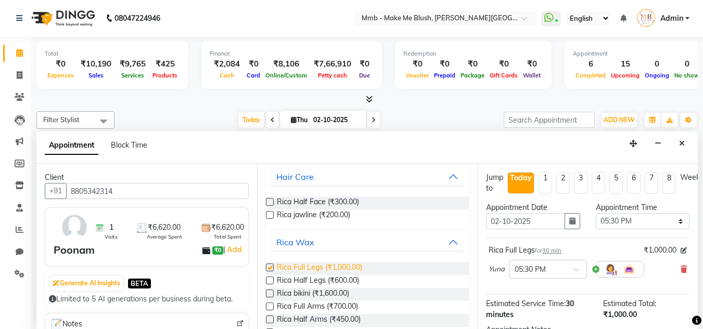
checkbox input "false"
click at [317, 306] on span "Rica Full Arms (₹700.00)" at bounding box center [317, 307] width 81 height 13
checkbox input "false"
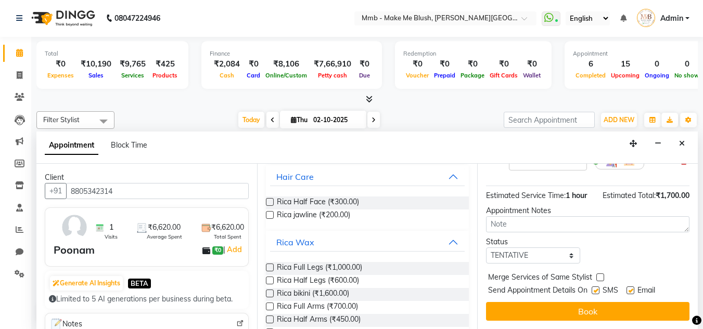
scroll to position [163, 0]
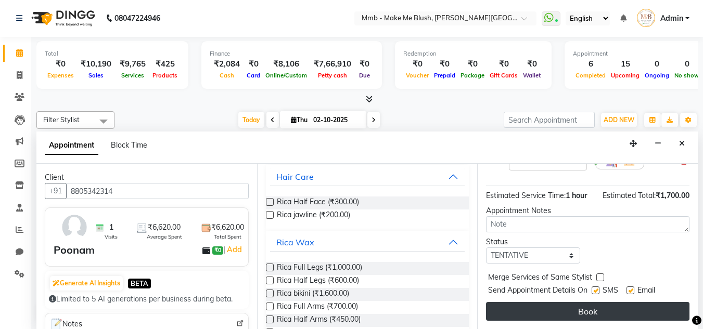
click at [630, 302] on button "Book" at bounding box center [587, 311] width 203 height 19
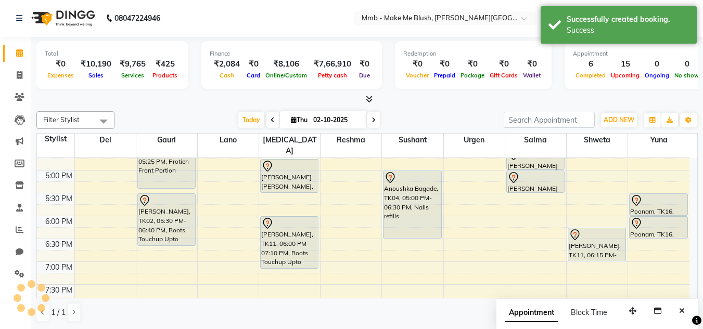
scroll to position [0, 0]
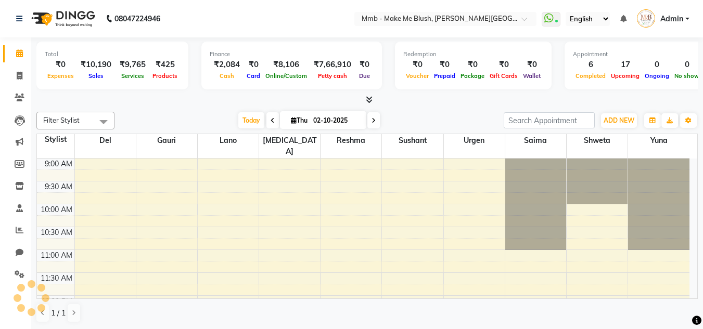
select select "en"
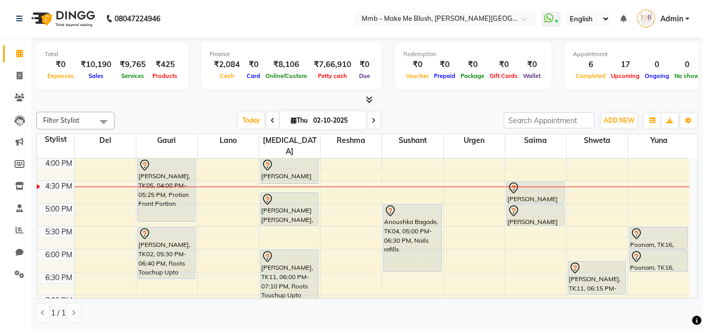
drag, startPoint x: 383, startPoint y: 116, endPoint x: 375, endPoint y: 121, distance: 10.5
click at [375, 121] on div "Today Thu 02-10-2025" at bounding box center [309, 121] width 379 height 16
click at [375, 121] on span at bounding box center [373, 120] width 12 height 16
type input "03-10-2025"
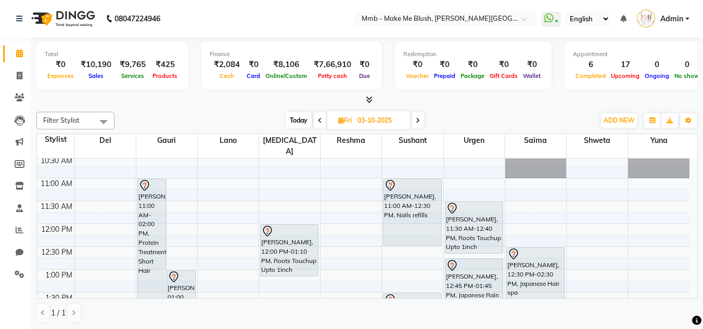
scroll to position [30, 0]
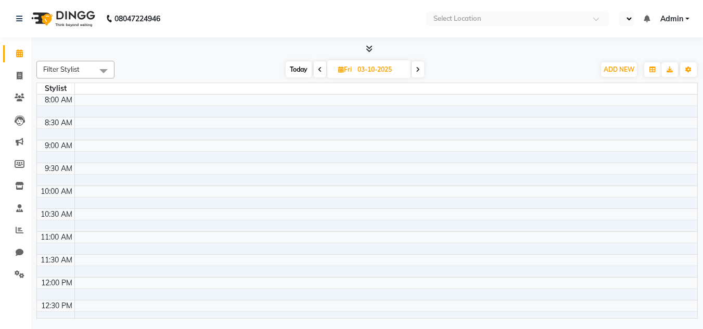
select select "en"
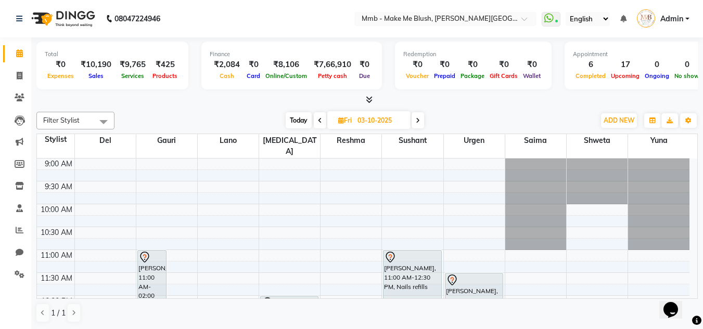
click at [294, 121] on span "Today" at bounding box center [299, 120] width 26 height 16
type input "02-10-2025"
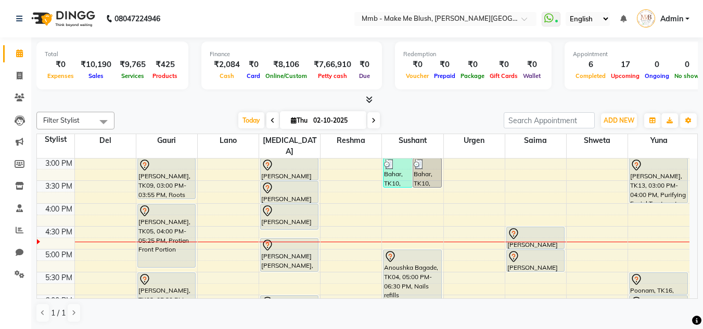
scroll to position [259, 0]
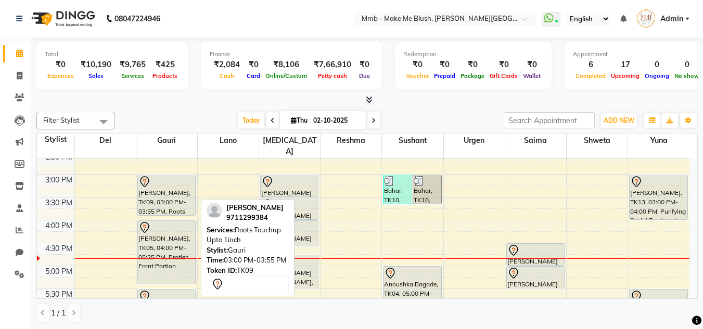
click at [169, 180] on div "[PERSON_NAME], TK09, 03:00 PM-03:55 PM, Roots Touchup Upto 1inch" at bounding box center [166, 195] width 57 height 40
select select "7"
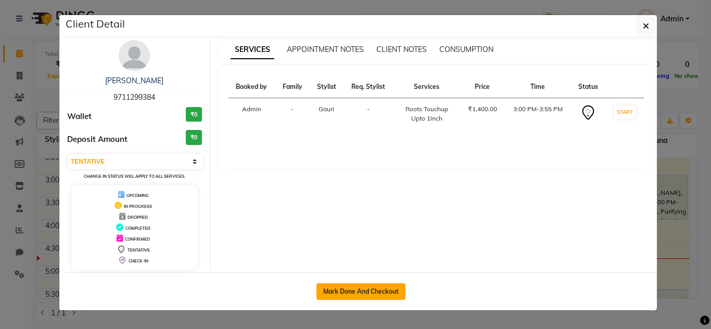
click at [340, 287] on button "Mark Done And Checkout" at bounding box center [360, 292] width 89 height 17
select select "895"
select select "service"
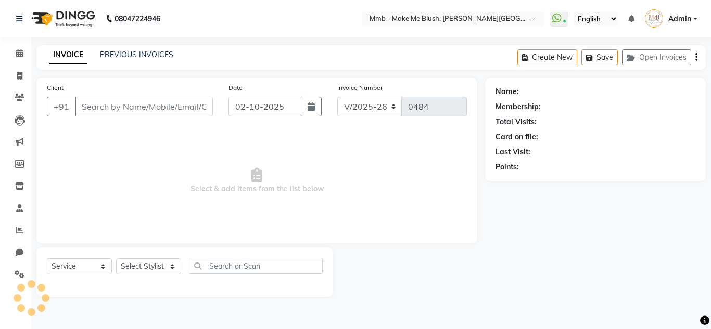
type input "9711299384"
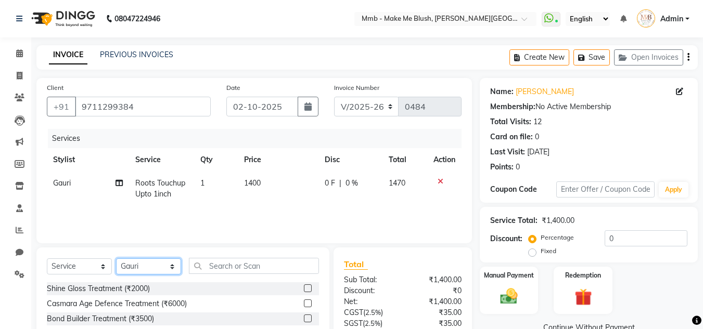
click at [138, 266] on select "Select Stylist Del [PERSON_NAME][MEDICAL_DATA] Reshma [PERSON_NAME] Shweta Sush…" at bounding box center [148, 267] width 65 height 16
select select "88496"
click at [116, 259] on select "Select Stylist Del [PERSON_NAME][MEDICAL_DATA] Reshma [PERSON_NAME] Shweta Sush…" at bounding box center [148, 267] width 65 height 16
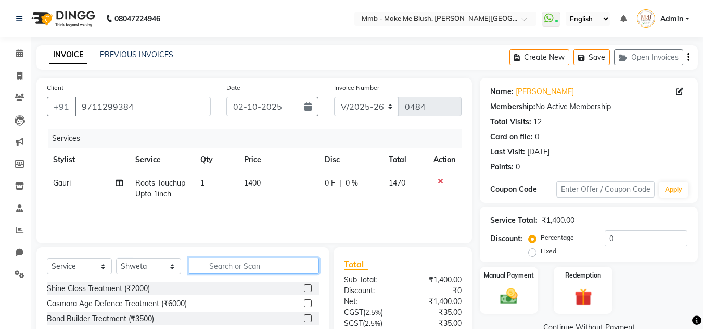
click at [235, 267] on input "text" at bounding box center [254, 266] width 130 height 16
type input "reg"
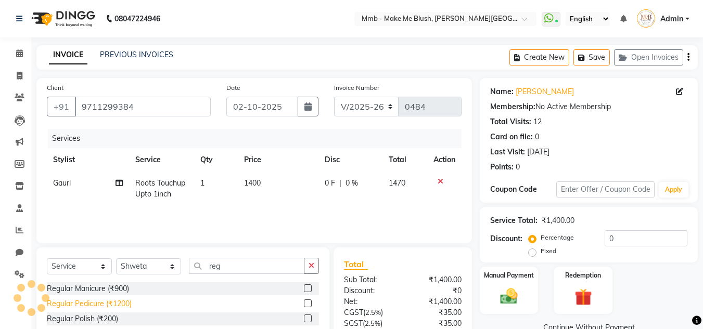
click at [110, 303] on div "Regular Pedicure (₹1200)" at bounding box center [89, 304] width 85 height 11
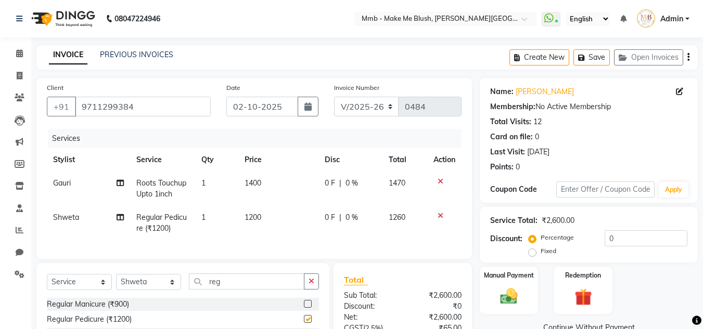
checkbox input "false"
click at [594, 56] on button "Save" at bounding box center [591, 57] width 36 height 16
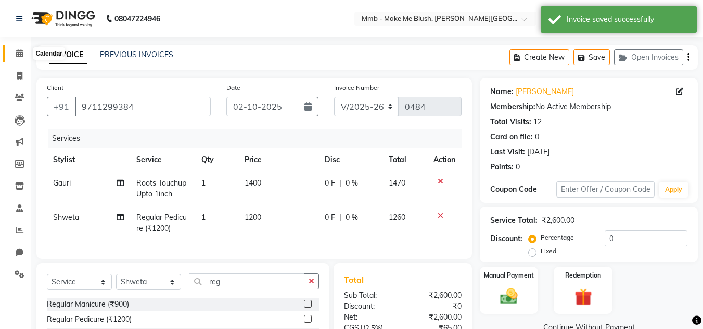
click at [22, 54] on icon at bounding box center [19, 53] width 7 height 8
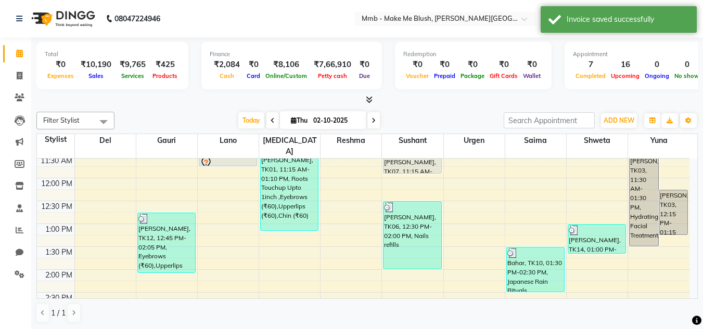
scroll to position [208, 0]
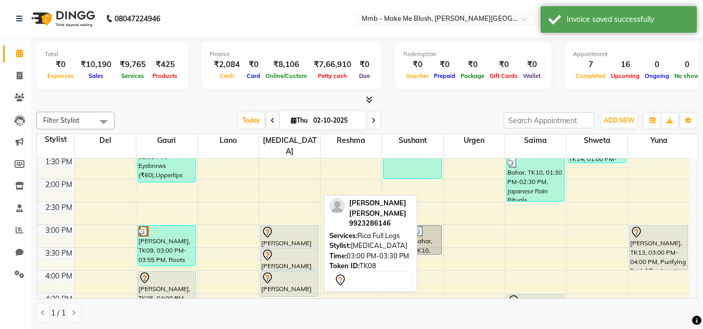
click at [295, 226] on div at bounding box center [289, 232] width 56 height 12
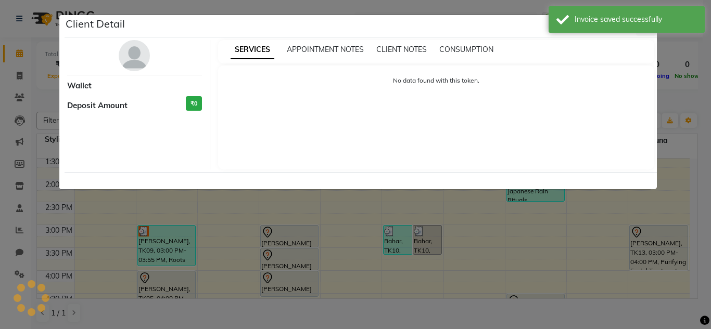
select select "7"
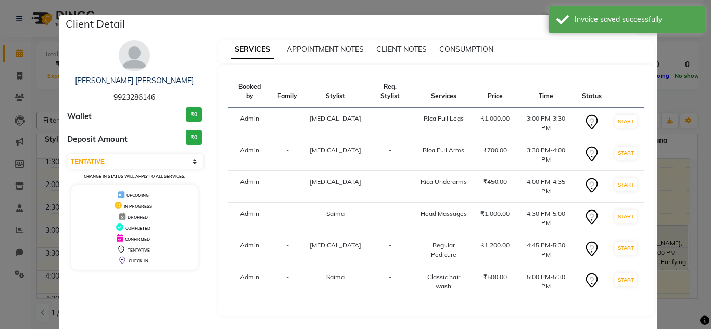
select select "service"
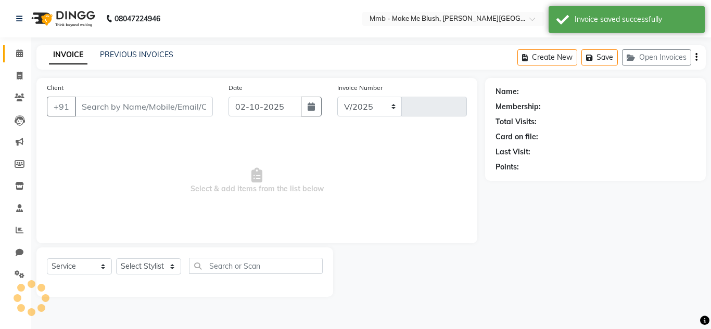
select select "895"
type input "0484"
type input "9923286146"
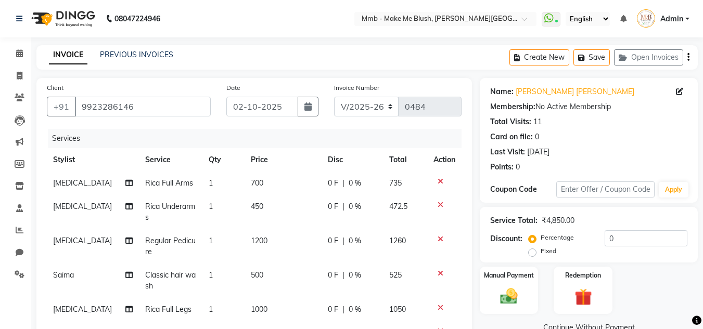
click at [441, 201] on icon at bounding box center [441, 204] width 6 height 7
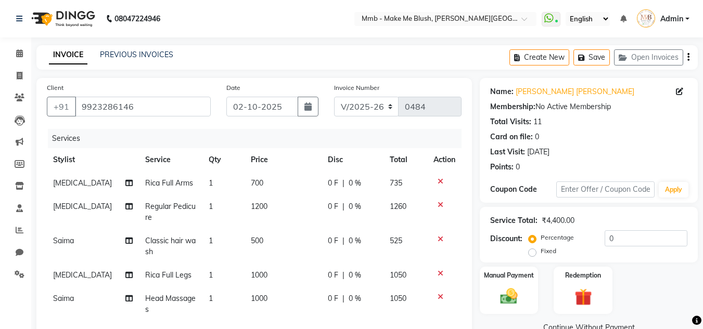
click at [438, 277] on icon at bounding box center [441, 273] width 6 height 7
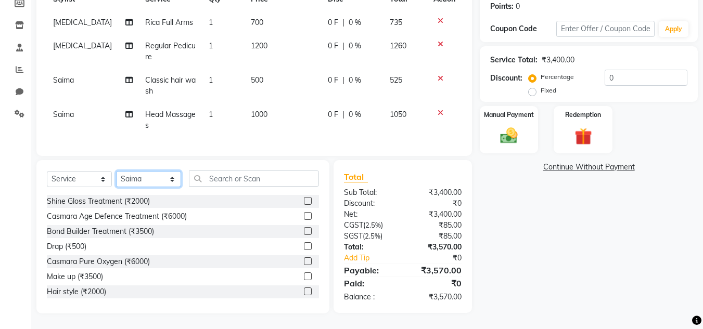
click at [139, 179] on select "Select Stylist Del [PERSON_NAME][MEDICAL_DATA] Reshma [PERSON_NAME] Shweta Sush…" at bounding box center [148, 179] width 65 height 16
select select "18874"
click at [116, 171] on select "Select Stylist Del [PERSON_NAME][MEDICAL_DATA] Reshma [PERSON_NAME] Shweta Sush…" at bounding box center [148, 179] width 65 height 16
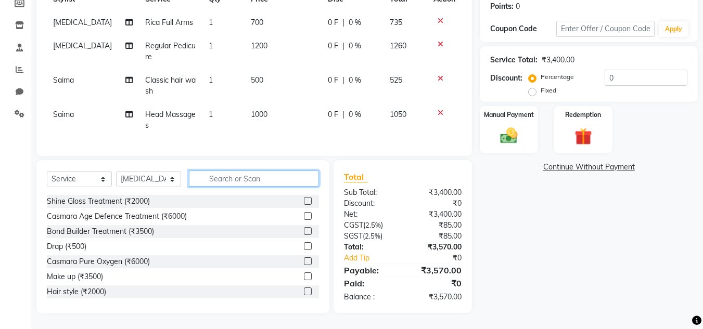
click at [235, 183] on input "text" at bounding box center [254, 179] width 130 height 16
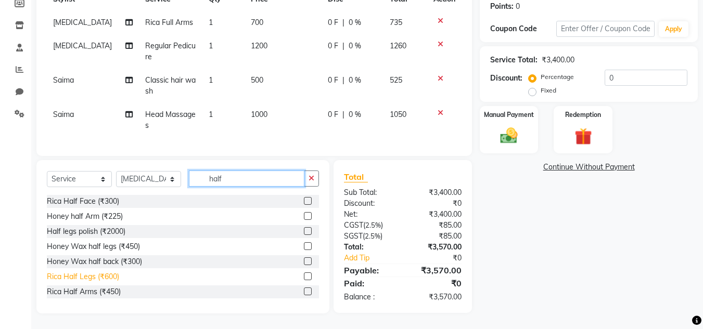
type input "half"
click at [93, 277] on div "Rica Half Legs (₹600)" at bounding box center [83, 277] width 72 height 11
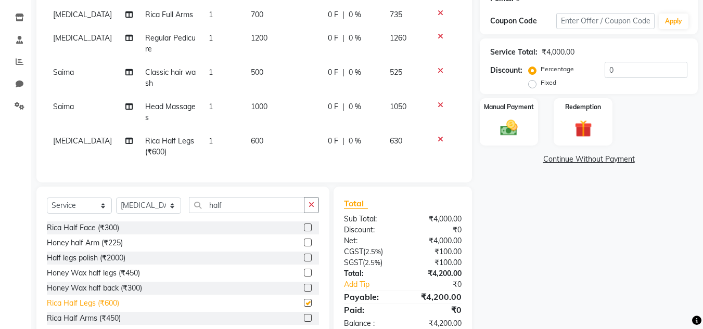
checkbox input "false"
click at [239, 213] on input "half" at bounding box center [247, 205] width 116 height 16
type input "h"
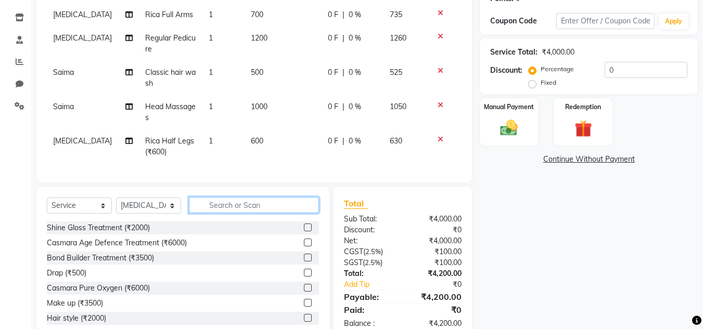
scroll to position [127, 0]
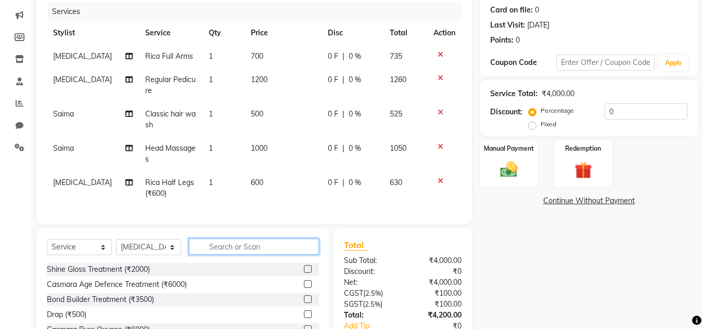
click at [237, 255] on input "text" at bounding box center [254, 247] width 130 height 16
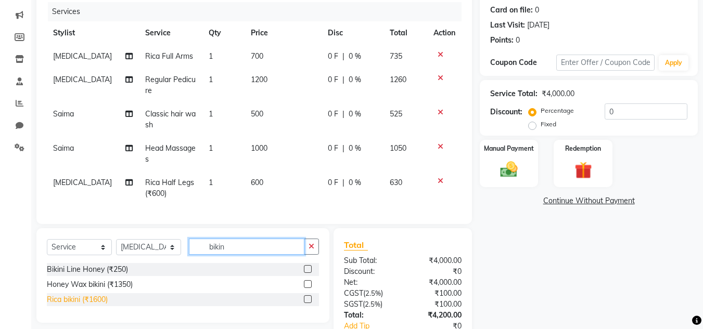
type input "bikin"
click at [81, 305] on div "Rica bikini (₹1600)" at bounding box center [77, 300] width 61 height 11
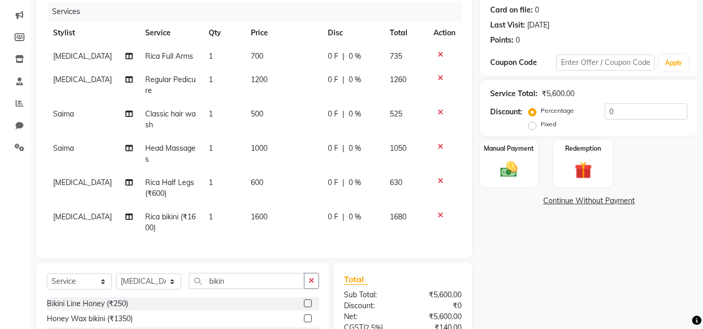
checkbox input "false"
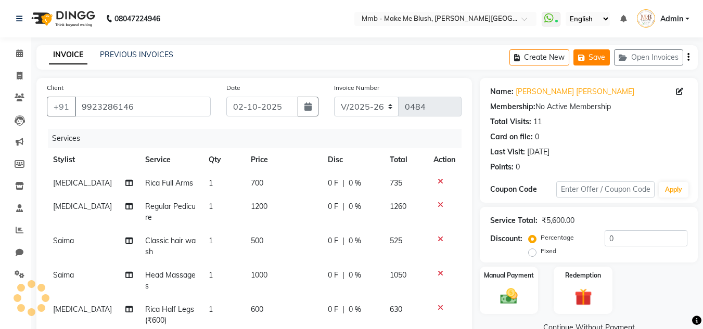
click at [587, 55] on icon "button" at bounding box center [583, 57] width 10 height 7
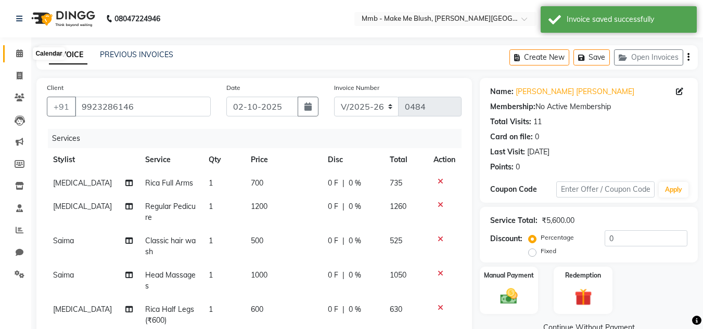
click at [17, 54] on icon at bounding box center [19, 53] width 7 height 8
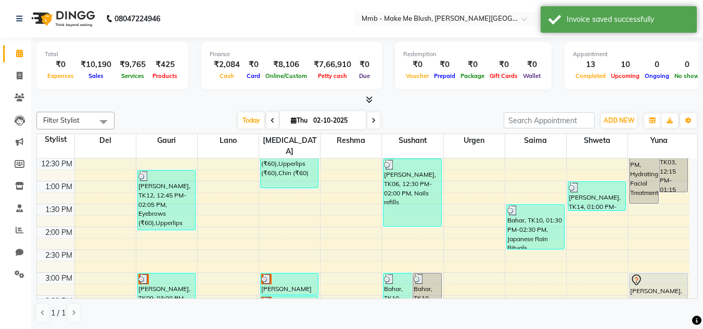
scroll to position [167, 0]
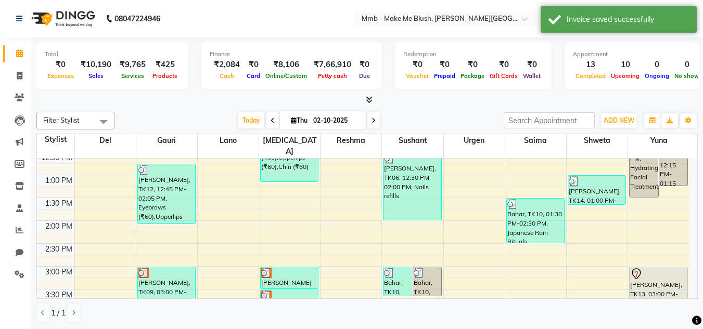
click at [693, 306] on div "1 / 1" at bounding box center [366, 313] width 661 height 20
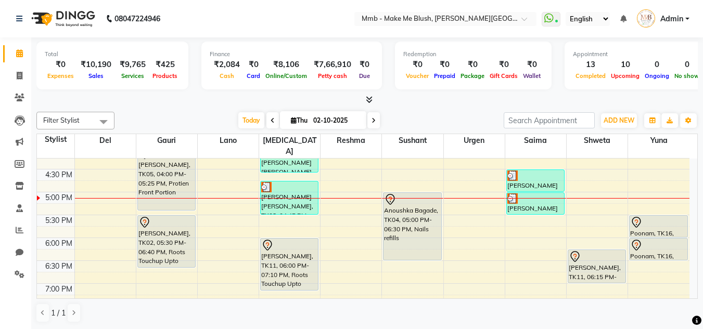
scroll to position [333, 0]
click at [375, 128] on span at bounding box center [373, 120] width 12 height 16
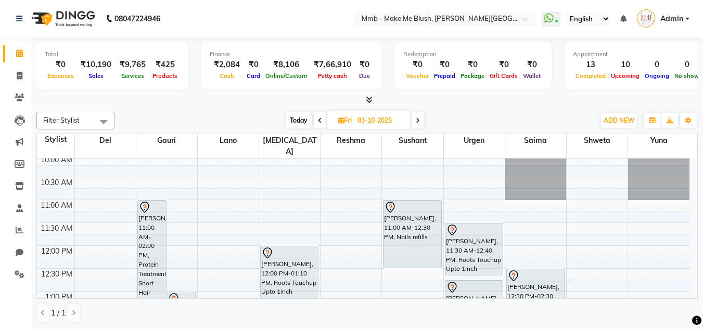
scroll to position [41, 0]
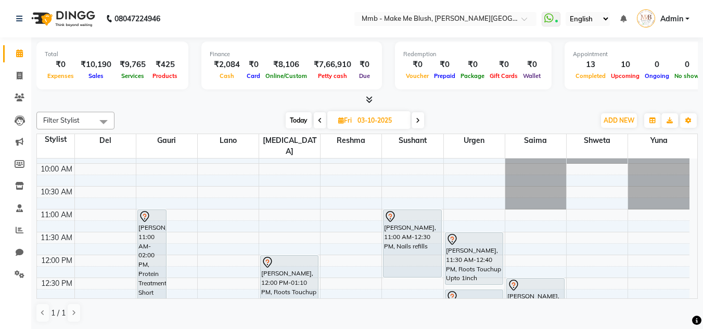
click at [295, 116] on span "Today" at bounding box center [299, 120] width 26 height 16
type input "02-10-2025"
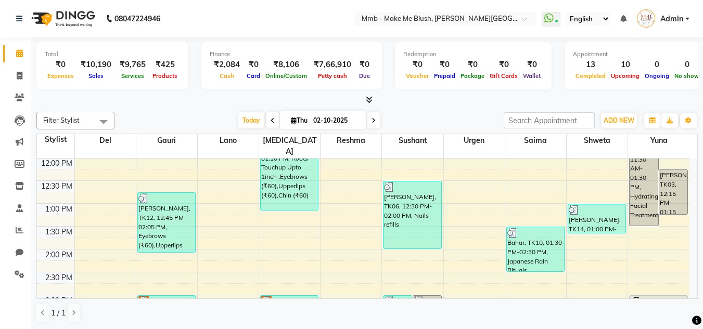
scroll to position [117, 0]
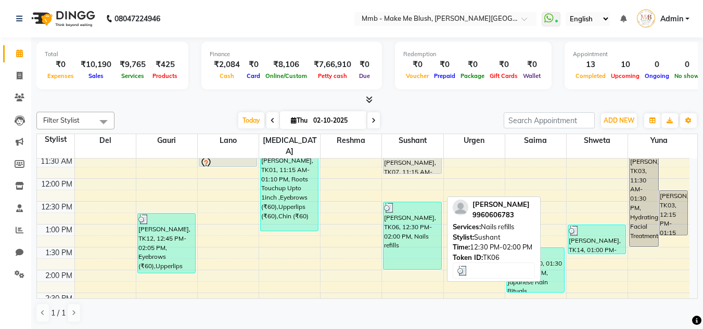
click at [418, 244] on div "[PERSON_NAME], TK06, 12:30 PM-02:00 PM, Nails refills" at bounding box center [411, 235] width 57 height 67
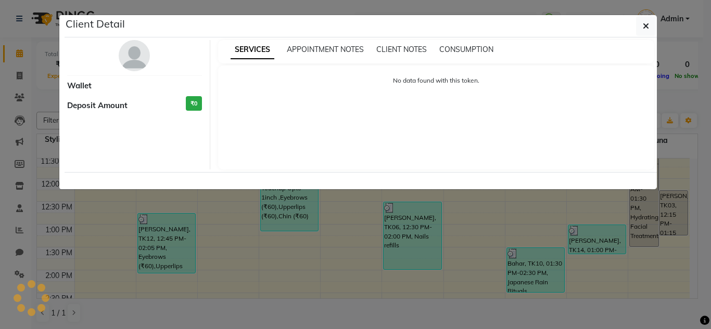
select select "3"
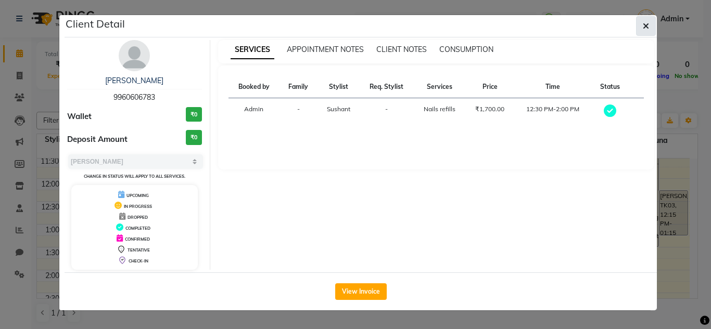
click at [642, 22] on button "button" at bounding box center [646, 26] width 20 height 20
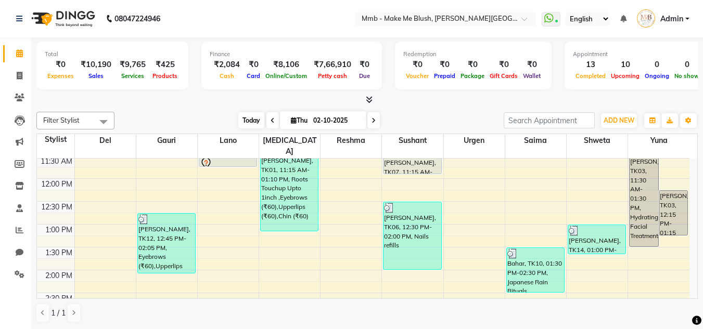
click at [245, 122] on span "Today" at bounding box center [251, 120] width 26 height 16
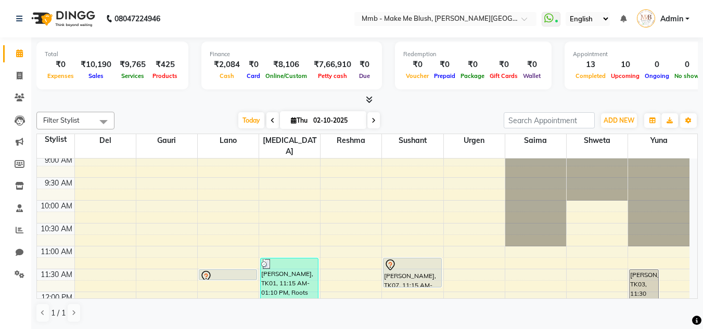
scroll to position [0, 0]
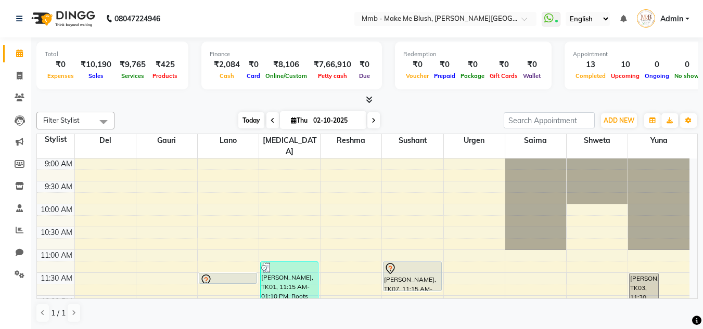
click at [250, 122] on span "Today" at bounding box center [251, 120] width 26 height 16
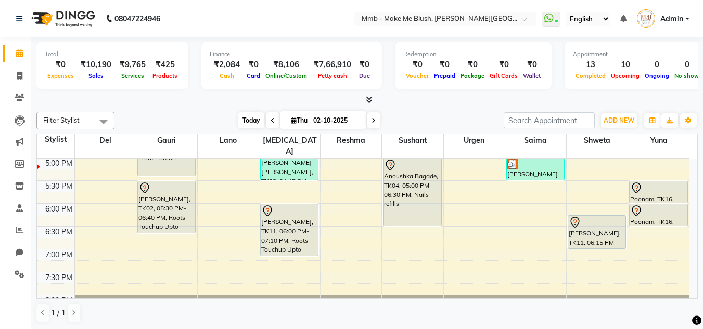
click at [251, 113] on span "Today" at bounding box center [251, 120] width 26 height 16
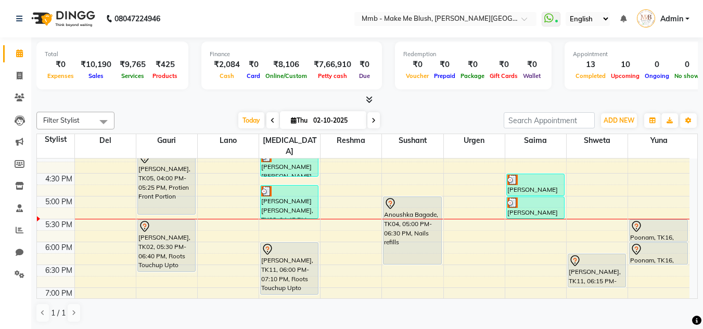
scroll to position [346, 0]
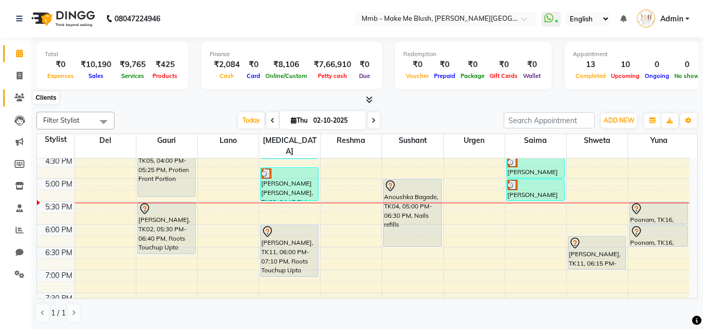
click at [16, 98] on icon at bounding box center [20, 98] width 10 height 8
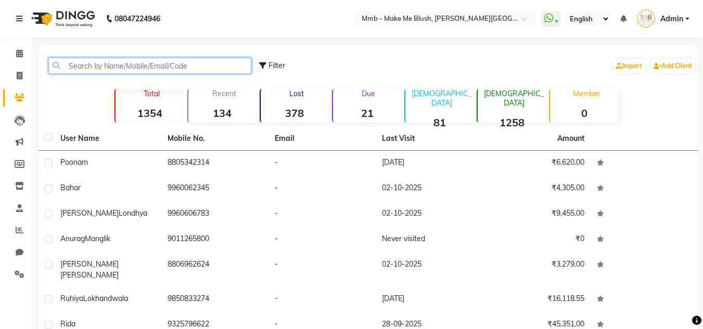
click at [185, 71] on input "text" at bounding box center [149, 66] width 203 height 16
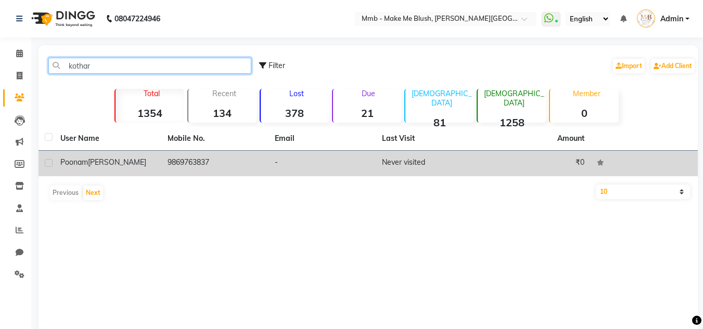
type input "kothar"
click at [158, 163] on td "Poonam Kothare" at bounding box center [107, 163] width 107 height 25
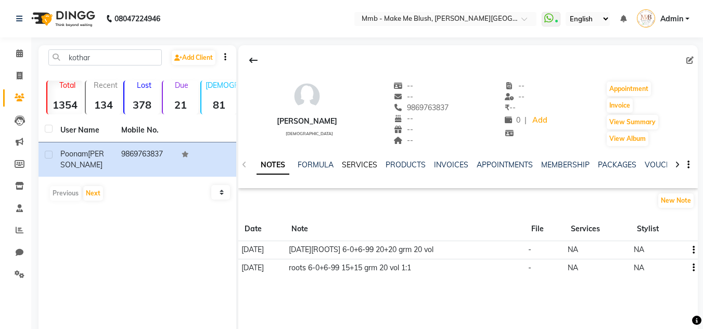
click at [351, 169] on link "SERVICES" at bounding box center [359, 164] width 35 height 9
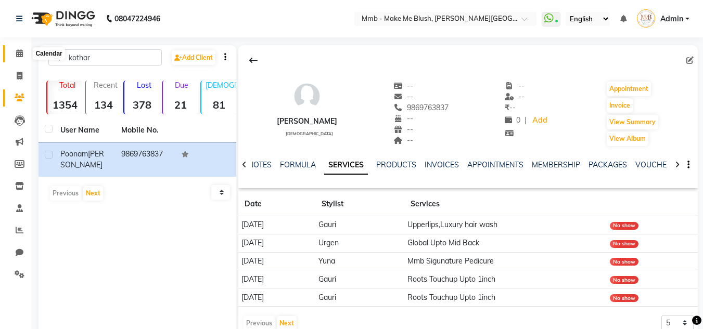
click at [22, 55] on icon at bounding box center [19, 53] width 7 height 8
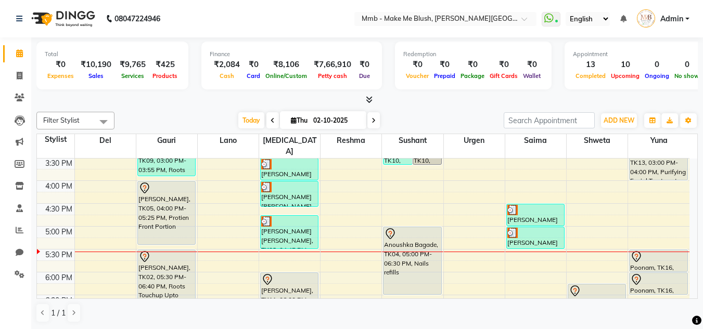
scroll to position [312, 0]
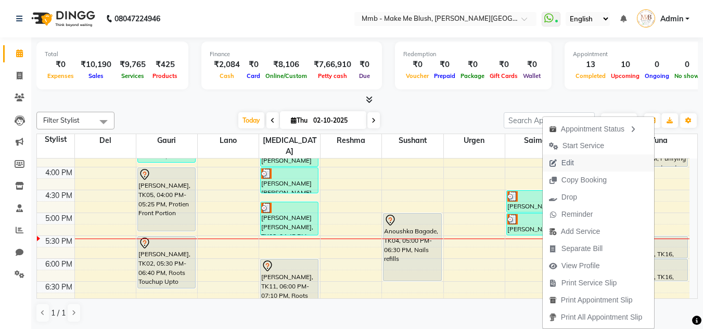
click at [566, 159] on span "Edit" at bounding box center [567, 163] width 12 height 11
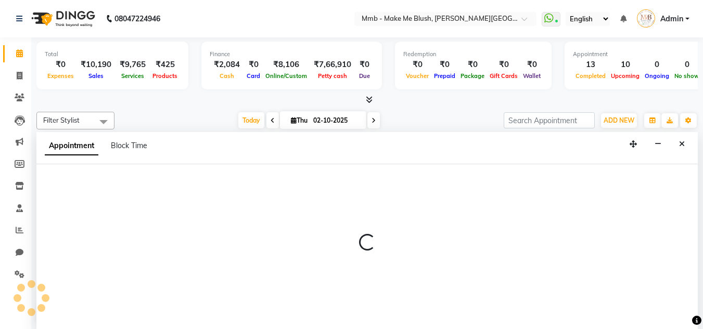
scroll to position [1, 0]
select select "tentative"
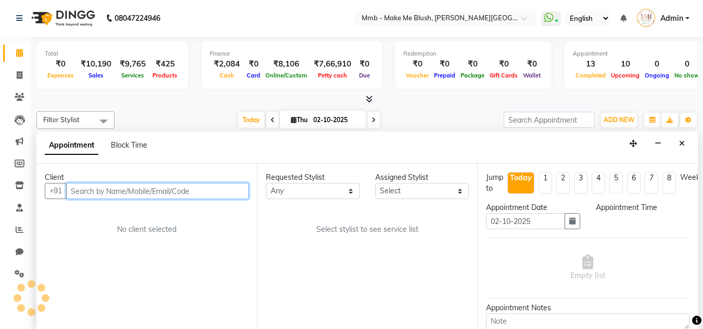
select select "1050"
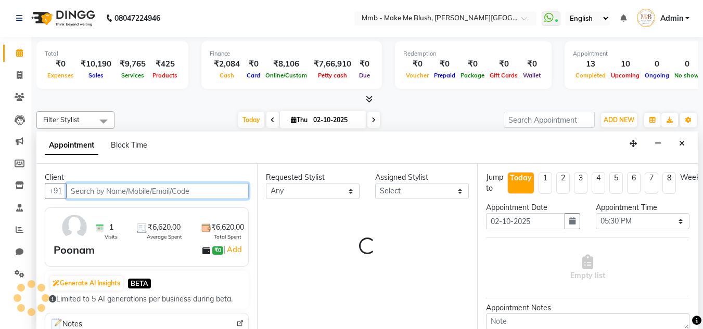
select select "67875"
select select "1396"
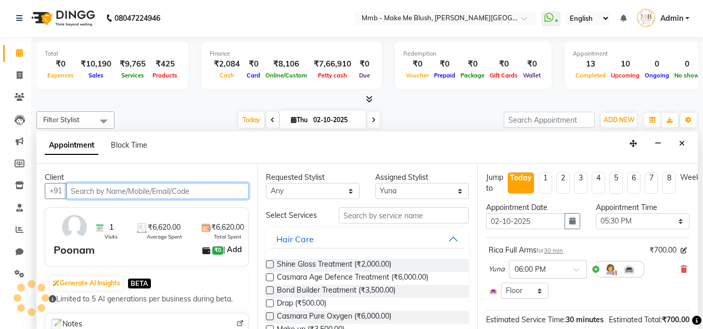
select select "1396"
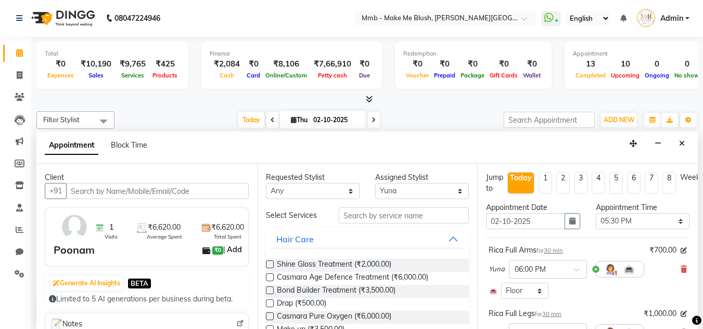
click at [228, 252] on link "Add" at bounding box center [234, 250] width 18 height 12
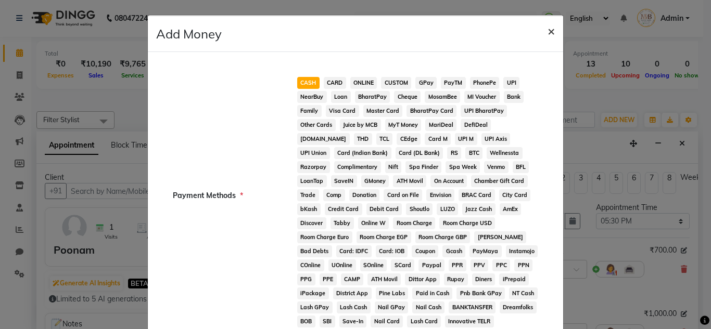
click at [547, 32] on span "×" at bounding box center [550, 31] width 7 height 16
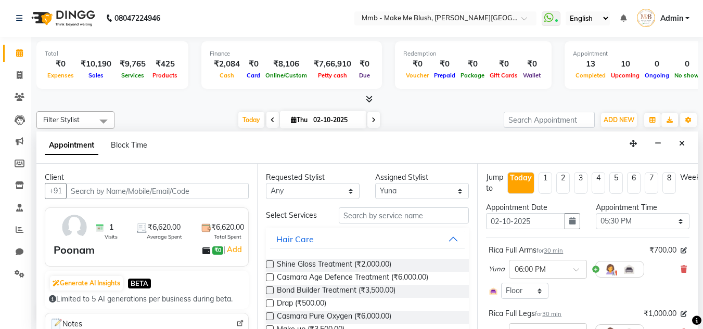
click at [544, 32] on nav "08047224946 Select Location × Mmb - Make Me Blush, Salunke Vihar Road WhatsApp …" at bounding box center [351, 17] width 703 height 37
click at [113, 229] on span "1 Visits" at bounding box center [111, 231] width 13 height 19
click at [156, 222] on span "₹6,620.00" at bounding box center [164, 227] width 33 height 11
click at [698, 298] on div "Total ₹0 Expenses ₹10,190 Sales ₹9,765 Services ₹425 Products Finance ₹2,084 Ca…" at bounding box center [367, 183] width 672 height 292
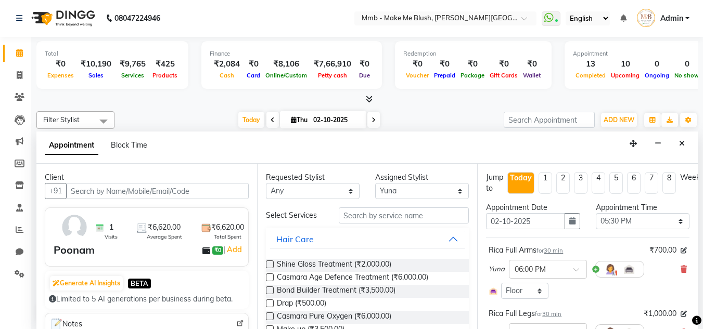
click at [698, 298] on div "Total ₹0 Expenses ₹10,190 Sales ₹9,765 Services ₹425 Products Finance ₹2,084 Ca…" at bounding box center [367, 183] width 672 height 292
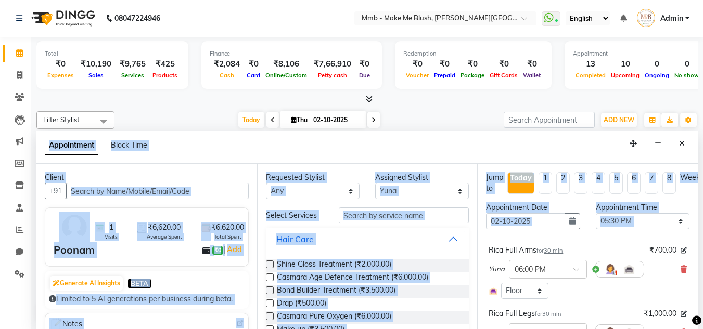
drag, startPoint x: 698, startPoint y: 298, endPoint x: 693, endPoint y: 219, distance: 78.7
click at [693, 219] on div "Total ₹0 Expenses ₹10,190 Sales ₹9,765 Services ₹425 Products Finance ₹2,084 Ca…" at bounding box center [367, 183] width 672 height 292
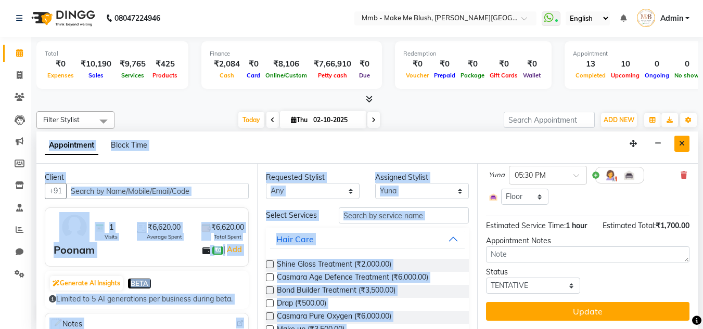
click at [687, 149] on button "Close" at bounding box center [681, 144] width 15 height 16
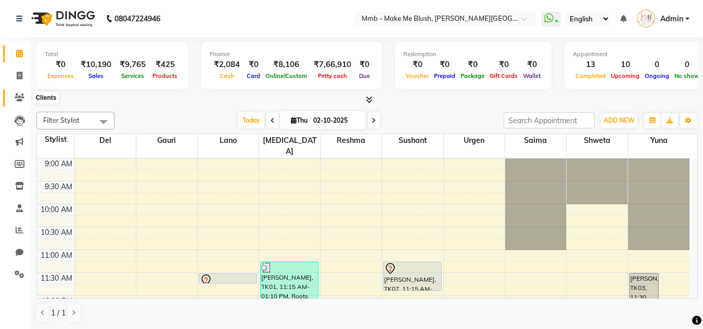
click at [17, 94] on icon at bounding box center [20, 98] width 10 height 8
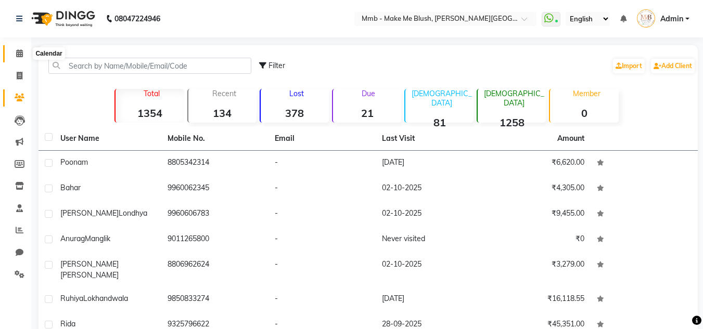
click at [18, 56] on icon at bounding box center [19, 53] width 7 height 8
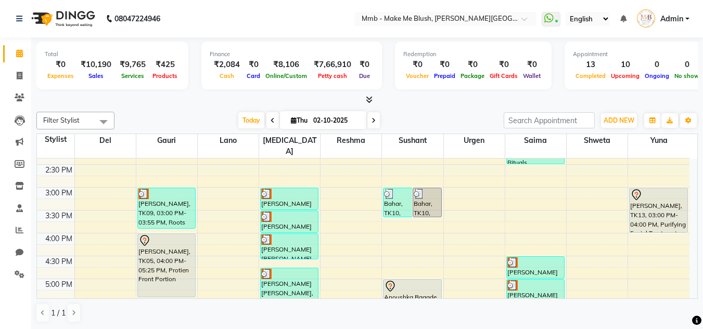
scroll to position [287, 0]
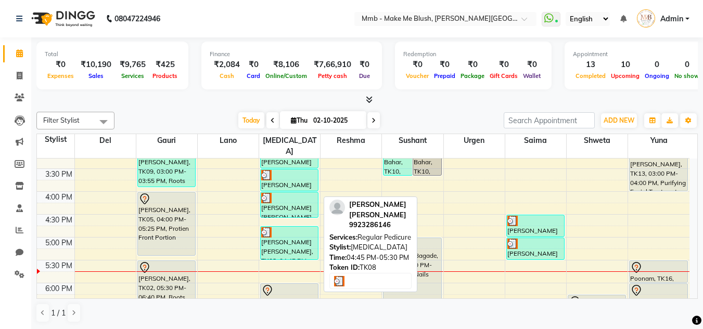
click at [292, 234] on div "[PERSON_NAME] [PERSON_NAME], TK08, 04:45 PM-05:30 PM, Regular Pedicure" at bounding box center [289, 243] width 57 height 33
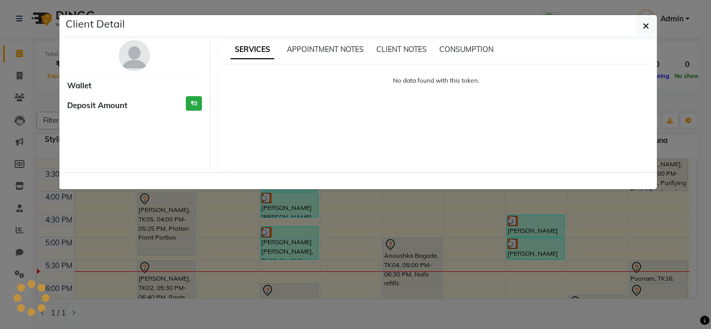
select select "3"
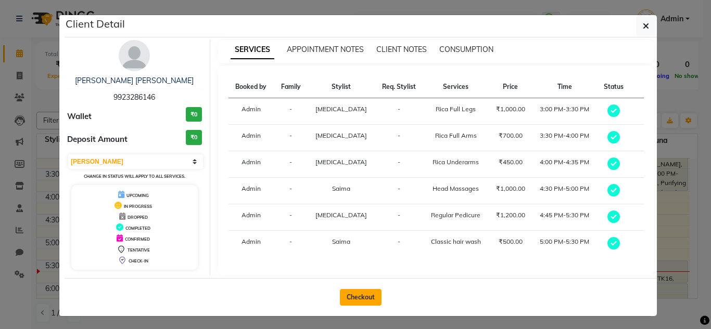
click at [354, 294] on button "Checkout" at bounding box center [361, 297] width 42 height 17
select select "service"
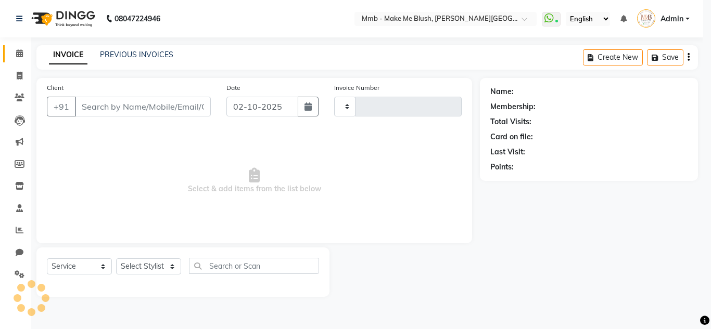
type input "0484"
select select "895"
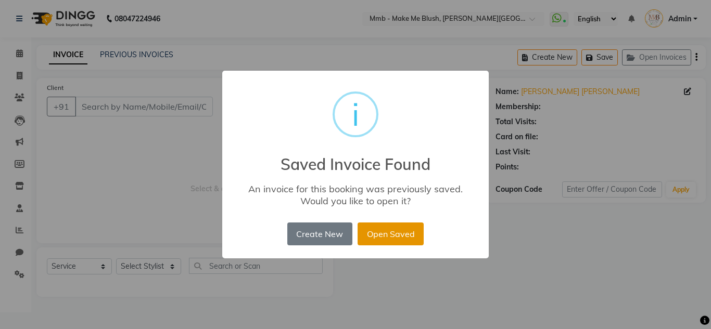
click at [381, 232] on button "Open Saved" at bounding box center [390, 234] width 66 height 23
type input "9923286146"
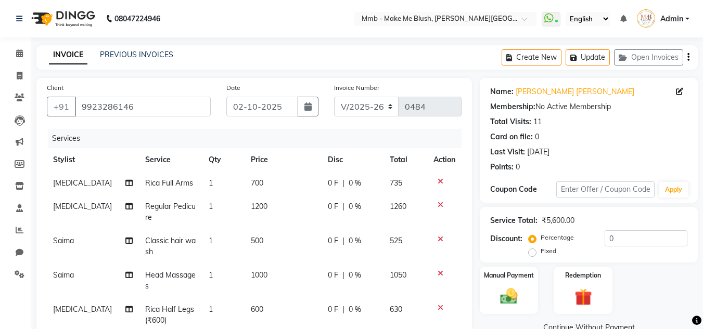
click at [440, 236] on icon at bounding box center [441, 239] width 6 height 7
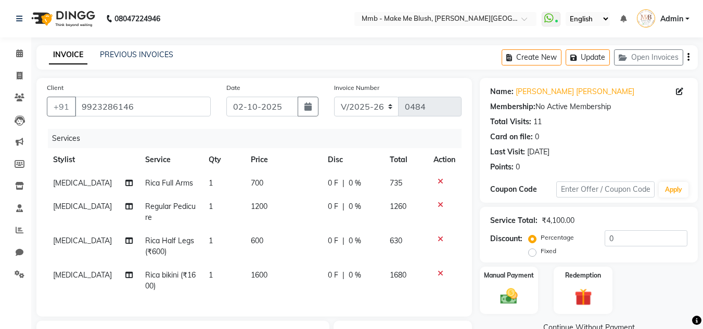
click at [440, 236] on icon at bounding box center [441, 239] width 6 height 7
click at [440, 270] on icon at bounding box center [441, 273] width 6 height 7
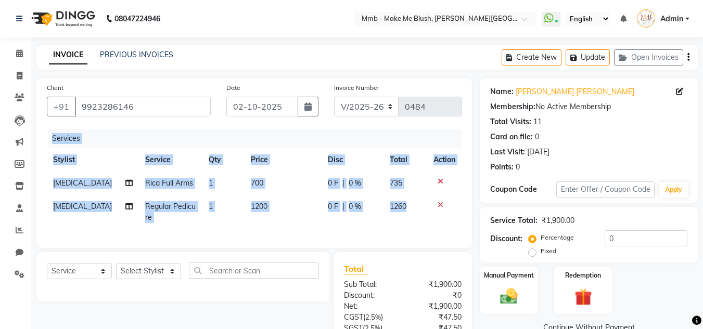
click at [440, 236] on div "Services Stylist Service Qty Price Disc Total Action Nikita Rica Full Arms 1 70…" at bounding box center [254, 183] width 415 height 109
drag, startPoint x: 440, startPoint y: 236, endPoint x: 440, endPoint y: 199, distance: 36.4
click at [440, 199] on div "Services Stylist Service Qty Price Disc Total Action Nikita Rica Full Arms 1 70…" at bounding box center [254, 183] width 415 height 109
click at [440, 208] on icon at bounding box center [441, 204] width 6 height 7
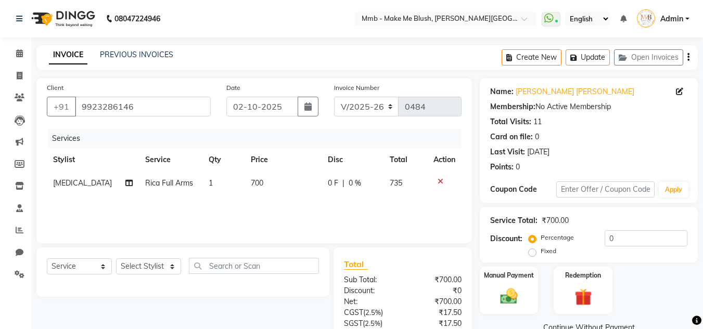
click at [442, 183] on icon at bounding box center [441, 181] width 6 height 7
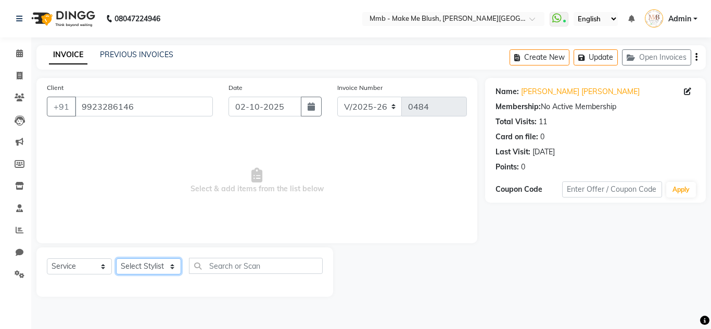
click at [135, 262] on select "Select Stylist Del Gauri Lano Nikita Reshma Saima Shweta Sushant Urgen Yuna" at bounding box center [148, 267] width 65 height 16
select select "18874"
click at [116, 259] on select "Select Stylist Del Gauri Lano Nikita Reshma Saima Shweta Sushant Urgen Yuna" at bounding box center [148, 267] width 65 height 16
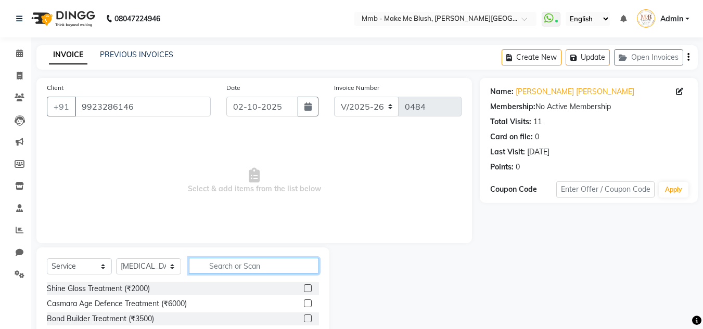
click at [211, 270] on input "text" at bounding box center [254, 266] width 130 height 16
type input "bikin"
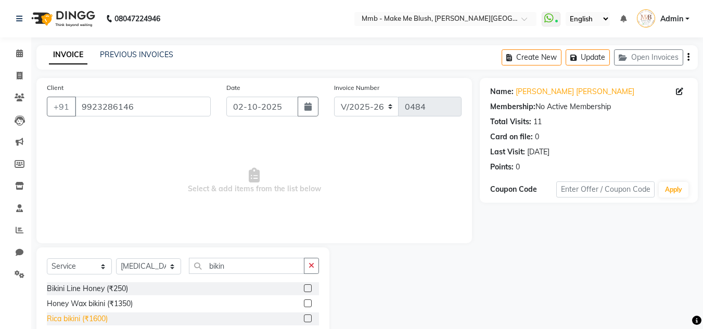
click at [105, 317] on div "Rica bikini (₹1600)" at bounding box center [77, 319] width 61 height 11
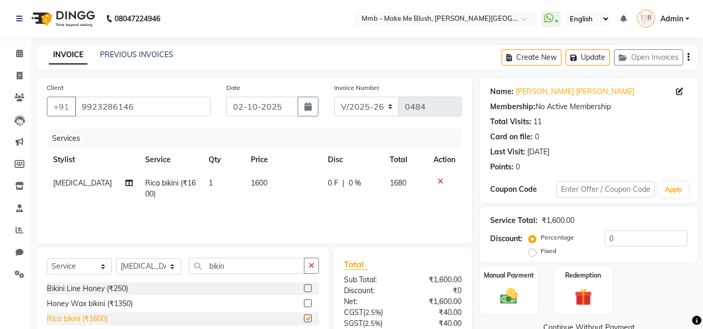
checkbox input "false"
click at [235, 269] on input "bikin" at bounding box center [247, 266] width 116 height 16
type input "b"
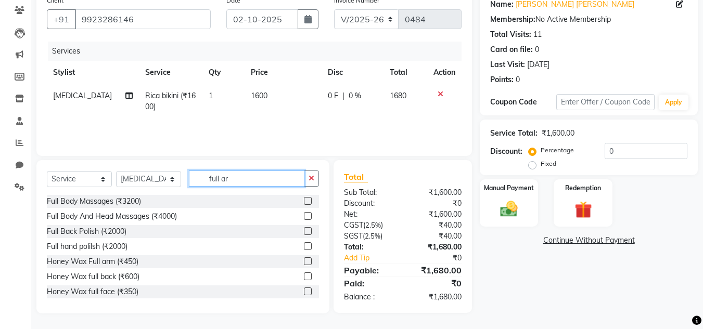
scroll to position [87, 0]
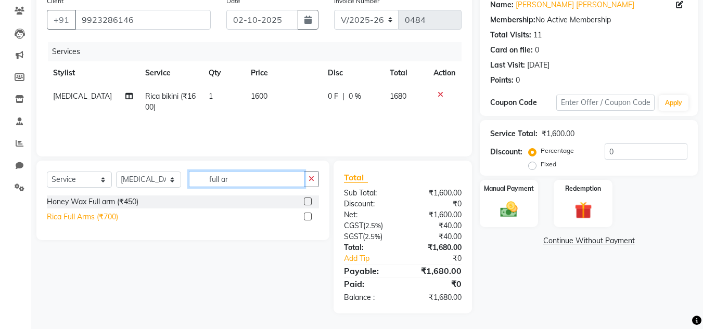
type input "full ar"
click at [97, 215] on div "Rica Full Arms (₹700)" at bounding box center [82, 217] width 71 height 11
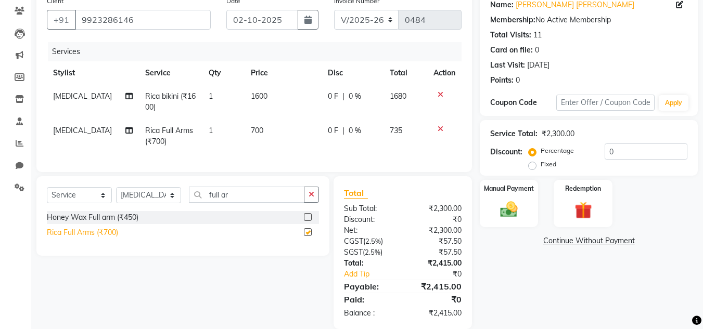
checkbox input "false"
click at [242, 203] on input "full ar" at bounding box center [247, 195] width 116 height 16
type input "f"
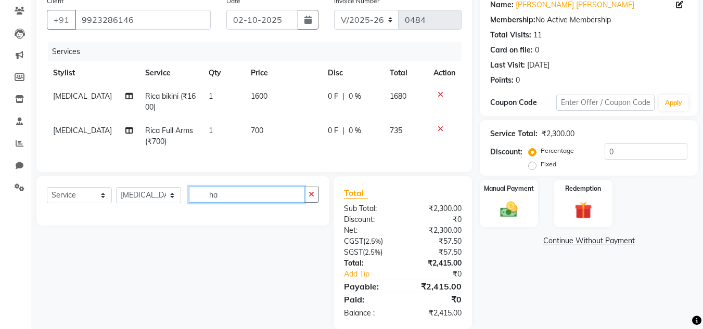
type input "h"
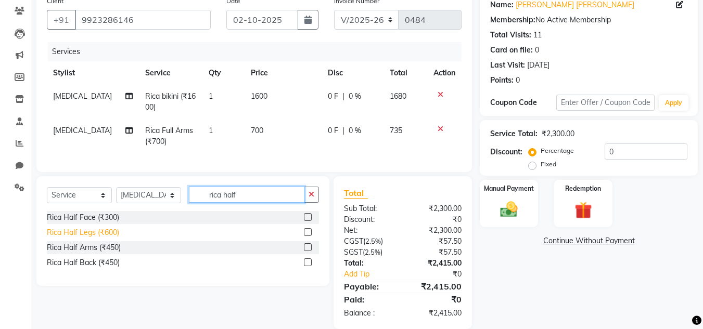
type input "rica half"
click at [68, 238] on div "Rica Half Legs (₹600)" at bounding box center [83, 232] width 72 height 11
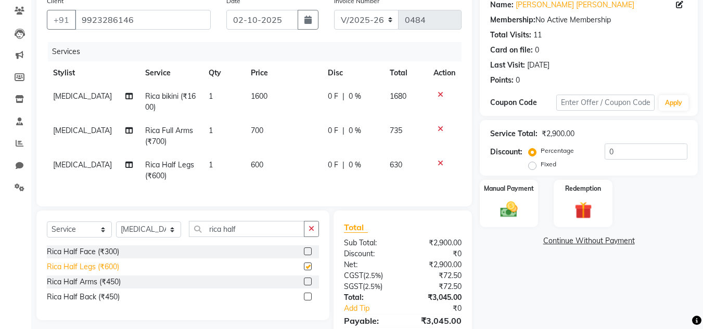
checkbox input "false"
click at [246, 237] on input "rica half" at bounding box center [247, 229] width 116 height 16
type input "r"
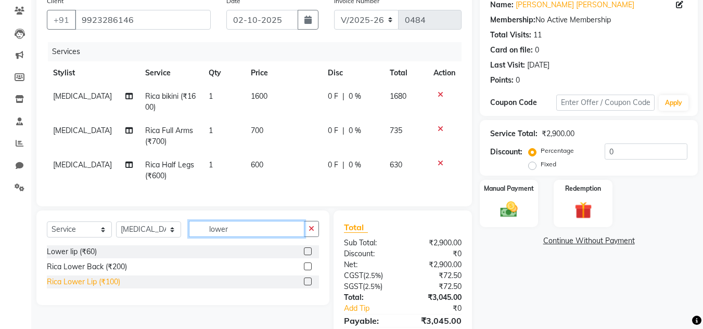
type input "lower"
click at [118, 288] on div "Rica Lower Lip (₹100)" at bounding box center [83, 282] width 73 height 11
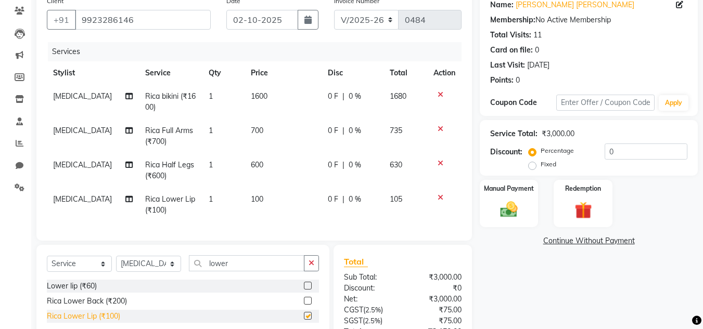
checkbox input "false"
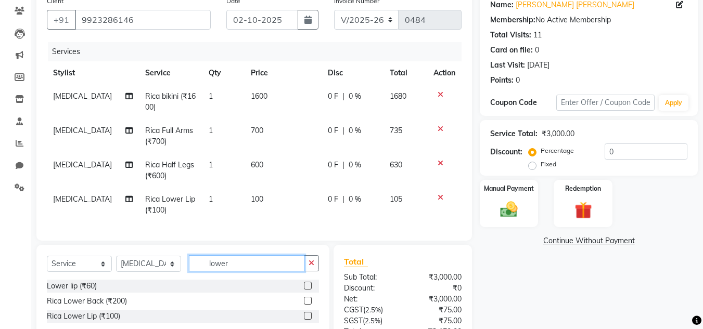
click at [237, 272] on input "lower" at bounding box center [247, 263] width 116 height 16
type input "l"
type input "upper"
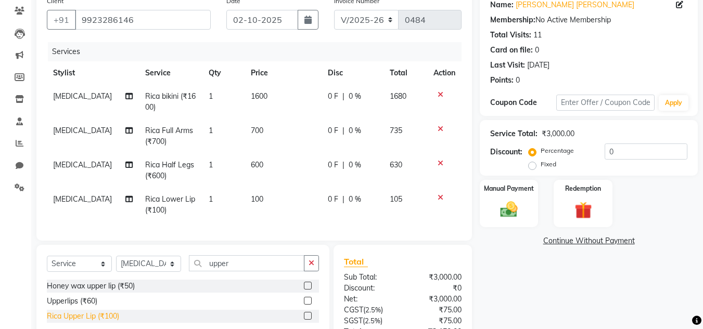
click at [111, 322] on div "Rica Upper Lip (₹100)" at bounding box center [83, 316] width 72 height 11
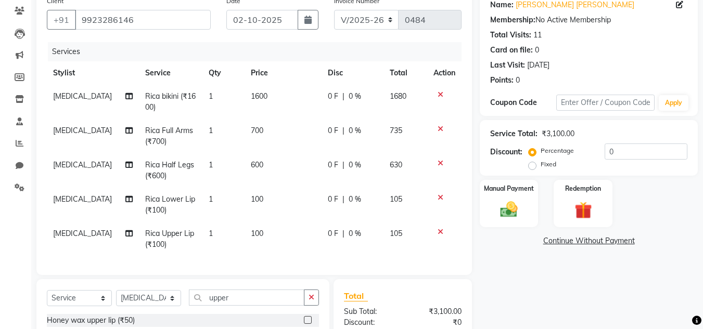
checkbox input "false"
click at [262, 314] on div "Select Service Product Membership Package Voucher Prepaid Gift Card Select Styl…" at bounding box center [183, 302] width 272 height 24
click at [261, 306] on input "upper" at bounding box center [247, 298] width 116 height 16
type input "u"
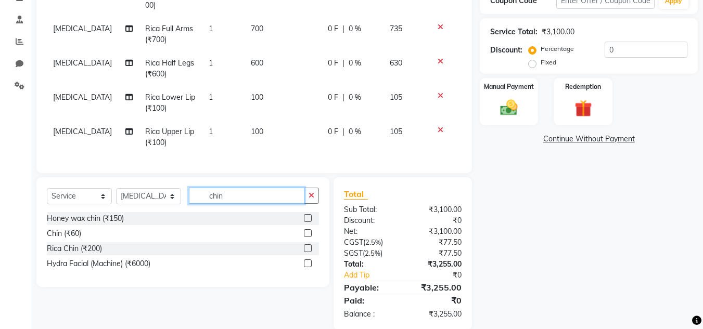
scroll to position [213, 0]
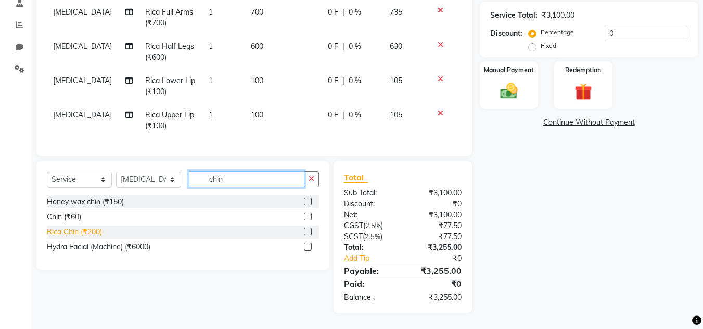
type input "chin"
click at [71, 237] on div "Rica Chin (₹200)" at bounding box center [74, 232] width 55 height 11
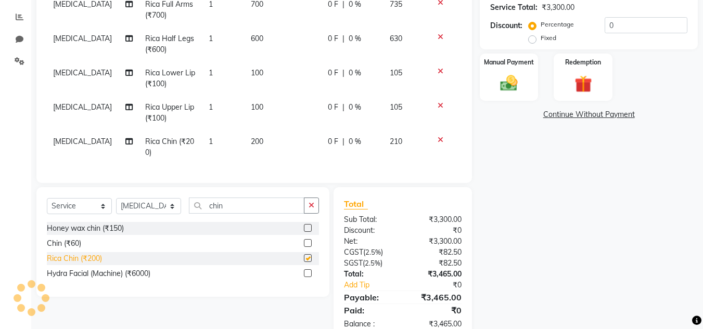
checkbox input "false"
click at [251, 137] on span "200" at bounding box center [257, 141] width 12 height 9
select select "18874"
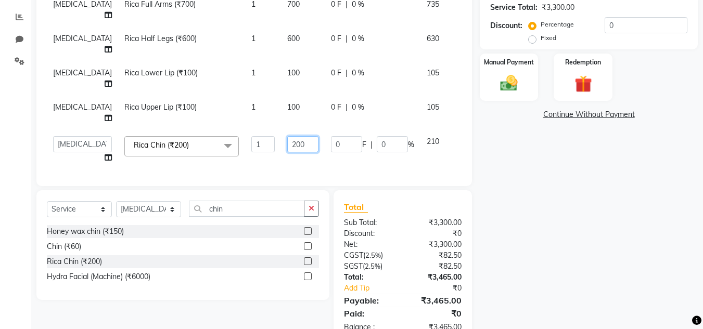
click at [287, 143] on input "200" at bounding box center [302, 144] width 31 height 16
type input "100"
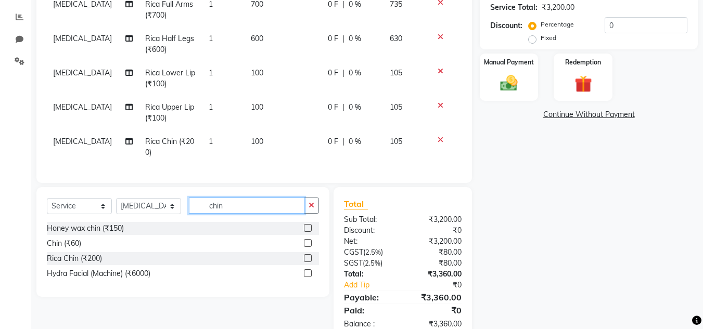
click at [240, 213] on input "chin" at bounding box center [247, 206] width 116 height 16
type input "c"
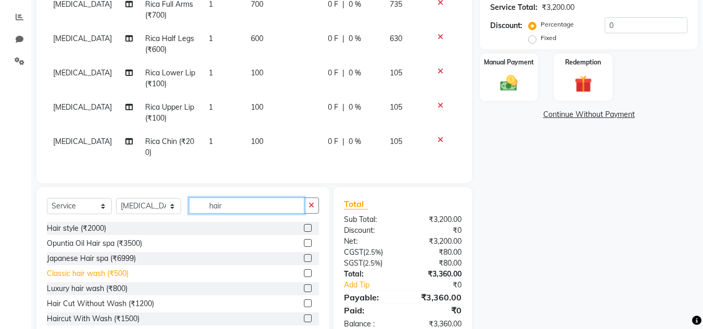
type input "hair"
click at [96, 275] on div "Classic hair wash (₹500)" at bounding box center [88, 273] width 82 height 11
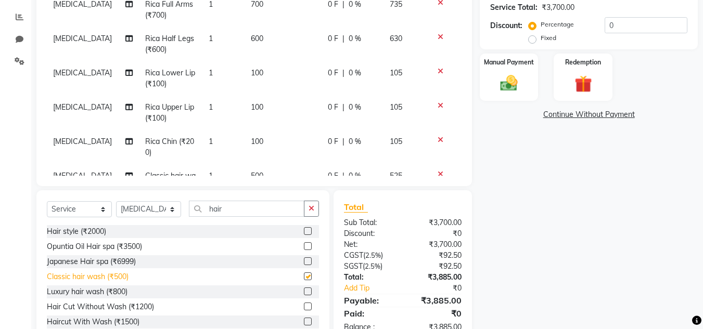
checkbox input "false"
click at [244, 214] on input "hair" at bounding box center [247, 209] width 116 height 16
type input "h"
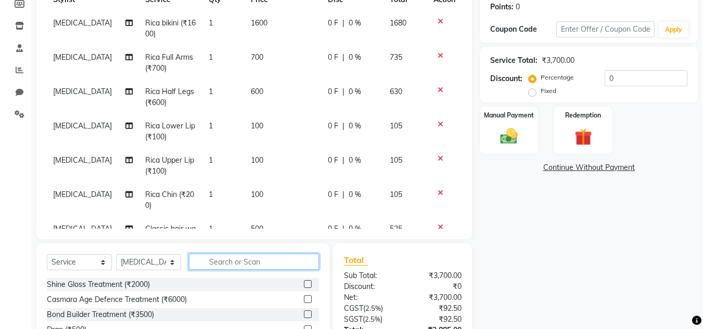
scroll to position [151, 0]
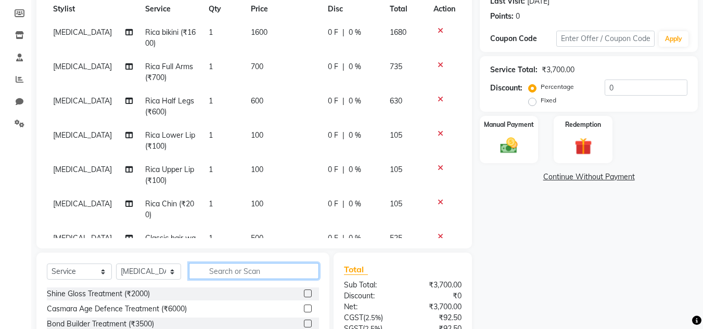
click at [271, 275] on input "text" at bounding box center [254, 271] width 130 height 16
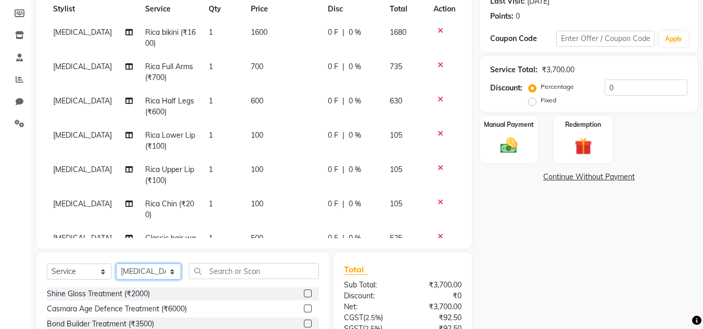
click at [131, 275] on select "Select Stylist Del Gauri Lano Nikita Reshma Saima Shweta Sushant Urgen Yuna" at bounding box center [148, 272] width 65 height 16
select select "74536"
click at [116, 264] on select "Select Stylist Del Gauri Lano Nikita Reshma Saima Shweta Sushant Urgen Yuna" at bounding box center [148, 272] width 65 height 16
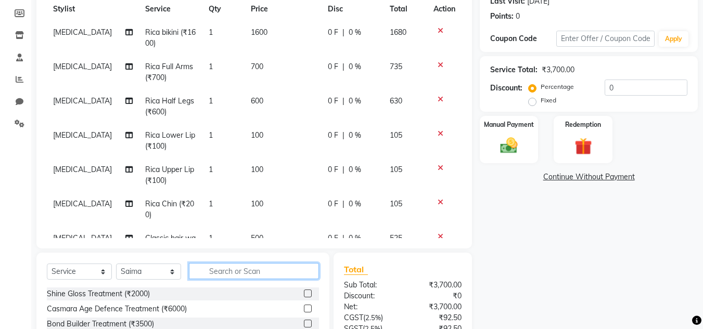
click at [215, 272] on input "text" at bounding box center [254, 271] width 130 height 16
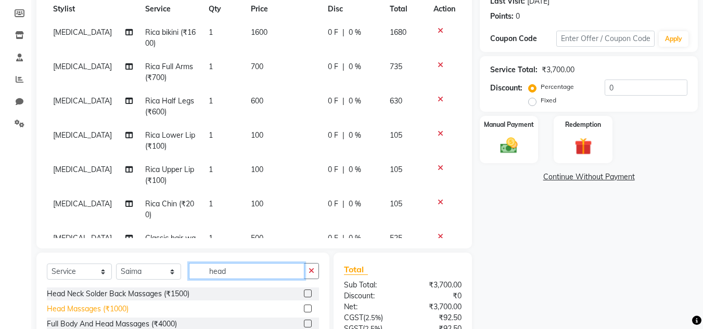
type input "head"
click at [86, 311] on div "Head Massages (₹1000)" at bounding box center [88, 309] width 82 height 11
click at [121, 310] on div "Head Massages (₹1000)" at bounding box center [88, 309] width 82 height 11
checkbox input "false"
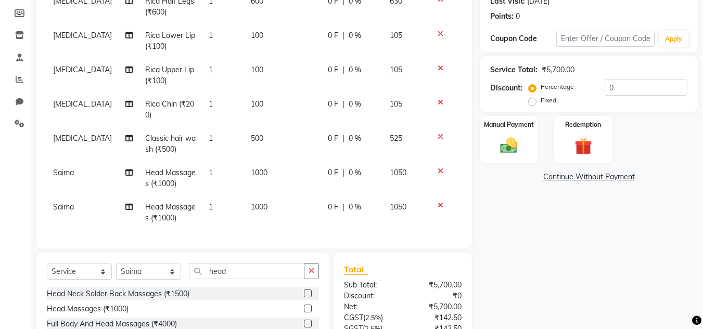
scroll to position [108, 0]
click at [438, 202] on icon at bounding box center [441, 205] width 6 height 7
click at [148, 277] on select "Select Stylist Del Gauri Lano Nikita Reshma Saima Shweta Sushant Urgen Yuna" at bounding box center [148, 272] width 65 height 16
select select "67875"
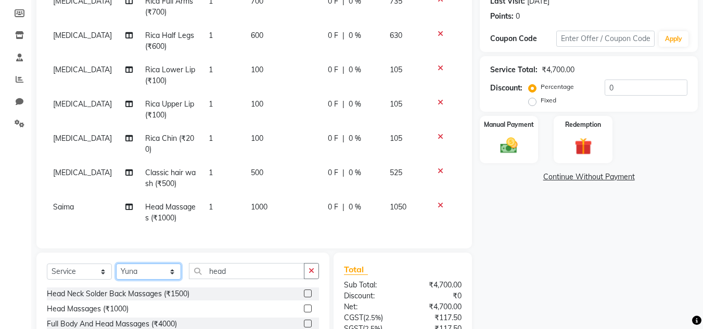
click at [116, 264] on select "Select Stylist Del Gauri Lano Nikita Reshma Saima Shweta Sushant Urgen Yuna" at bounding box center [148, 272] width 65 height 16
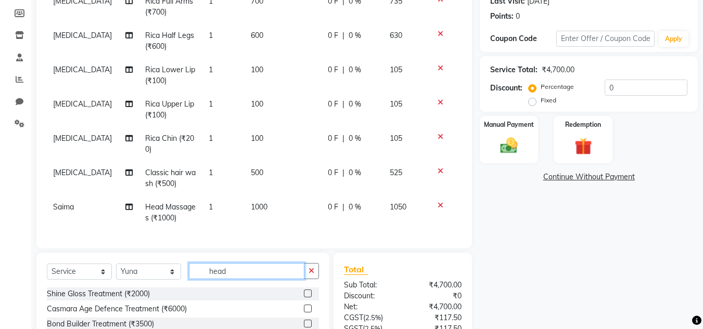
click at [238, 272] on input "head" at bounding box center [247, 271] width 116 height 16
type input "h"
type input "blow"
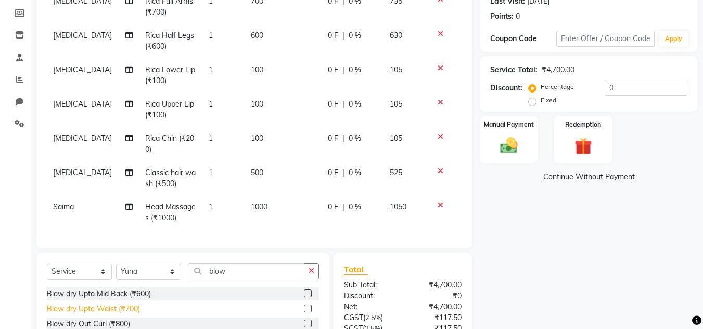
click at [135, 310] on div "Blow dry Upto Waist (₹700)" at bounding box center [93, 309] width 93 height 11
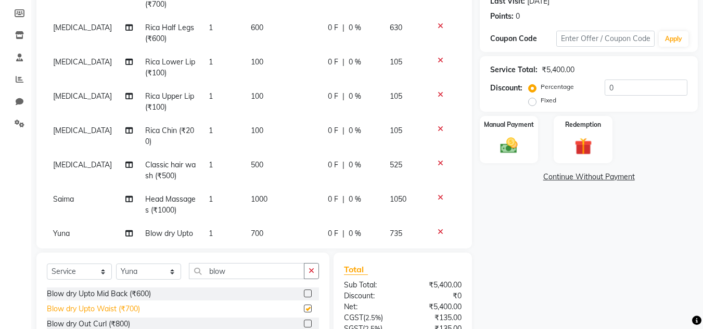
scroll to position [108, 0]
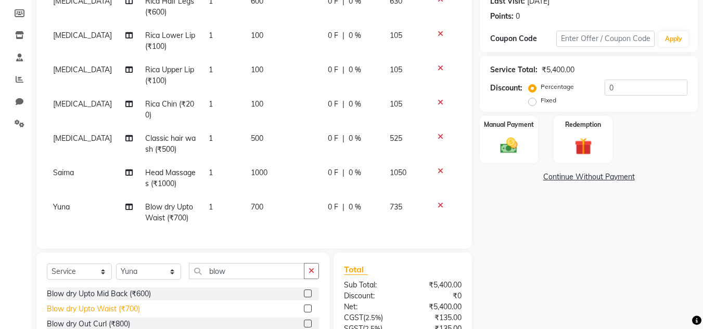
checkbox input "false"
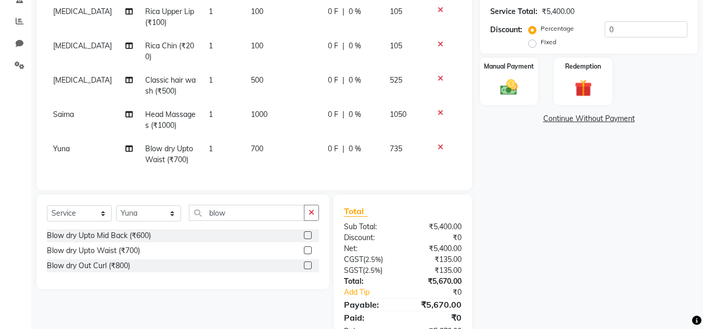
scroll to position [243, 0]
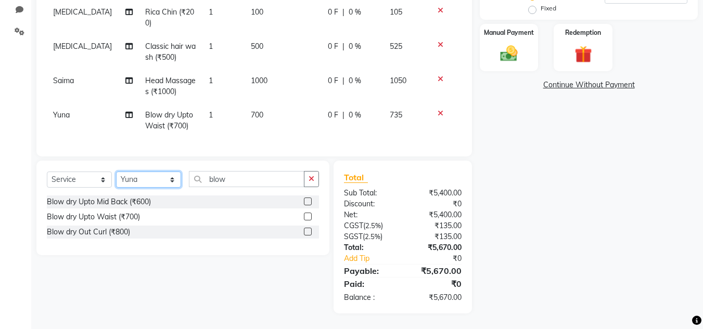
click at [155, 178] on select "Select Stylist Del Gauri Lano Nikita Reshma Saima Shweta Sushant Urgen Yuna" at bounding box center [148, 180] width 65 height 16
select select "18874"
click at [116, 172] on select "Select Stylist Del Gauri Lano Nikita Reshma Saima Shweta Sushant Urgen Yuna" at bounding box center [148, 180] width 65 height 16
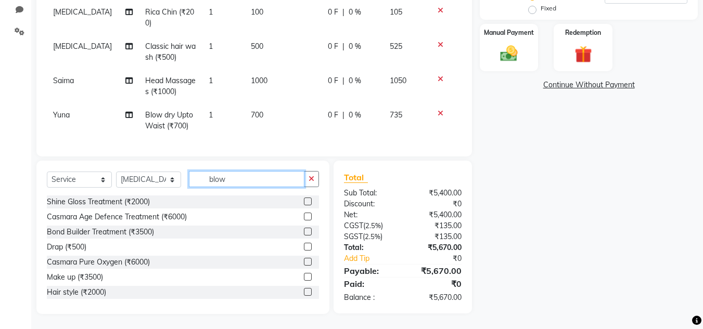
click at [231, 181] on input "blow" at bounding box center [247, 179] width 116 height 16
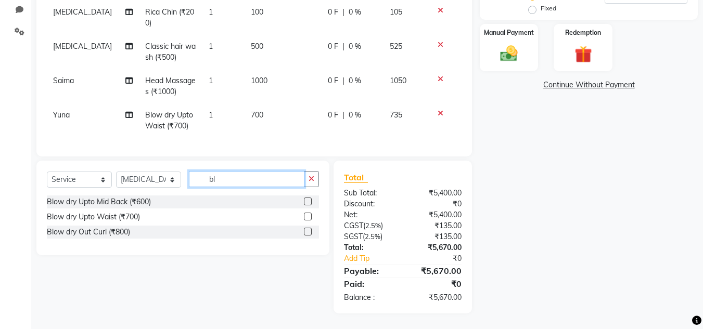
type input "b"
type input "reg"
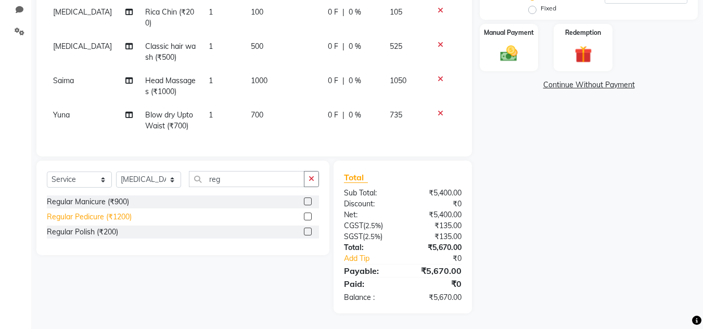
click at [93, 214] on div "Regular Pedicure (₹1200)" at bounding box center [89, 217] width 85 height 11
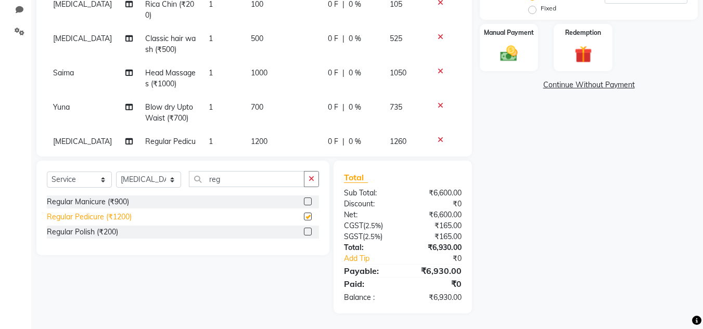
checkbox input "false"
click at [251, 182] on input "reg" at bounding box center [247, 179] width 116 height 16
type input "r"
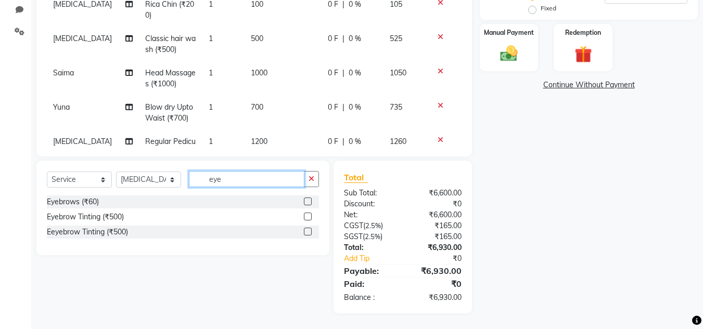
type input "eye"
click at [306, 201] on label at bounding box center [308, 202] width 8 height 8
click at [306, 201] on input "checkbox" at bounding box center [307, 202] width 7 height 7
checkbox input "false"
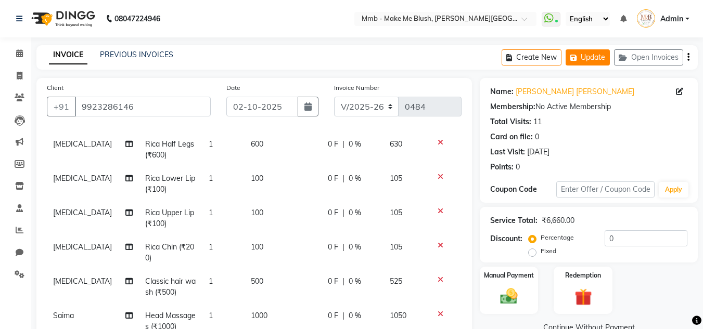
click at [582, 54] on button "Update" at bounding box center [588, 57] width 44 height 16
click at [597, 60] on button "Update" at bounding box center [588, 57] width 44 height 16
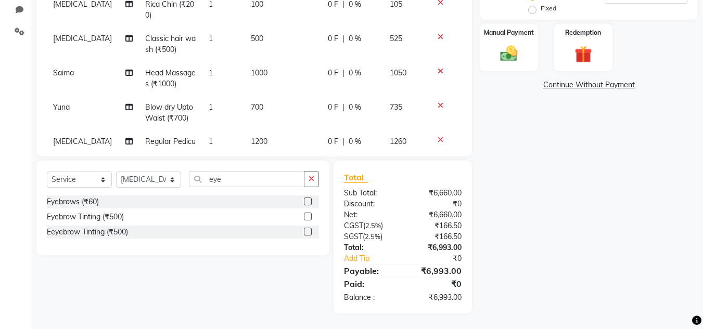
click at [438, 106] on icon at bounding box center [441, 105] width 6 height 7
click at [134, 180] on select "Select Stylist Del Gauri Lano Nikita Reshma Saima Shweta Sushant Urgen Yuna" at bounding box center [148, 180] width 65 height 16
select select "67875"
click at [116, 172] on select "Select Stylist Del Gauri Lano Nikita Reshma Saima Shweta Sushant Urgen Yuna" at bounding box center [148, 180] width 65 height 16
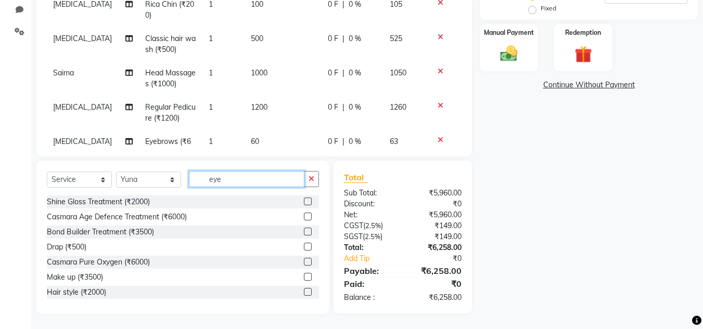
click at [227, 177] on input "eye" at bounding box center [247, 179] width 116 height 16
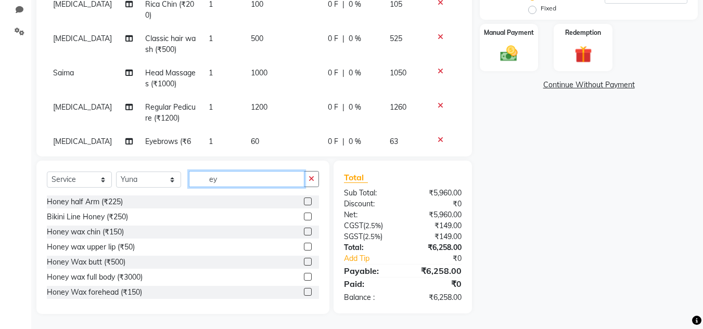
type input "e"
type input "800"
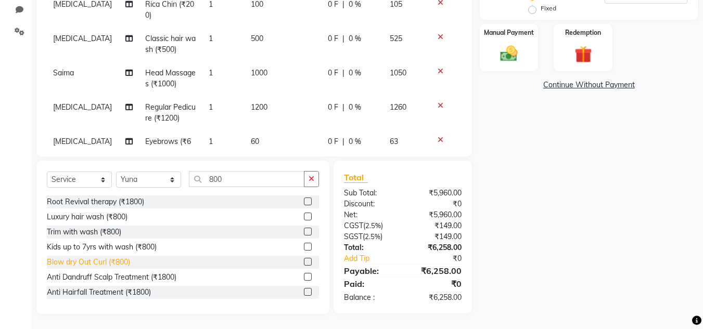
click at [86, 260] on div "Blow dry Out Curl (₹800)" at bounding box center [88, 262] width 83 height 11
checkbox input "false"
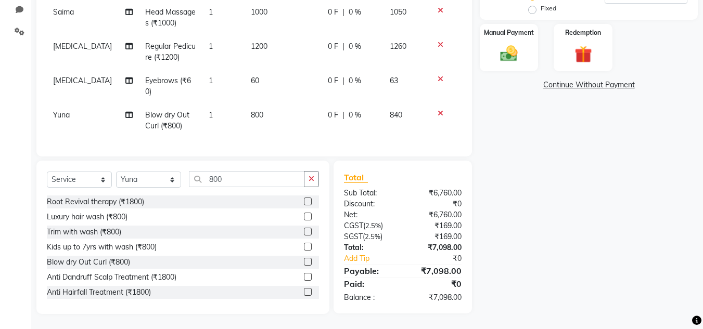
scroll to position [176, 0]
click at [524, 46] on div "Manual Payment" at bounding box center [509, 47] width 61 height 49
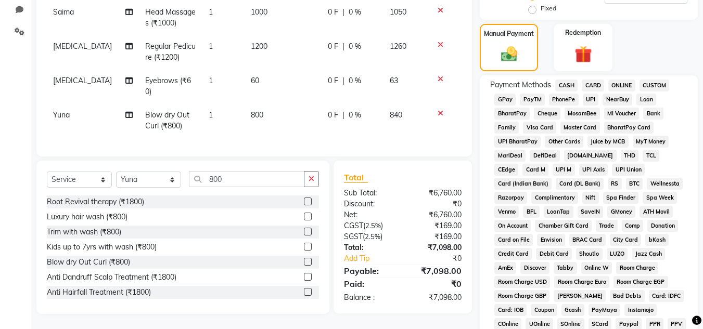
click at [510, 101] on span "GPay" at bounding box center [504, 100] width 21 height 12
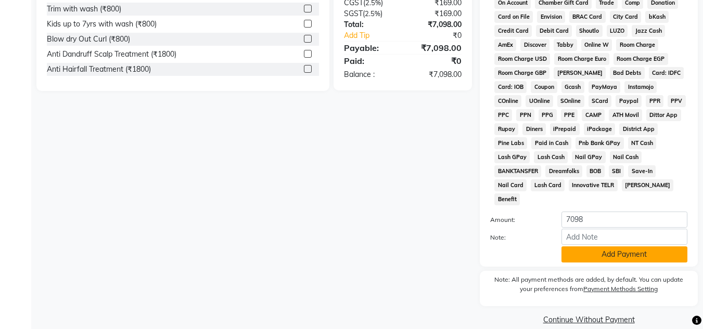
click at [610, 247] on button "Add Payment" at bounding box center [624, 255] width 126 height 16
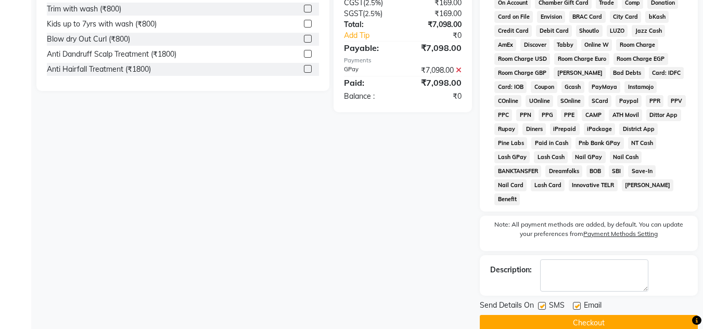
click at [669, 315] on button "Checkout" at bounding box center [589, 323] width 218 height 16
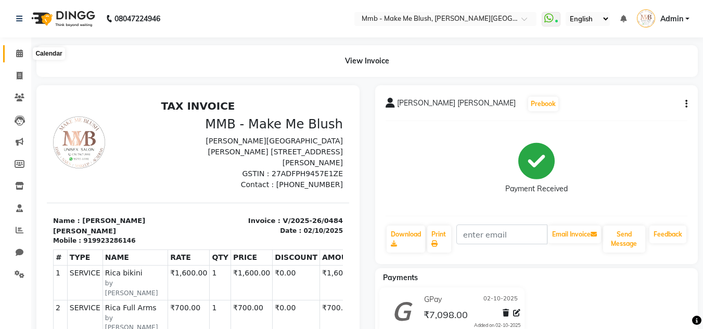
click at [18, 52] on icon at bounding box center [19, 53] width 7 height 8
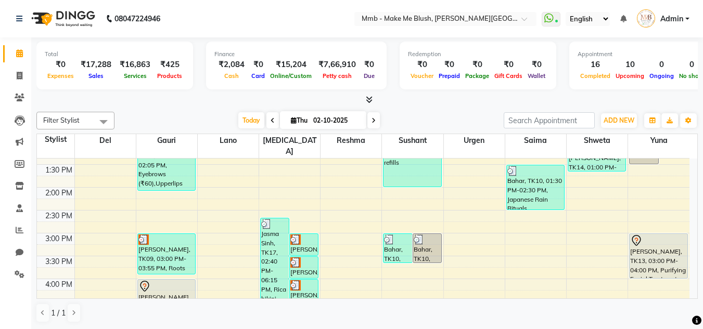
scroll to position [215, 0]
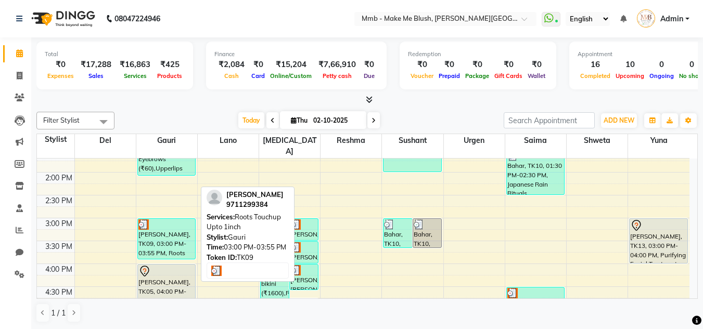
click at [175, 223] on div "[PERSON_NAME], TK09, 03:00 PM-03:55 PM, Roots Touchup Upto 1inch" at bounding box center [166, 239] width 57 height 40
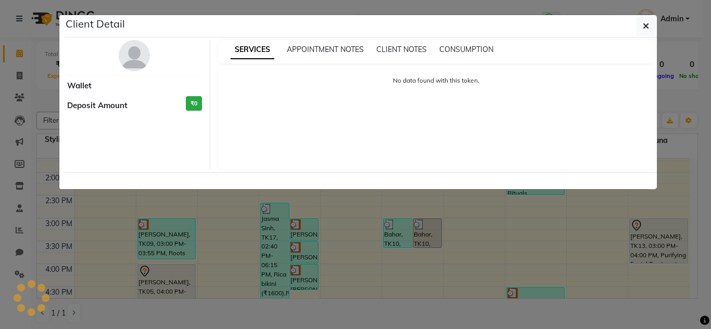
select select "3"
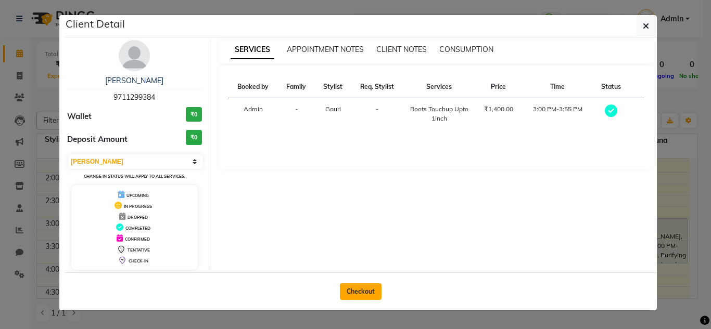
click at [356, 295] on button "Checkout" at bounding box center [361, 292] width 42 height 17
select select "service"
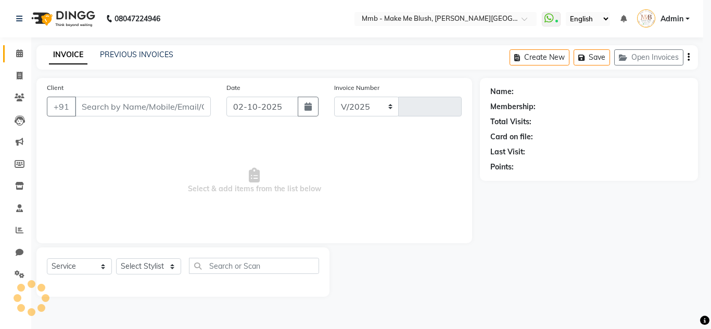
select select "895"
type input "0485"
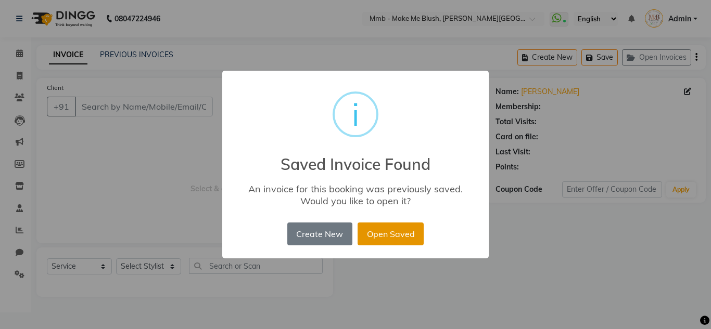
click at [404, 225] on button "Open Saved" at bounding box center [390, 234] width 66 height 23
type input "9711299384"
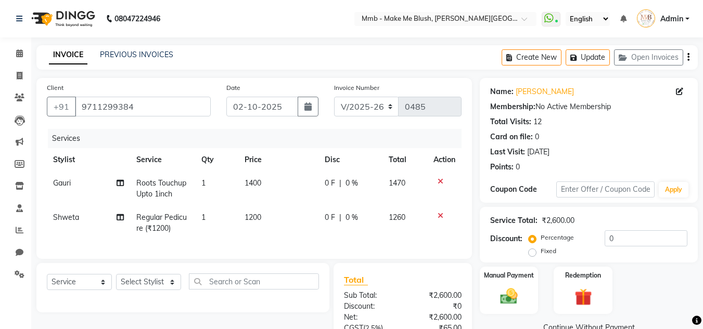
click at [440, 219] on icon at bounding box center [441, 215] width 6 height 7
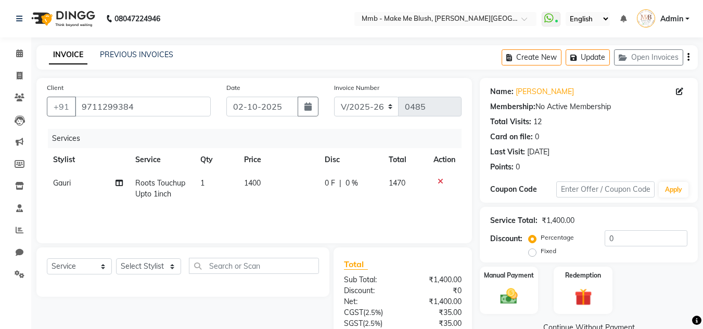
click at [444, 181] on div at bounding box center [444, 181] width 22 height 7
click at [441, 182] on icon at bounding box center [441, 181] width 6 height 7
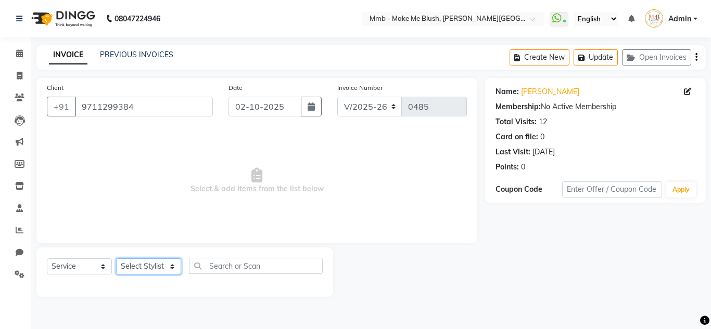
click at [129, 267] on select "Select Stylist Del Gauri Lano Nikita Reshma Saima Shweta Sushant Urgen Yuna" at bounding box center [148, 267] width 65 height 16
select select "45263"
click at [116, 259] on select "Select Stylist Del Gauri Lano Nikita Reshma Saima Shweta Sushant Urgen Yuna" at bounding box center [148, 267] width 65 height 16
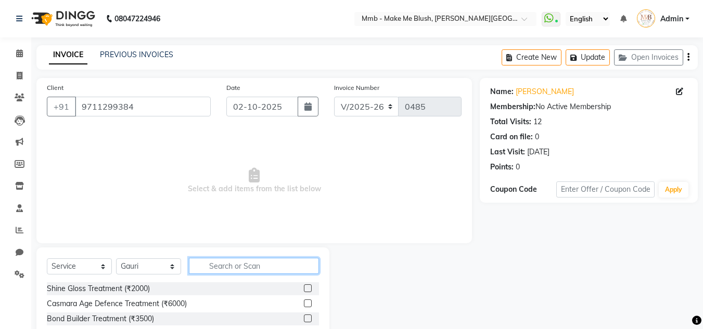
click at [216, 266] on input "text" at bounding box center [254, 266] width 130 height 16
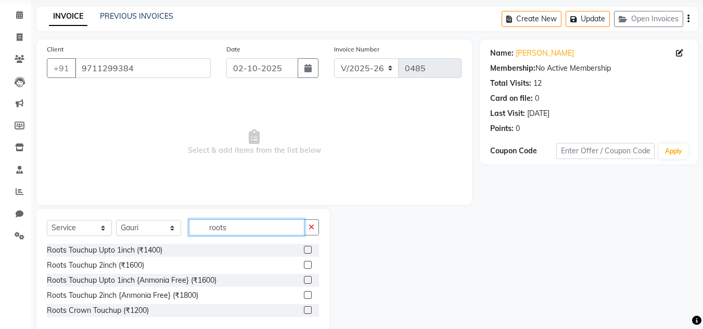
scroll to position [59, 0]
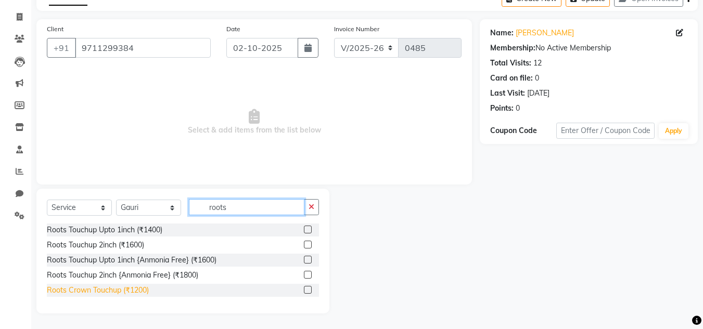
type input "roots"
click at [119, 286] on div "Roots Crown Touchup (₹1200)" at bounding box center [98, 290] width 102 height 11
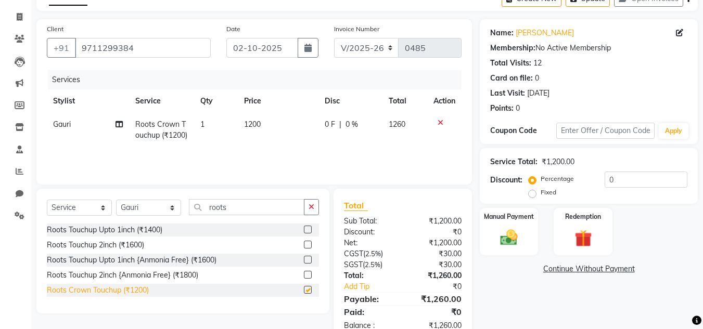
checkbox input "false"
click at [151, 201] on select "Select Stylist Del Gauri Lano Nikita Reshma Saima Shweta Sushant Urgen Yuna" at bounding box center [148, 208] width 65 height 16
click at [116, 200] on select "Select Stylist Del Gauri Lano Nikita Reshma Saima Shweta Sushant Urgen Yuna" at bounding box center [148, 208] width 65 height 16
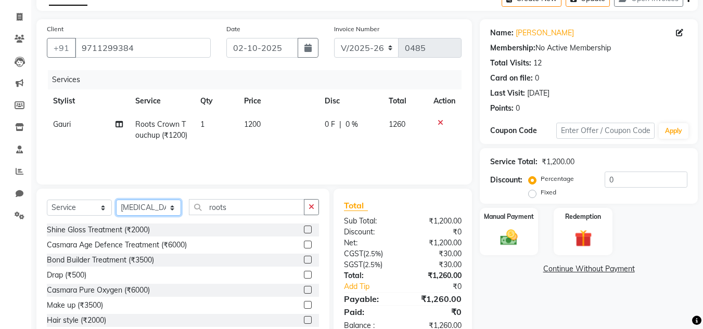
click at [137, 203] on select "Select Stylist Del Gauri Lano Nikita Reshma Saima Shweta Sushant Urgen Yuna" at bounding box center [148, 208] width 65 height 16
select select "88496"
click at [116, 200] on select "Select Stylist Del Gauri Lano Nikita Reshma Saima Shweta Sushant Urgen Yuna" at bounding box center [148, 208] width 65 height 16
click at [232, 210] on input "roots" at bounding box center [247, 207] width 116 height 16
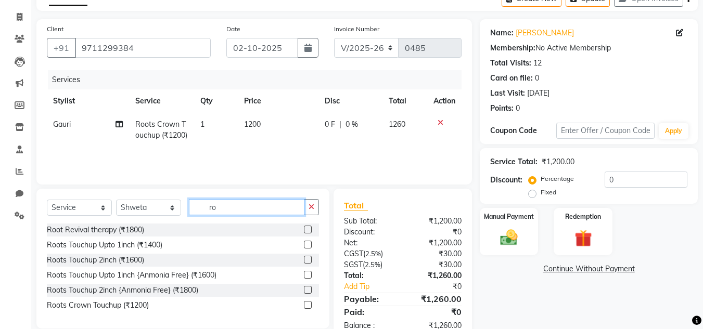
type input "r"
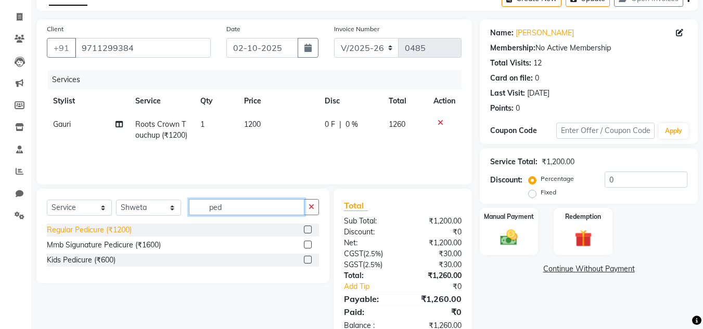
type input "ped"
click at [89, 232] on div "Regular Pedicure (₹1200)" at bounding box center [89, 230] width 85 height 11
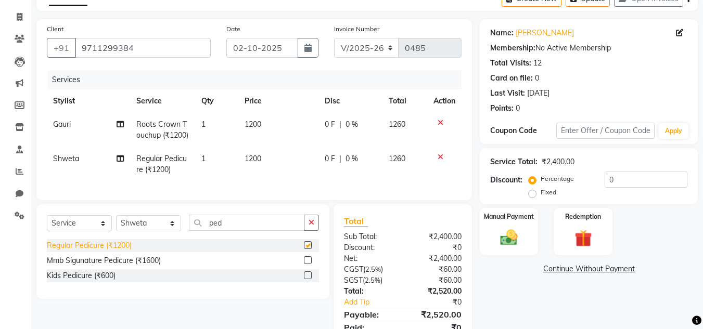
checkbox input "false"
click at [147, 232] on select "Select Stylist Del Gauri Lano Nikita Reshma Saima Shweta Sushant Urgen Yuna" at bounding box center [148, 223] width 65 height 16
select select "18874"
click at [116, 232] on select "Select Stylist Del Gauri Lano Nikita Reshma Saima Shweta Sushant Urgen Yuna" at bounding box center [148, 223] width 65 height 16
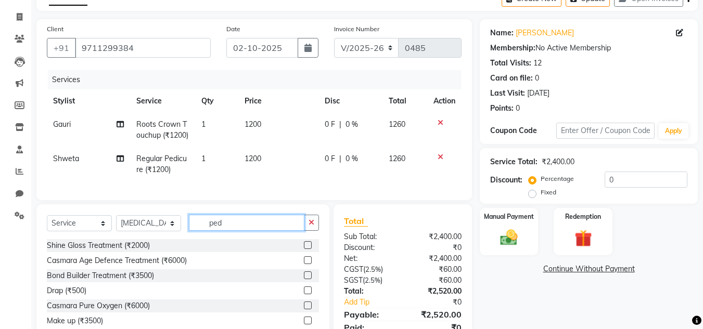
click at [226, 231] on input "ped" at bounding box center [247, 223] width 116 height 16
type input "p"
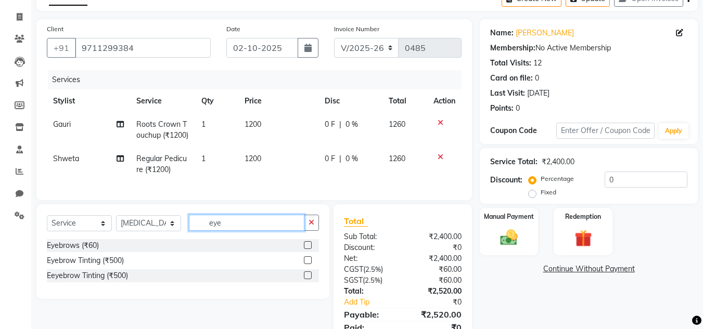
type input "eye"
click at [309, 252] on div at bounding box center [311, 245] width 15 height 13
click at [308, 249] on label at bounding box center [308, 245] width 8 height 8
click at [308, 249] on input "checkbox" at bounding box center [307, 245] width 7 height 7
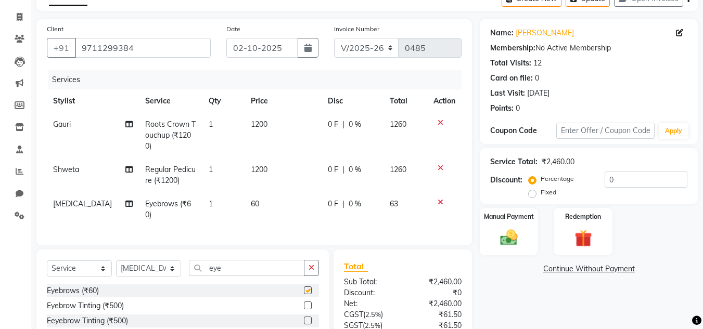
checkbox input "false"
click at [248, 275] on input "eye" at bounding box center [247, 268] width 116 height 16
type input "e"
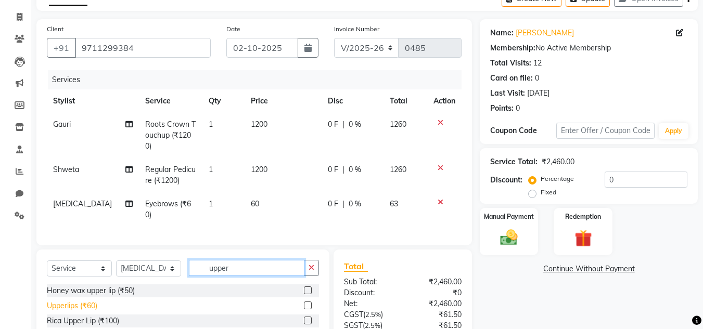
type input "upper"
click at [83, 312] on div "Upperlips (₹60)" at bounding box center [72, 306] width 50 height 11
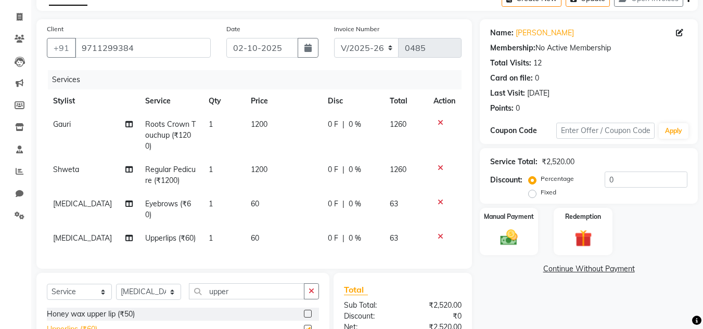
checkbox input "false"
click at [228, 298] on input "upper" at bounding box center [247, 292] width 116 height 16
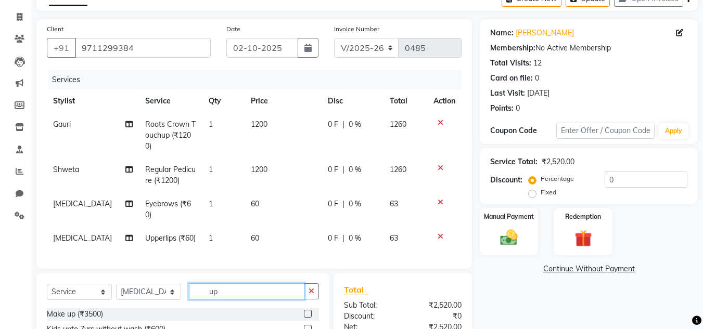
type input "u"
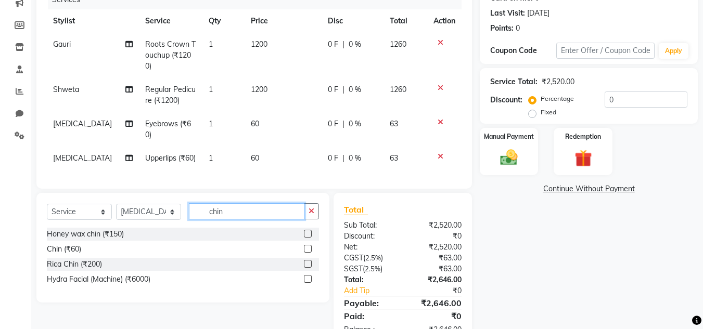
scroll to position [179, 0]
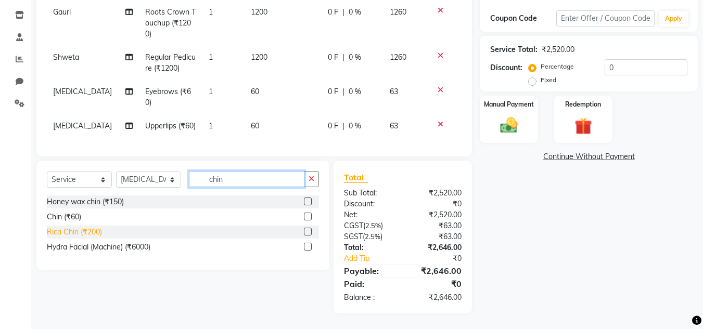
type input "chin"
click at [83, 237] on div "Rica Chin (₹200)" at bounding box center [74, 232] width 55 height 11
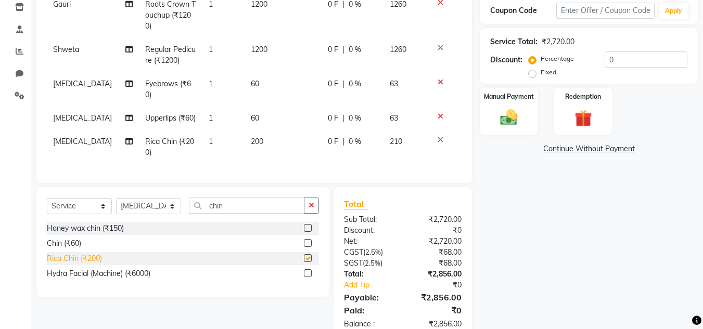
checkbox input "false"
click at [251, 139] on span "200" at bounding box center [257, 141] width 12 height 9
select select "18874"
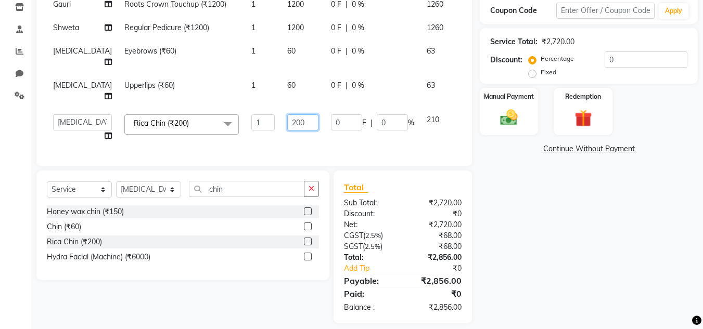
click at [287, 115] on input "200" at bounding box center [302, 122] width 31 height 16
type input "100"
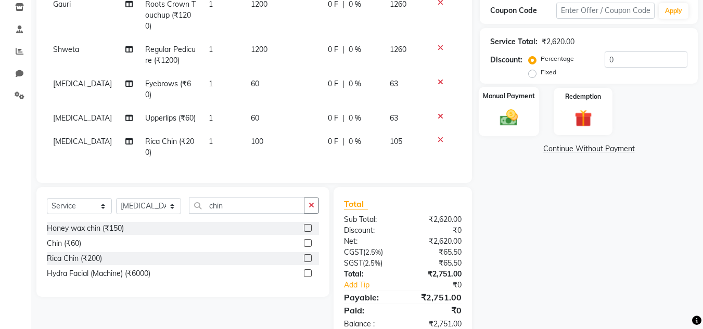
click at [522, 124] on img at bounding box center [508, 117] width 29 height 21
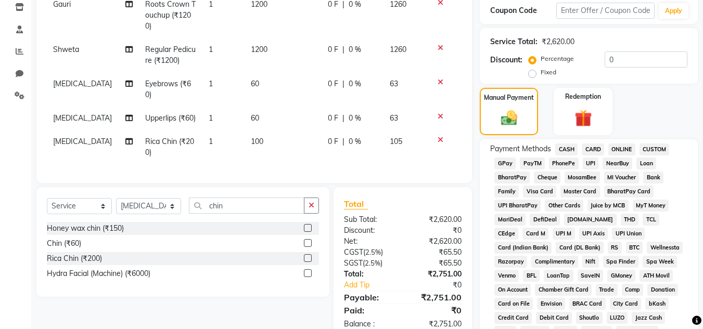
click at [510, 163] on span "GPay" at bounding box center [504, 164] width 21 height 12
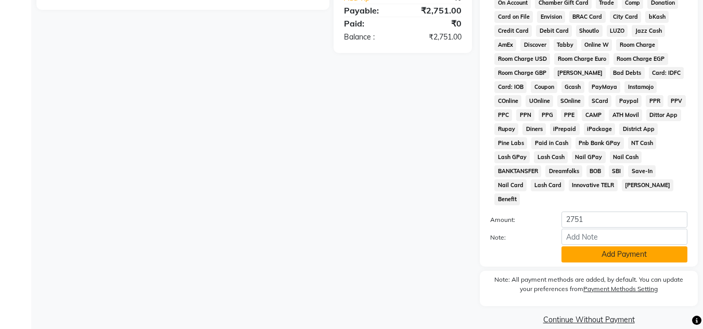
click at [629, 247] on button "Add Payment" at bounding box center [624, 255] width 126 height 16
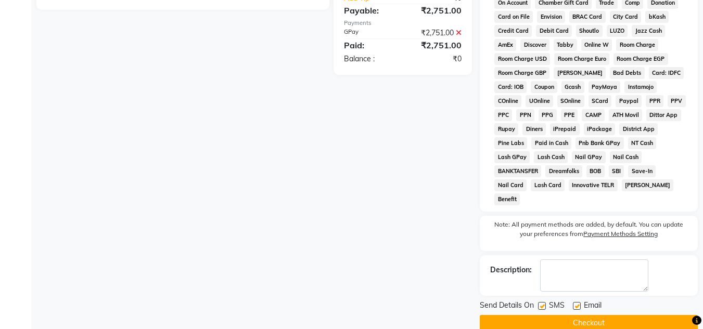
click at [575, 315] on button "Checkout" at bounding box center [589, 323] width 218 height 16
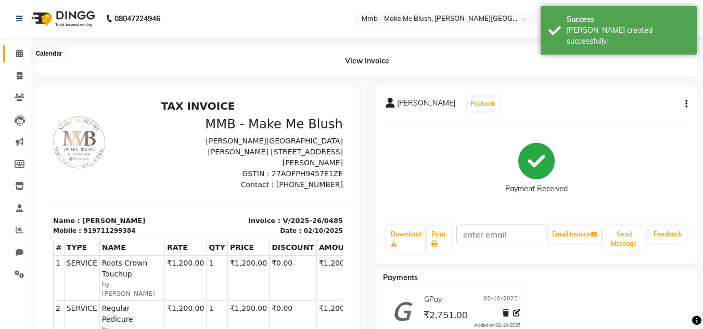
click at [20, 54] on icon at bounding box center [19, 53] width 7 height 8
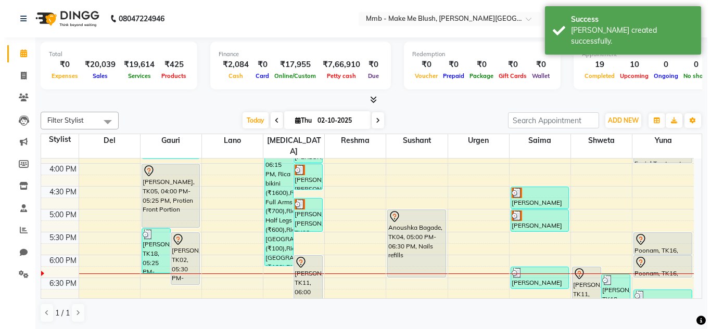
scroll to position [326, 0]
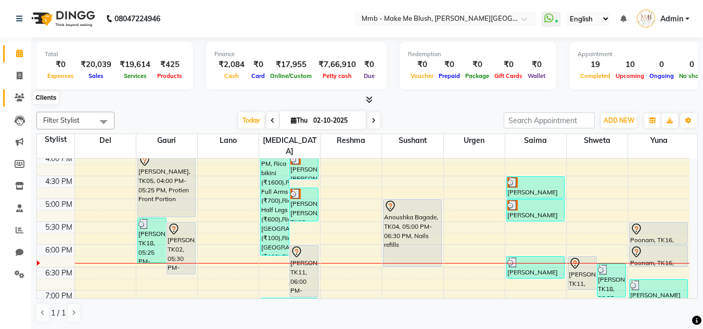
click at [21, 94] on icon at bounding box center [20, 98] width 10 height 8
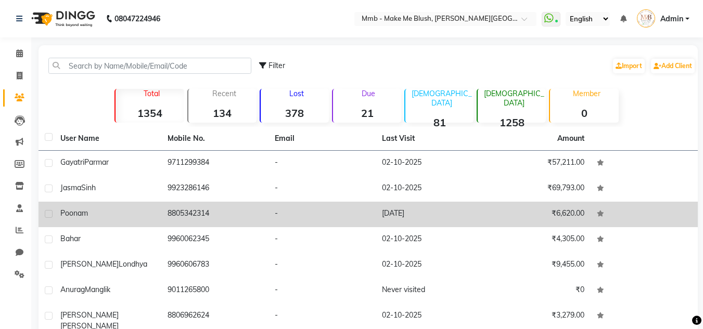
click at [192, 206] on td "8805342314" at bounding box center [214, 214] width 107 height 25
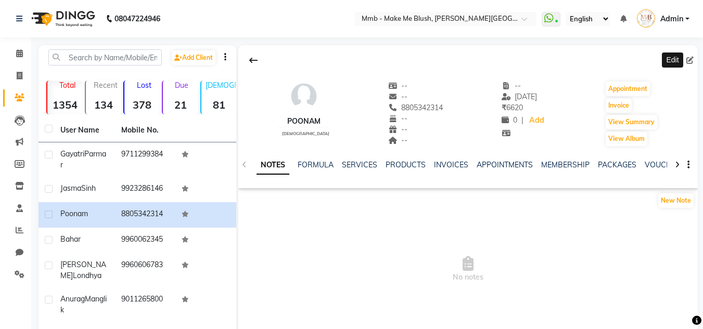
click at [693, 62] on icon at bounding box center [689, 60] width 7 height 7
select select "22"
select select "female"
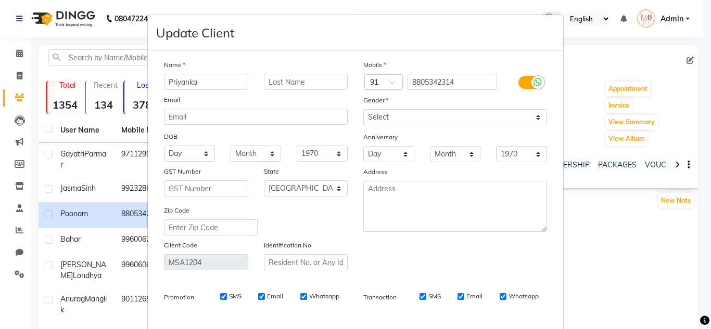
type input "Priyanka"
click at [270, 82] on input "text" at bounding box center [306, 82] width 84 height 16
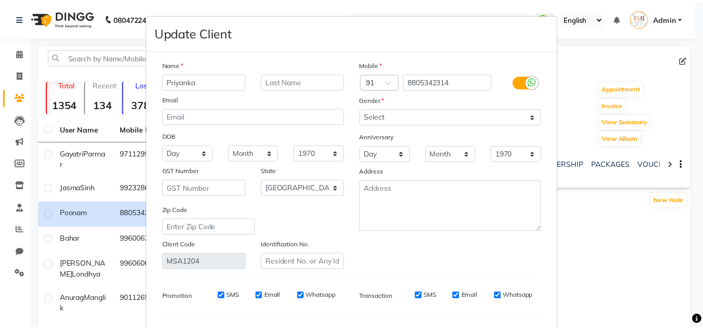
scroll to position [132, 0]
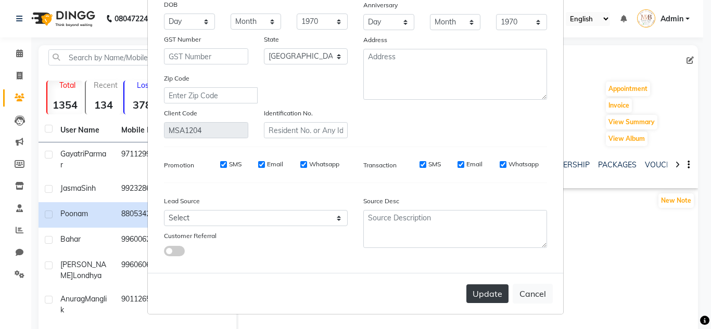
click at [478, 290] on button "Update" at bounding box center [487, 294] width 42 height 19
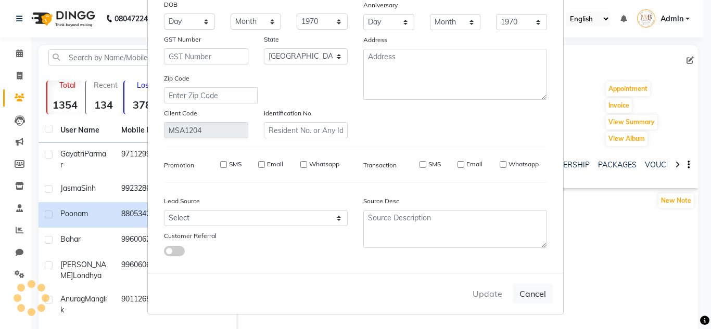
select select
select select "null"
select select
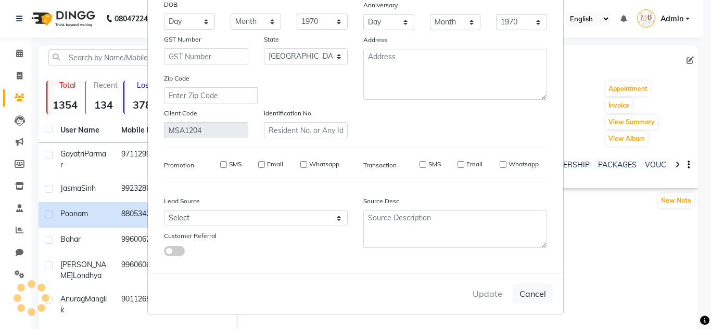
select select
checkbox input "false"
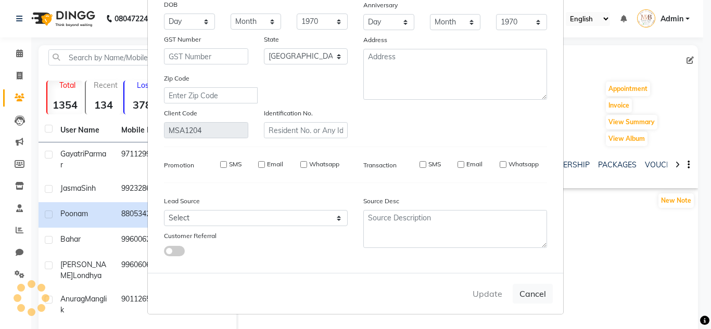
checkbox input "false"
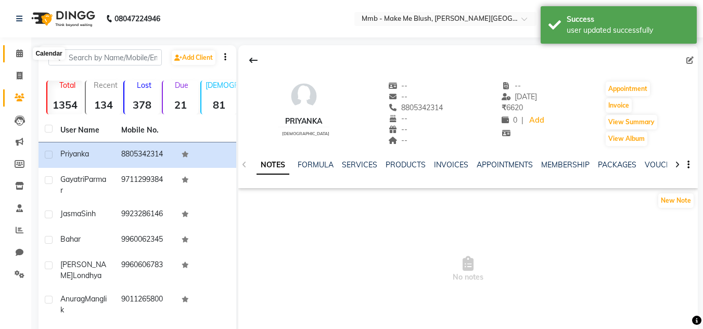
click at [20, 50] on icon at bounding box center [19, 53] width 7 height 8
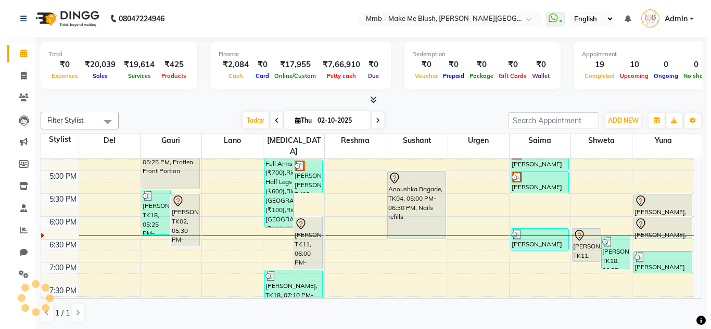
scroll to position [375, 0]
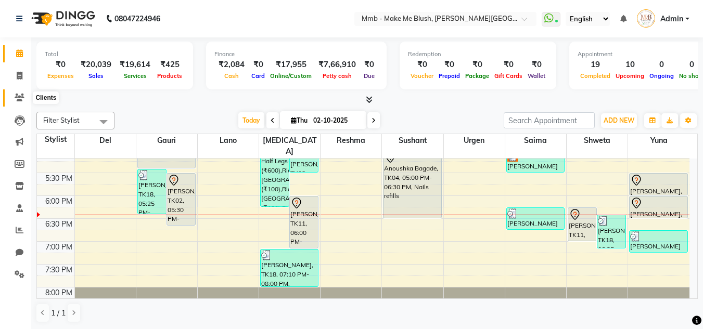
click at [21, 98] on icon at bounding box center [20, 98] width 10 height 8
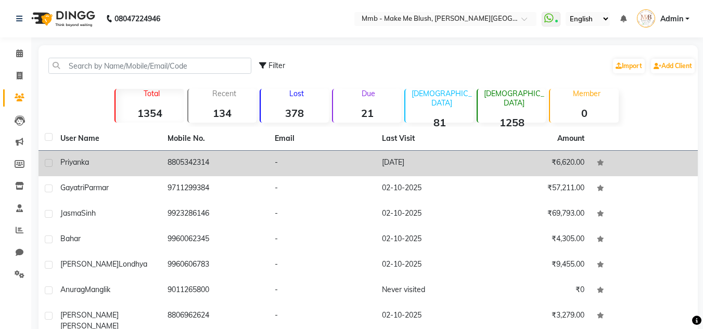
click at [152, 161] on div "Priyanka" at bounding box center [107, 162] width 95 height 11
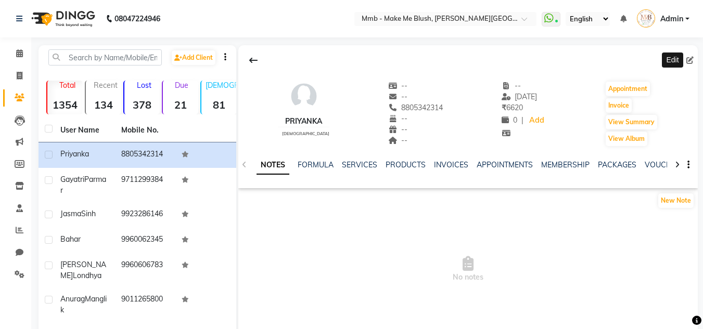
click at [693, 59] on icon at bounding box center [689, 60] width 7 height 7
select select "22"
select select "female"
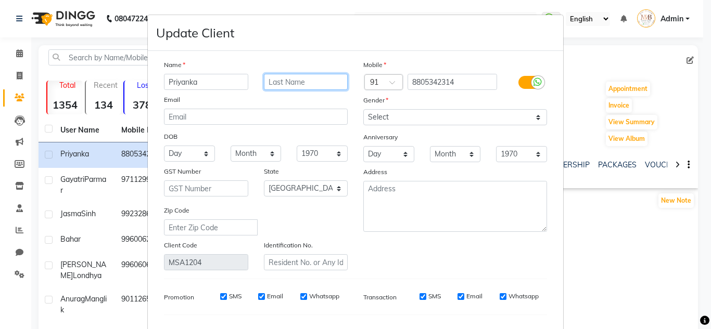
click at [306, 79] on input "text" at bounding box center [306, 82] width 84 height 16
type input "Pandey"
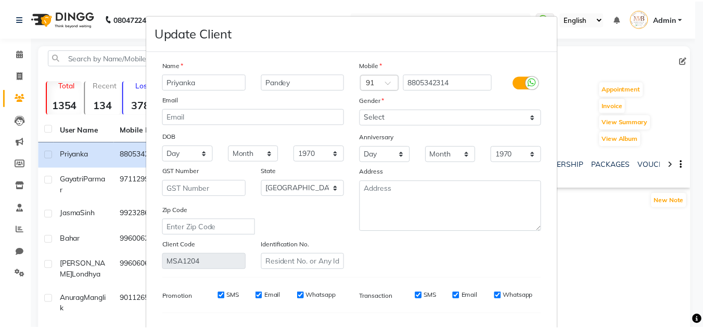
scroll to position [132, 0]
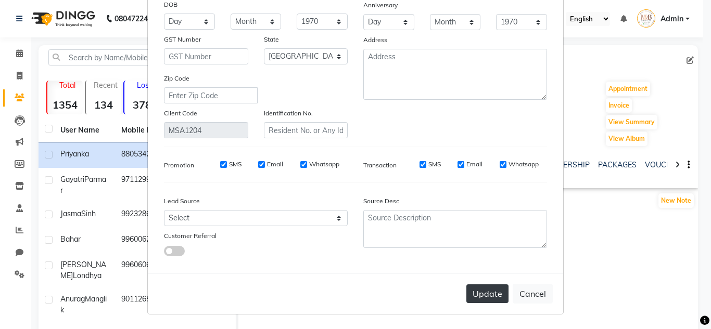
click at [477, 303] on button "Update" at bounding box center [487, 294] width 42 height 19
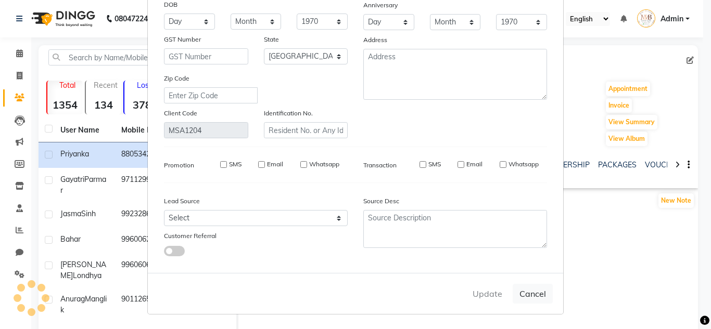
select select
select select "null"
select select
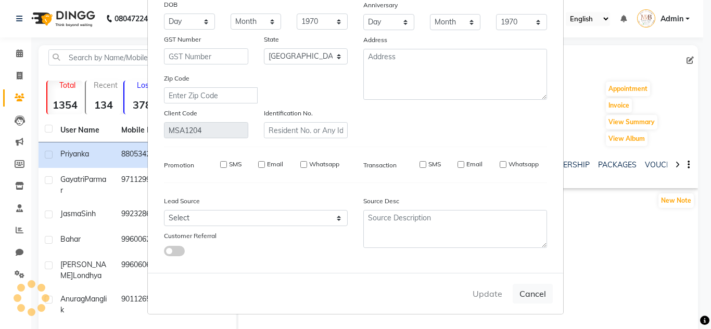
select select
checkbox input "false"
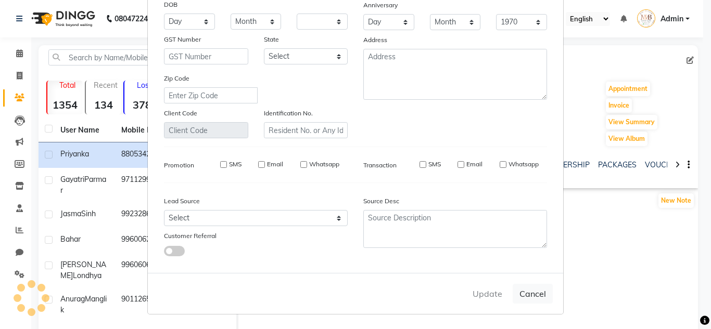
checkbox input "false"
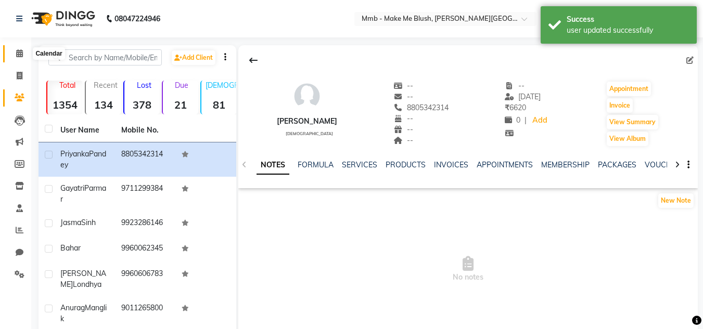
click at [19, 52] on icon at bounding box center [19, 53] width 7 height 8
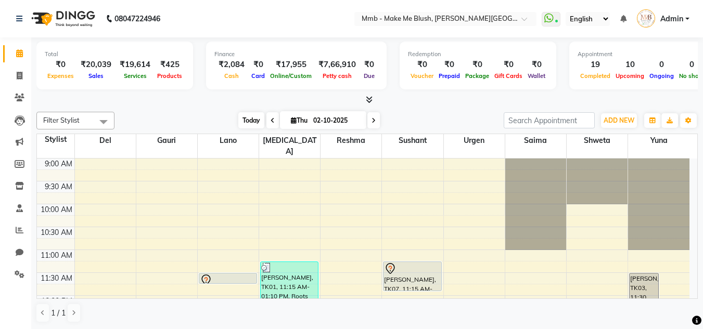
click at [244, 117] on span "Today" at bounding box center [251, 120] width 26 height 16
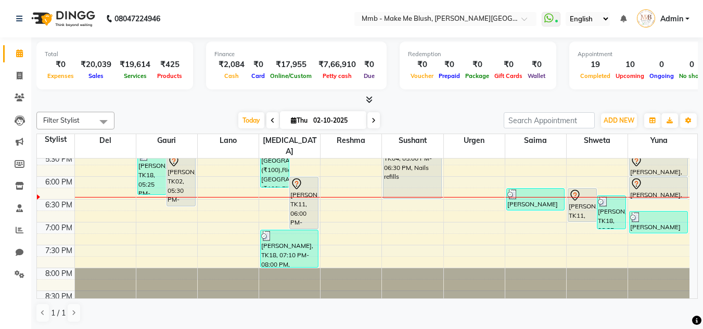
scroll to position [398, 0]
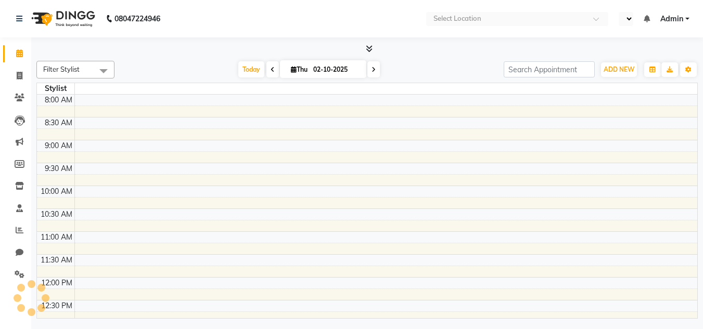
select select "en"
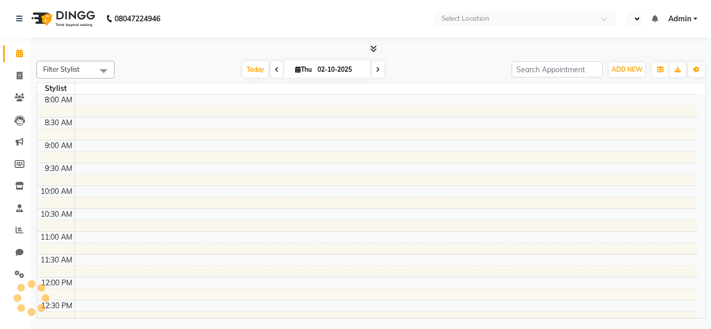
select select "en"
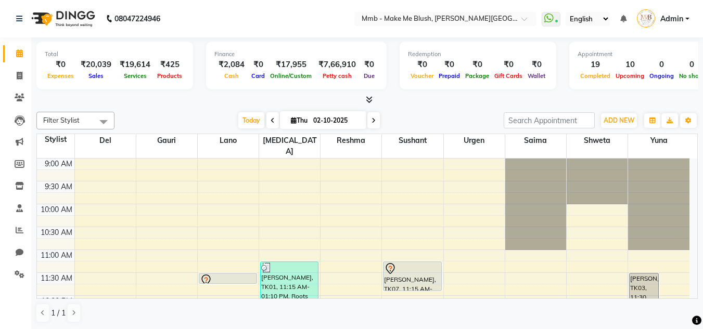
click at [35, 5] on img at bounding box center [62, 18] width 71 height 29
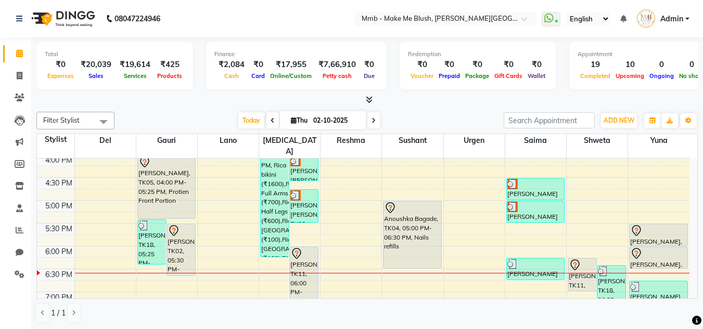
scroll to position [326, 0]
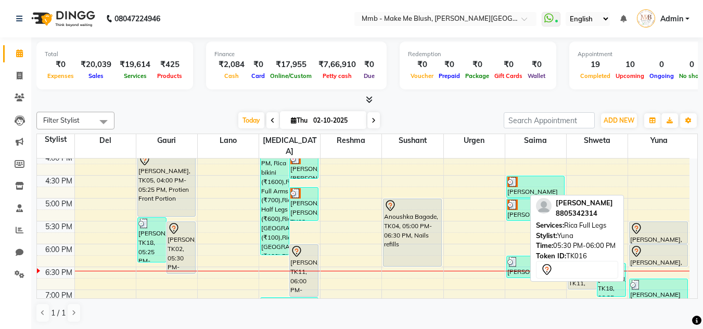
click at [661, 225] on div "[PERSON_NAME], TK16, 05:30 PM-06:00 PM, [GEOGRAPHIC_DATA] Full Legs" at bounding box center [659, 232] width 58 height 21
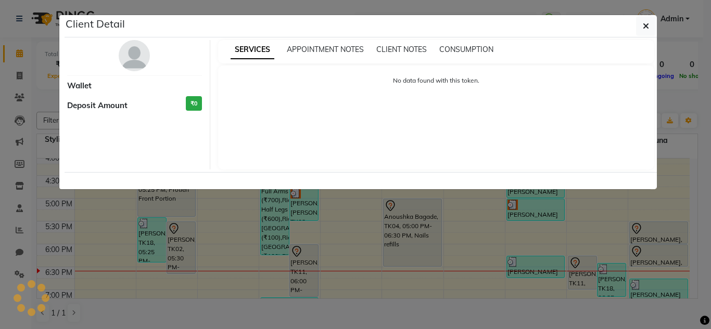
select select "7"
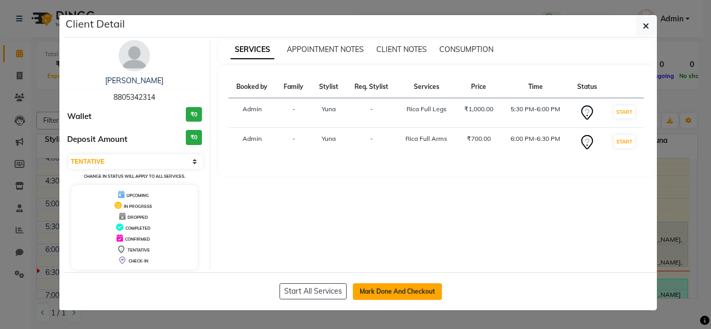
click at [379, 293] on button "Mark Done And Checkout" at bounding box center [397, 292] width 89 height 17
select select "service"
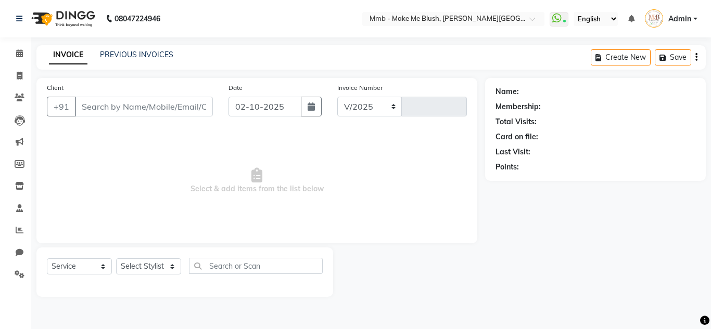
select select "895"
type input "0486"
type input "8805342314"
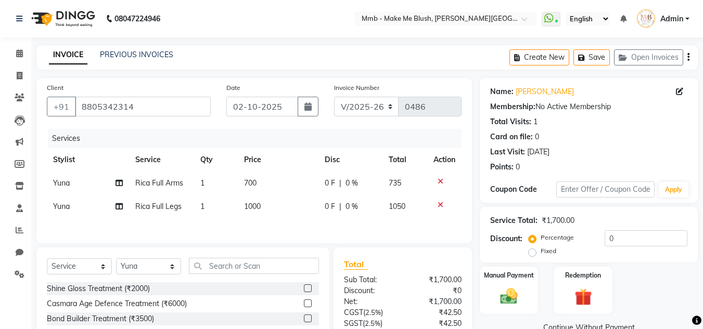
click at [438, 178] on icon at bounding box center [441, 181] width 6 height 7
click at [441, 181] on icon at bounding box center [441, 181] width 6 height 7
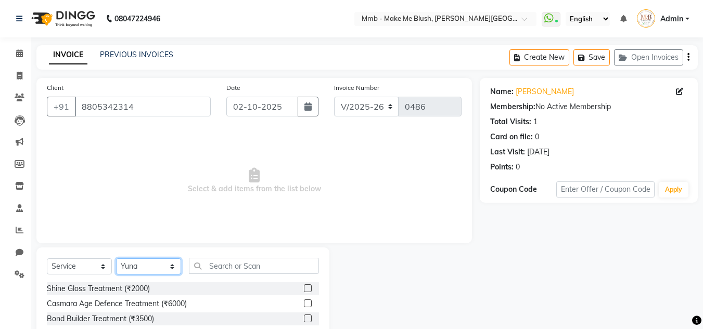
click at [132, 264] on select "Select Stylist Del [PERSON_NAME][MEDICAL_DATA] Reshma [PERSON_NAME] Shweta Sush…" at bounding box center [148, 267] width 65 height 16
select select "35693"
click at [116, 259] on select "Select Stylist Del [PERSON_NAME][MEDICAL_DATA] Reshma [PERSON_NAME] Shweta Sush…" at bounding box center [148, 267] width 65 height 16
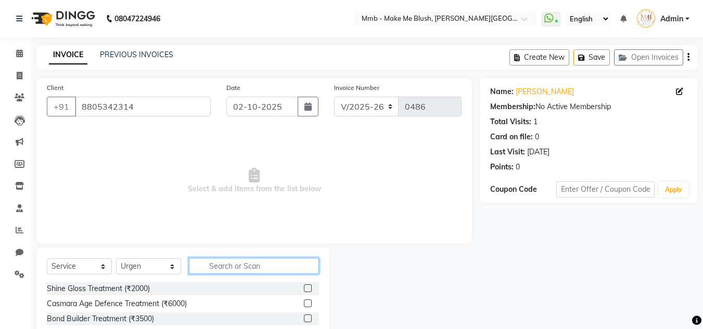
click at [249, 270] on input "text" at bounding box center [254, 266] width 130 height 16
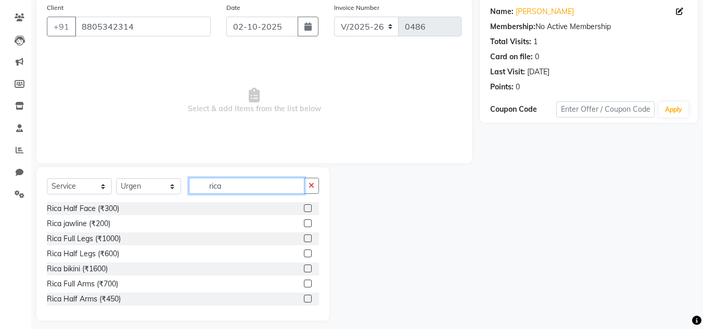
scroll to position [87, 0]
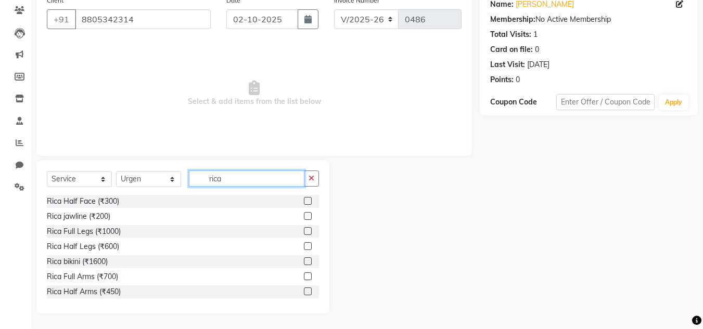
type input "rica"
click at [304, 232] on label at bounding box center [308, 231] width 8 height 8
click at [304, 232] on input "checkbox" at bounding box center [307, 231] width 7 height 7
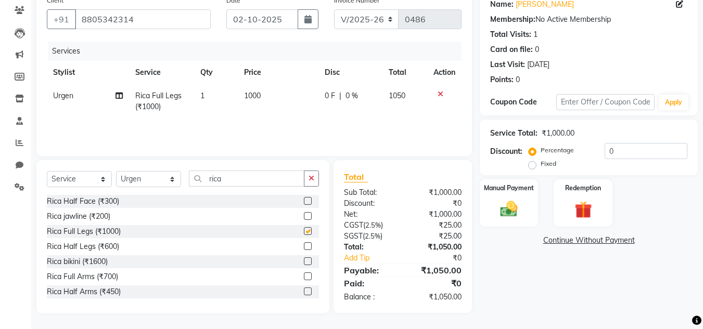
checkbox input "false"
click at [304, 275] on label at bounding box center [308, 277] width 8 height 8
click at [304, 275] on input "checkbox" at bounding box center [307, 277] width 7 height 7
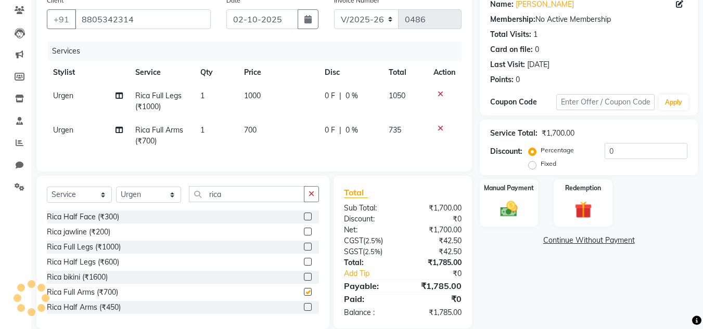
checkbox input "false"
click at [304, 311] on label at bounding box center [308, 307] width 8 height 8
click at [304, 311] on input "checkbox" at bounding box center [307, 307] width 7 height 7
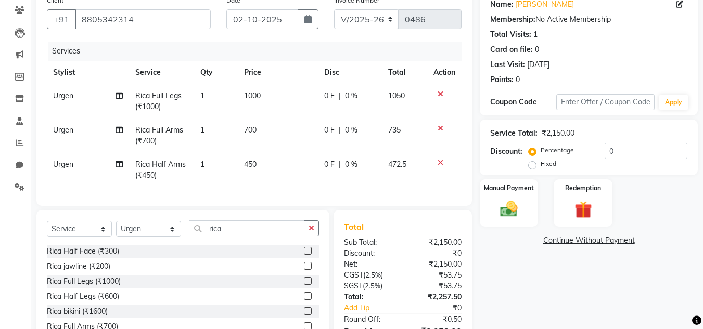
checkbox input "false"
click at [440, 163] on icon at bounding box center [441, 162] width 6 height 7
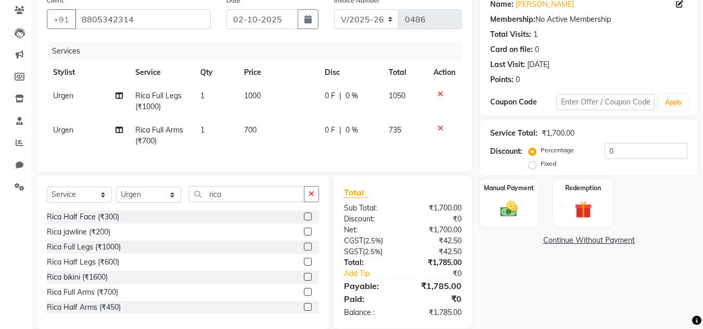
click at [439, 126] on icon at bounding box center [441, 128] width 6 height 7
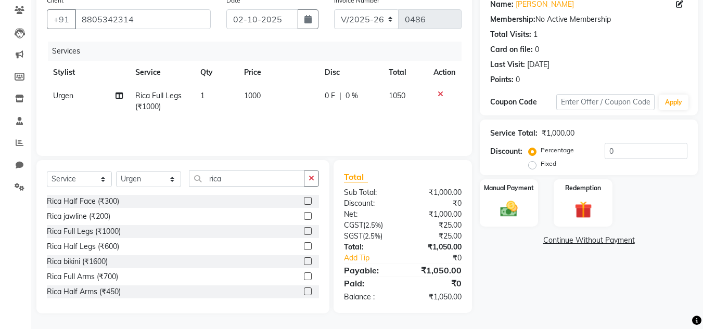
click at [440, 98] on td at bounding box center [444, 101] width 34 height 34
click at [440, 96] on icon at bounding box center [441, 94] width 6 height 7
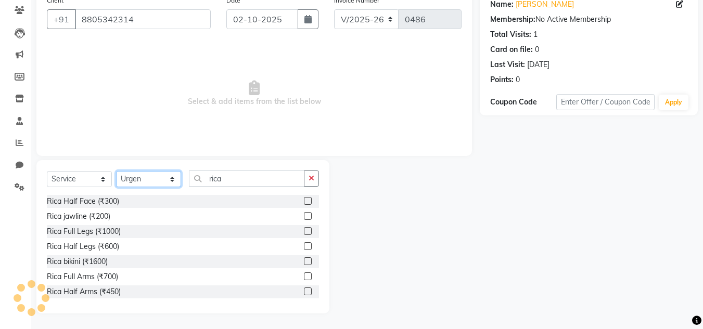
click at [149, 178] on select "Select Stylist Del [PERSON_NAME][MEDICAL_DATA] Reshma [PERSON_NAME] Shweta Sush…" at bounding box center [148, 179] width 65 height 16
select select "88496"
click at [116, 171] on select "Select Stylist Del [PERSON_NAME][MEDICAL_DATA] Reshma [PERSON_NAME] Shweta Sush…" at bounding box center [148, 179] width 65 height 16
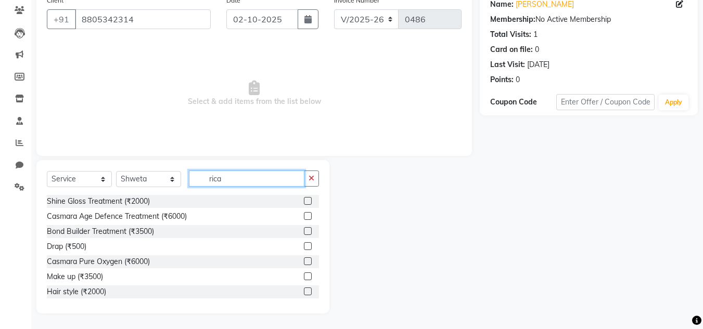
click at [233, 174] on input "rica" at bounding box center [247, 179] width 116 height 16
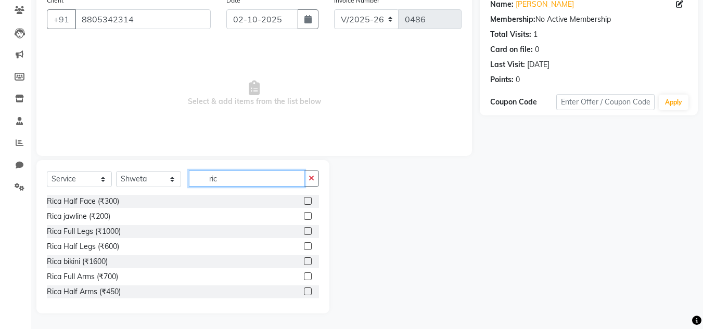
type input "rica"
click at [118, 227] on div "Rica Full Legs (₹1000)" at bounding box center [84, 231] width 74 height 11
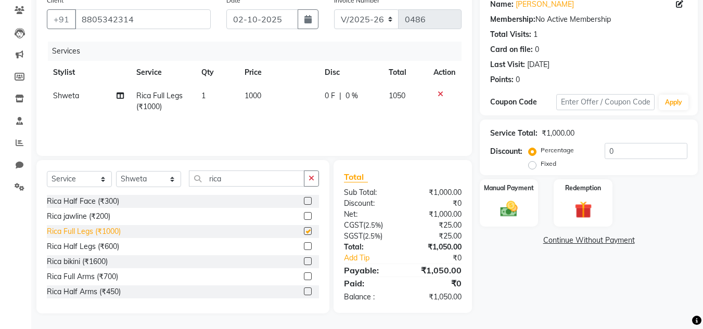
checkbox input "false"
click at [101, 274] on div "Rica Full Arms (₹700)" at bounding box center [82, 277] width 71 height 11
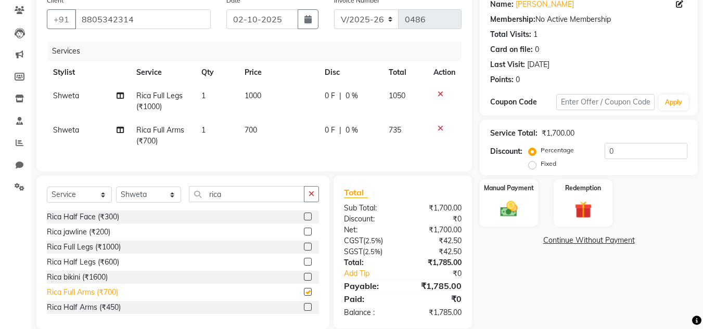
checkbox input "false"
click at [97, 312] on div "Rica Half Arms (₹450)" at bounding box center [84, 307] width 74 height 11
checkbox input "false"
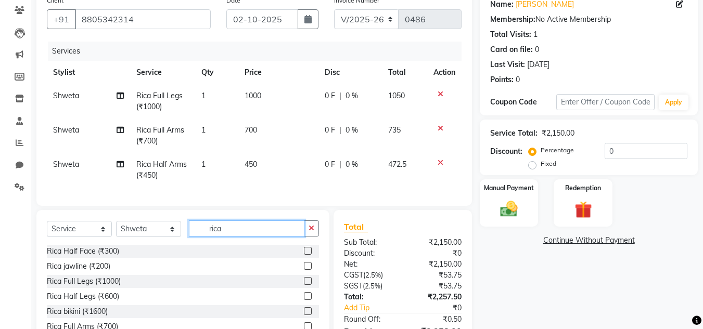
click at [236, 237] on input "rica" at bounding box center [247, 229] width 116 height 16
type input "r"
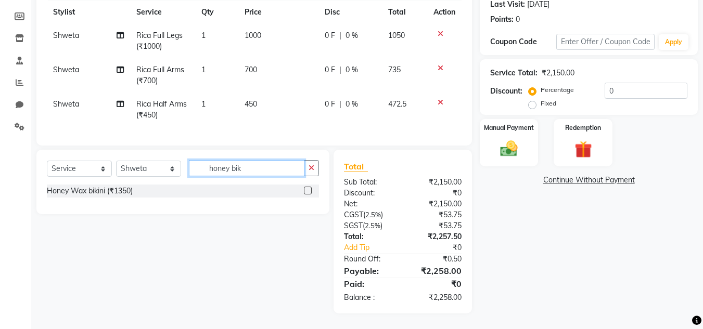
type input "honey bik"
click at [309, 188] on label at bounding box center [308, 191] width 8 height 8
click at [309, 188] on input "checkbox" at bounding box center [307, 191] width 7 height 7
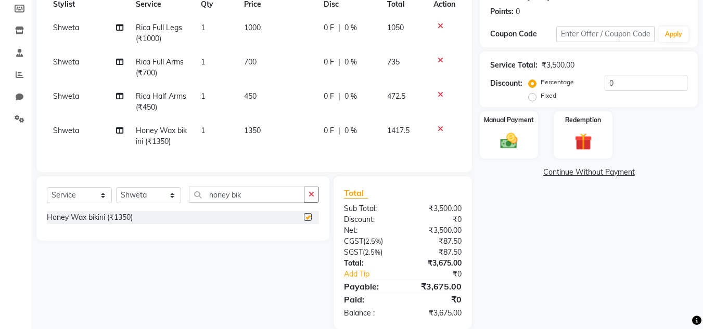
checkbox input "false"
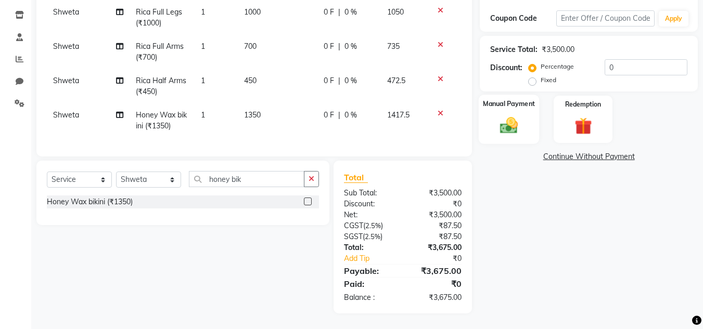
click at [509, 117] on img at bounding box center [508, 125] width 29 height 21
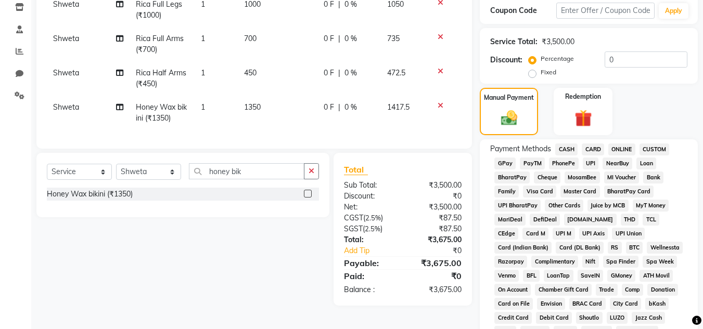
click at [505, 166] on span "GPay" at bounding box center [504, 164] width 21 height 12
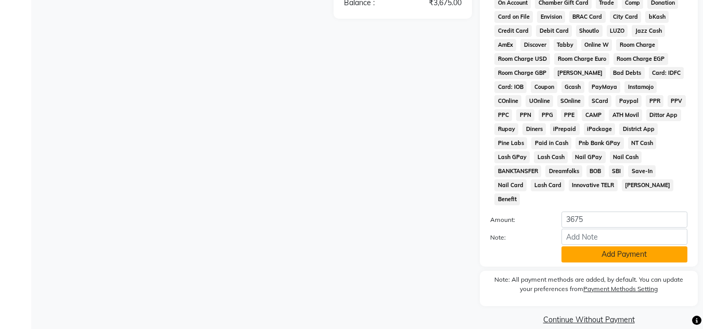
click at [658, 247] on button "Add Payment" at bounding box center [624, 255] width 126 height 16
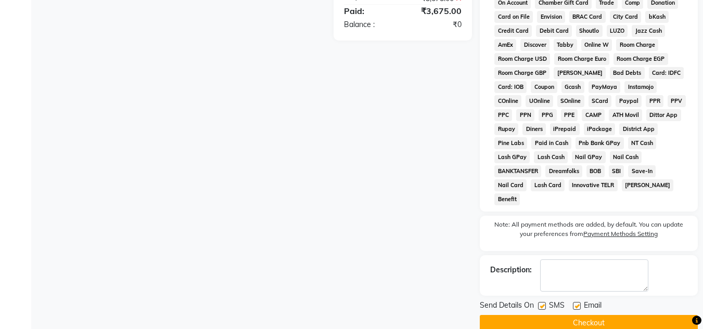
click at [636, 315] on button "Checkout" at bounding box center [589, 323] width 218 height 16
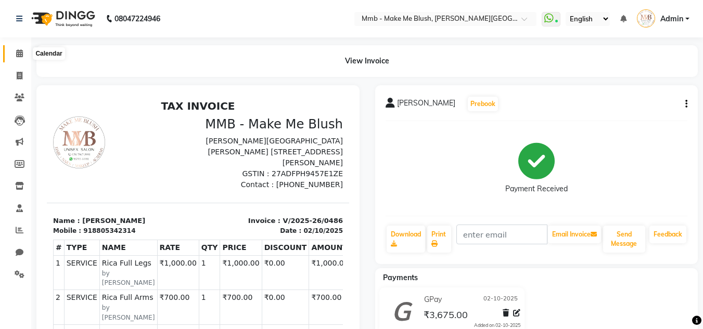
click at [15, 50] on span at bounding box center [19, 54] width 18 height 12
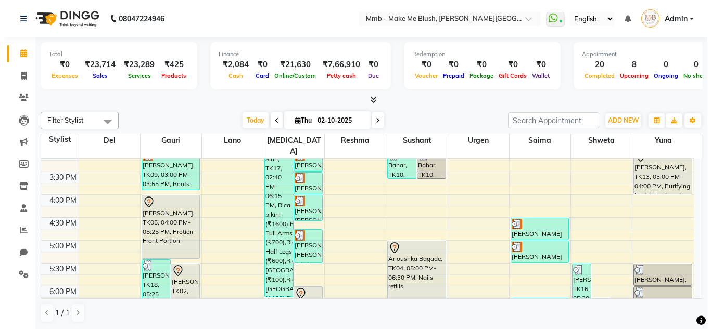
scroll to position [1, 0]
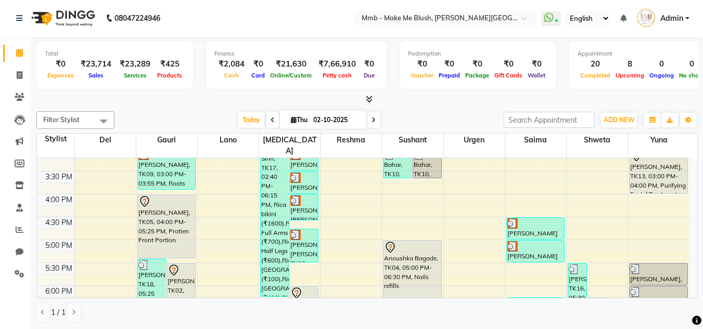
click at [294, 120] on span "Thu" at bounding box center [299, 120] width 22 height 8
select select "10"
select select "2025"
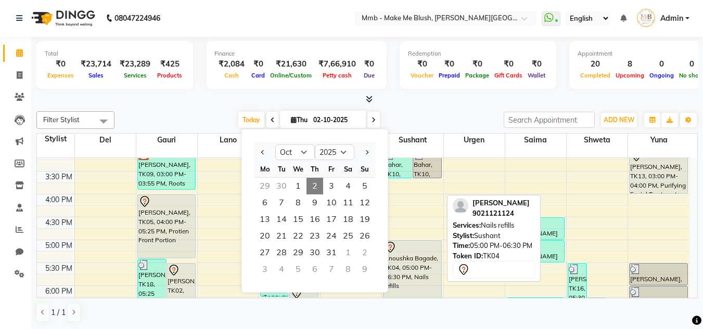
click at [421, 248] on div "Anoushka Bagade, TK04, 05:00 PM-06:30 PM, Nails refills" at bounding box center [411, 274] width 57 height 67
select select "7"
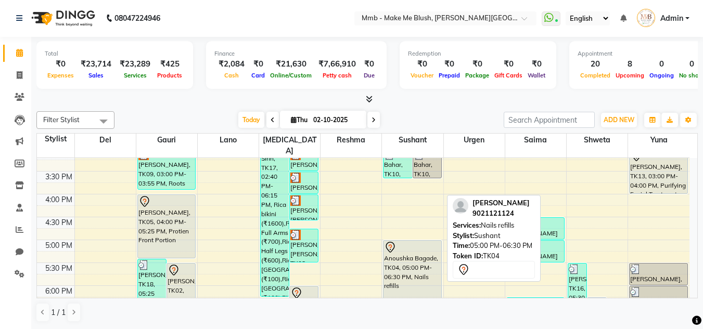
click at [418, 250] on div "Anoushka Bagade, TK04, 05:00 PM-06:30 PM, Nails refills" at bounding box center [411, 274] width 57 height 67
select select "7"
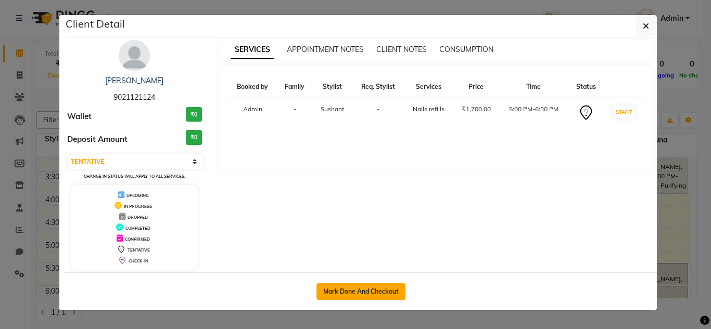
click at [366, 288] on button "Mark Done And Checkout" at bounding box center [360, 292] width 89 height 17
select select "service"
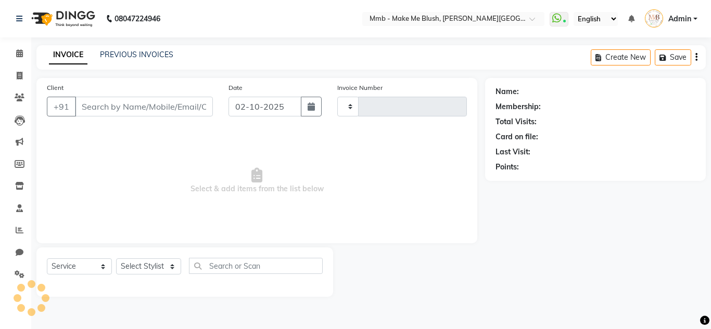
type input "0487"
select select "895"
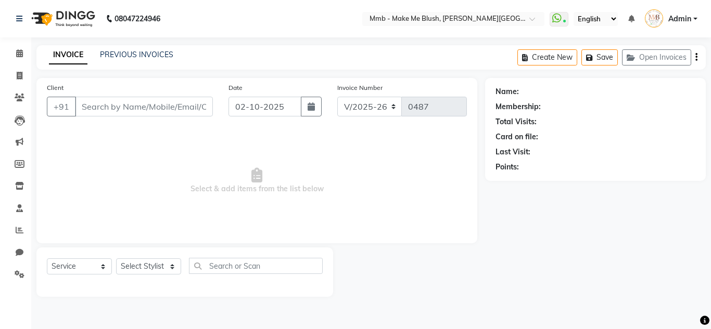
type input "9021121124"
select select "18878"
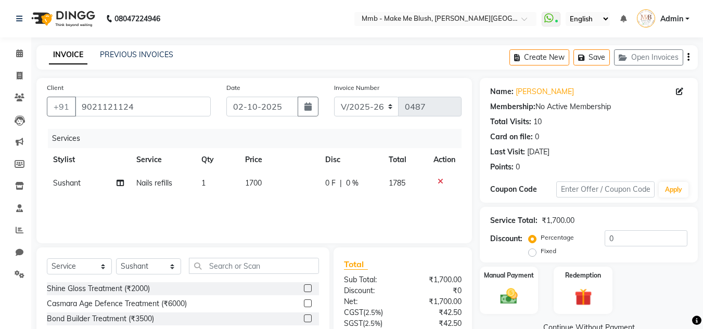
scroll to position [87, 0]
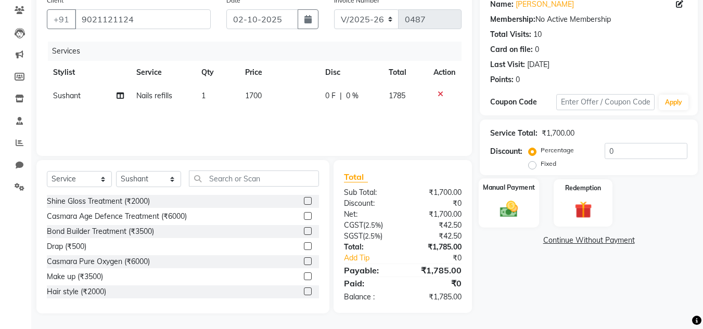
click at [504, 208] on img at bounding box center [508, 209] width 29 height 21
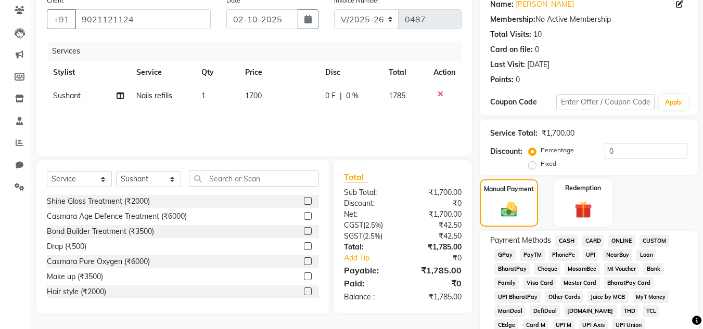
click at [506, 257] on span "GPay" at bounding box center [504, 255] width 21 height 12
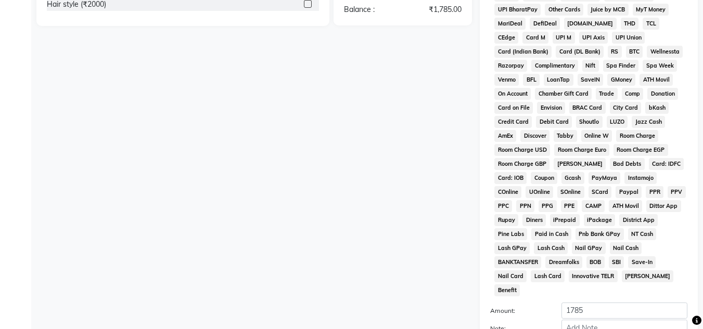
scroll to position [466, 0]
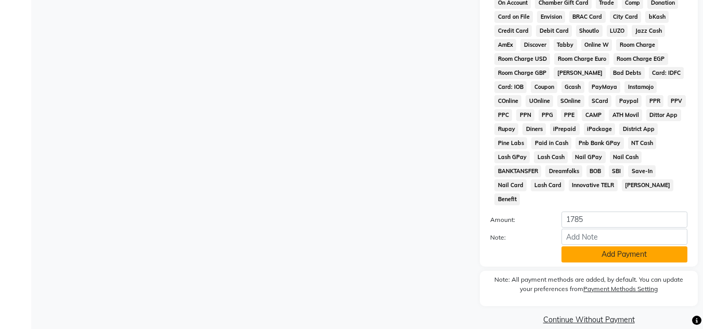
click at [601, 247] on button "Add Payment" at bounding box center [624, 255] width 126 height 16
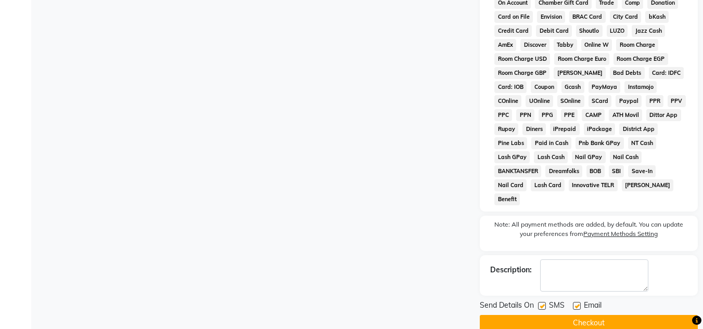
click at [596, 315] on button "Checkout" at bounding box center [589, 323] width 218 height 16
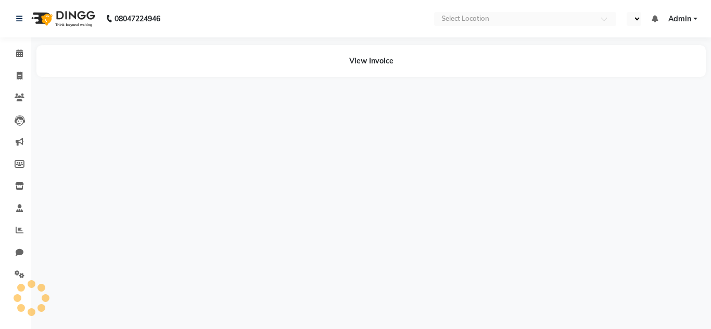
select select "en"
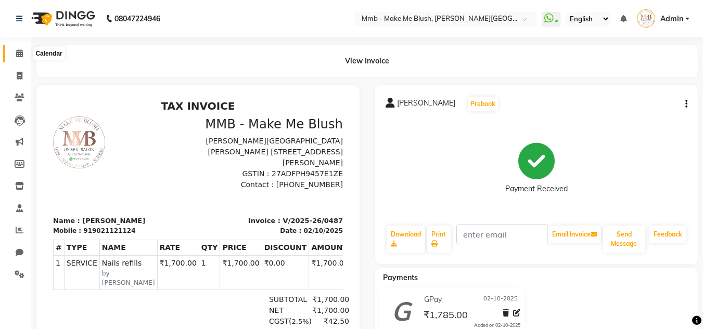
click at [19, 56] on icon at bounding box center [19, 53] width 7 height 8
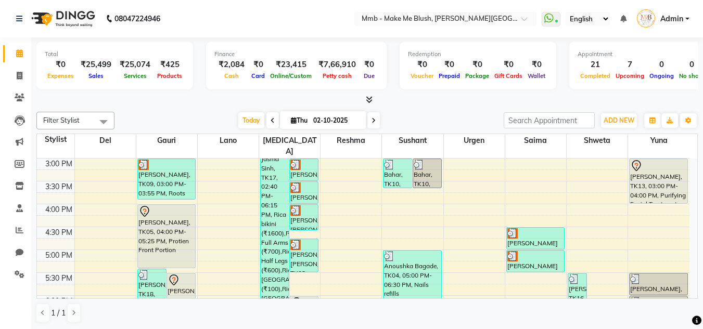
scroll to position [273, 0]
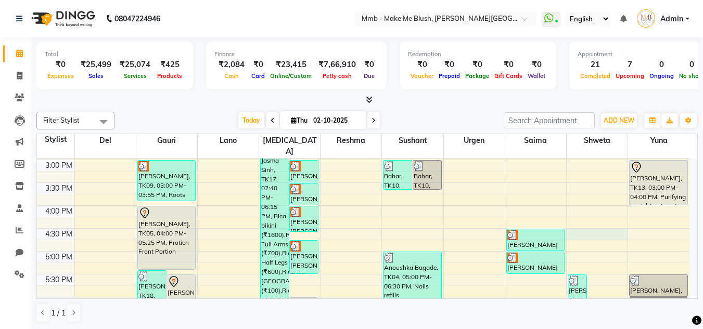
click at [585, 225] on div "9:00 AM 9:30 AM 10:00 AM 10:30 AM 11:00 AM 11:30 AM 12:00 PM 12:30 PM 1:00 PM 1…" at bounding box center [363, 160] width 652 height 549
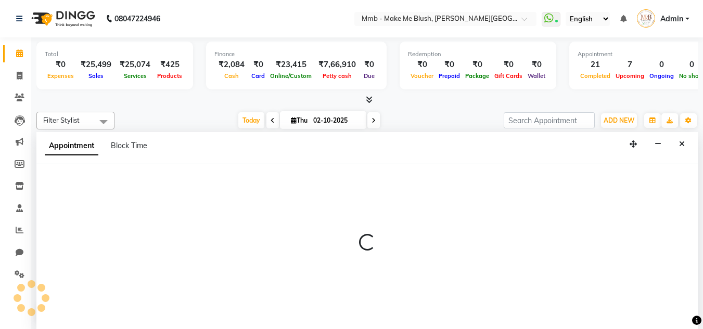
scroll to position [1, 0]
select select "88496"
select select "tentative"
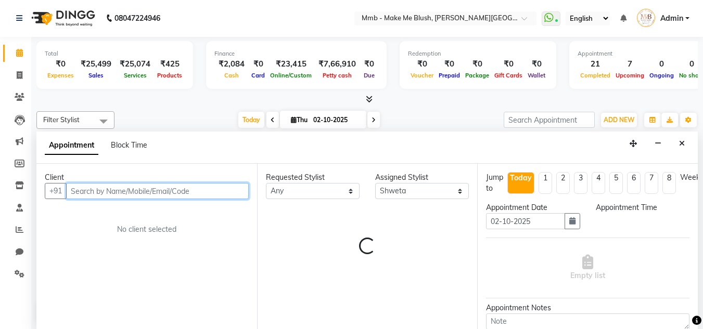
select select "990"
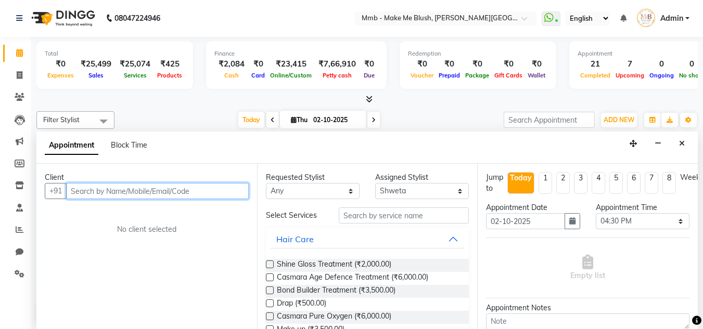
click at [221, 196] on input "text" at bounding box center [157, 191] width 183 height 16
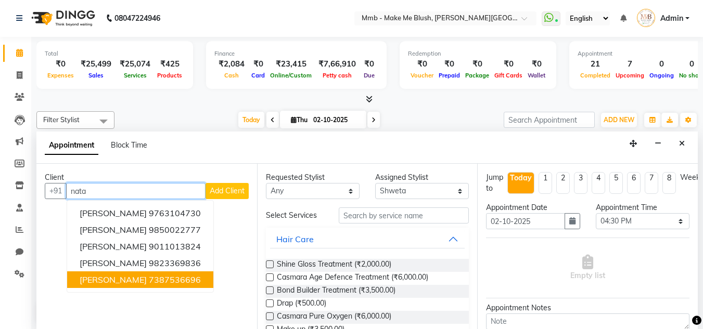
click at [130, 278] on span "[PERSON_NAME]" at bounding box center [113, 280] width 67 height 10
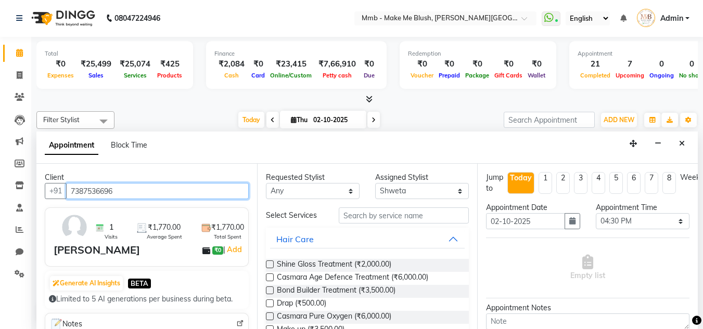
type input "7387536696"
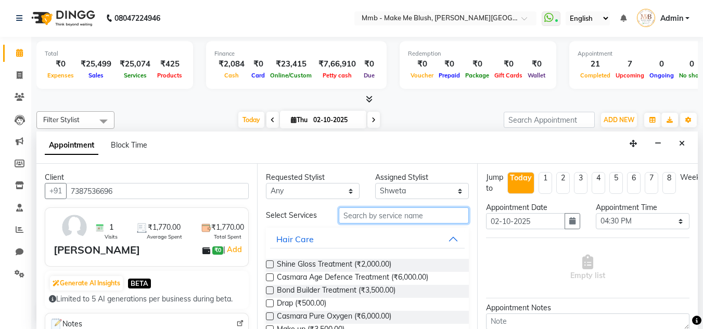
click at [356, 216] on input "text" at bounding box center [404, 216] width 130 height 16
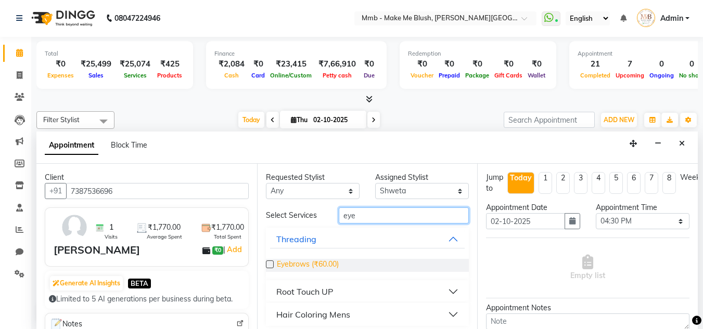
type input "eye"
click at [314, 262] on span "Eyebrows (₹60.00)" at bounding box center [308, 265] width 62 height 13
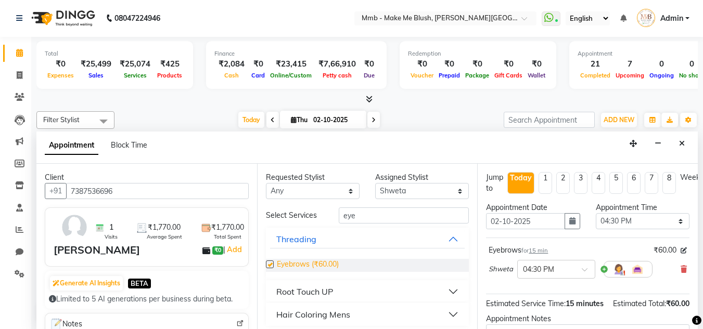
checkbox input "false"
click at [689, 294] on div "Jump to [DATE] 1 2 3 4 5 6 7 8 Weeks Appointment Date [DATE] Appointment Time S…" at bounding box center [587, 246] width 221 height 165
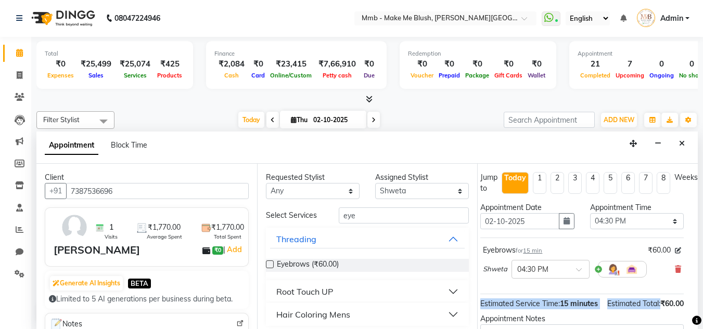
drag, startPoint x: 689, startPoint y: 294, endPoint x: 690, endPoint y: 305, distance: 11.5
click at [690, 305] on div "Jump to Today 1 2 3 4 5 6 7 8 Weeks Appointment Date 02-10-2025 Appointment Tim…" at bounding box center [587, 246] width 221 height 165
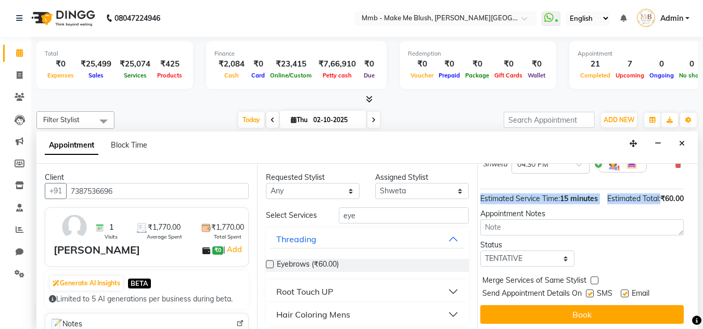
scroll to position [127, 14]
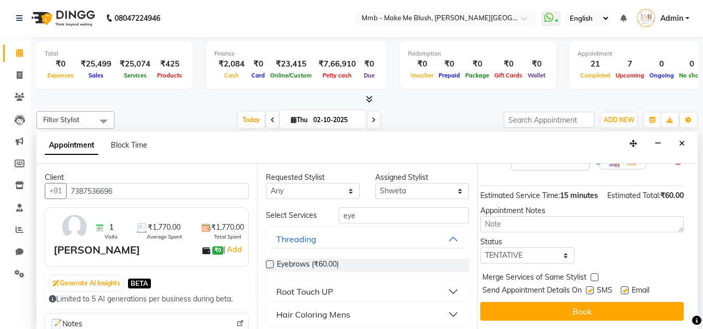
click at [621, 287] on label at bounding box center [625, 291] width 8 height 8
click at [621, 288] on input "checkbox" at bounding box center [624, 291] width 7 height 7
checkbox input "false"
click at [586, 287] on label at bounding box center [590, 291] width 8 height 8
click at [586, 288] on input "checkbox" at bounding box center [589, 291] width 7 height 7
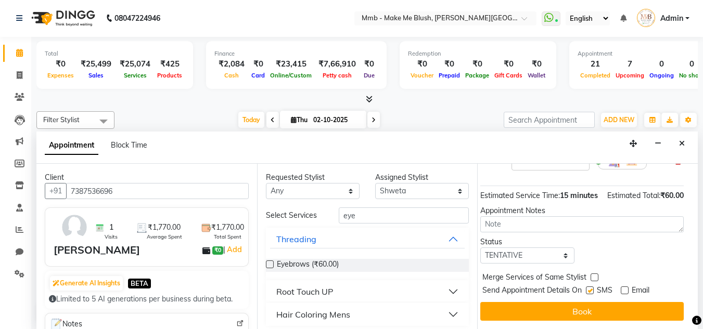
checkbox input "false"
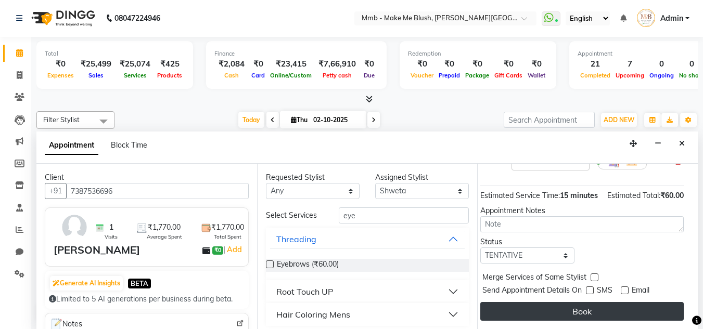
click at [573, 305] on button "Book" at bounding box center [581, 311] width 203 height 19
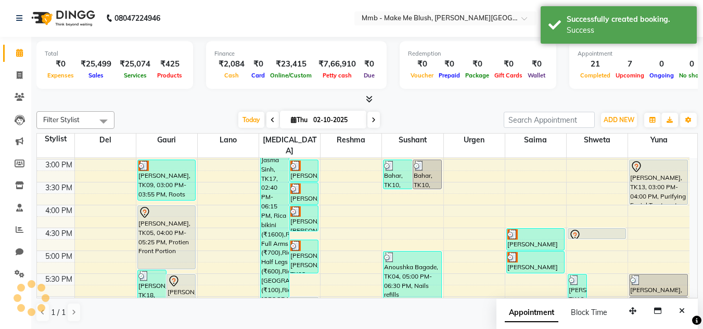
scroll to position [0, 0]
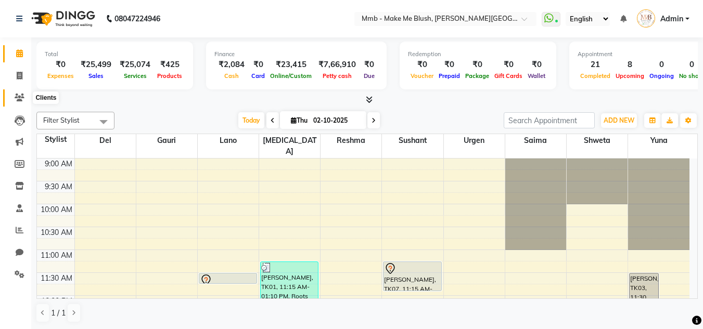
click at [19, 99] on icon at bounding box center [20, 98] width 10 height 8
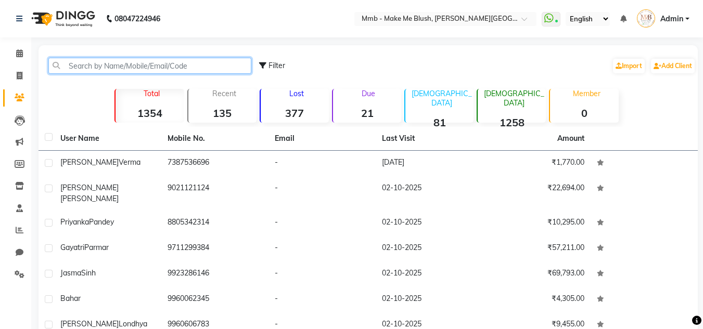
click at [82, 68] on input "text" at bounding box center [149, 66] width 203 height 16
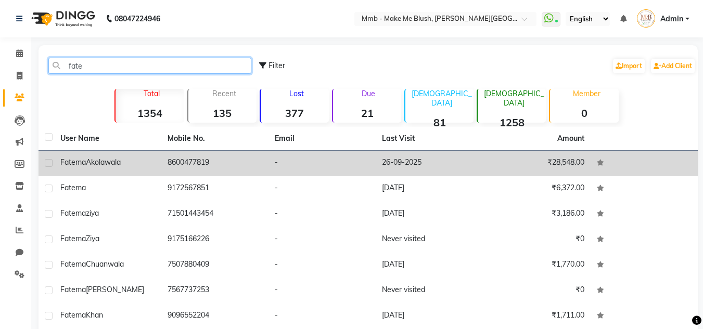
type input "fate"
click at [95, 164] on span "Akolawala" at bounding box center [103, 162] width 35 height 9
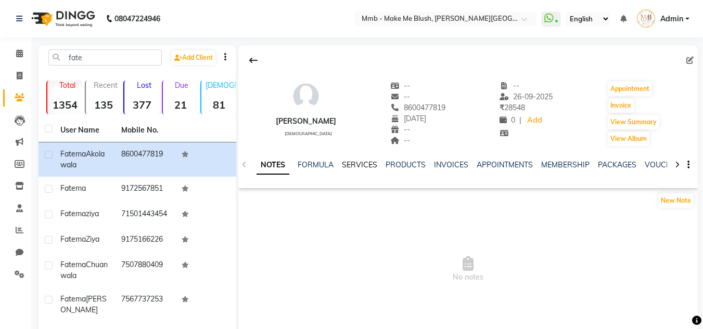
click at [364, 165] on link "SERVICES" at bounding box center [359, 164] width 35 height 9
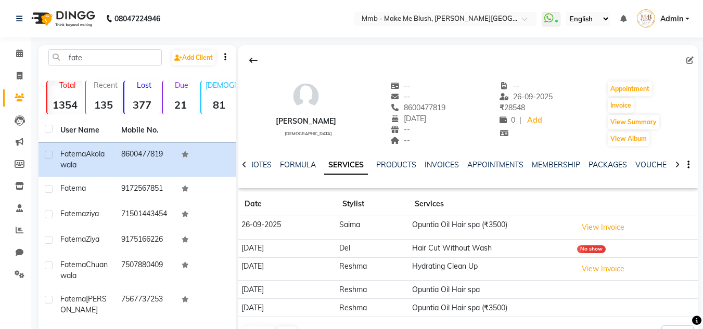
scroll to position [63, 0]
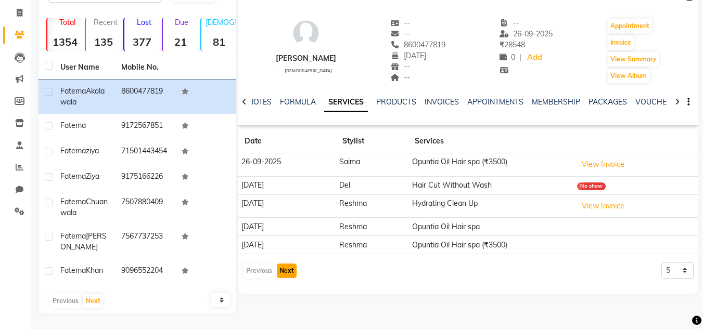
click at [287, 271] on button "Next" at bounding box center [287, 271] width 20 height 15
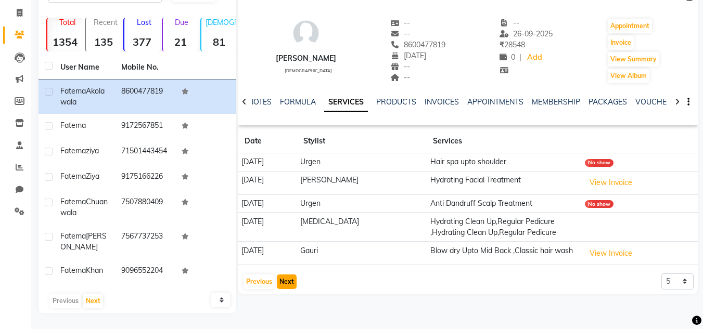
click at [288, 289] on button "Next" at bounding box center [287, 282] width 20 height 15
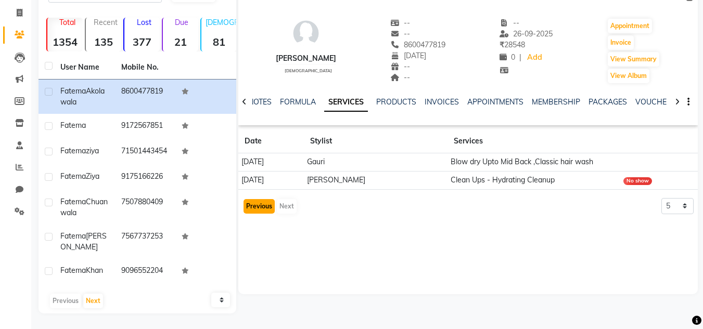
click at [260, 200] on button "Previous" at bounding box center [259, 206] width 31 height 15
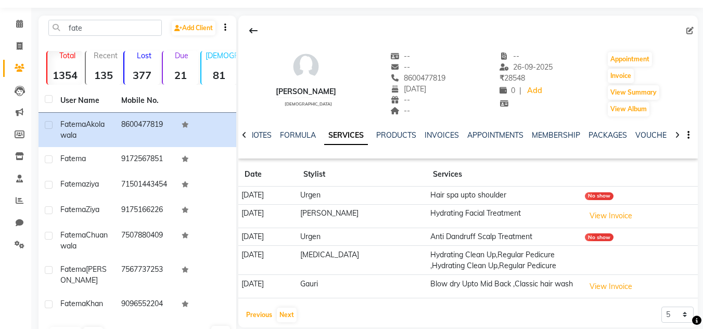
scroll to position [0, 0]
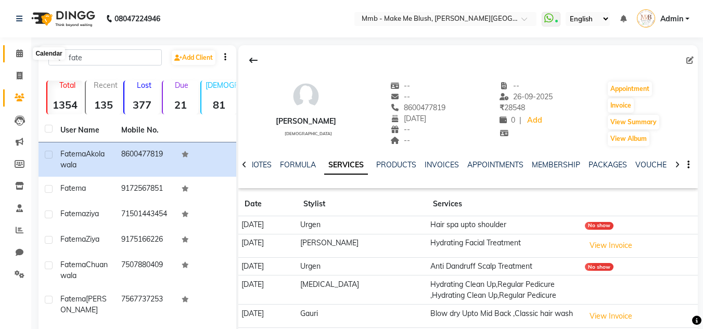
click at [17, 50] on icon at bounding box center [19, 53] width 7 height 8
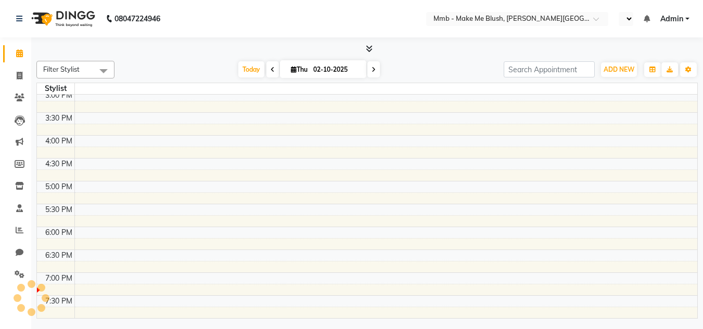
select select "en"
